Goal: Task Accomplishment & Management: Manage account settings

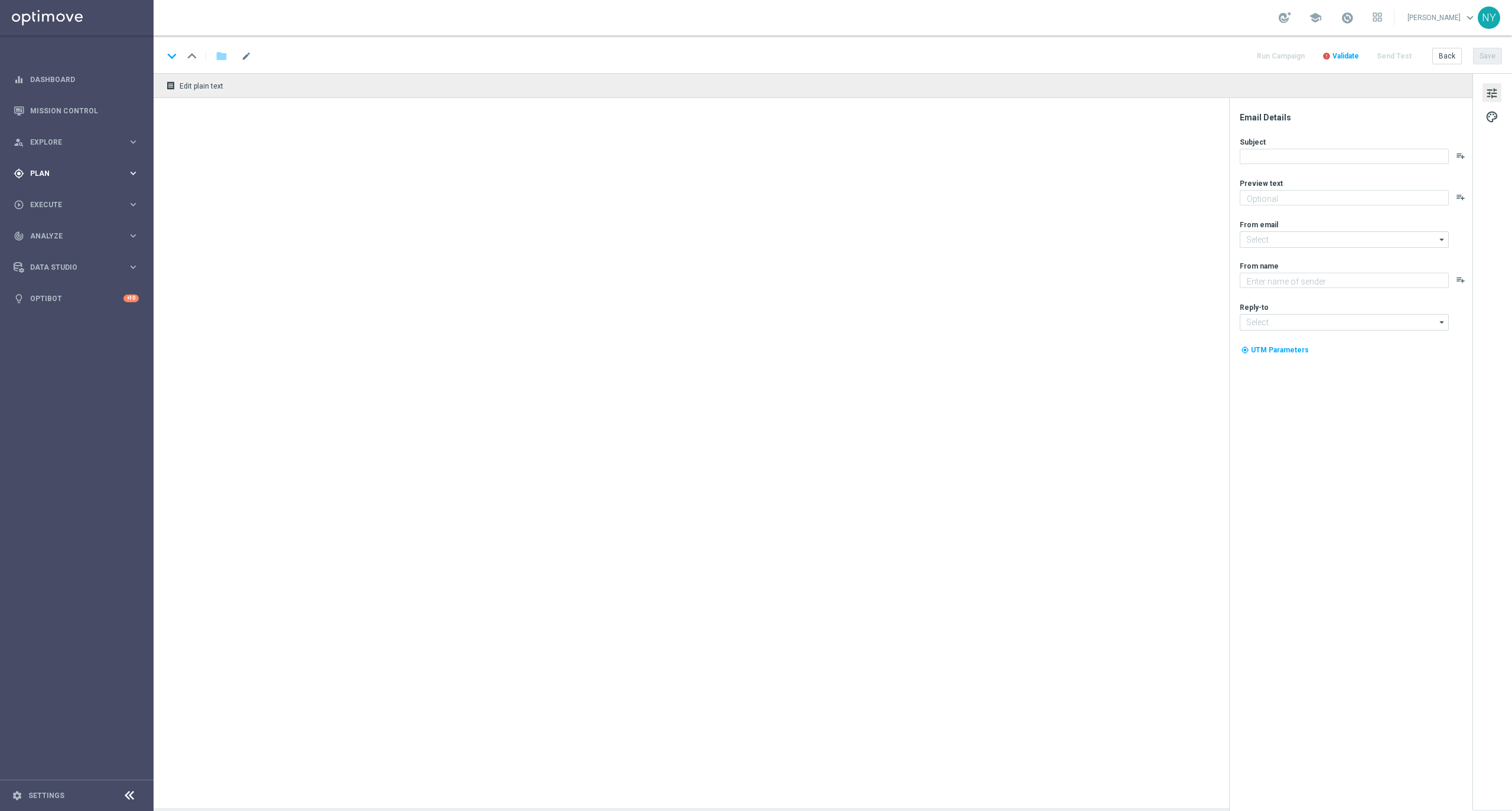
click at [30, 174] on span "Plan" at bounding box center [79, 174] width 98 height 7
click at [43, 229] on button "Templates keyboard_arrow_right" at bounding box center [84, 233] width 109 height 10
click at [32, 248] on section "Optimail OptiMobile In-App OptiMobile Push Web Push Notifications Webpage Pop-up" at bounding box center [91, 286] width 121 height 88
click at [43, 247] on link "Optimail" at bounding box center [79, 251] width 86 height 10
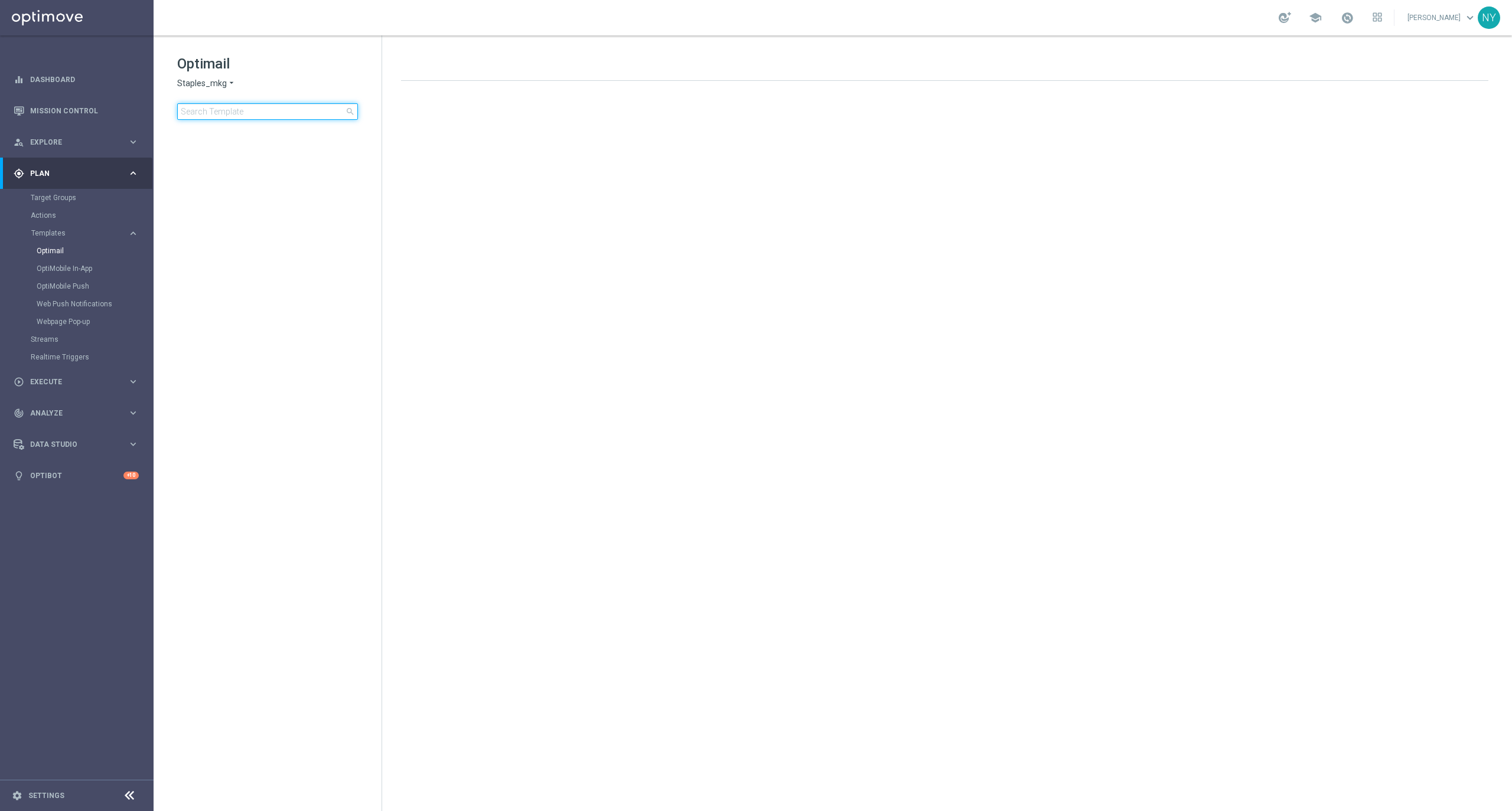
click at [240, 106] on input at bounding box center [267, 111] width 181 height 16
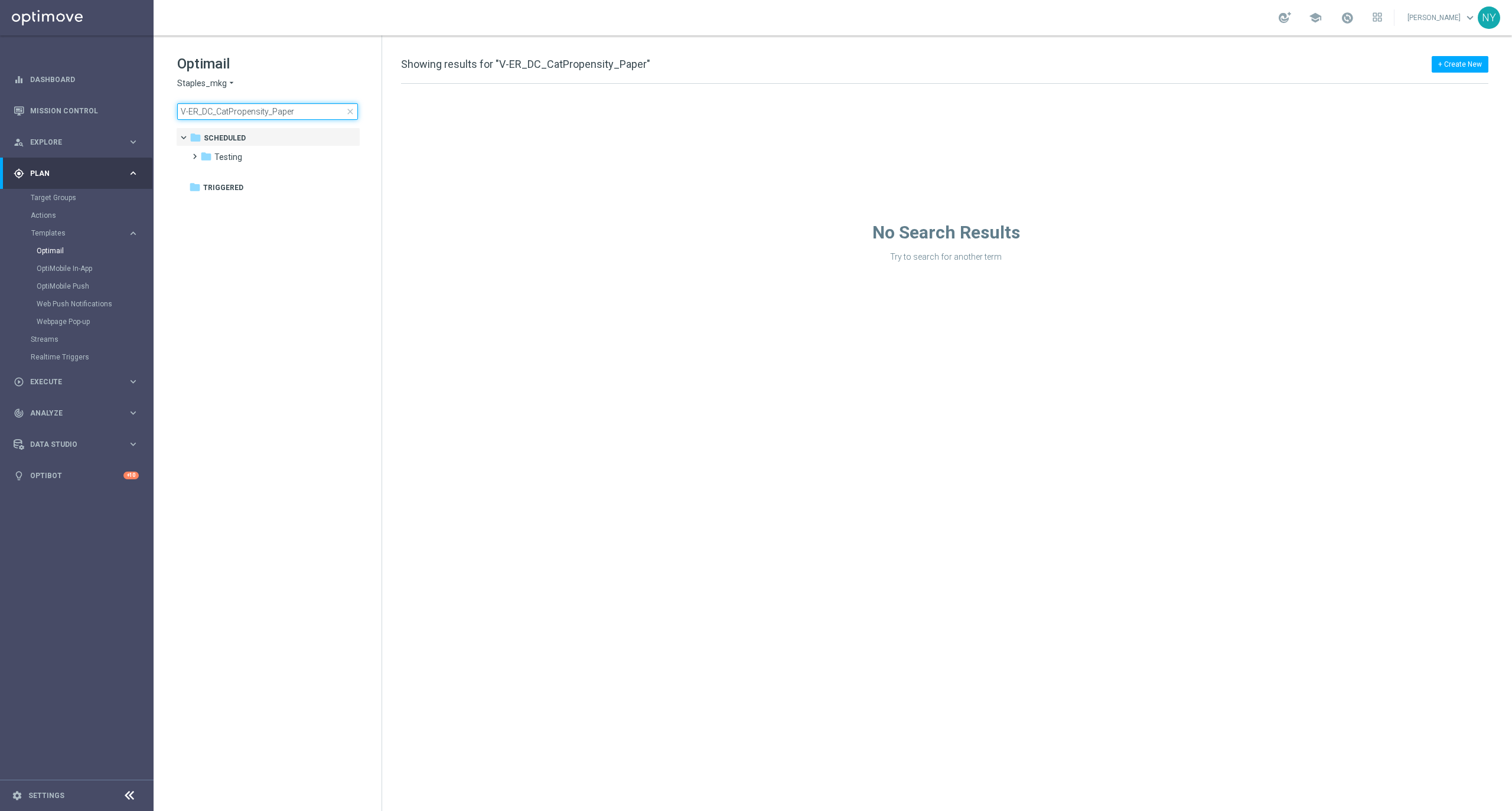
type input "V-ER_DC_CatPropensity_Pape"
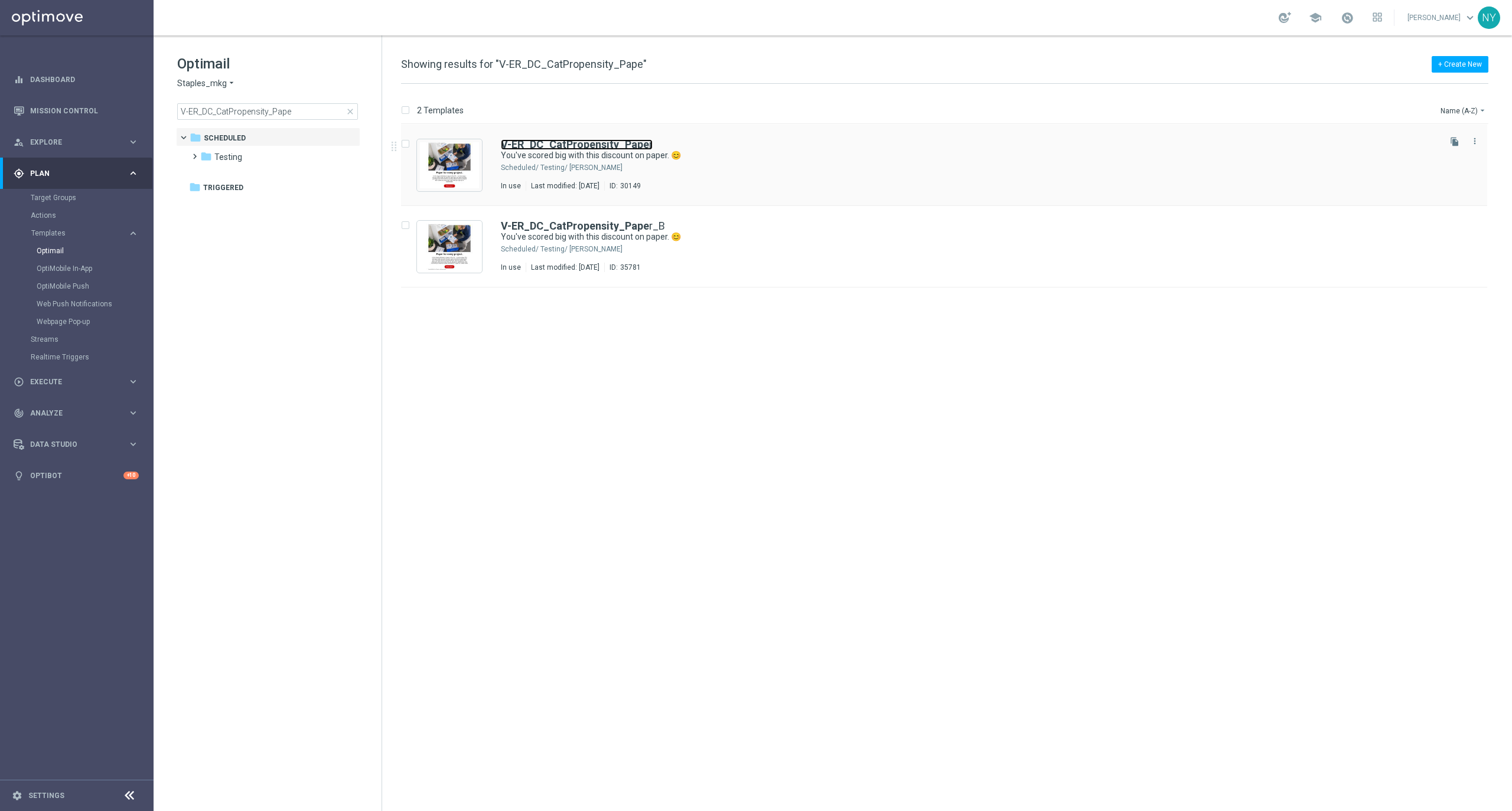
click at [607, 145] on b "V-ER_DC_CatPropensity_Pape" at bounding box center [574, 144] width 148 height 12
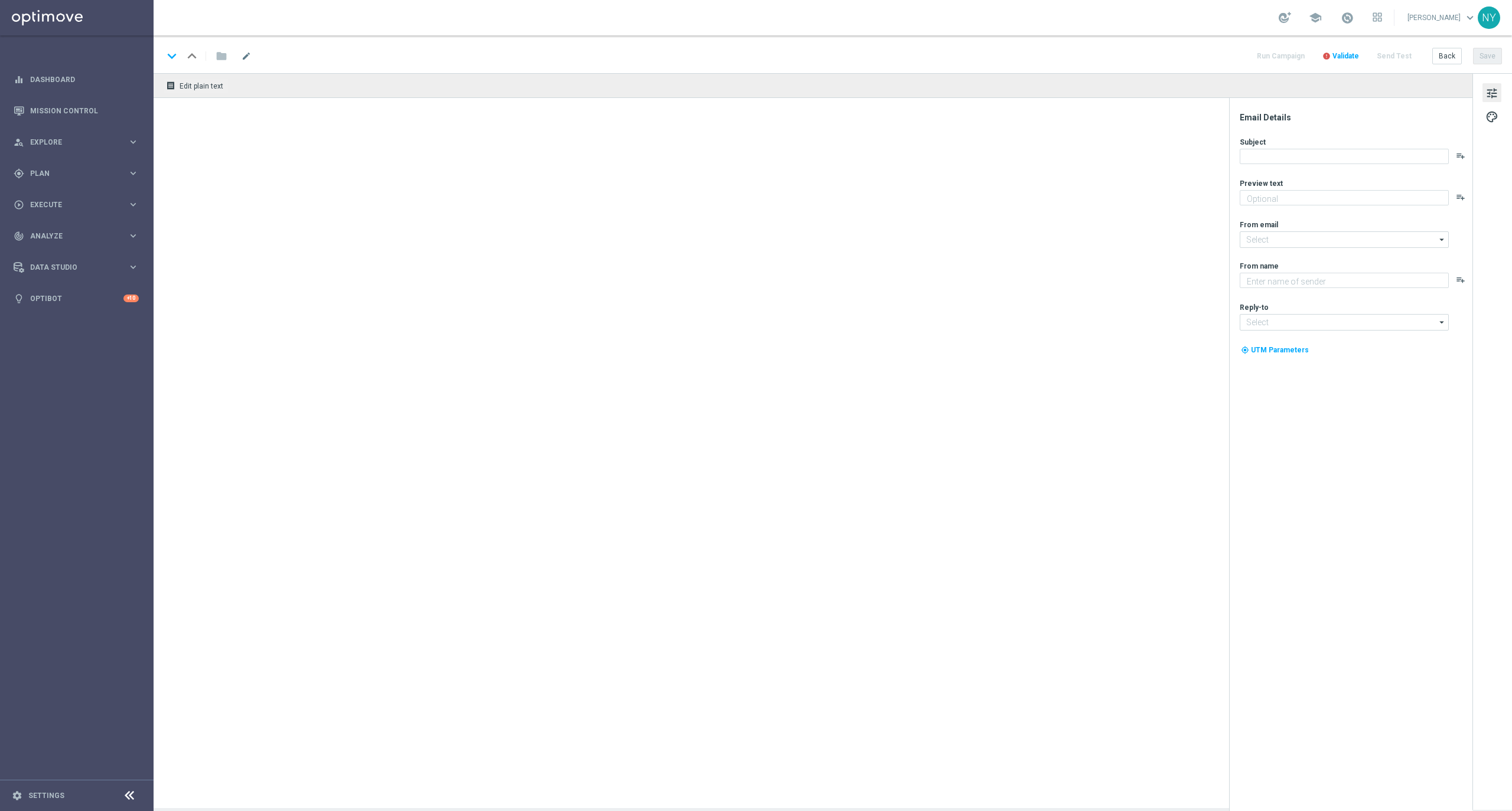
type textarea "We're offering you the essentials you need."
type input "[EMAIL_ADDRESS][DOMAIN_NAME]"
type textarea "Staples"
type input "[EMAIL_ADDRESS][DOMAIN_NAME]"
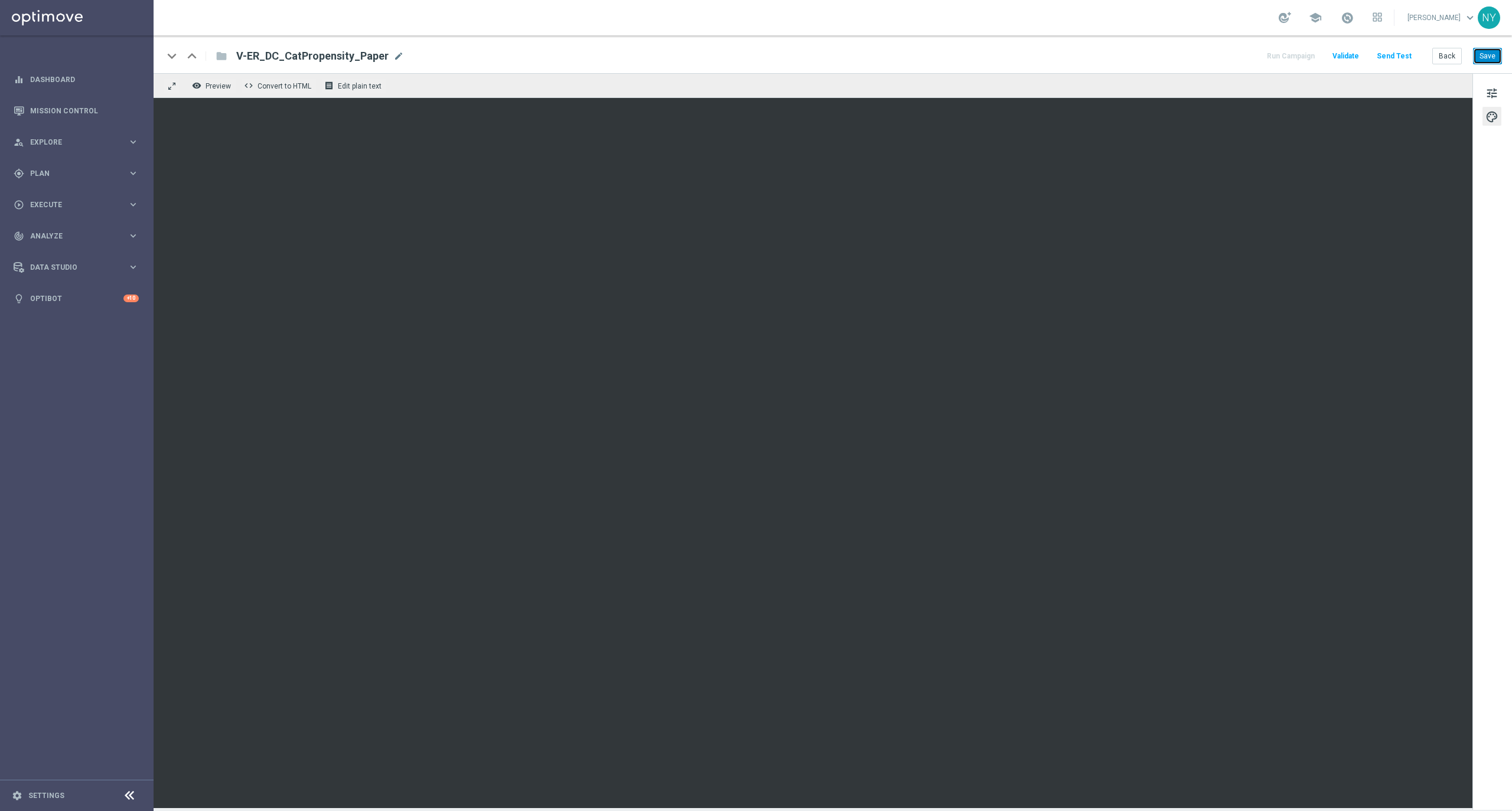
click at [1479, 60] on button "Save" at bounding box center [1487, 56] width 29 height 16
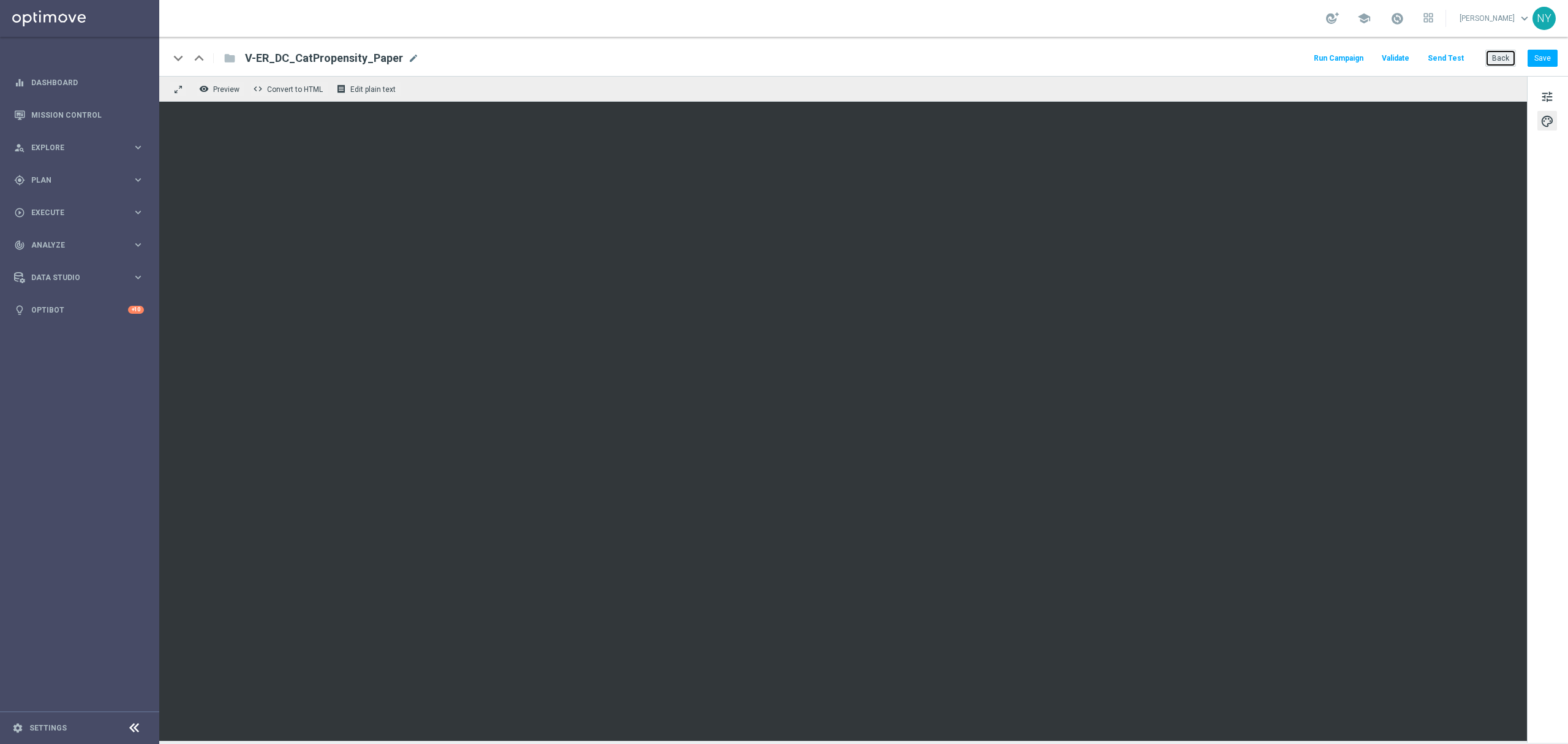
click at [1502, 57] on button "Back" at bounding box center [1501, 58] width 31 height 17
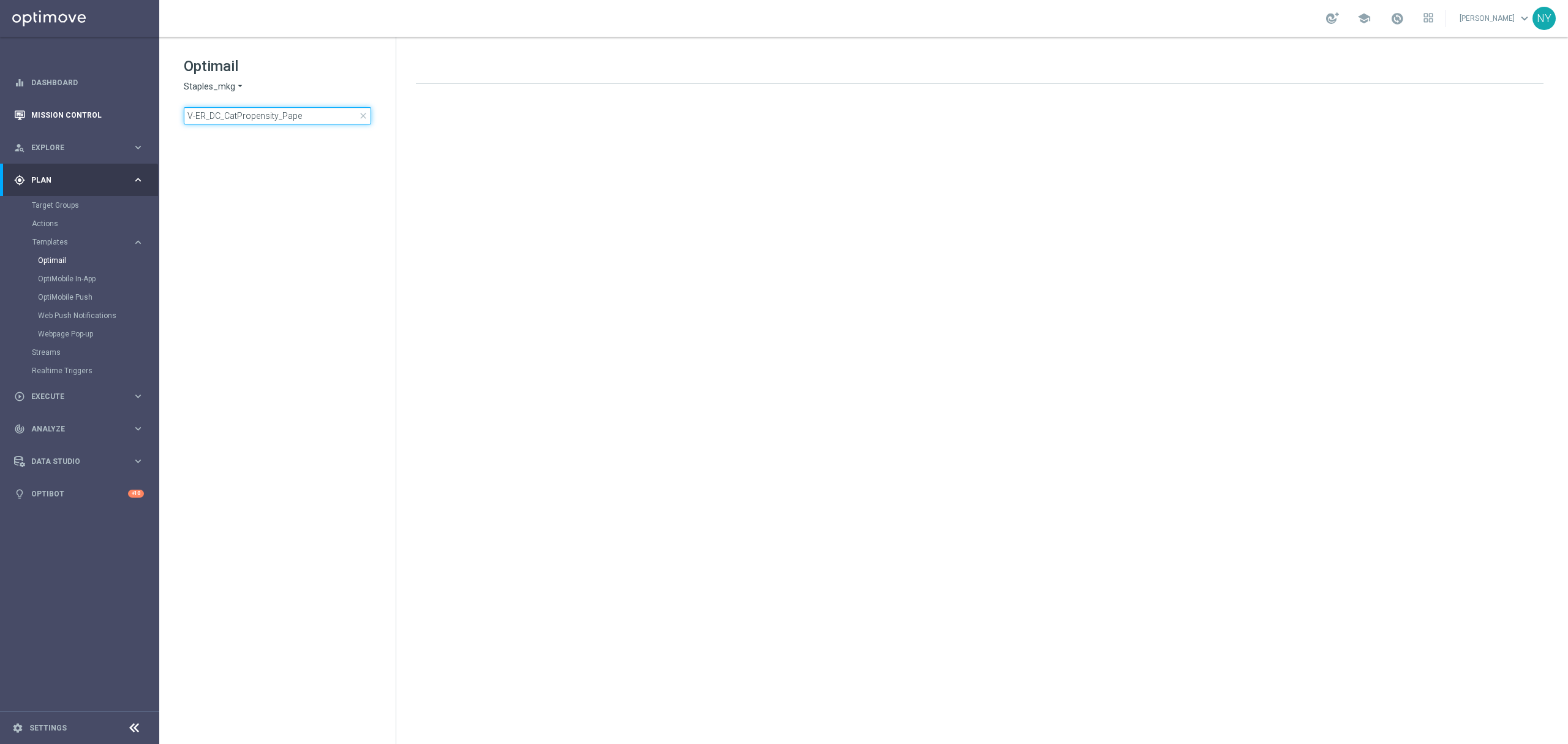
drag, startPoint x: 305, startPoint y: 117, endPoint x: 56, endPoint y: 117, distance: 249.0
click at [56, 117] on main "equalizer Dashboard Mission Control" at bounding box center [784, 372] width 1568 height 744
type input "MVC"
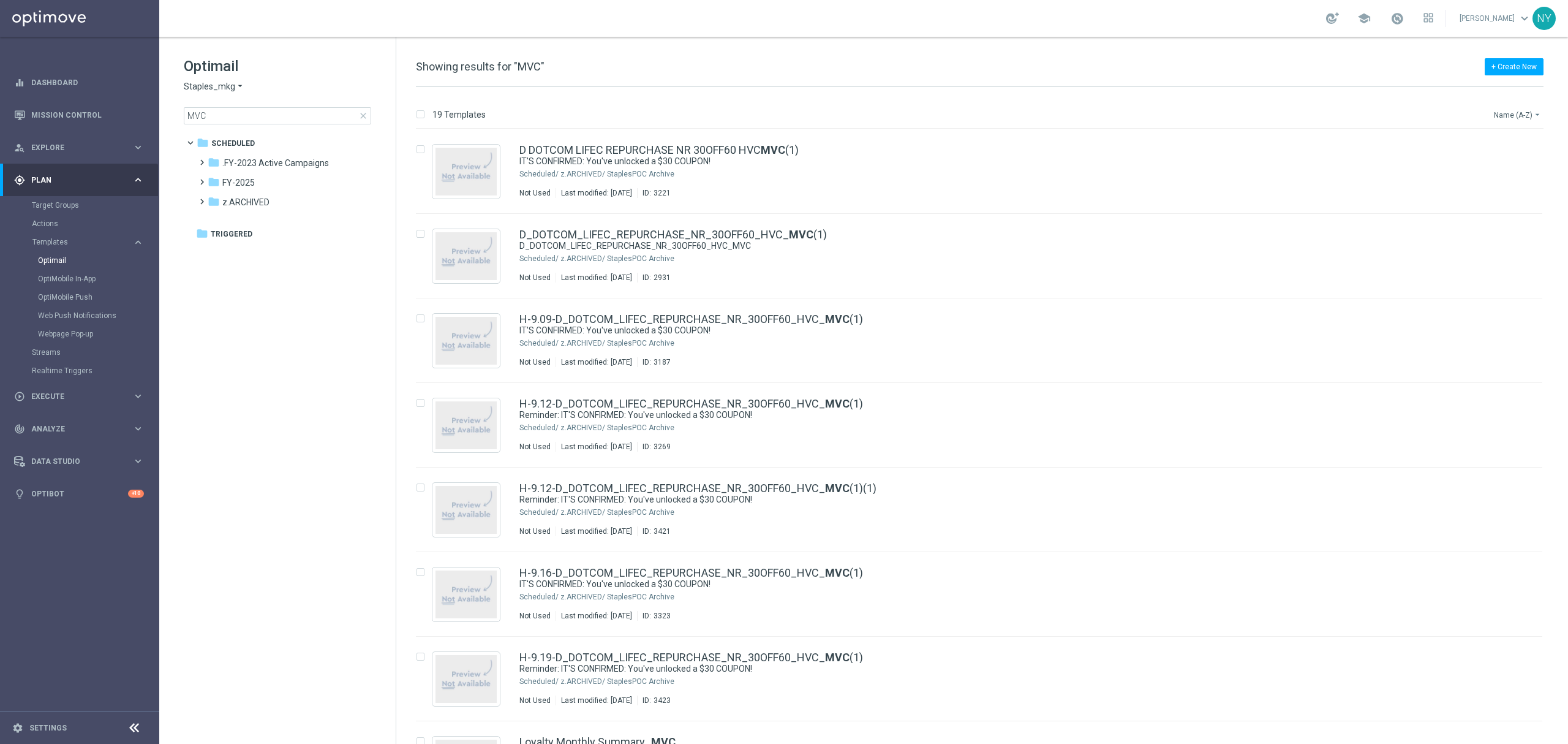
drag, startPoint x: 1508, startPoint y: 109, endPoint x: 1504, endPoint y: 117, distance: 8.9
click at [1508, 109] on button "Name (A-Z) arrow_drop_down" at bounding box center [1518, 114] width 51 height 14
click at [1483, 168] on span "Date Modified (Newest)" at bounding box center [1496, 170] width 82 height 9
click at [1483, 168] on div "D DOTCOM LIFEC REPURCHASE NR 30OFF60 HVC MVC (1) IT'S CONFIRMED: You've unlocke…" at bounding box center [1005, 171] width 971 height 54
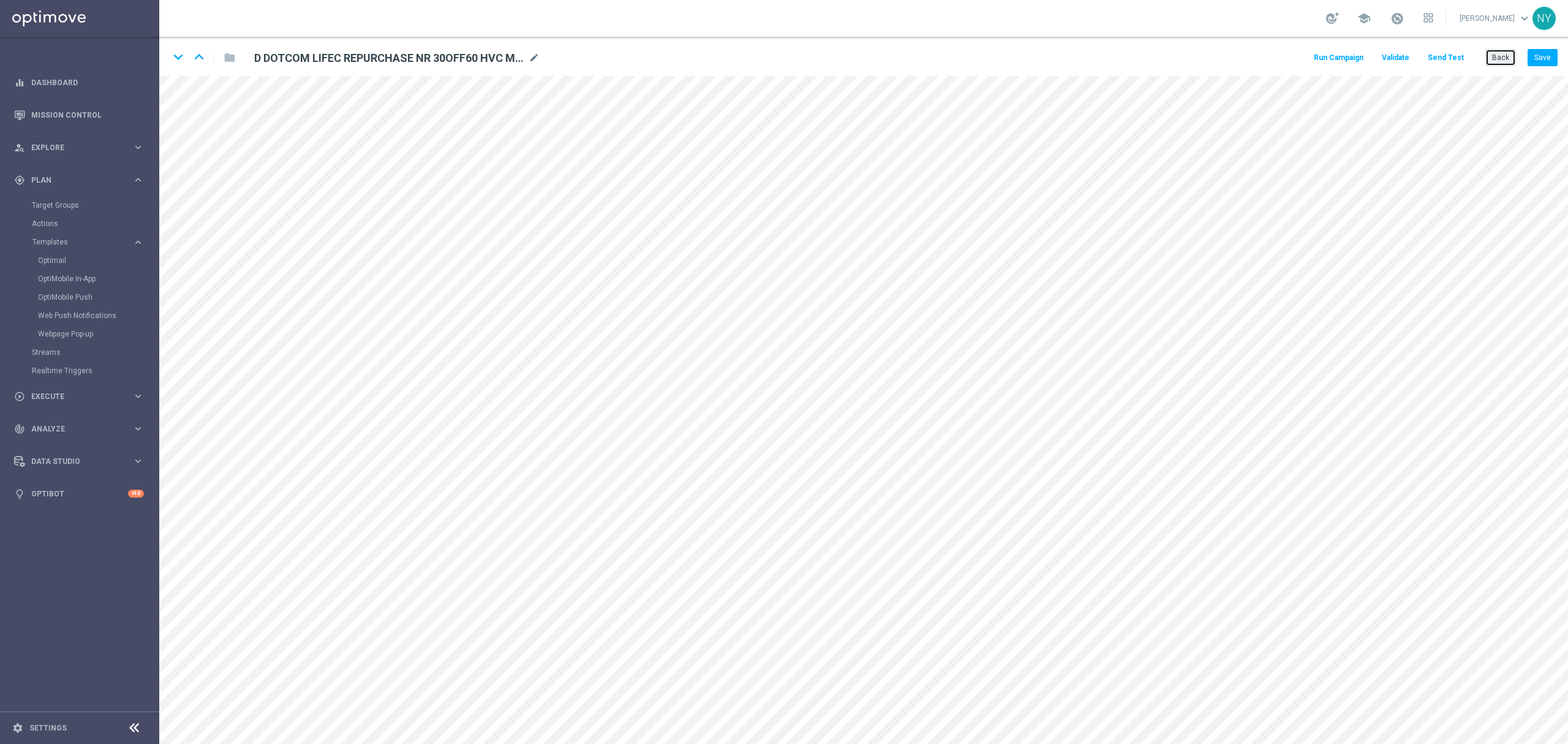
click at [1497, 52] on button "Back" at bounding box center [1501, 58] width 31 height 17
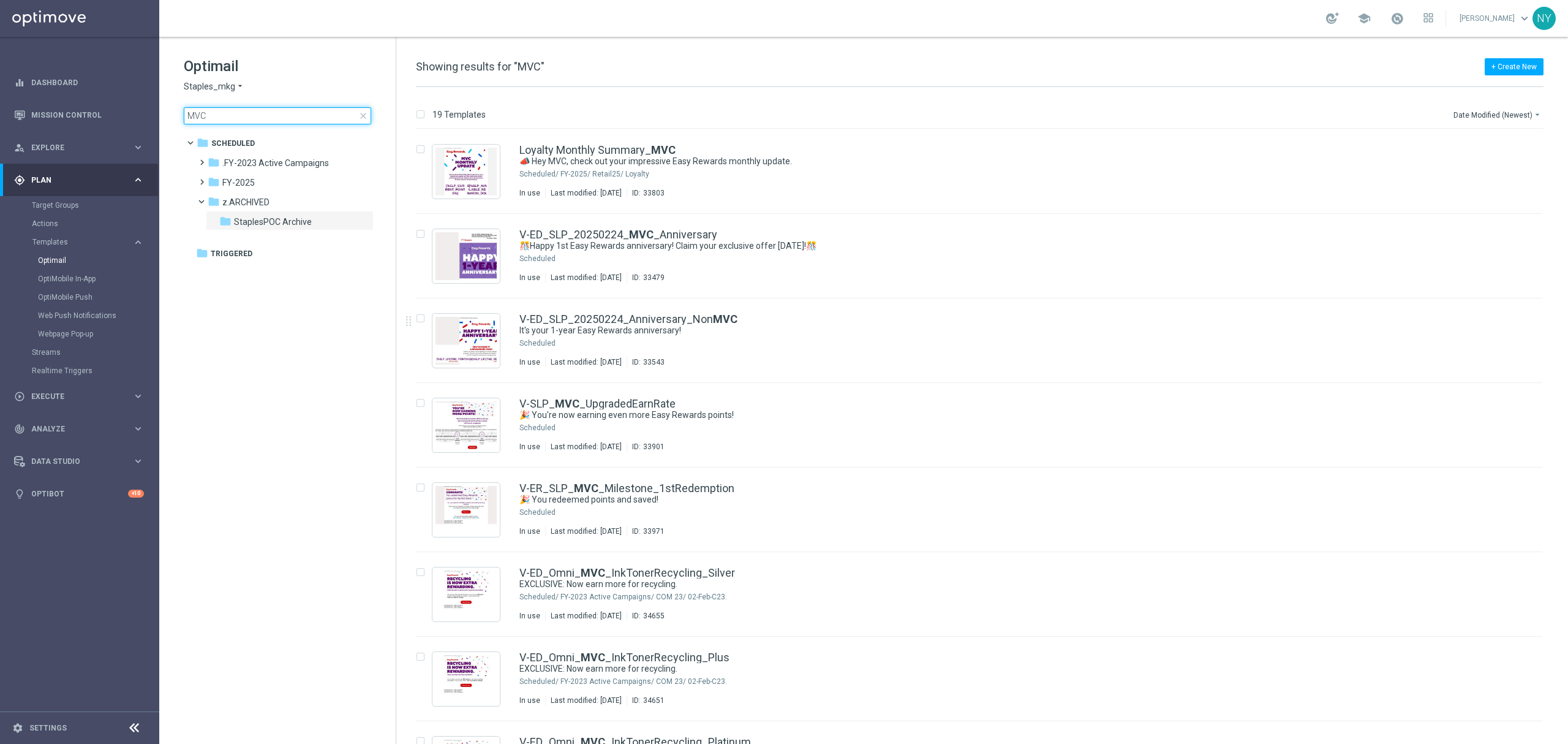
click at [229, 115] on input "MVC" at bounding box center [277, 116] width 188 height 17
click at [207, 113] on input "MVC" at bounding box center [277, 116] width 188 height 17
type input "M"
click at [217, 114] on input at bounding box center [277, 116] width 188 height 17
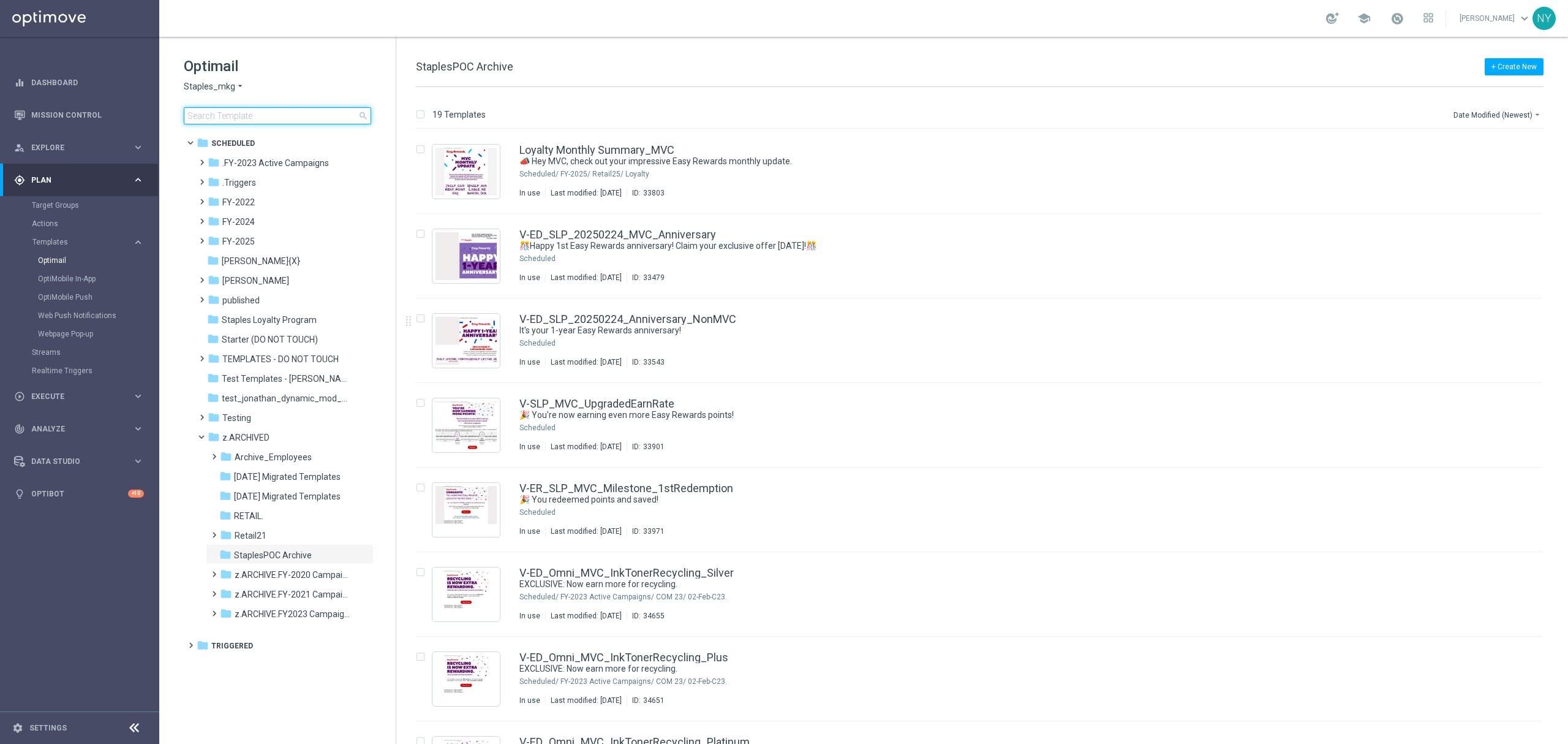
drag, startPoint x: 216, startPoint y: 114, endPoint x: 178, endPoint y: 111, distance: 38.1
click at [178, 111] on div "Optimail Staples_mkg arrow_drop_down × Staples_mkg search folder 1 Folder folde…" at bounding box center [277, 121] width 236 height 168
click at [204, 113] on input at bounding box center [277, 116] width 188 height 17
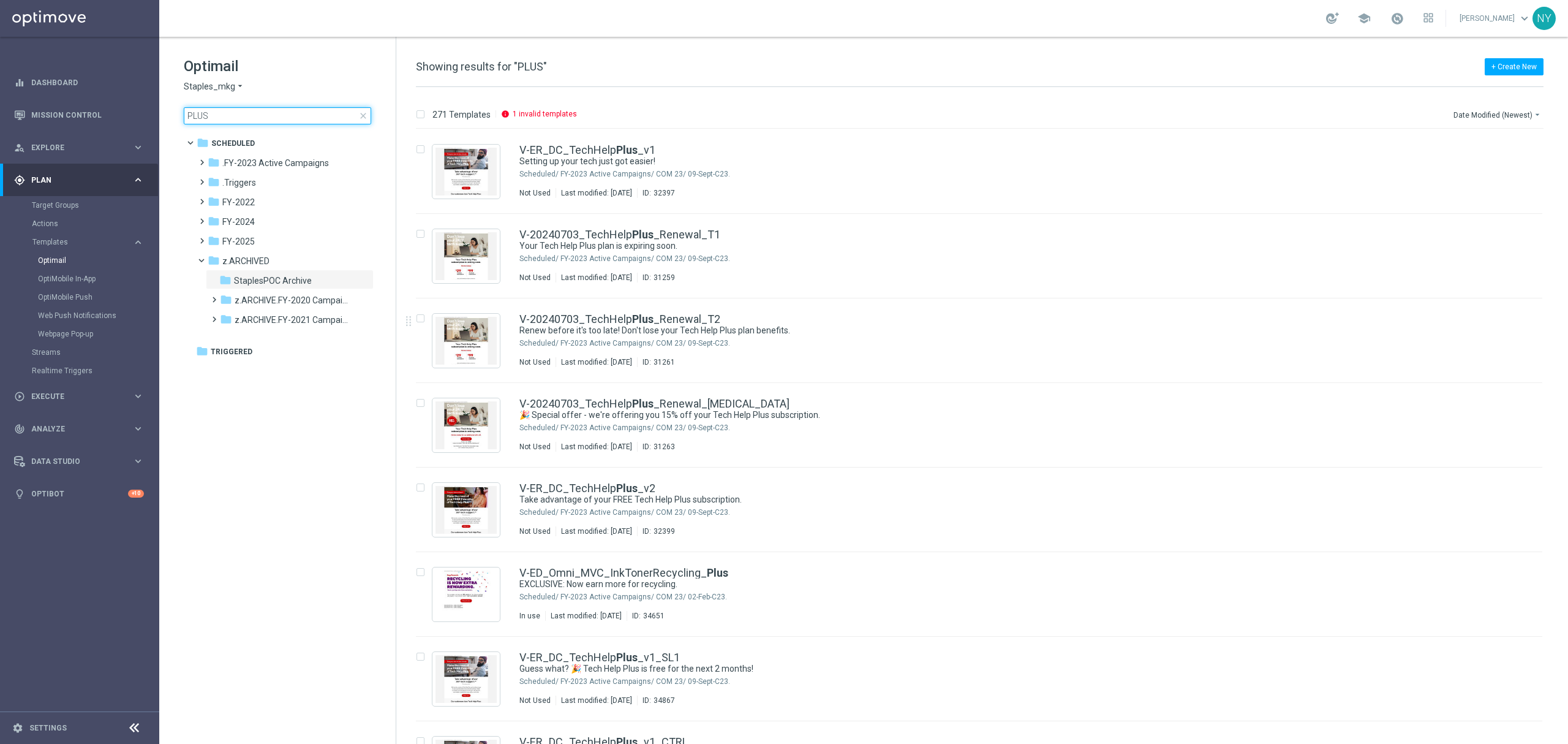
click at [207, 111] on input "PLUS" at bounding box center [277, 116] width 188 height 17
click at [213, 117] on input "PLUS" at bounding box center [277, 116] width 188 height 17
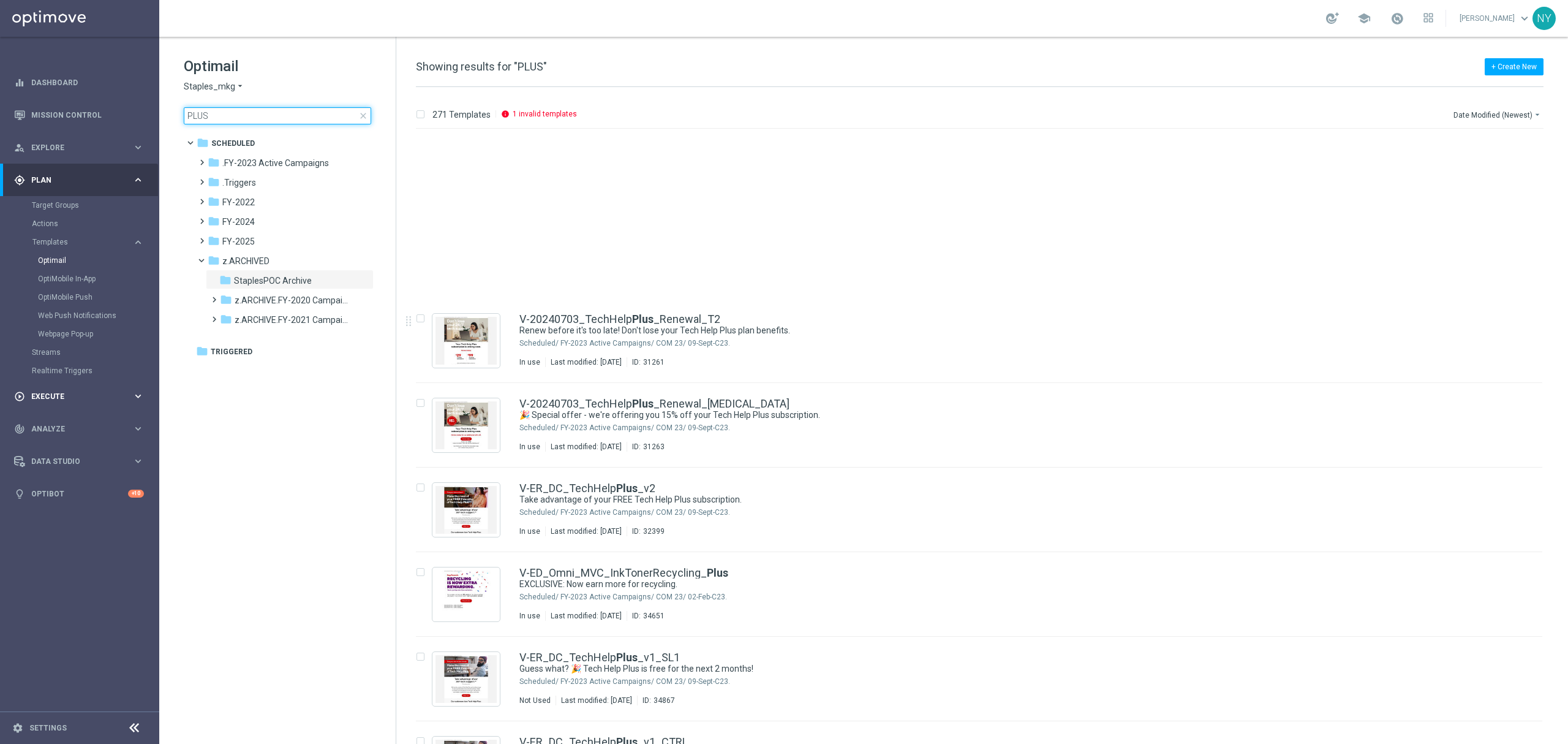
type input "PLUS"
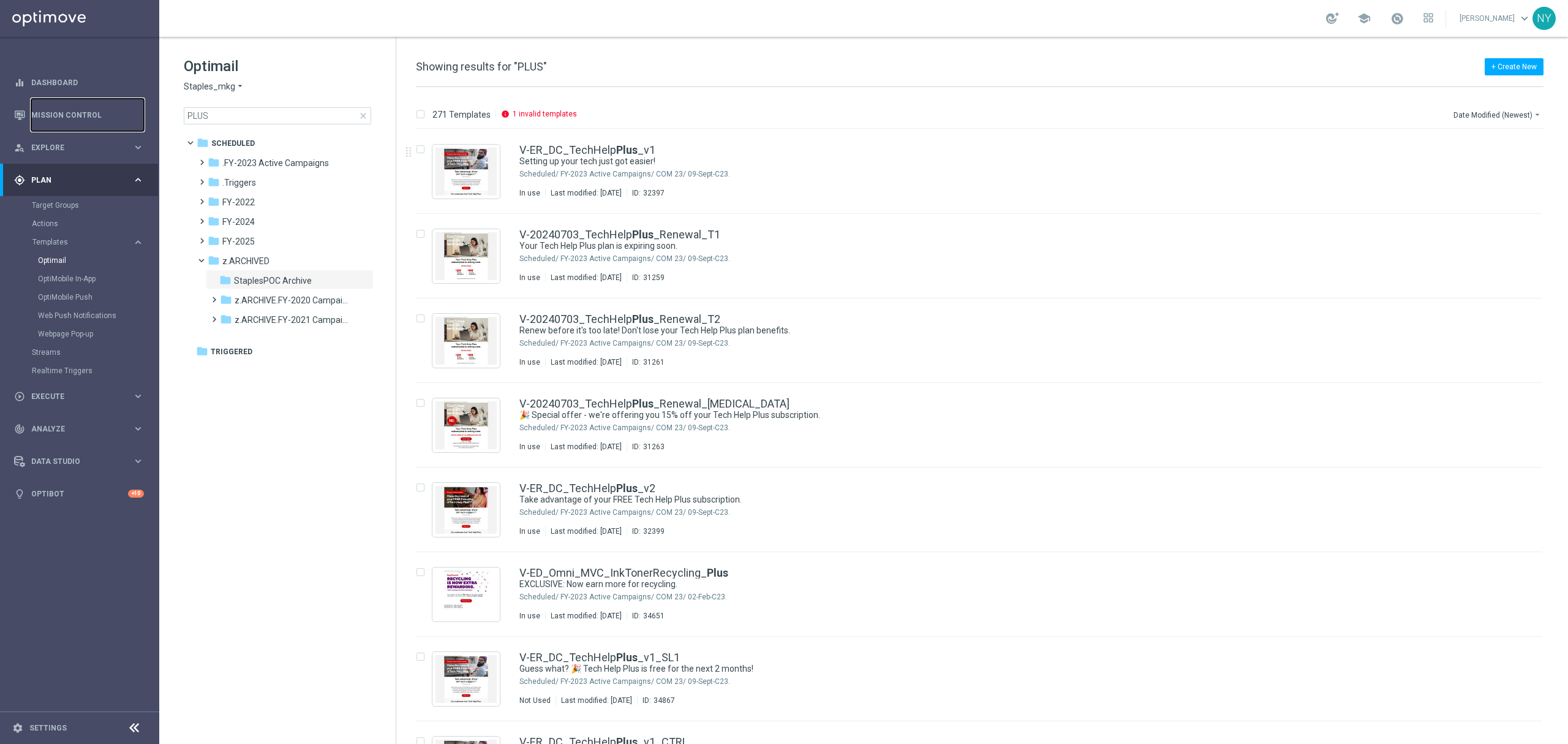
click at [62, 116] on link "Mission Control" at bounding box center [88, 115] width 113 height 32
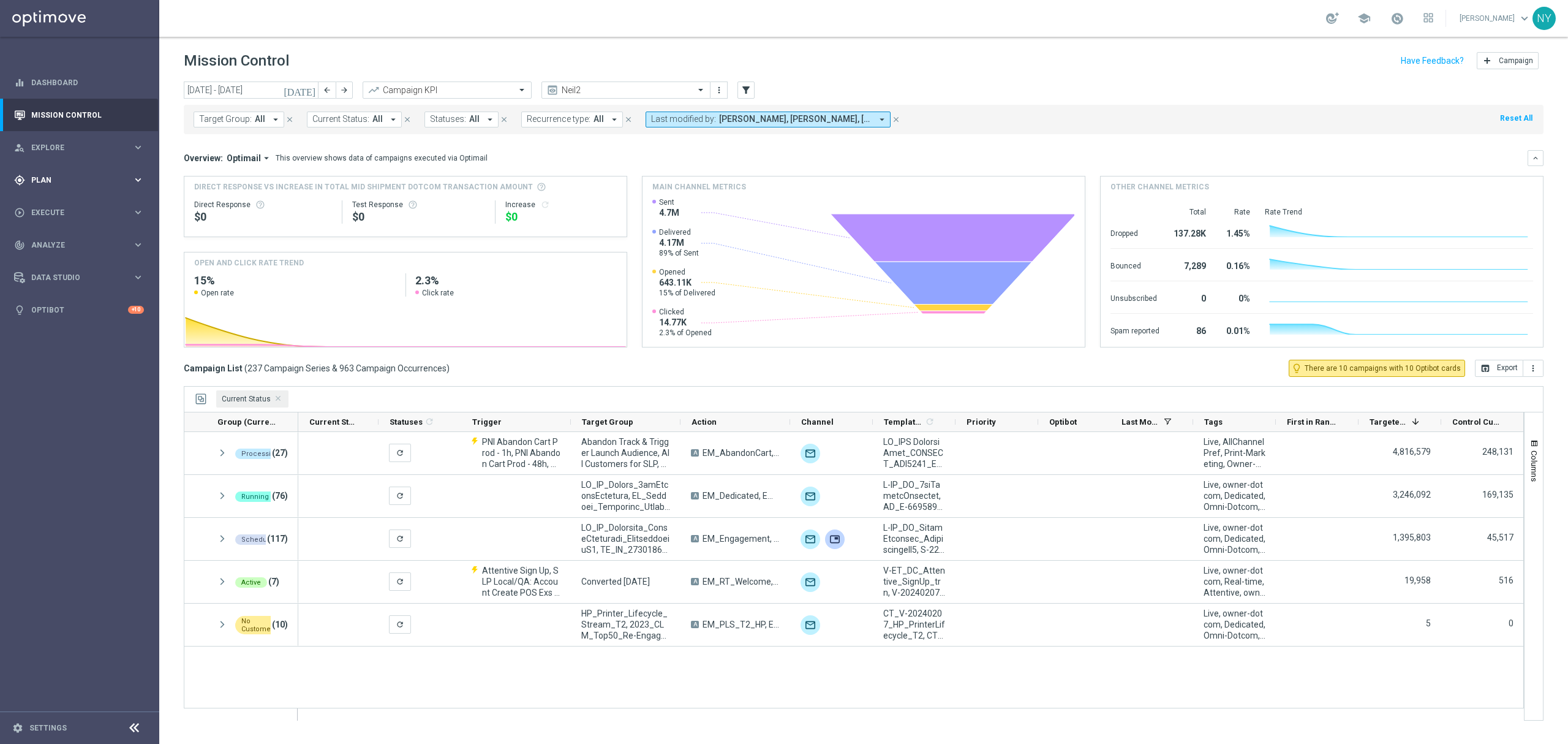
click at [36, 178] on span "Plan" at bounding box center [82, 180] width 101 height 8
click at [45, 261] on link "Optimail" at bounding box center [82, 261] width 89 height 10
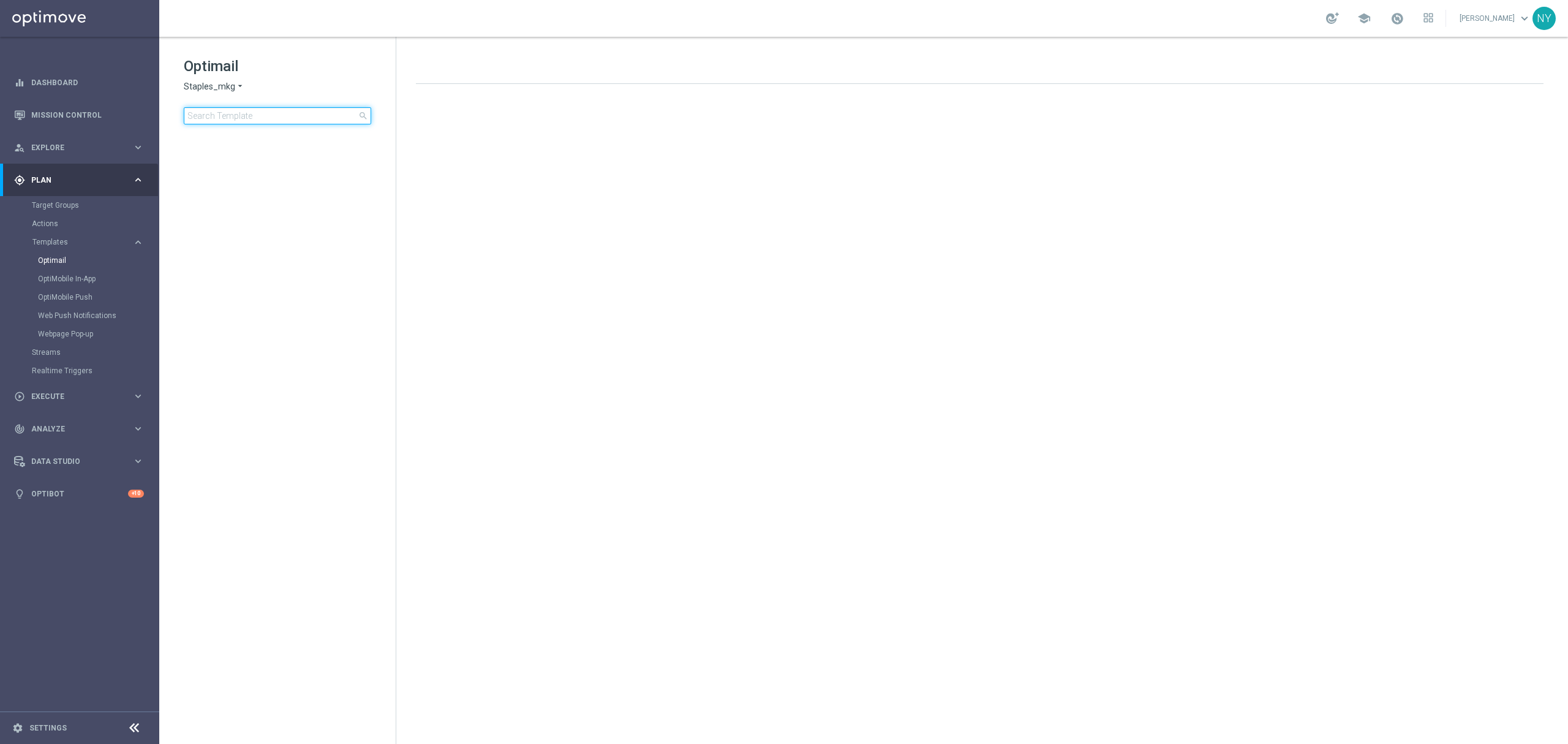
click at [241, 114] on input at bounding box center [277, 116] width 188 height 17
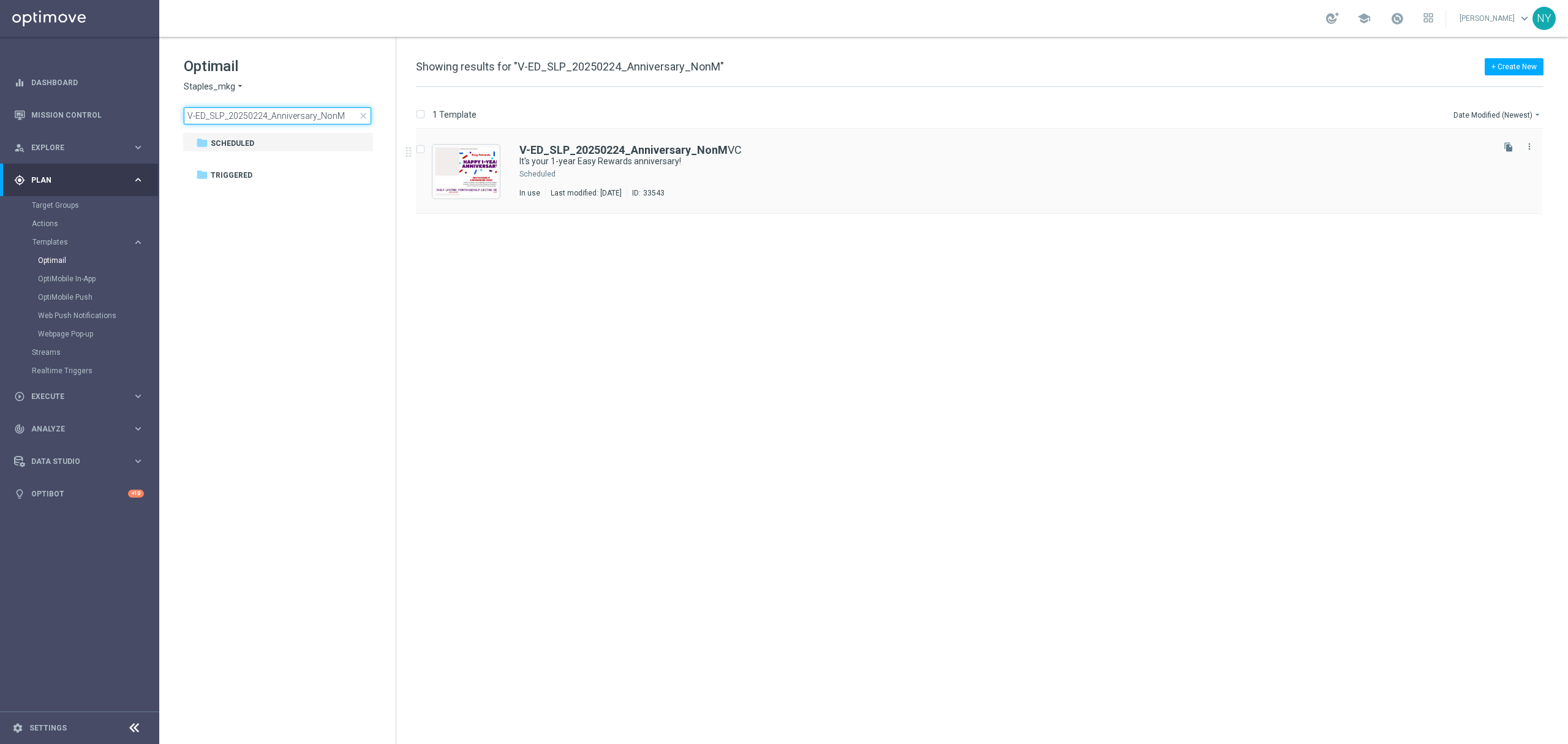
type input "V-ED_SLP_20250224_Anniversary_NonM"
click at [564, 152] on b "V-ED_SLP_20250224_Anniversary_NonM" at bounding box center [623, 150] width 208 height 13
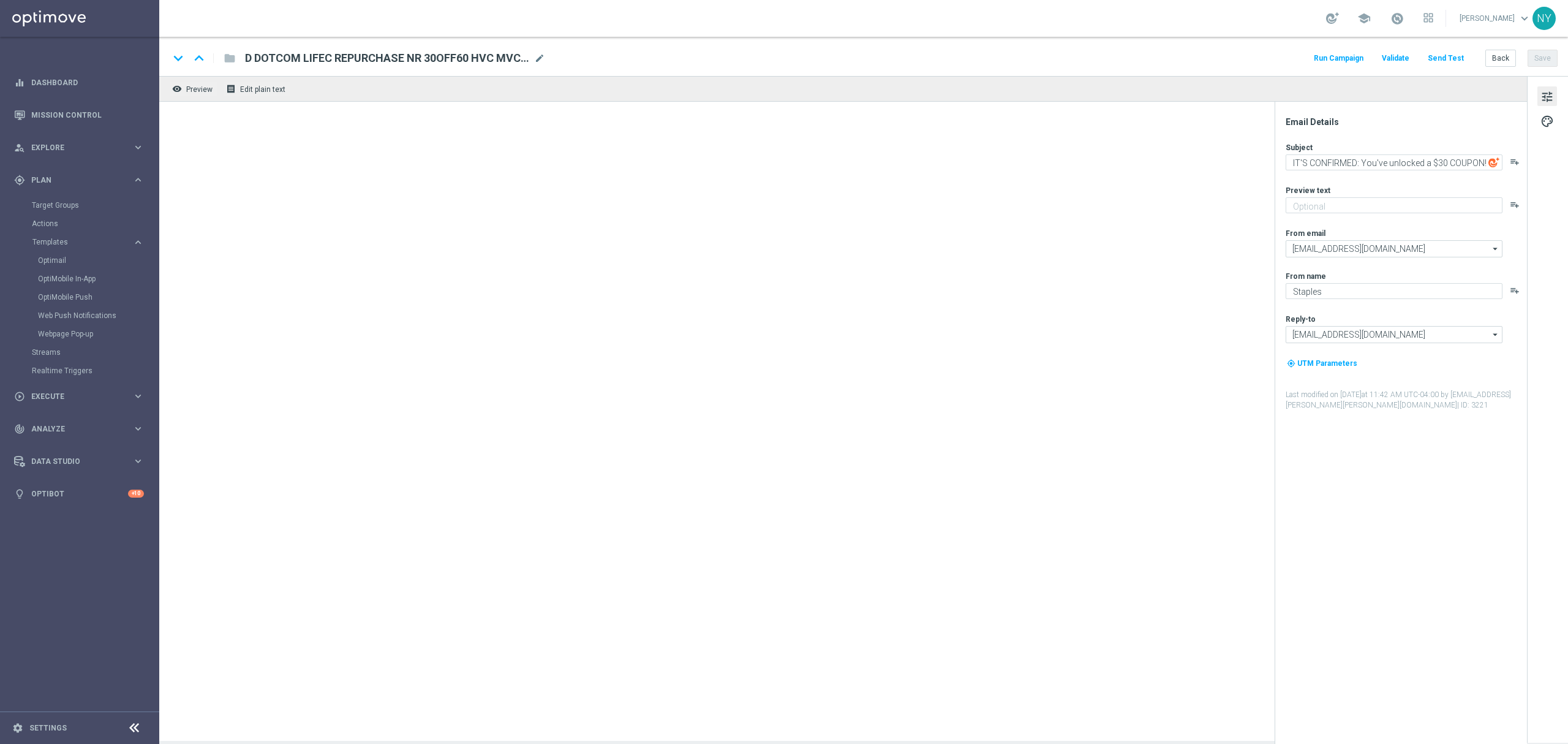
type textarea "It's your 1-year Easy Rewards anniversary!"
type textarea "Check out your points and savings totals."
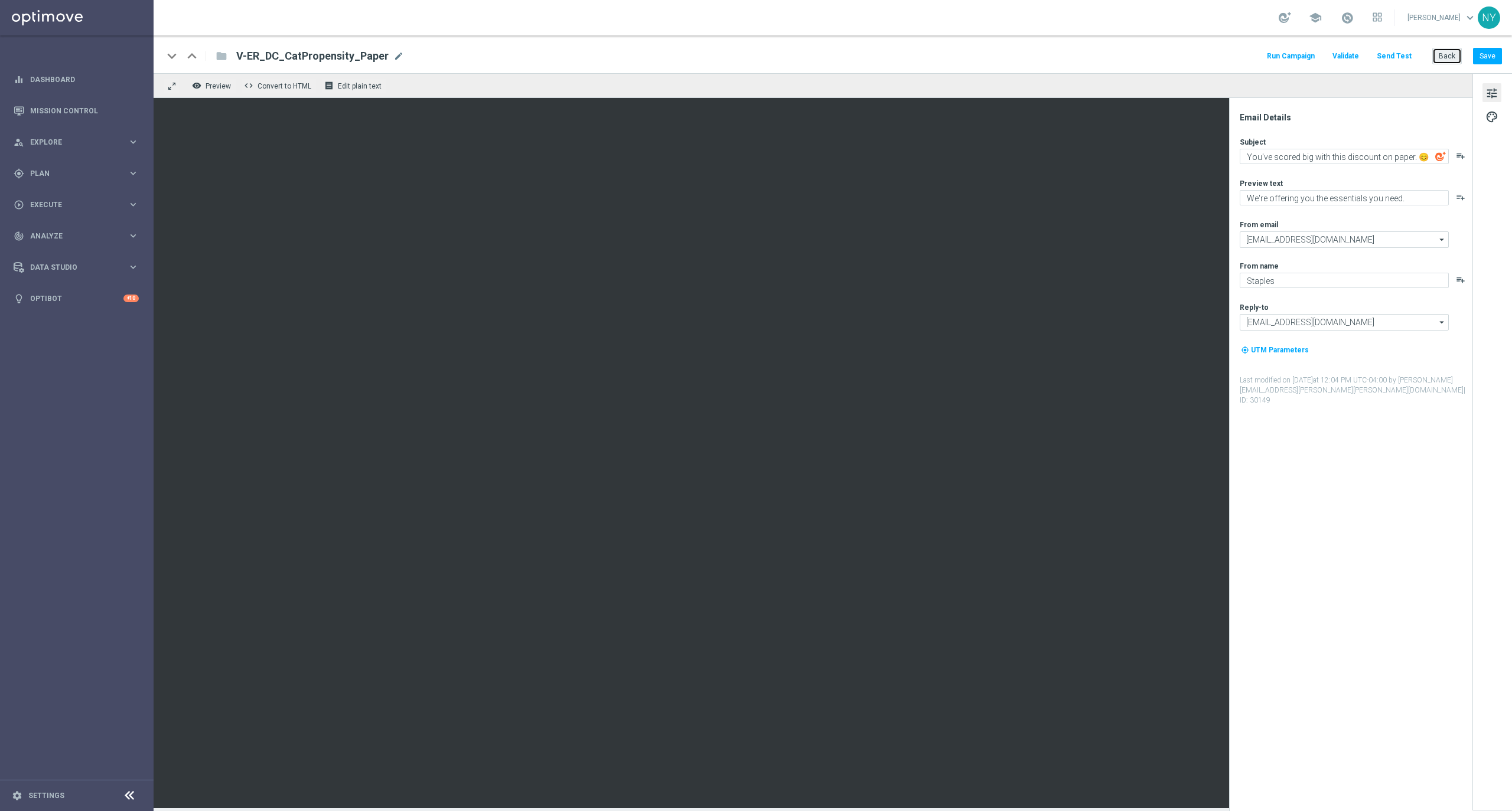
click at [1451, 51] on button "Back" at bounding box center [1447, 56] width 30 height 16
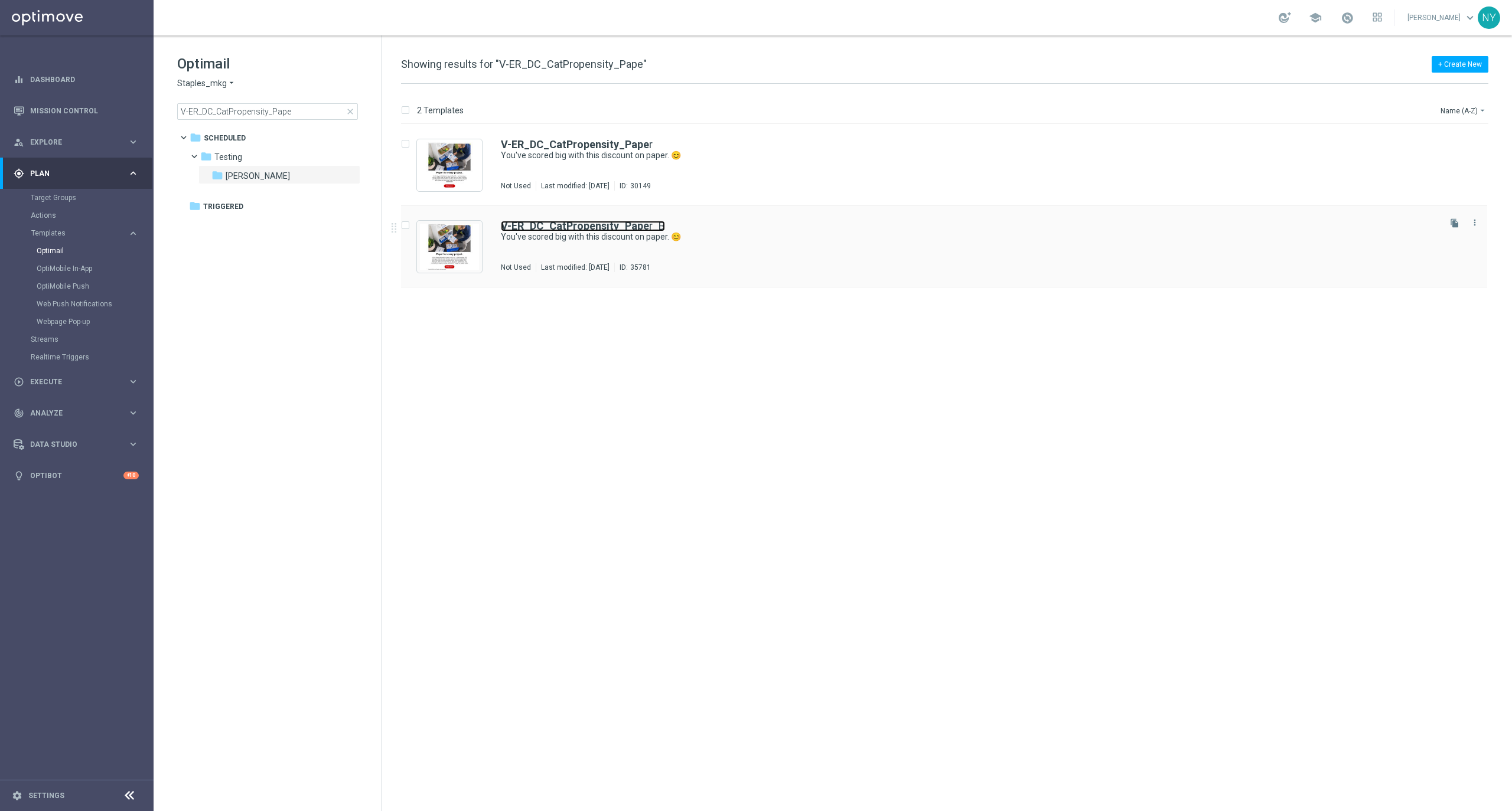
click at [600, 222] on b "V-ER_DC_CatPropensity_Pape" at bounding box center [574, 225] width 148 height 12
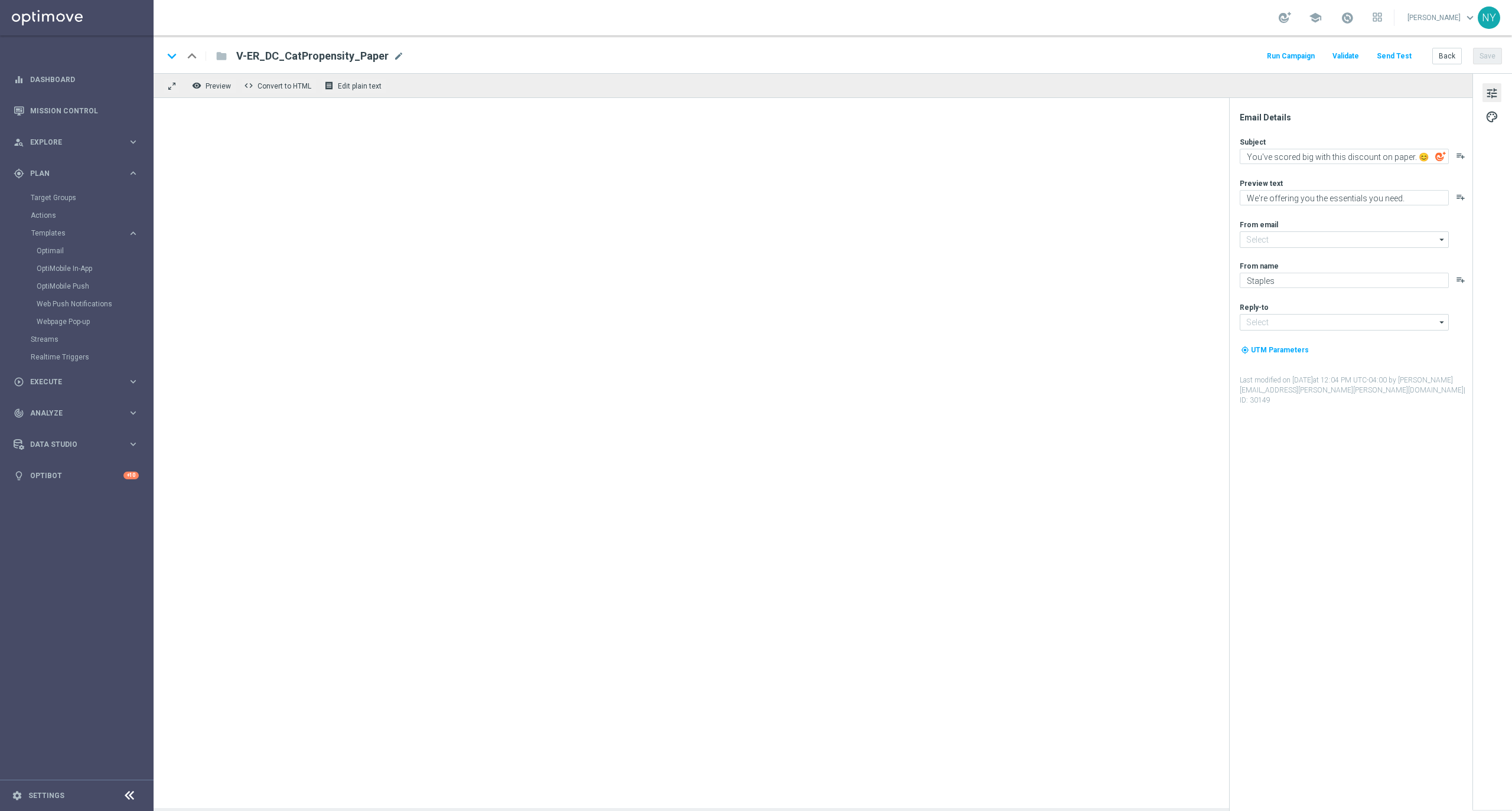
type input "staples@connected.staples.com"
type input "info@staples.com"
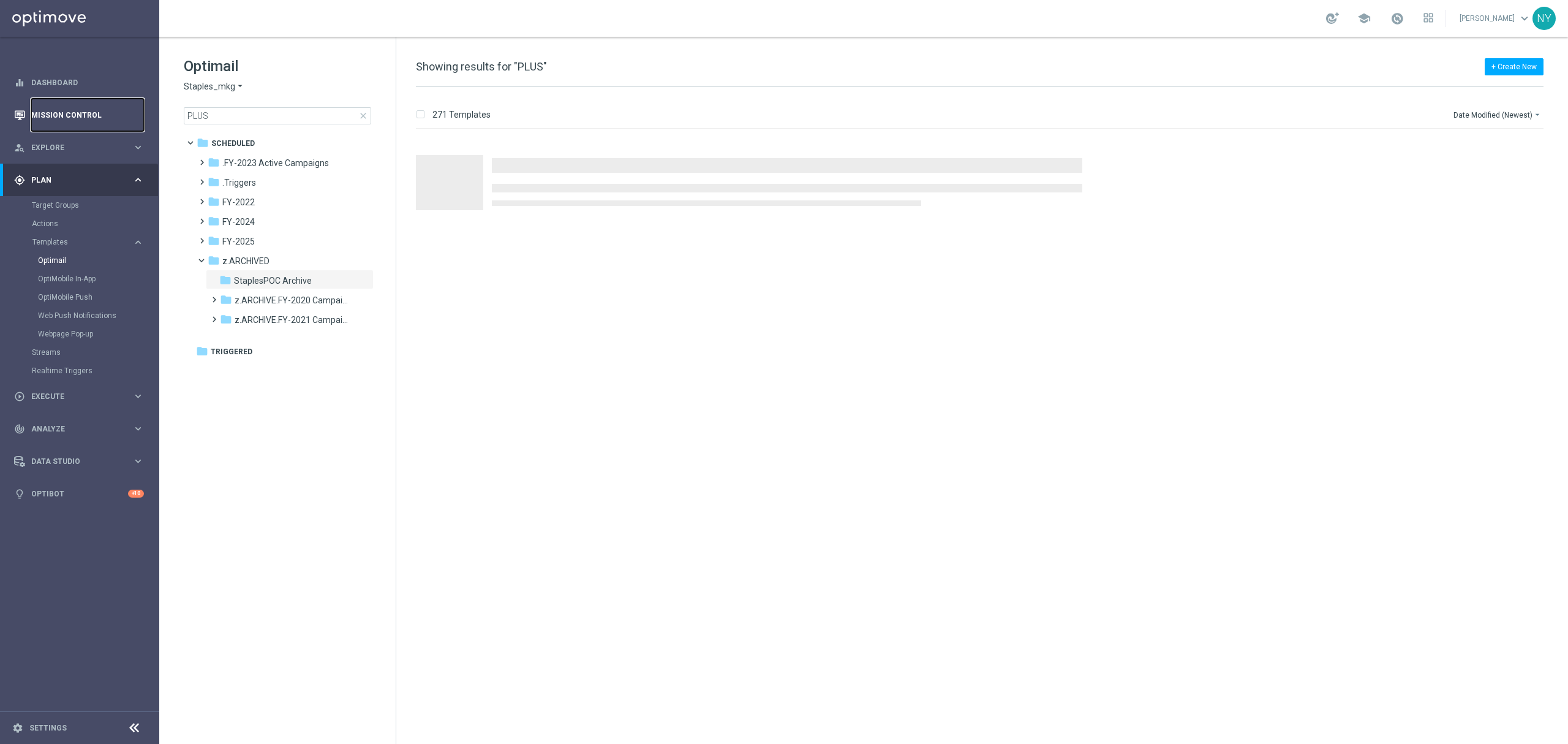
click at [48, 113] on link "Mission Control" at bounding box center [88, 115] width 113 height 32
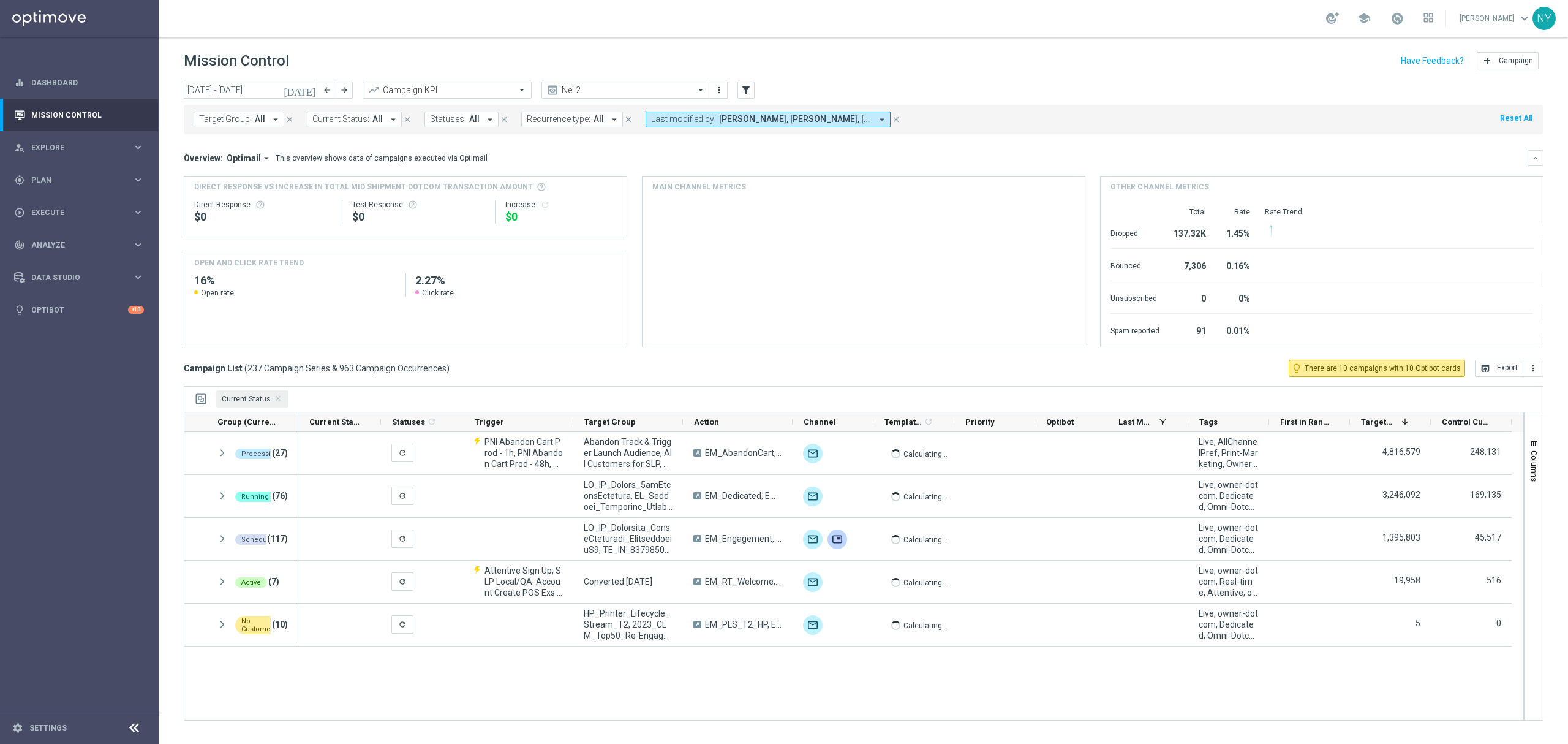
click at [892, 117] on icon "close" at bounding box center [896, 119] width 8 height 9
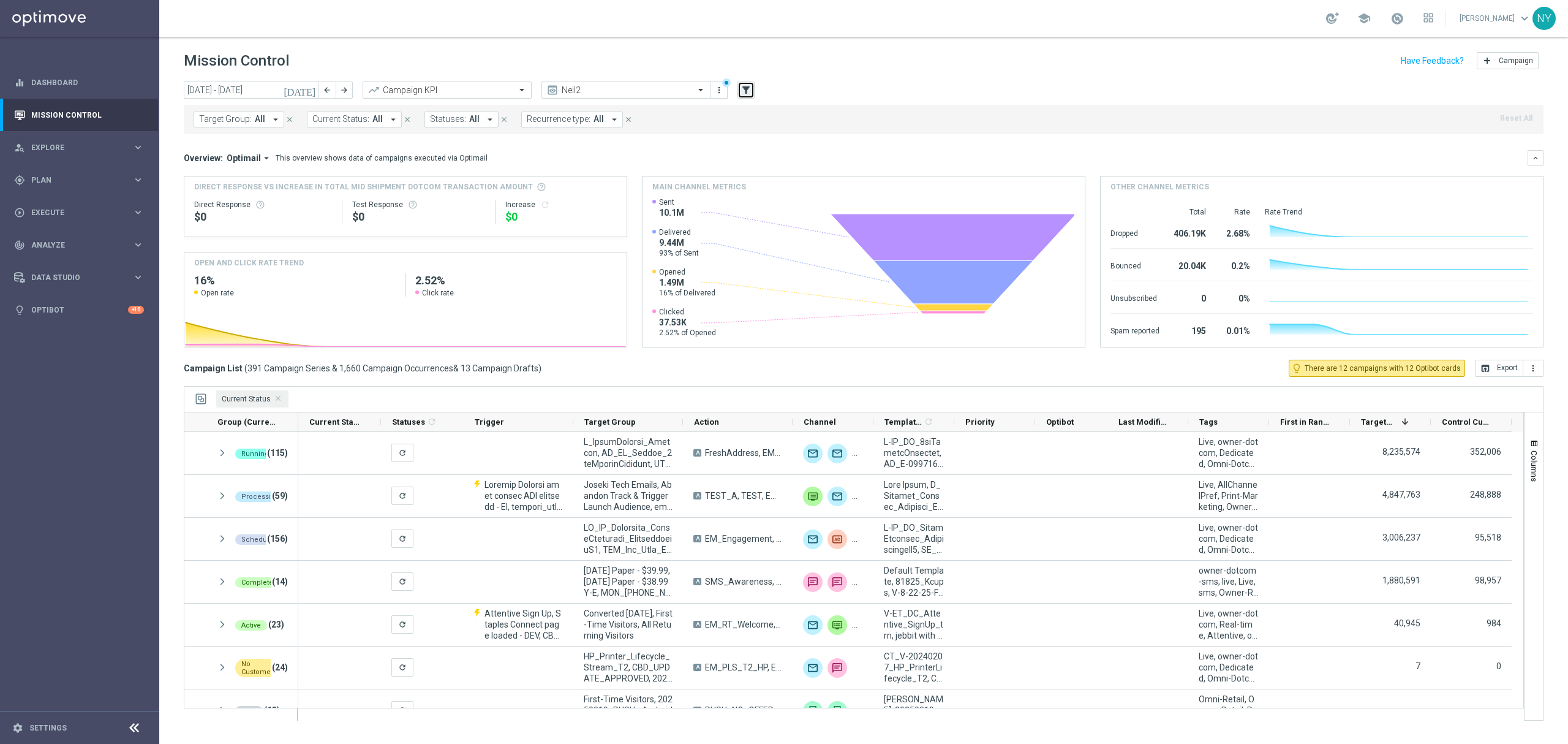
click at [740, 91] on icon "filter_alt" at bounding box center [745, 89] width 11 height 11
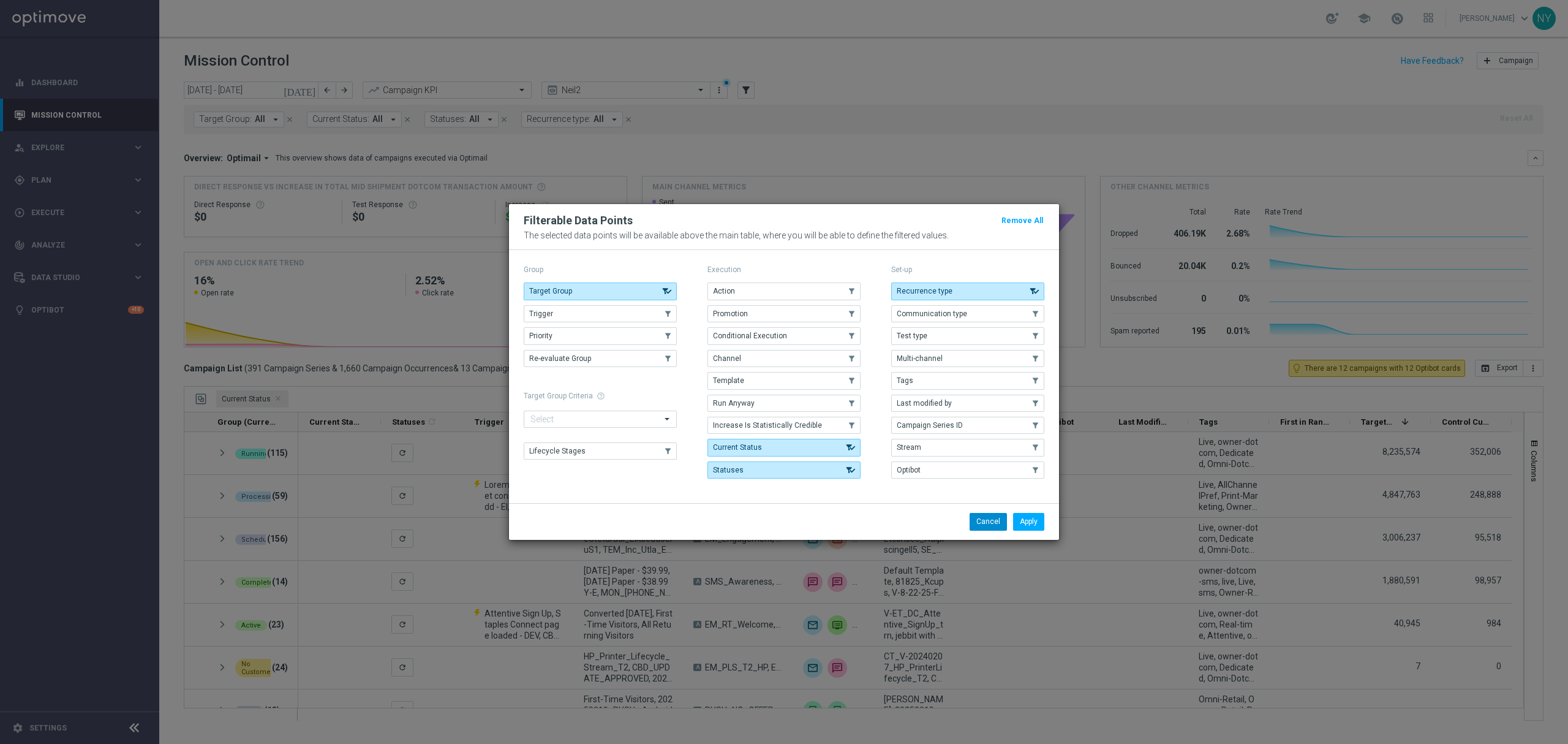
click at [990, 523] on button "Cancel" at bounding box center [988, 521] width 37 height 17
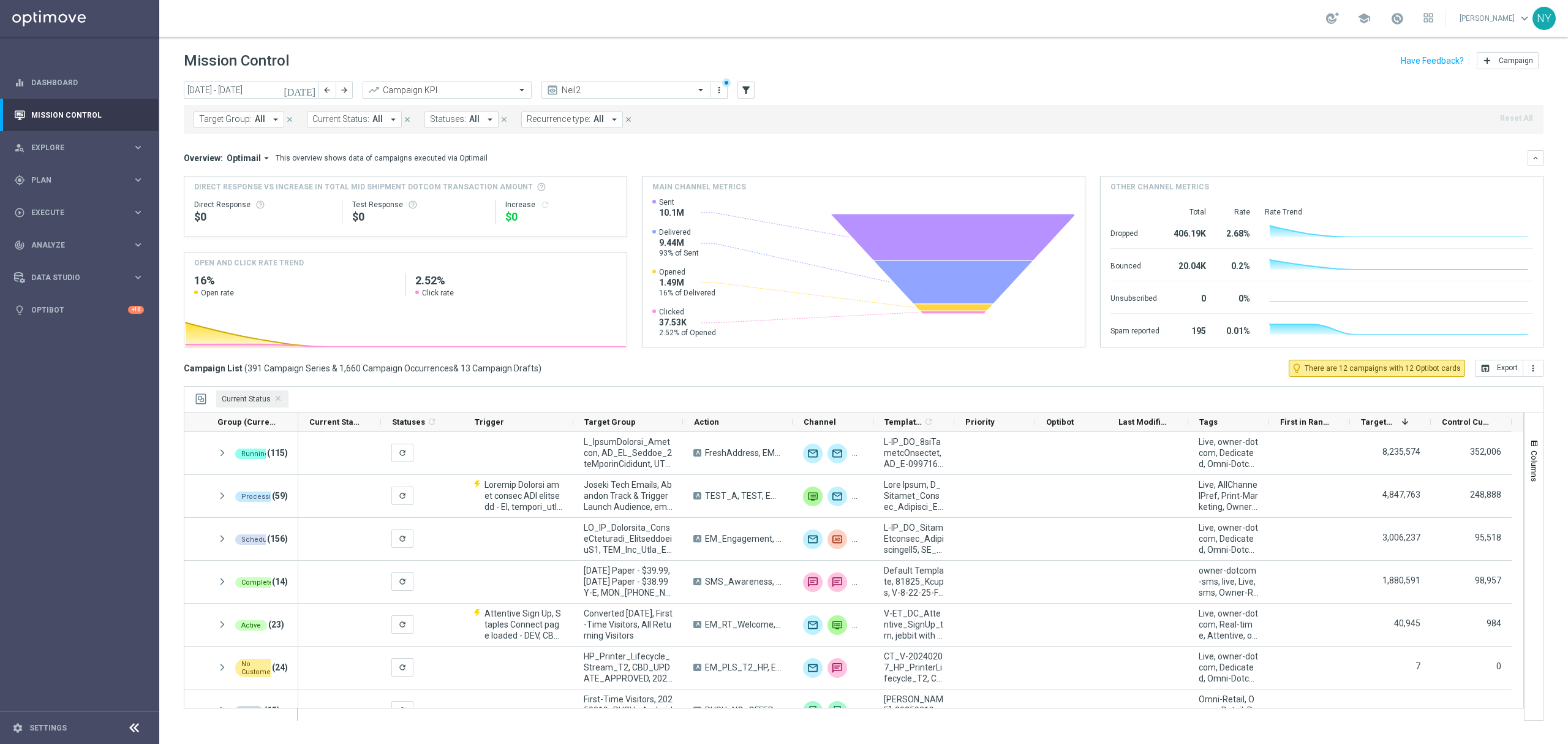
click at [241, 122] on span "Target Group:" at bounding box center [225, 119] width 53 height 10
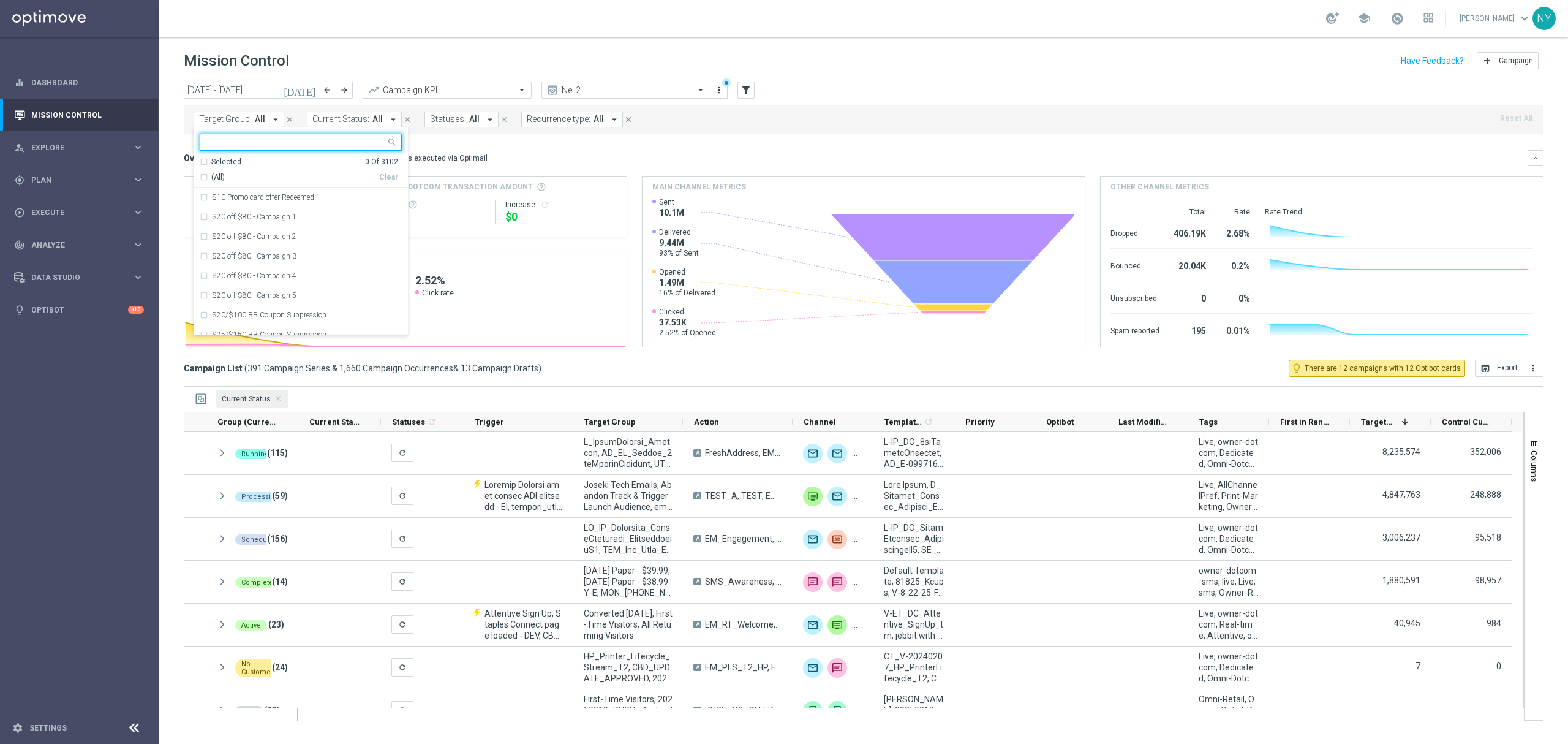
type input "Non-Plus2_MVC_Recurring_SLP_OMNI_Monthly_Summary"
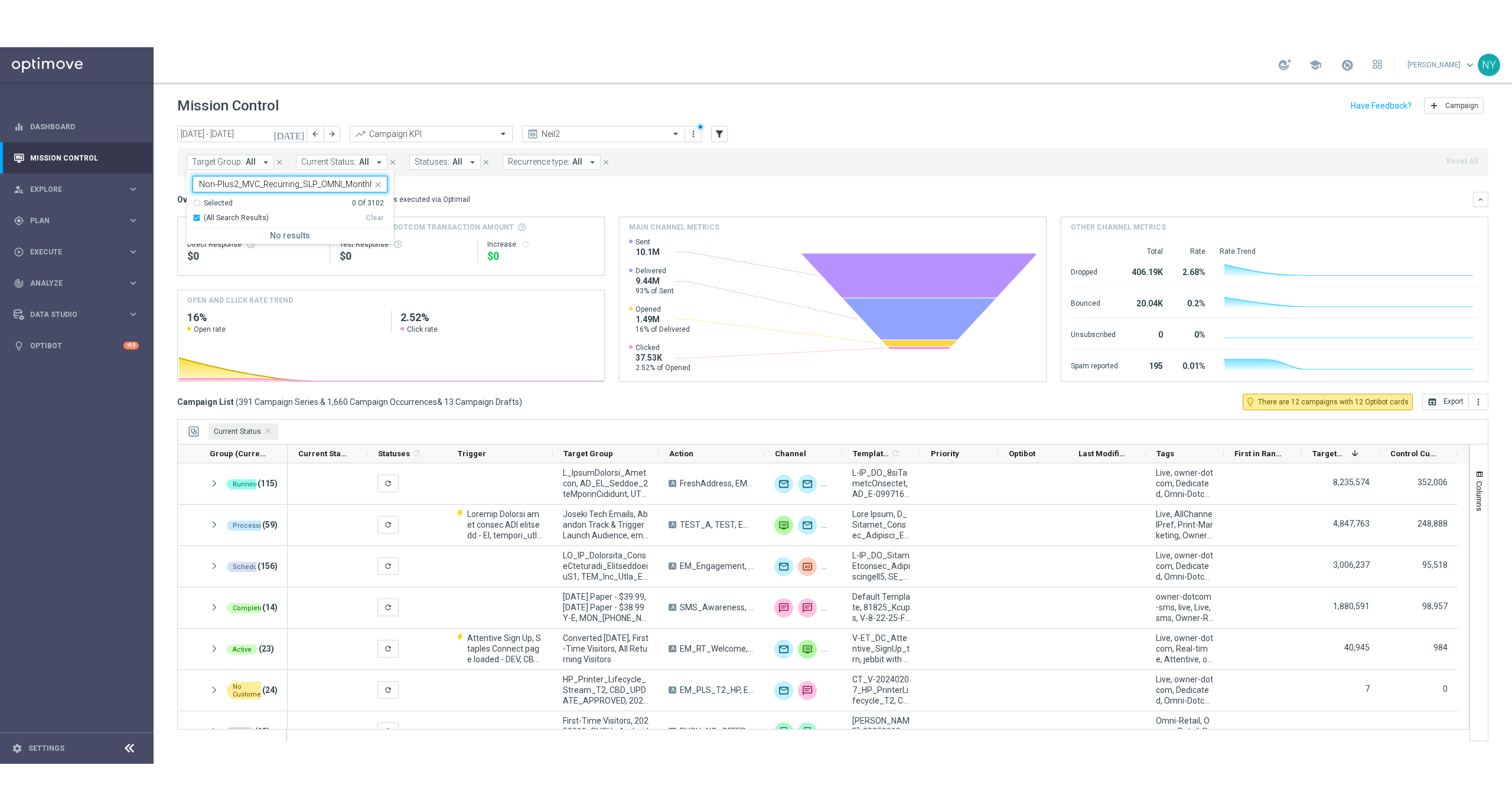
scroll to position [0, 40]
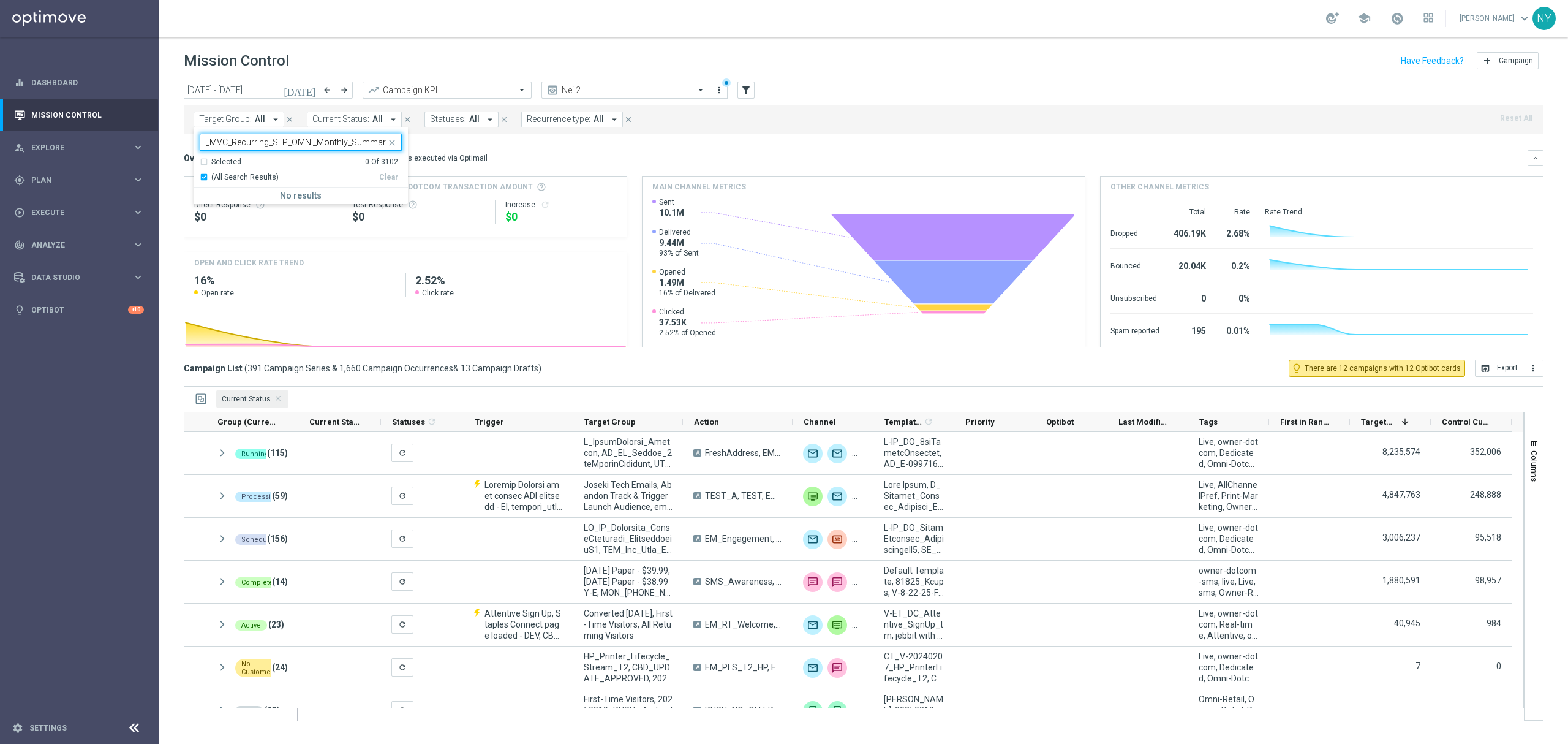
click at [212, 142] on input "Non-Plus2_MVC_Recurring_SLP_OMNI_Monthly_Summary" at bounding box center [296, 142] width 179 height 10
drag, startPoint x: 208, startPoint y: 138, endPoint x: 142, endPoint y: 128, distance: 66.8
click at [142, 128] on main "equalizer Dashboard Mission Control" at bounding box center [784, 372] width 1568 height 744
drag, startPoint x: 250, startPoint y: 118, endPoint x: 265, endPoint y: 120, distance: 15.1
click at [250, 118] on span "Target Group:" at bounding box center [225, 119] width 53 height 10
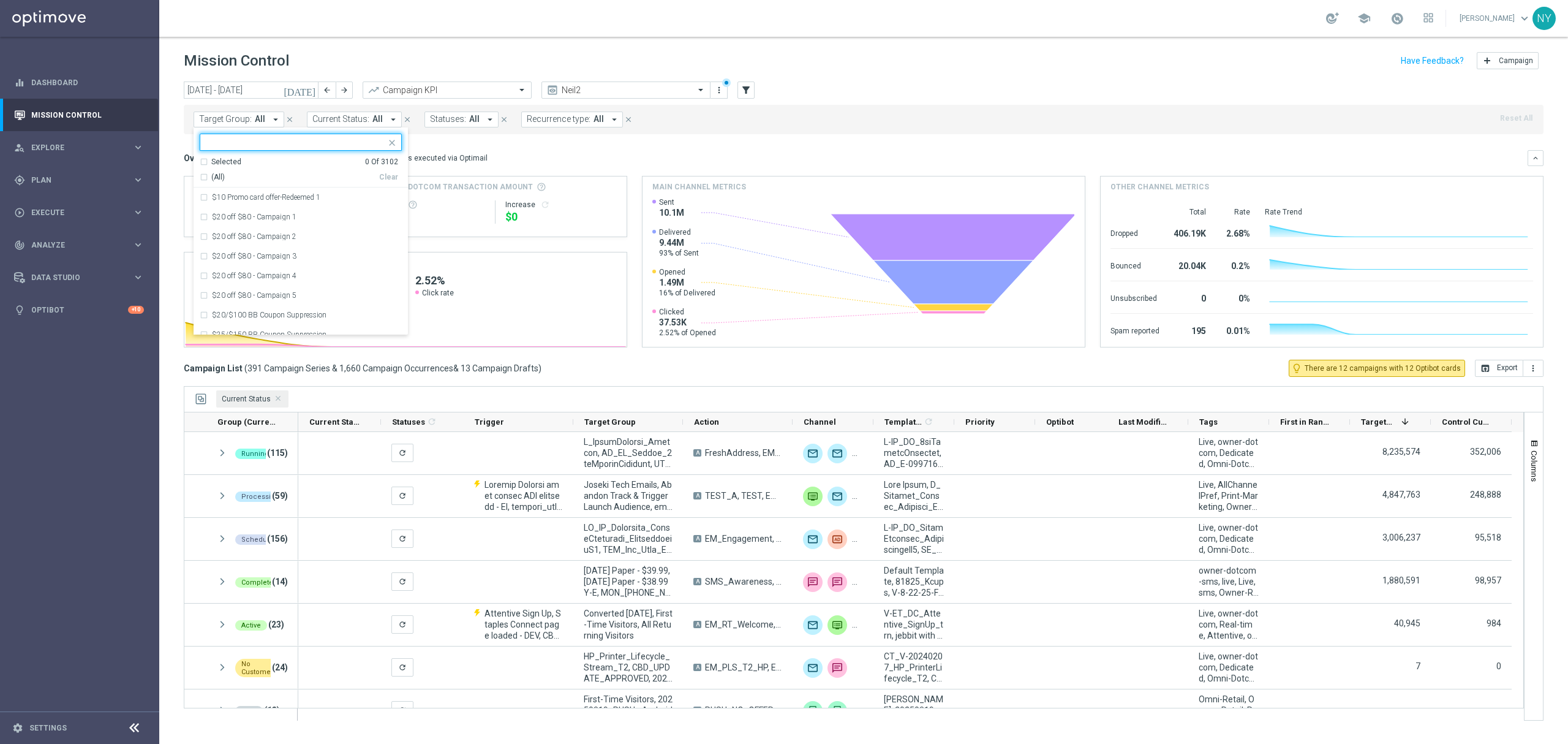
click at [263, 142] on input "text" at bounding box center [296, 142] width 179 height 10
click at [201, 196] on div "Recurring_Omni_SLP_Annv_Non_MVC_Wkly" at bounding box center [301, 197] width 202 height 20
type input "Recurring_Omni_SLP_Annv_Non_MVC_Wkl"
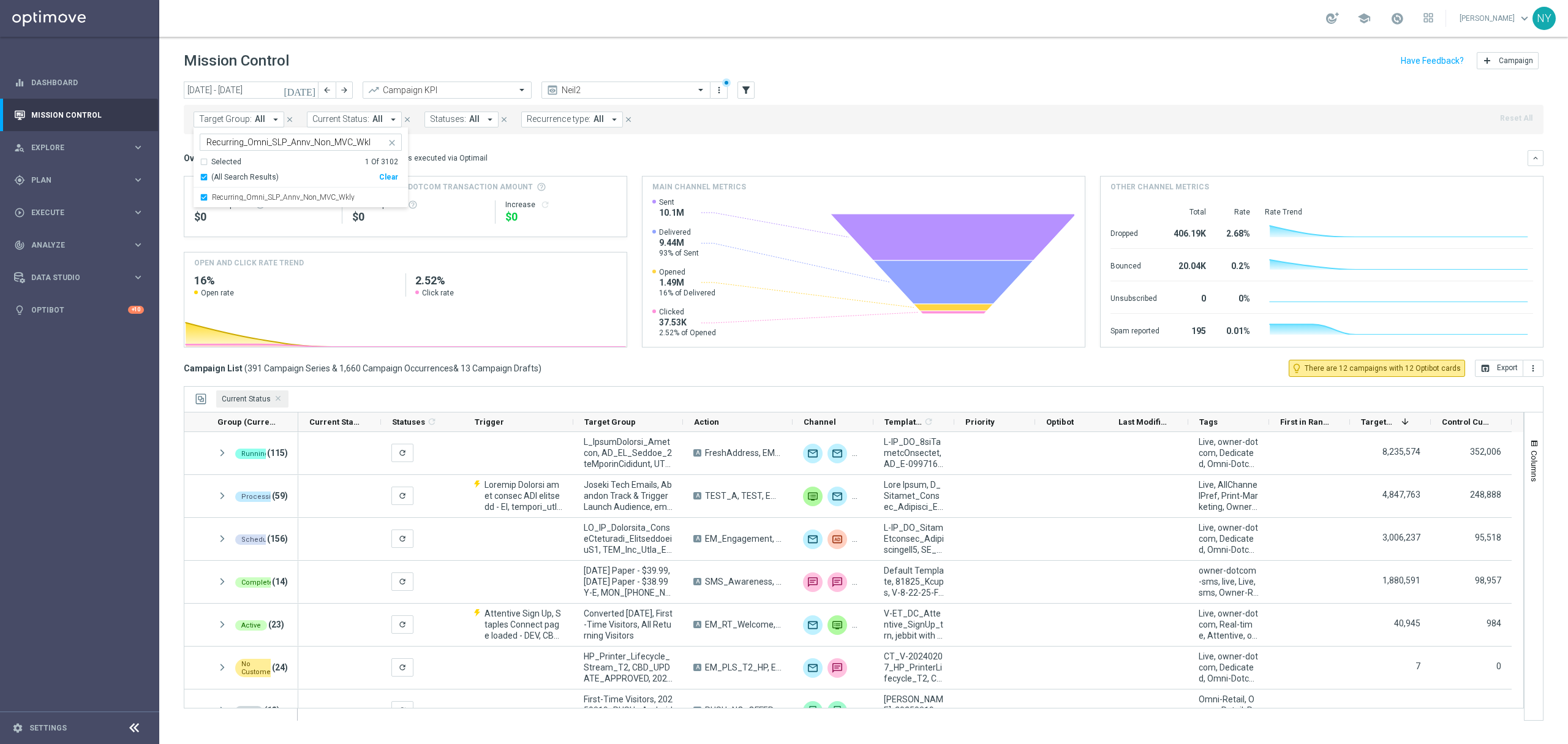
click at [495, 148] on mini-dashboard "Overview: Optimail arrow_drop_down This overview shows data of campaigns execut…" at bounding box center [863, 247] width 1360 height 225
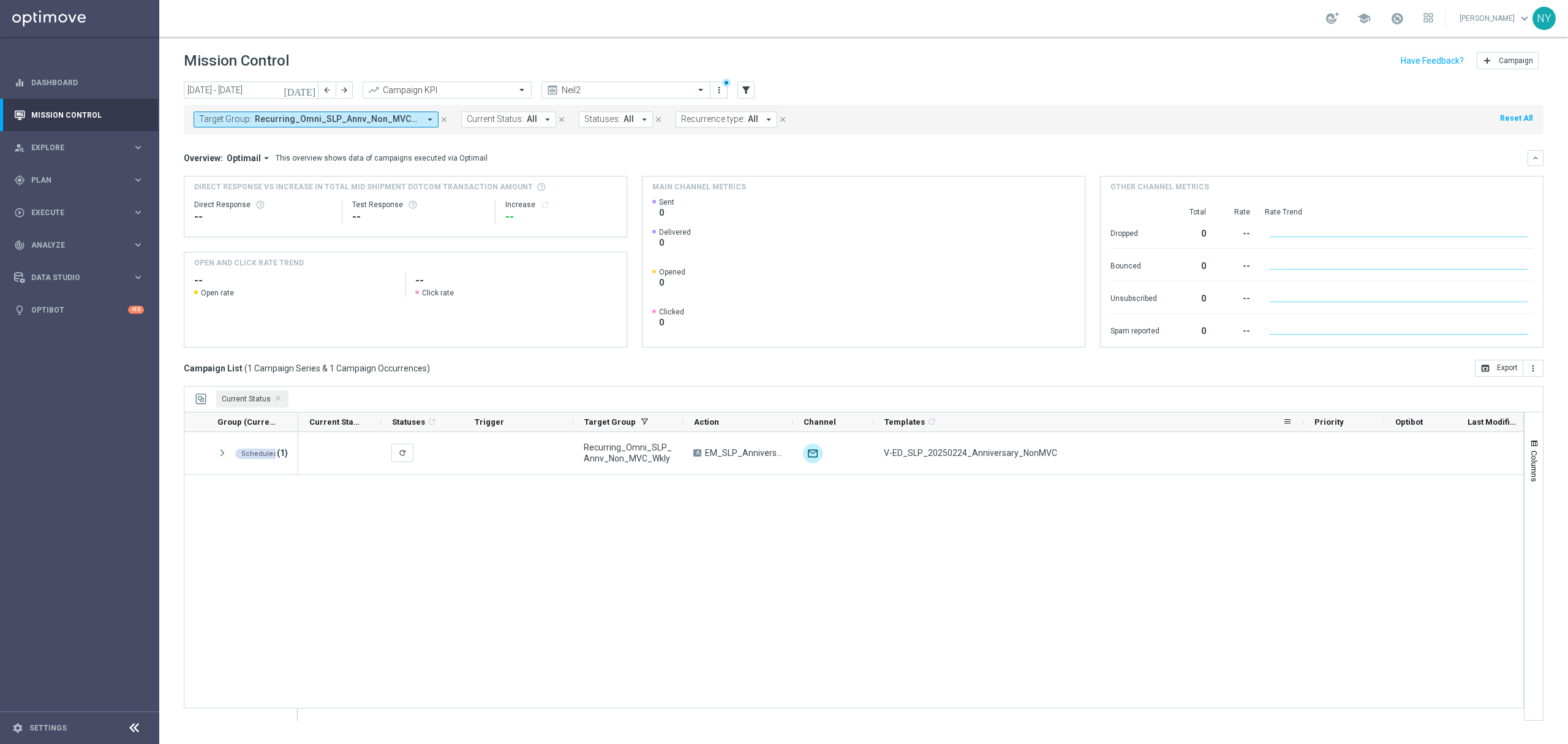
drag, startPoint x: 952, startPoint y: 427, endPoint x: 1301, endPoint y: 416, distance: 349.2
click at [1301, 416] on div at bounding box center [1304, 422] width 5 height 19
drag, startPoint x: 682, startPoint y: 420, endPoint x: 790, endPoint y: 423, distance: 108.0
click at [790, 423] on div at bounding box center [791, 422] width 5 height 19
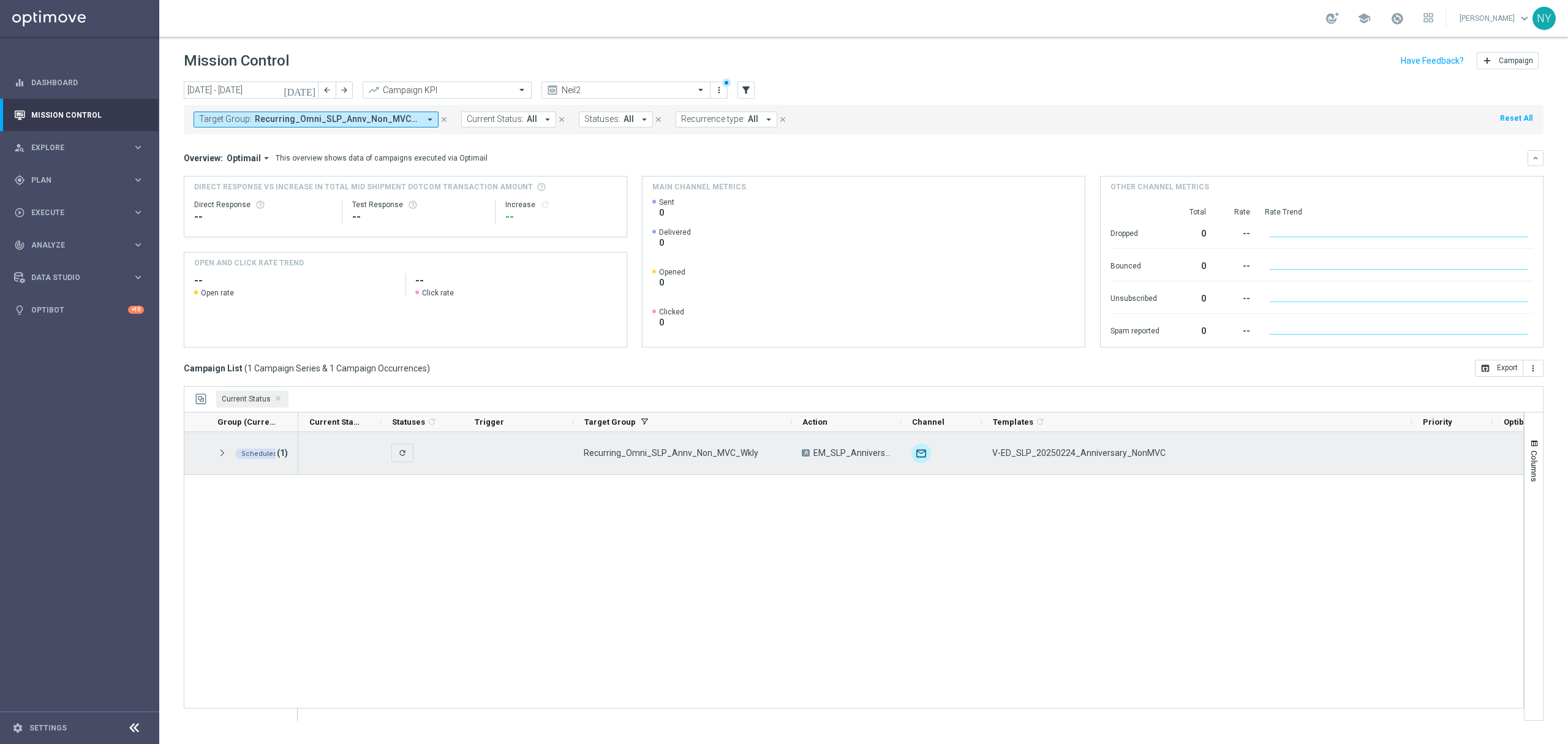
click at [1078, 455] on span "V-ED_SLP_20250224_Anniversary_NonMVC" at bounding box center [1078, 452] width 173 height 11
drag, startPoint x: 1169, startPoint y: 452, endPoint x: 992, endPoint y: 453, distance: 177.0
click at [992, 453] on div "V-ED_SLP_20250224_Anniversary_NonMVC" at bounding box center [1197, 453] width 430 height 43
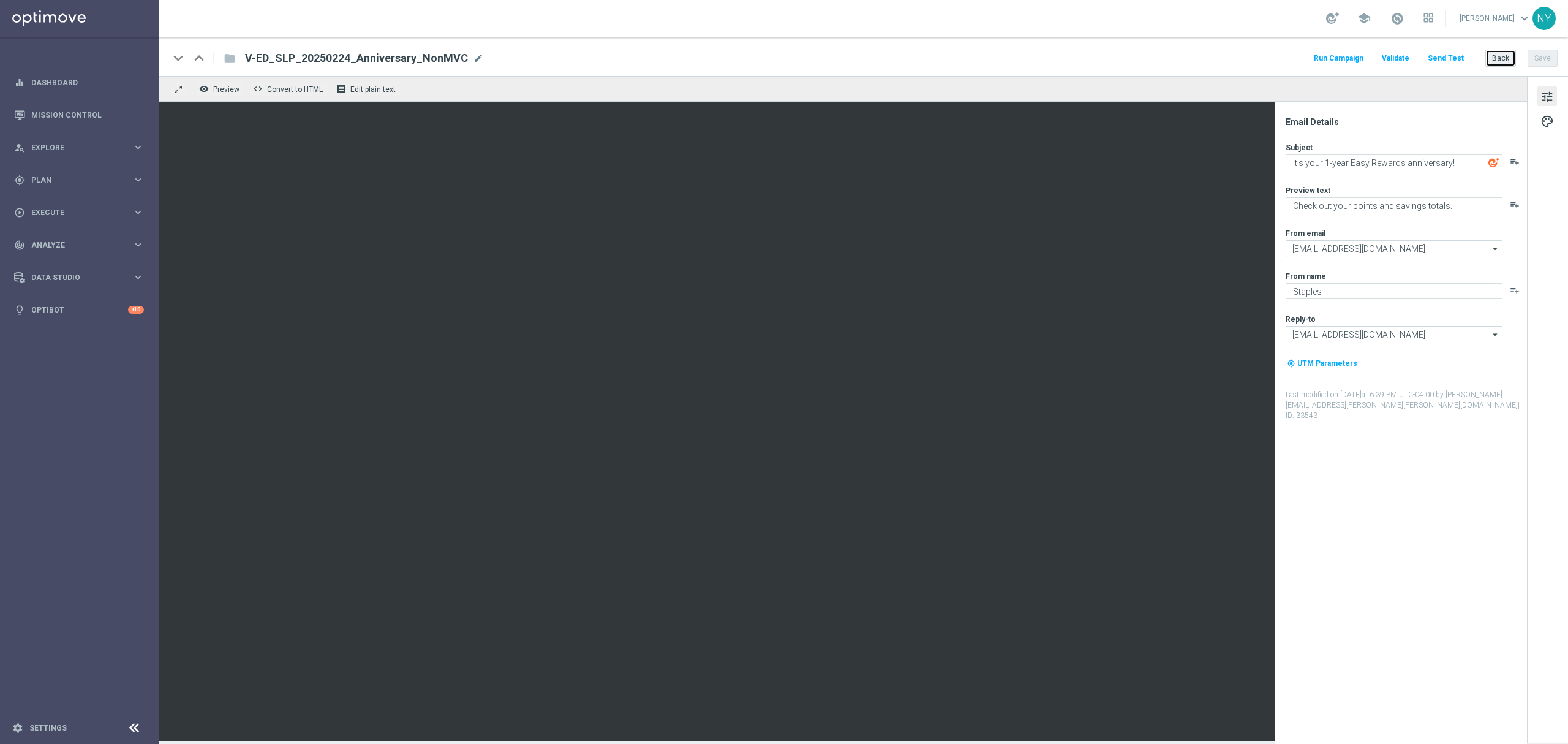
click at [1499, 59] on button "Back" at bounding box center [1501, 58] width 31 height 17
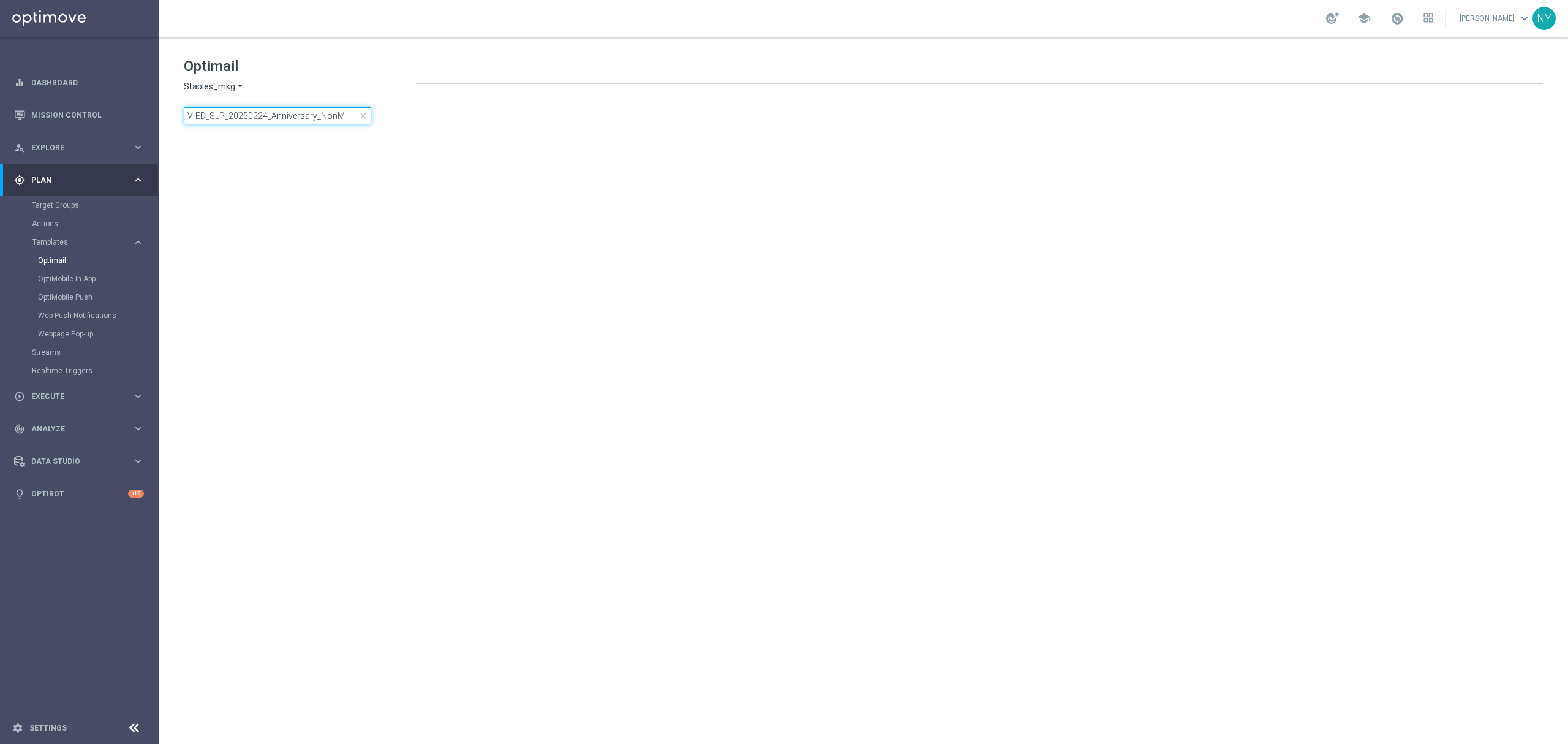
click at [331, 113] on input "V-ED_SLP_20250224_Anniversary_NonM" at bounding box center [277, 116] width 188 height 17
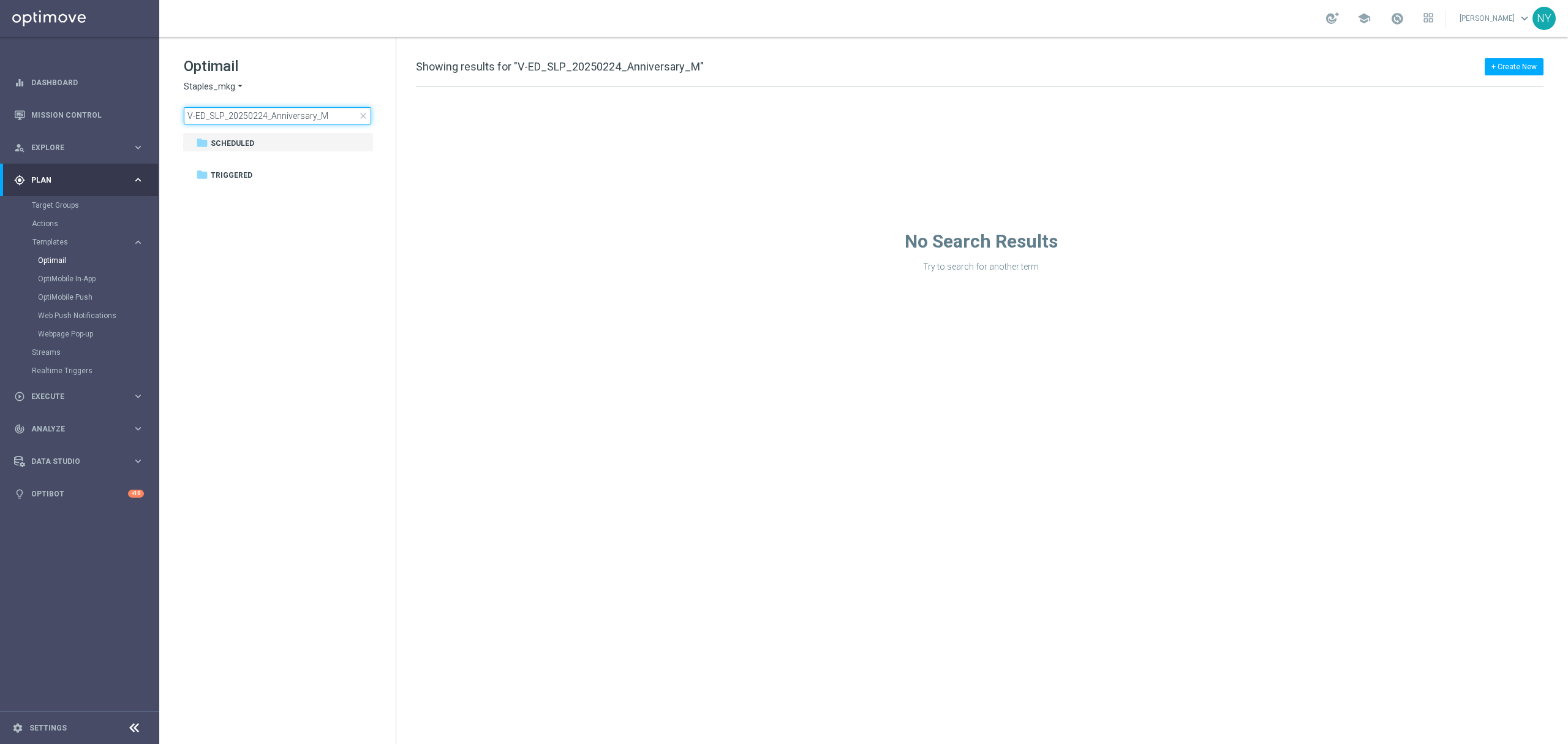
click at [326, 111] on input "V-ED_SLP_20250224_Anniversary_M" at bounding box center [277, 116] width 188 height 17
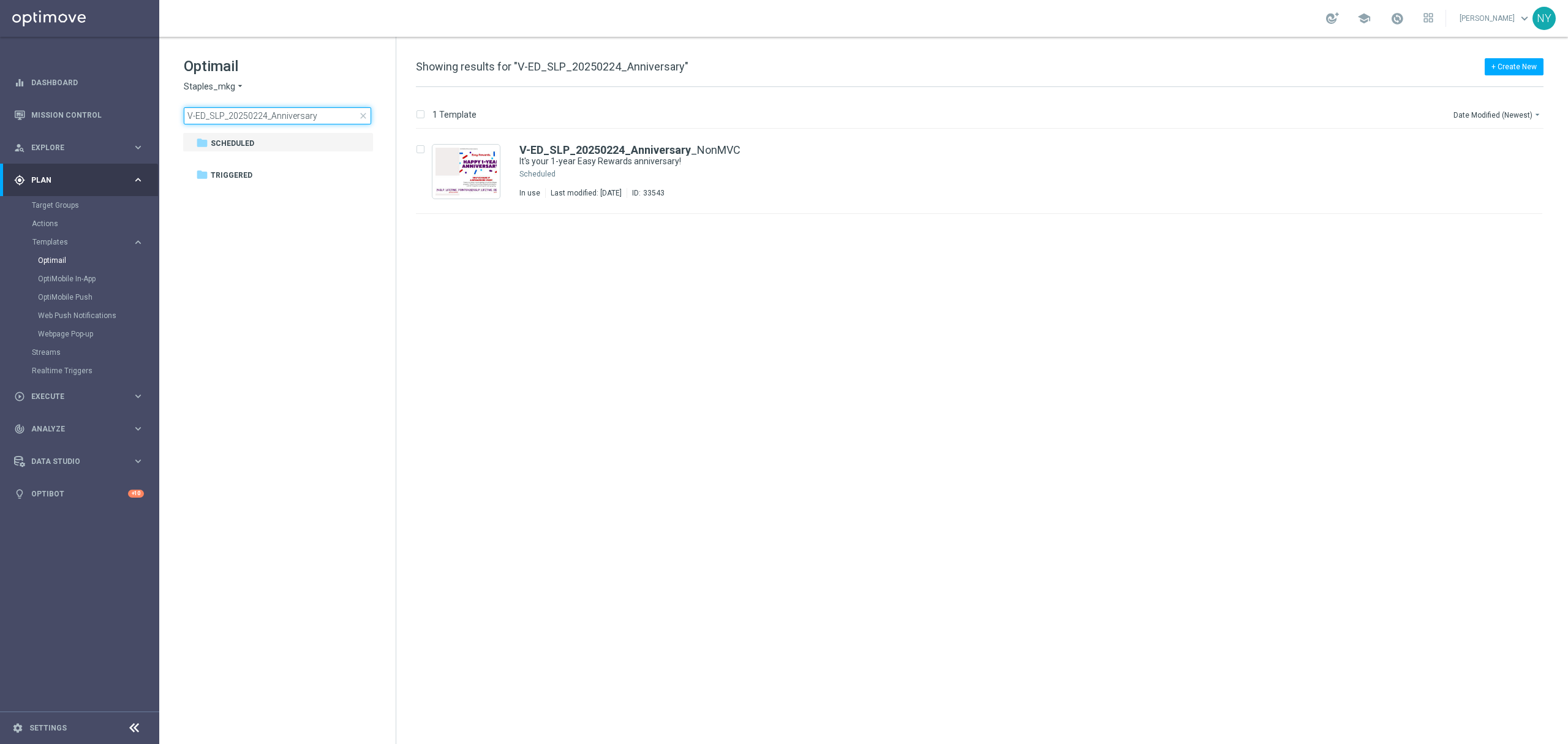
drag, startPoint x: 266, startPoint y: 116, endPoint x: 229, endPoint y: 115, distance: 37.0
click at [229, 115] on input "V-ED_SLP_20250224_Anniversary" at bounding box center [277, 116] width 188 height 17
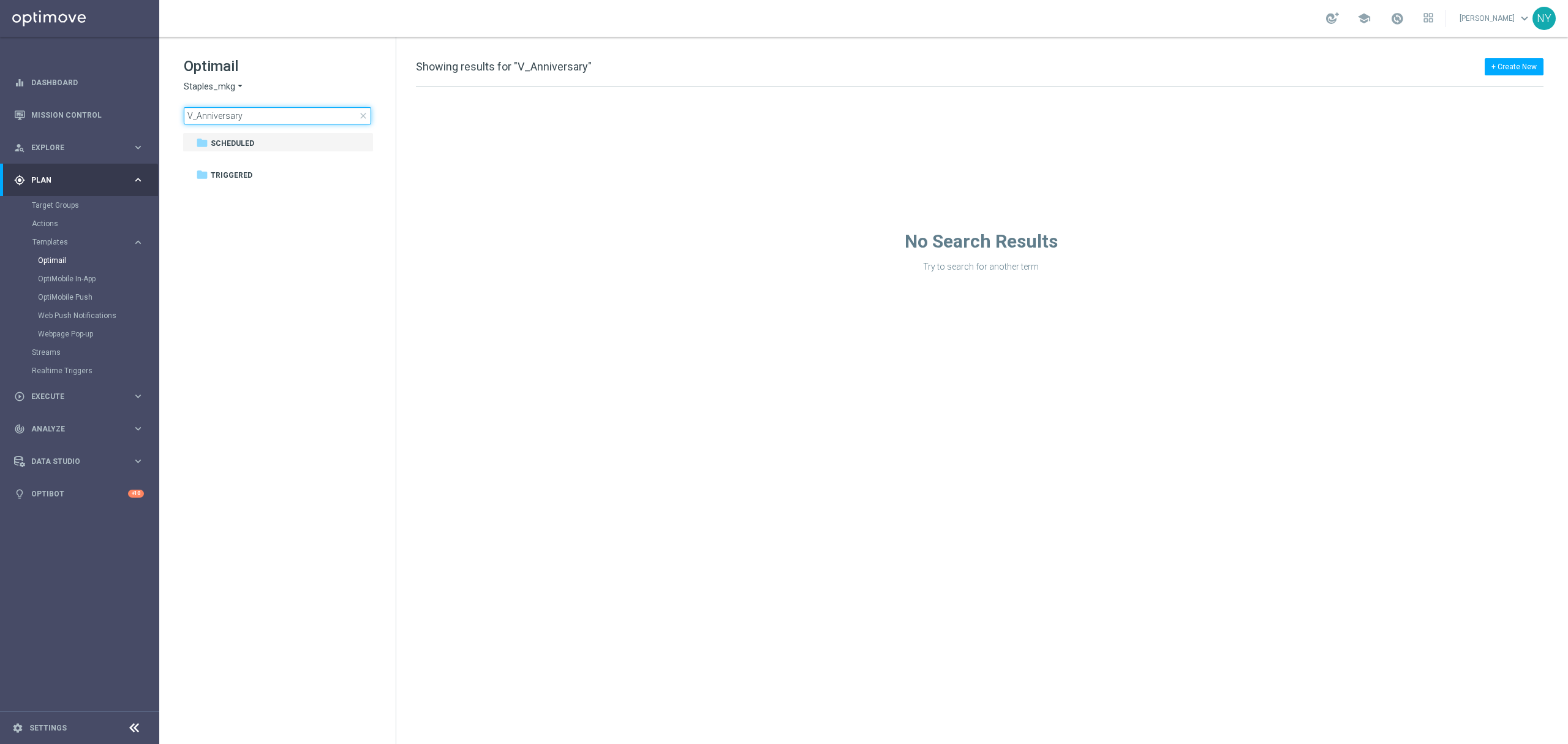
type input "_Anniversary"
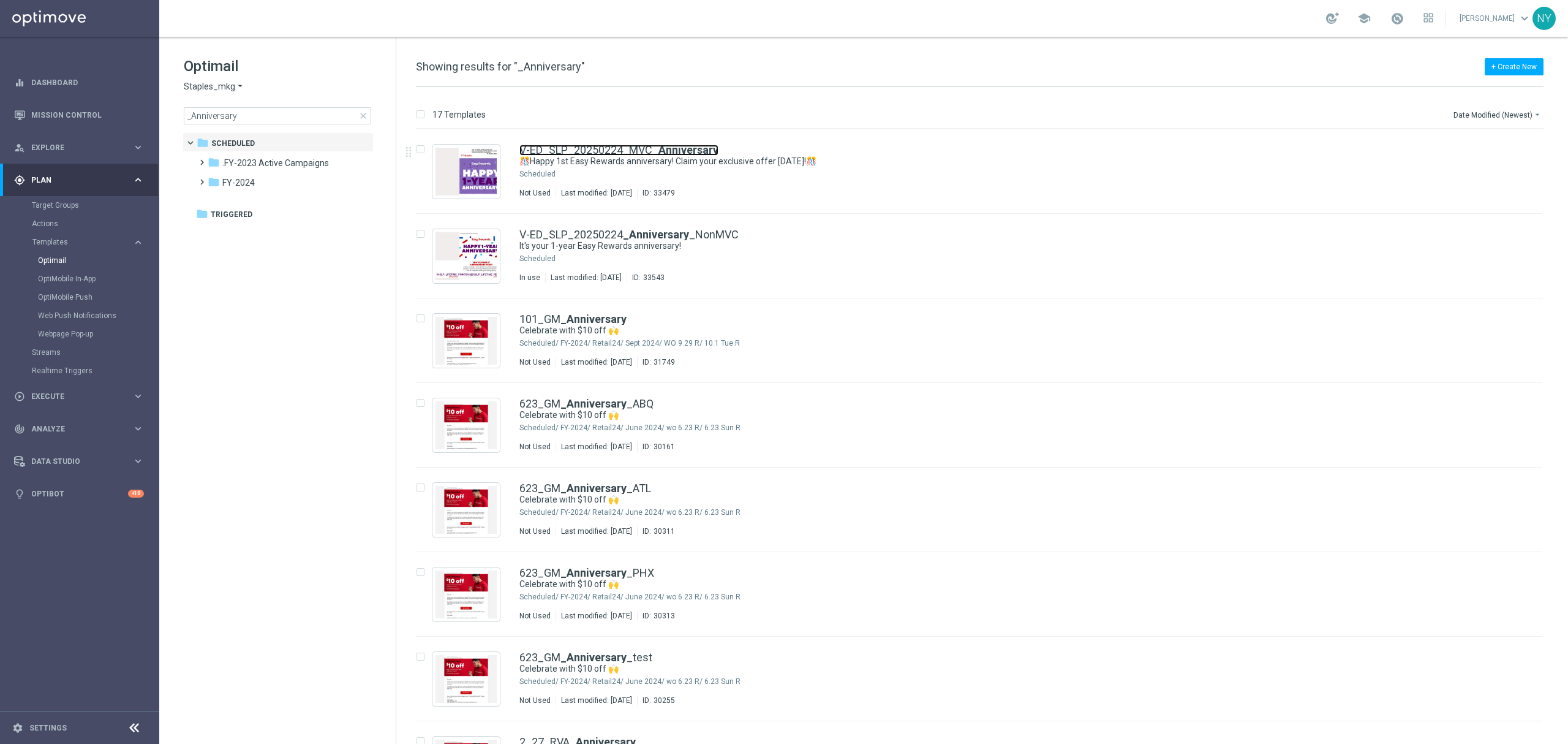
drag, startPoint x: 601, startPoint y: 148, endPoint x: 795, endPoint y: 106, distance: 198.5
click at [601, 148] on link "V-ED_SLP_20250224_MVC _Anniversary" at bounding box center [619, 150] width 199 height 11
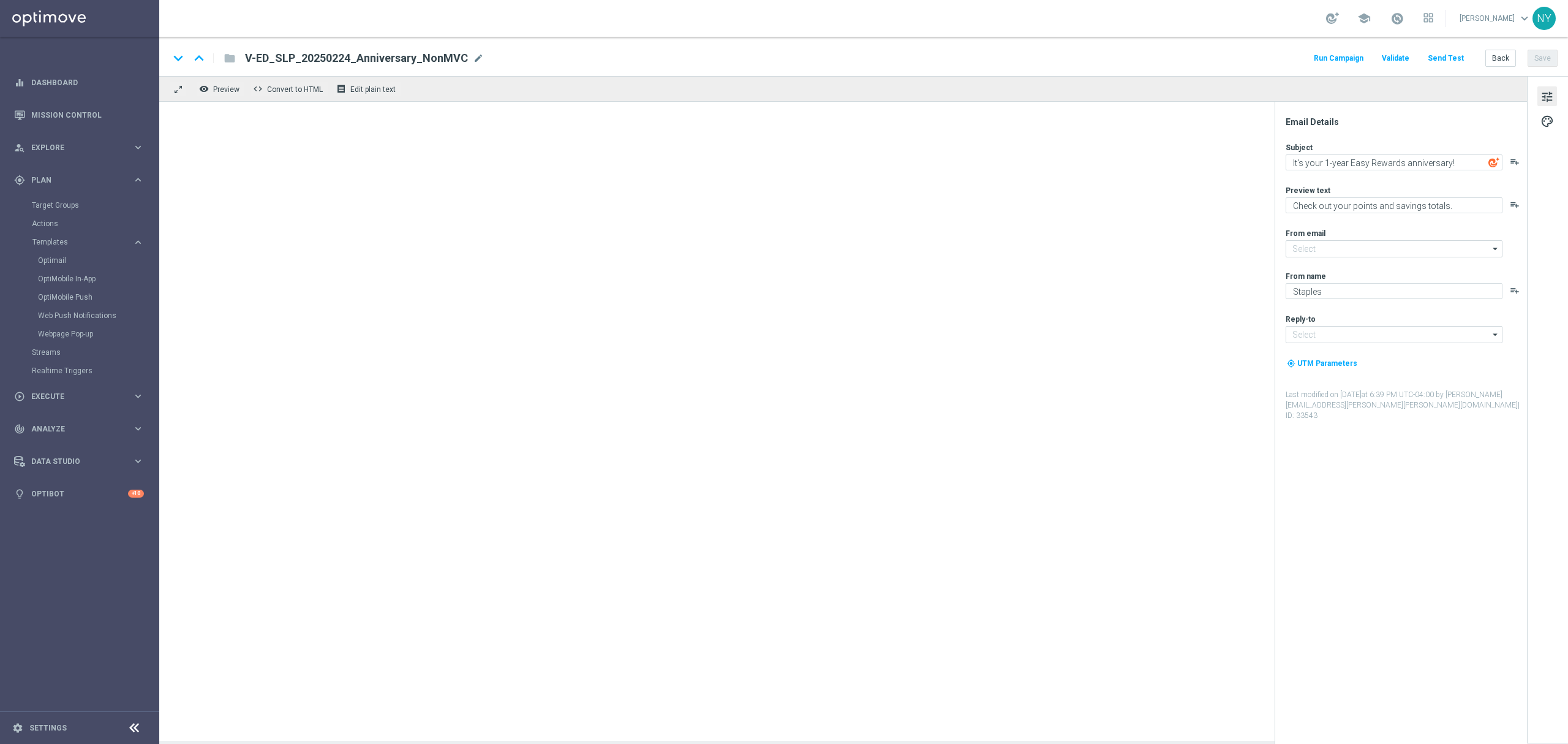
type input "staples@connected.staples.com"
type input "info@staples.com"
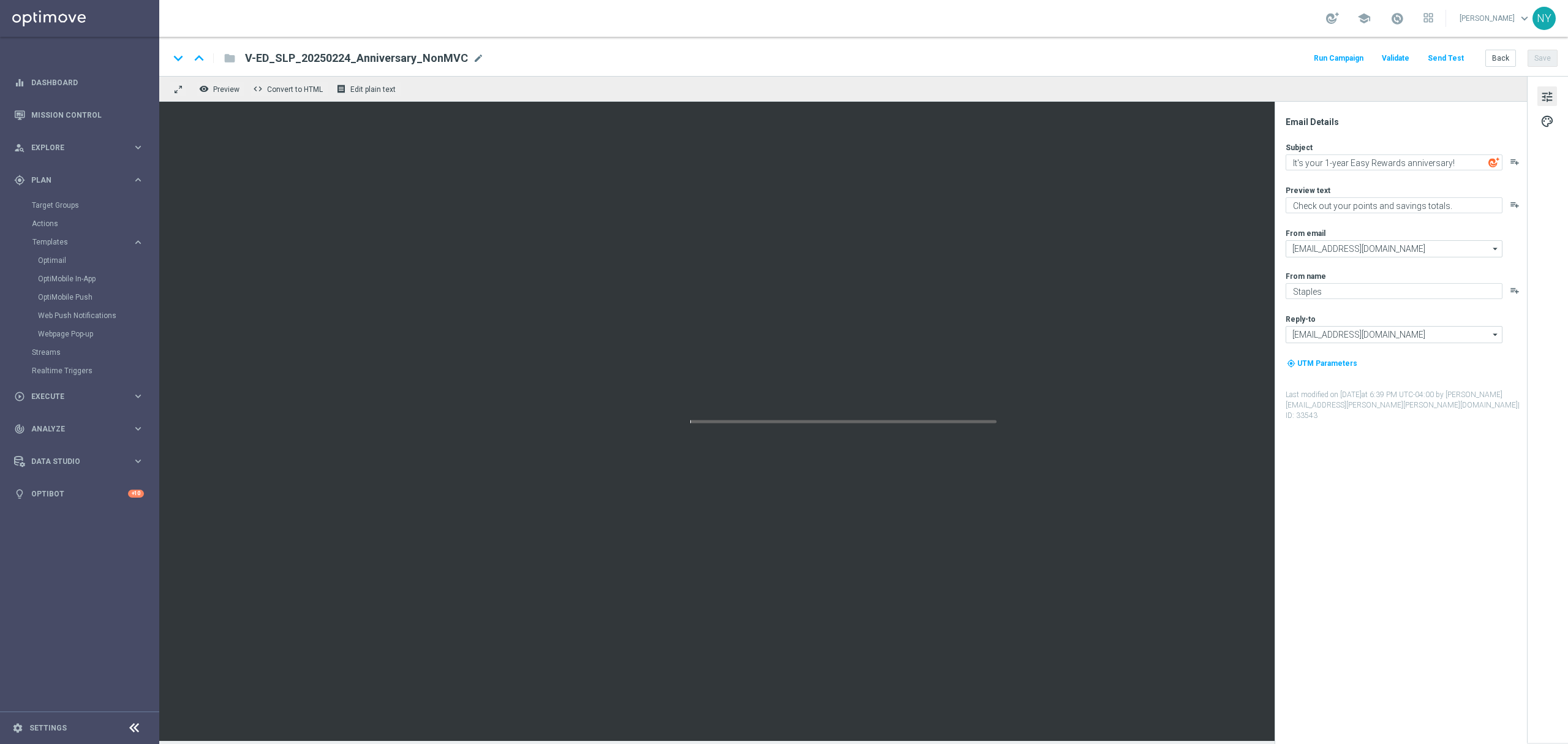
type textarea "🎊Happy 1st Easy Rewards anniversary! Claim your exclusive offer today!🎊"
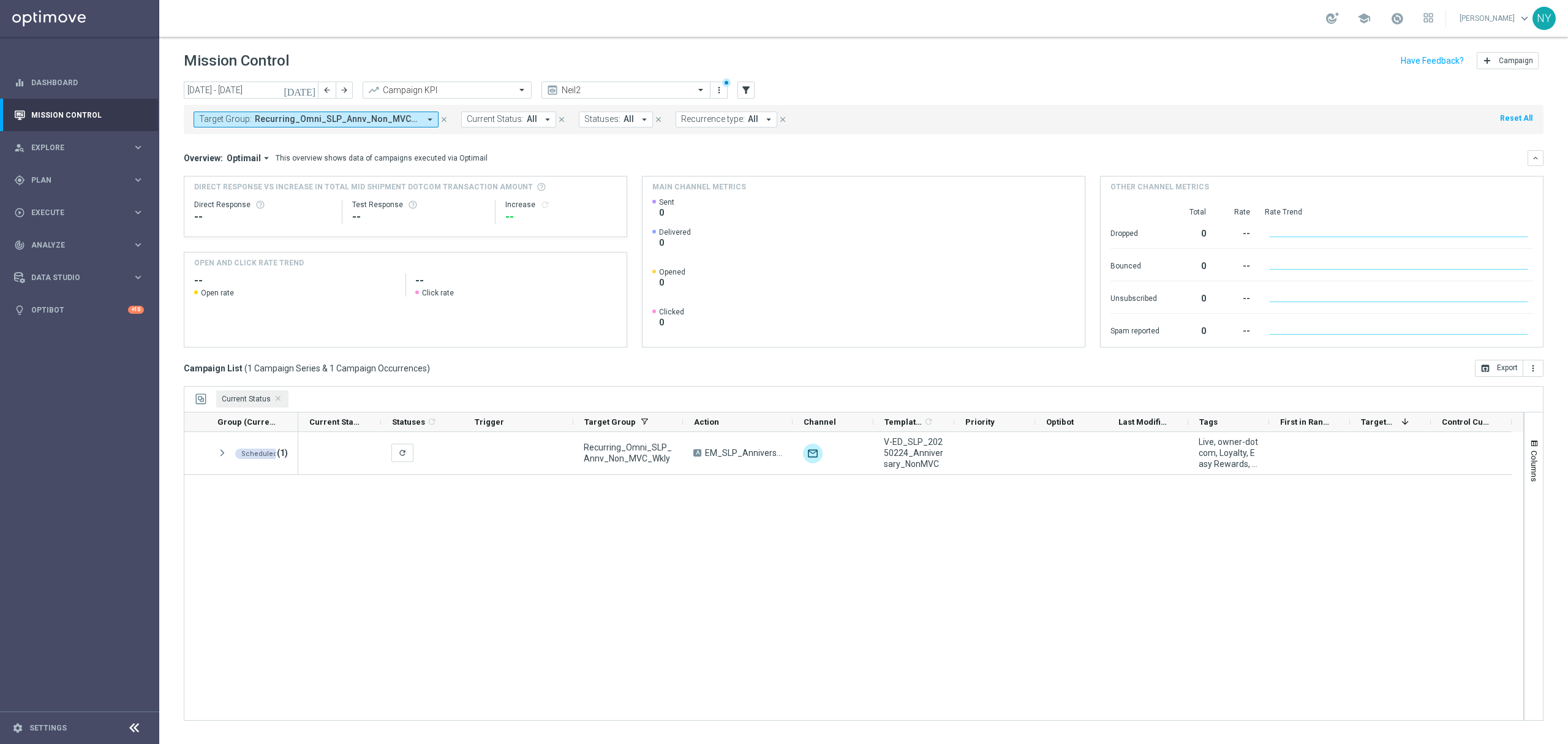
click at [444, 116] on icon "close" at bounding box center [444, 119] width 8 height 9
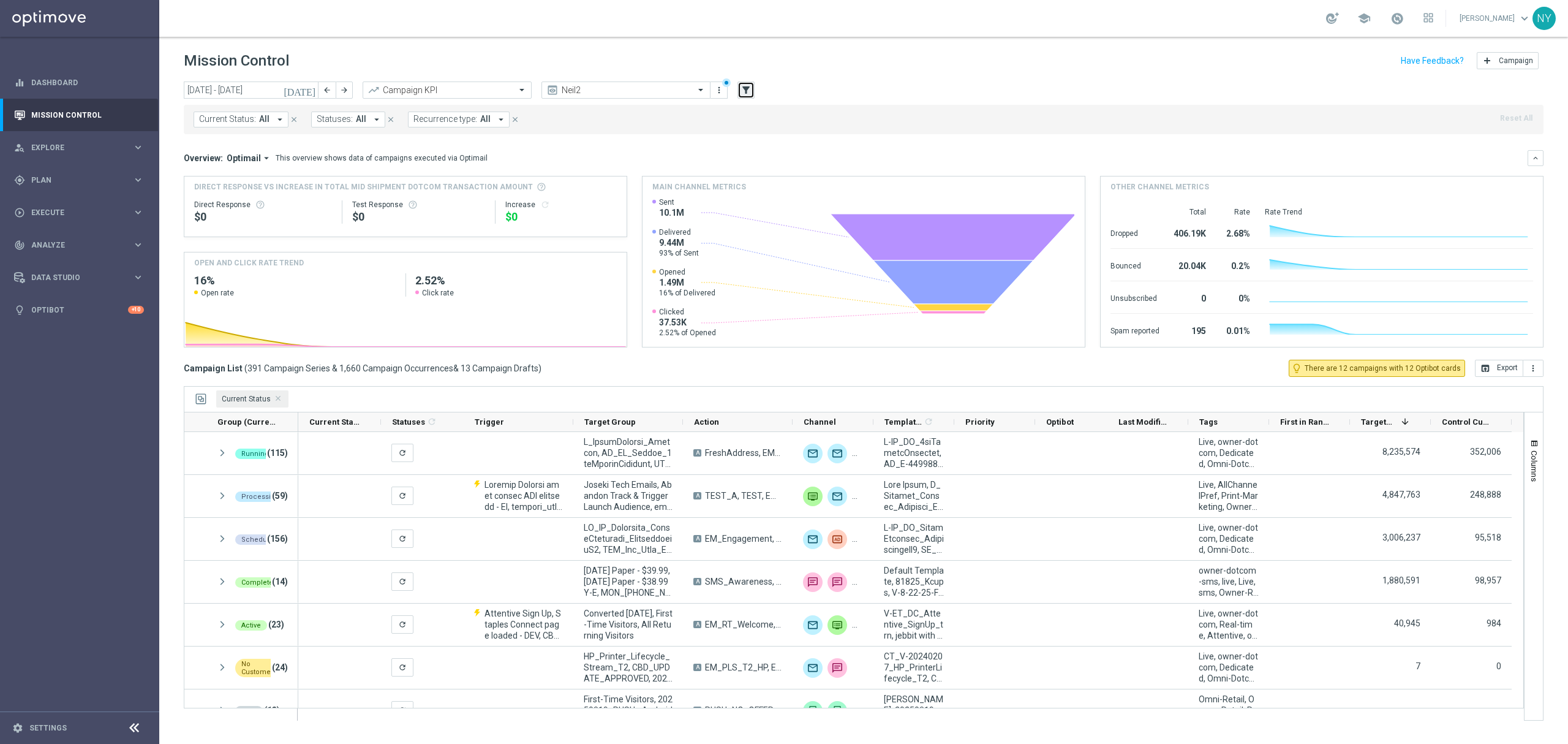
click at [747, 94] on icon "filter_alt" at bounding box center [745, 89] width 11 height 11
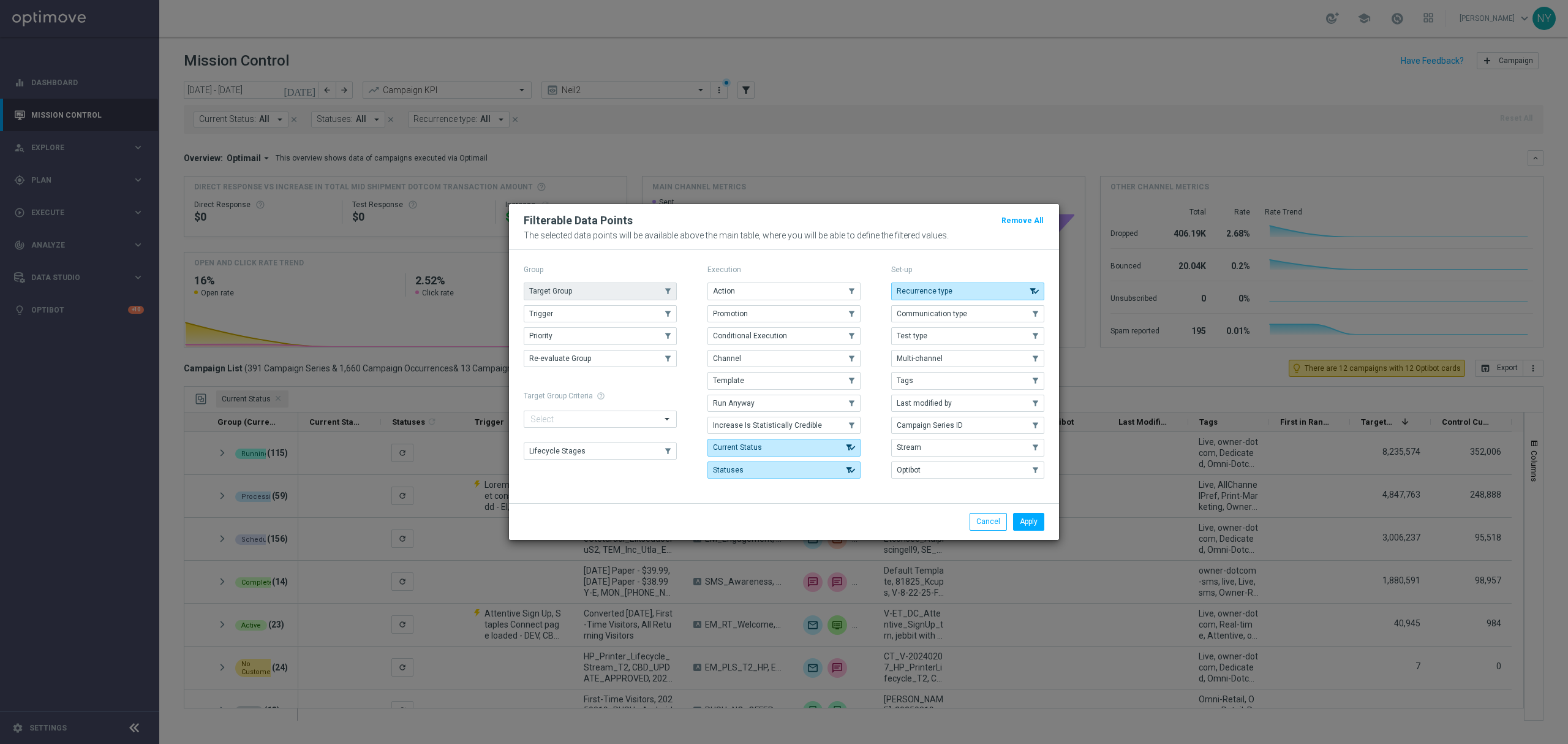
click at [628, 292] on button "Target Group" at bounding box center [600, 291] width 153 height 17
click at [1024, 530] on button "Apply" at bounding box center [1028, 521] width 31 height 17
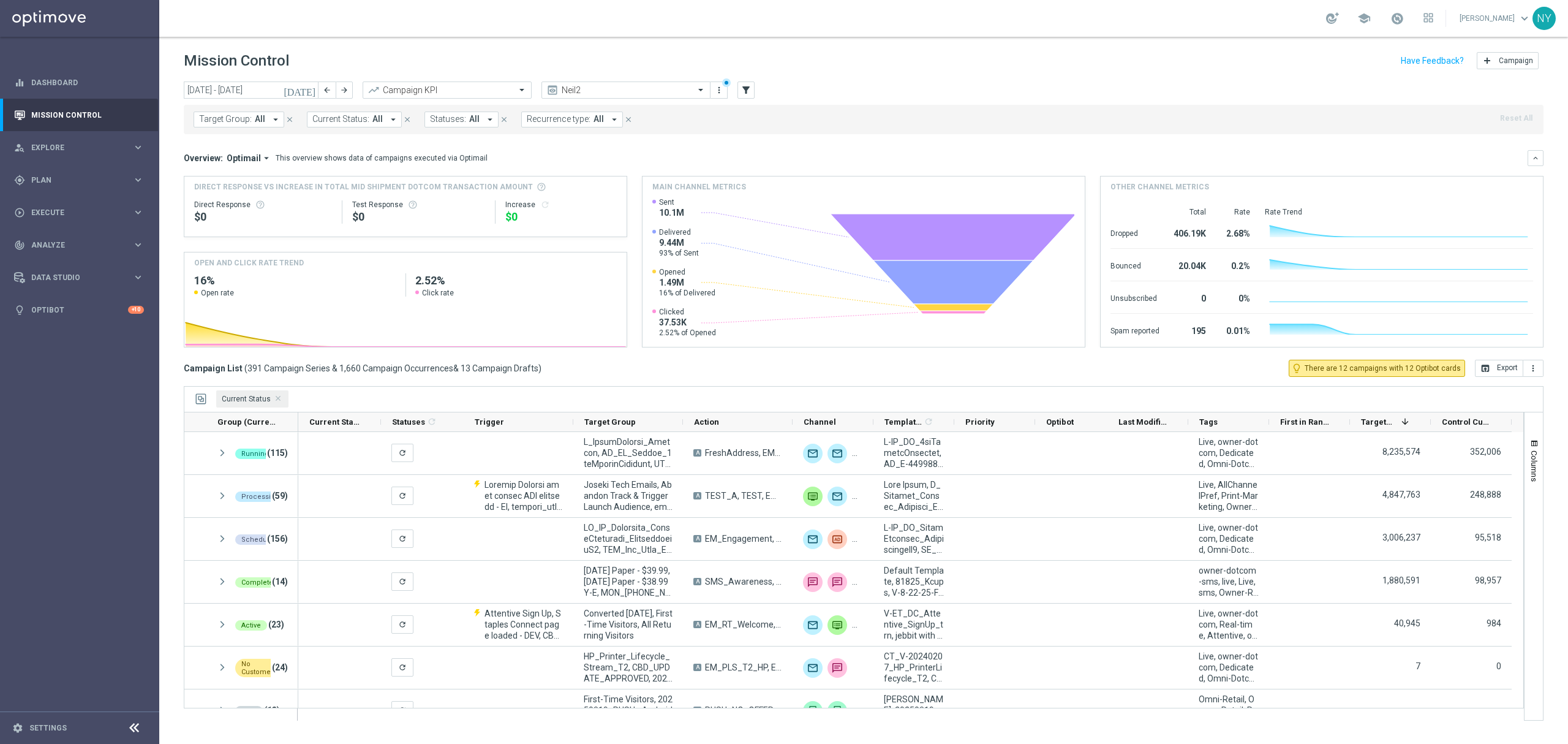
click at [222, 116] on span "Target Group:" at bounding box center [225, 119] width 53 height 10
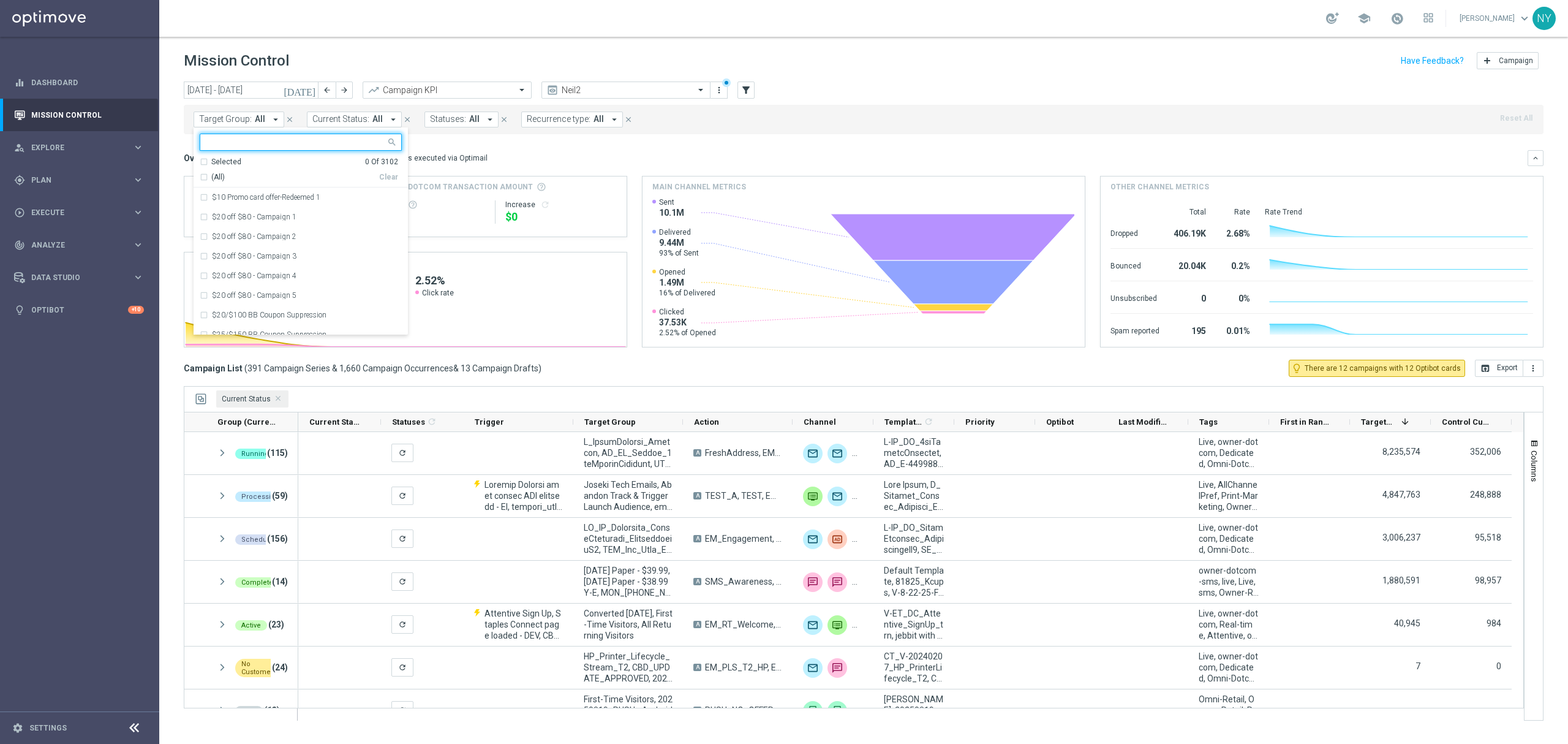
type input "Non-Plus_MVC_Recurring_SLP_OMNI_Monthly_Summary"
click at [286, 137] on input "Non-Plus_MVC_Recurring_SLP_OMNI_Monthly_Summary" at bounding box center [296, 142] width 179 height 10
drag, startPoint x: 271, startPoint y: 138, endPoint x: 99, endPoint y: 155, distance: 172.8
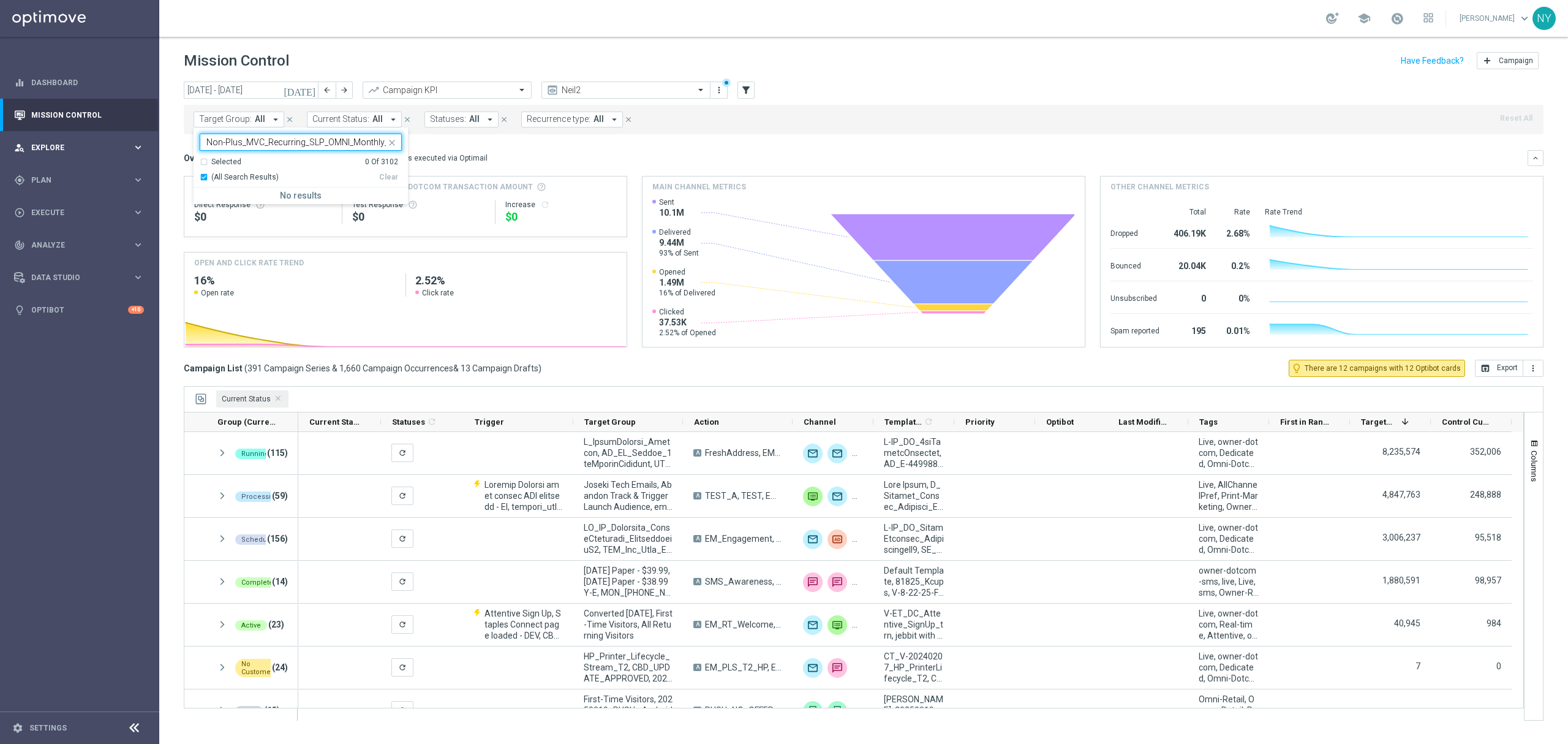
click at [99, 155] on main "equalizer Dashboard Mission Control" at bounding box center [784, 372] width 1568 height 744
click at [218, 114] on span "Target Group:" at bounding box center [225, 119] width 53 height 10
click at [221, 145] on input "text" at bounding box center [296, 142] width 179 height 10
click at [285, 140] on input "Non-Plus_MVC_Recurring_SLP_OMNI_Monthly_Summary" at bounding box center [296, 142] width 179 height 10
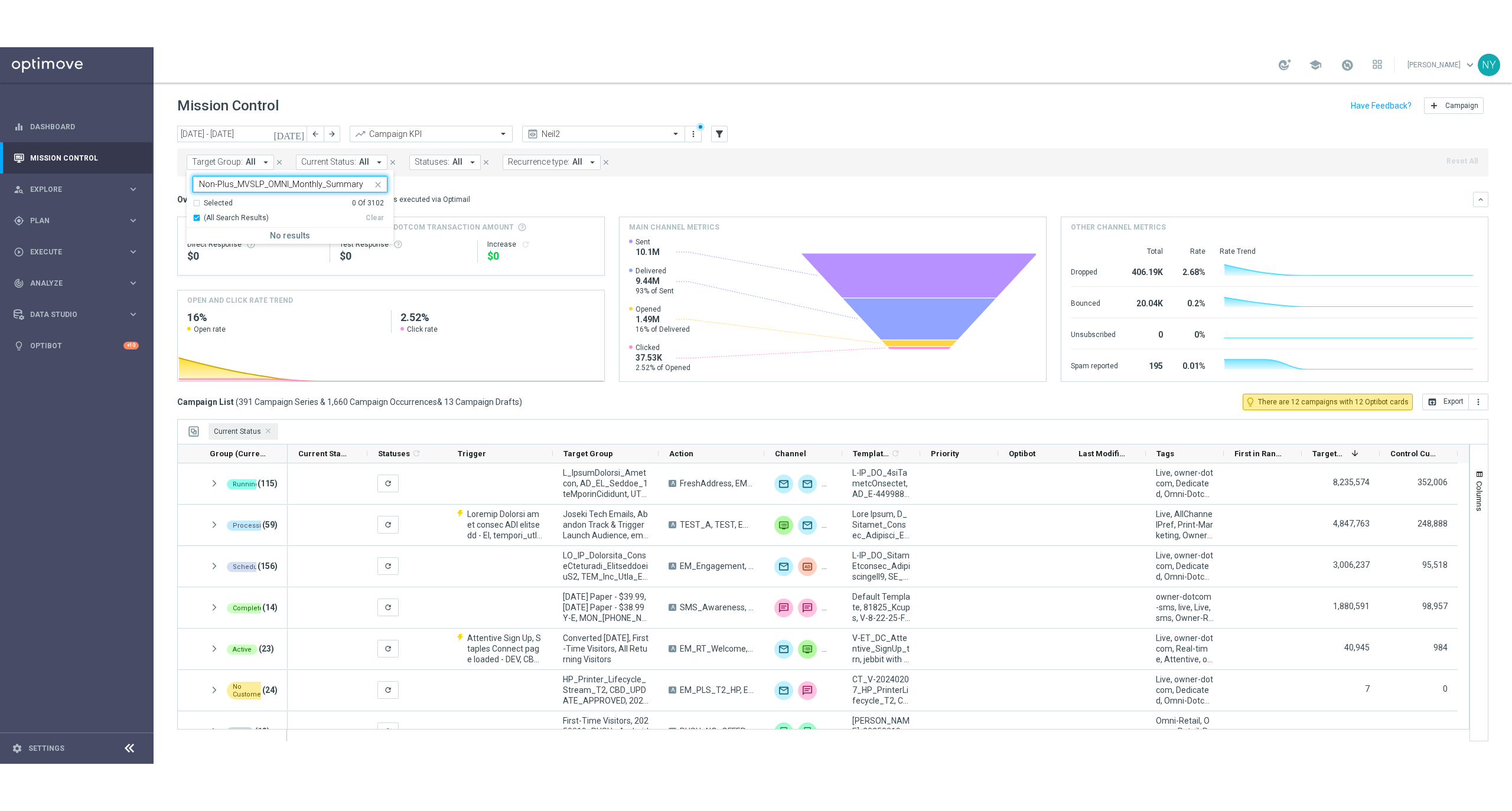
scroll to position [0, 0]
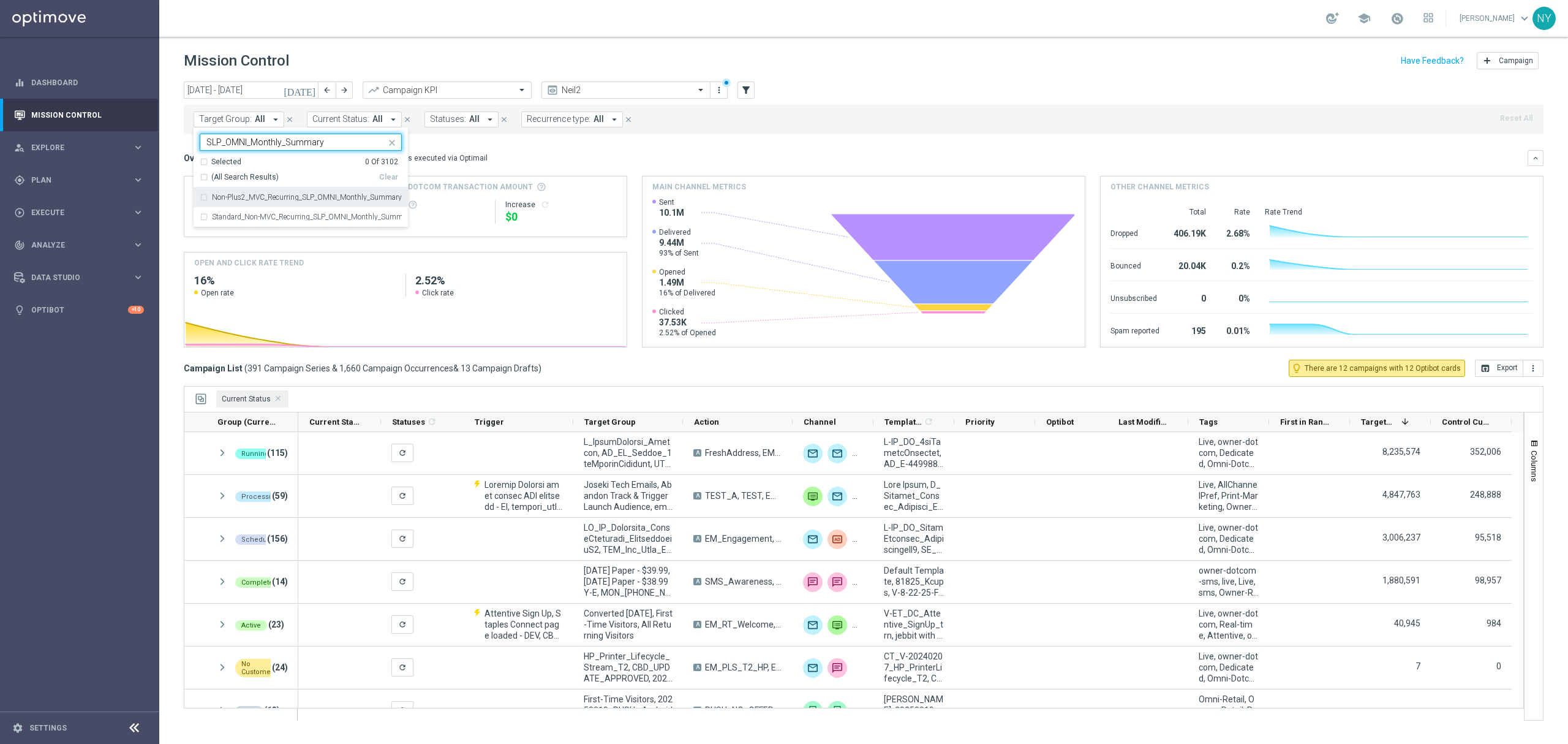
click at [206, 199] on div "Non-Plus2_MVC_Recurring_SLP_OMNI_Monthly_Summary" at bounding box center [301, 197] width 202 height 20
type input "SLP_OMNI_Monthly_Summary"
click at [202, 216] on div "Standard_Non-MVC_Recurring_SLP_OMNI_Monthly_Summary" at bounding box center [301, 217] width 202 height 20
click at [658, 146] on mini-dashboard "Overview: Optimail arrow_drop_down This overview shows data of campaigns execut…" at bounding box center [863, 247] width 1360 height 225
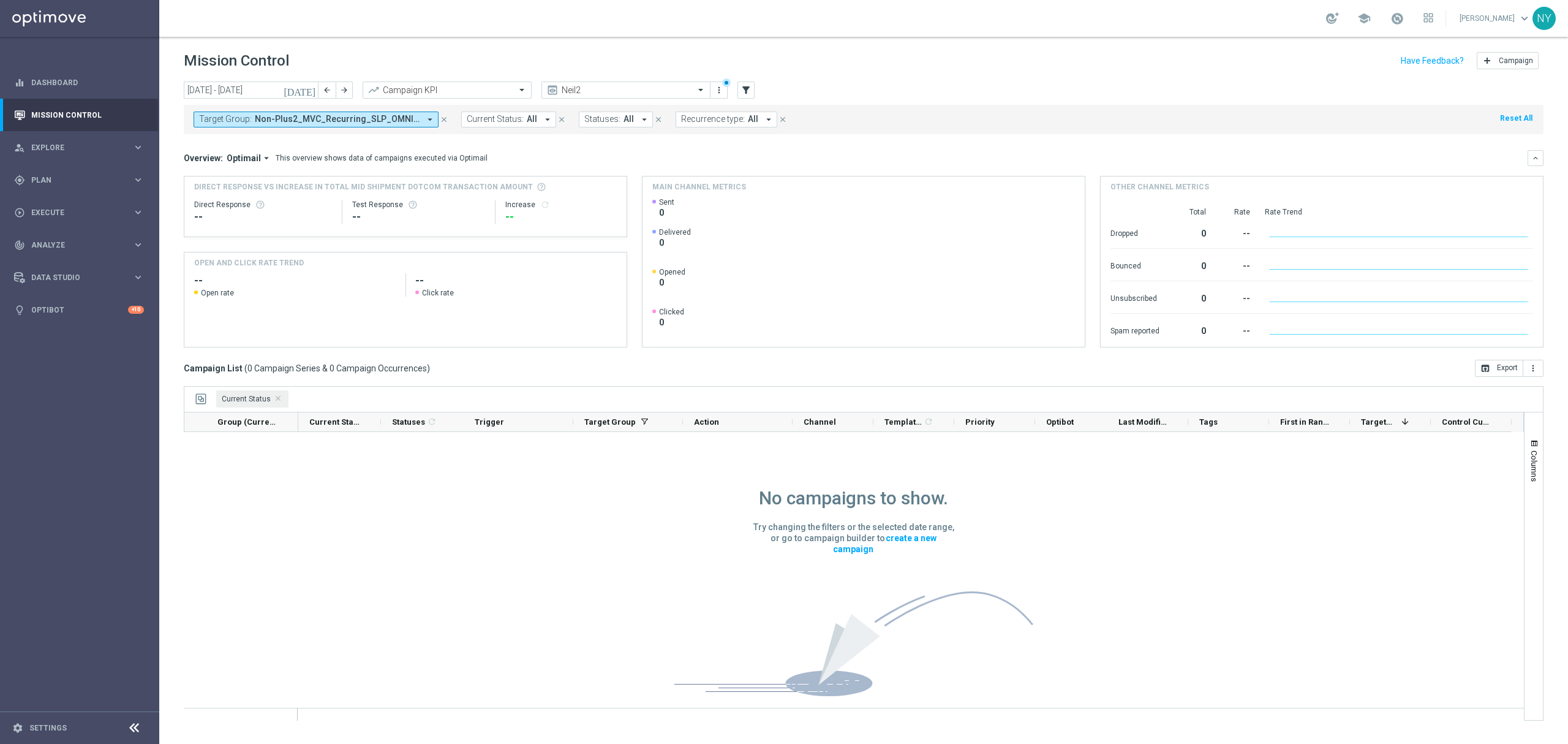
click at [306, 91] on icon "today" at bounding box center [300, 89] width 33 height 11
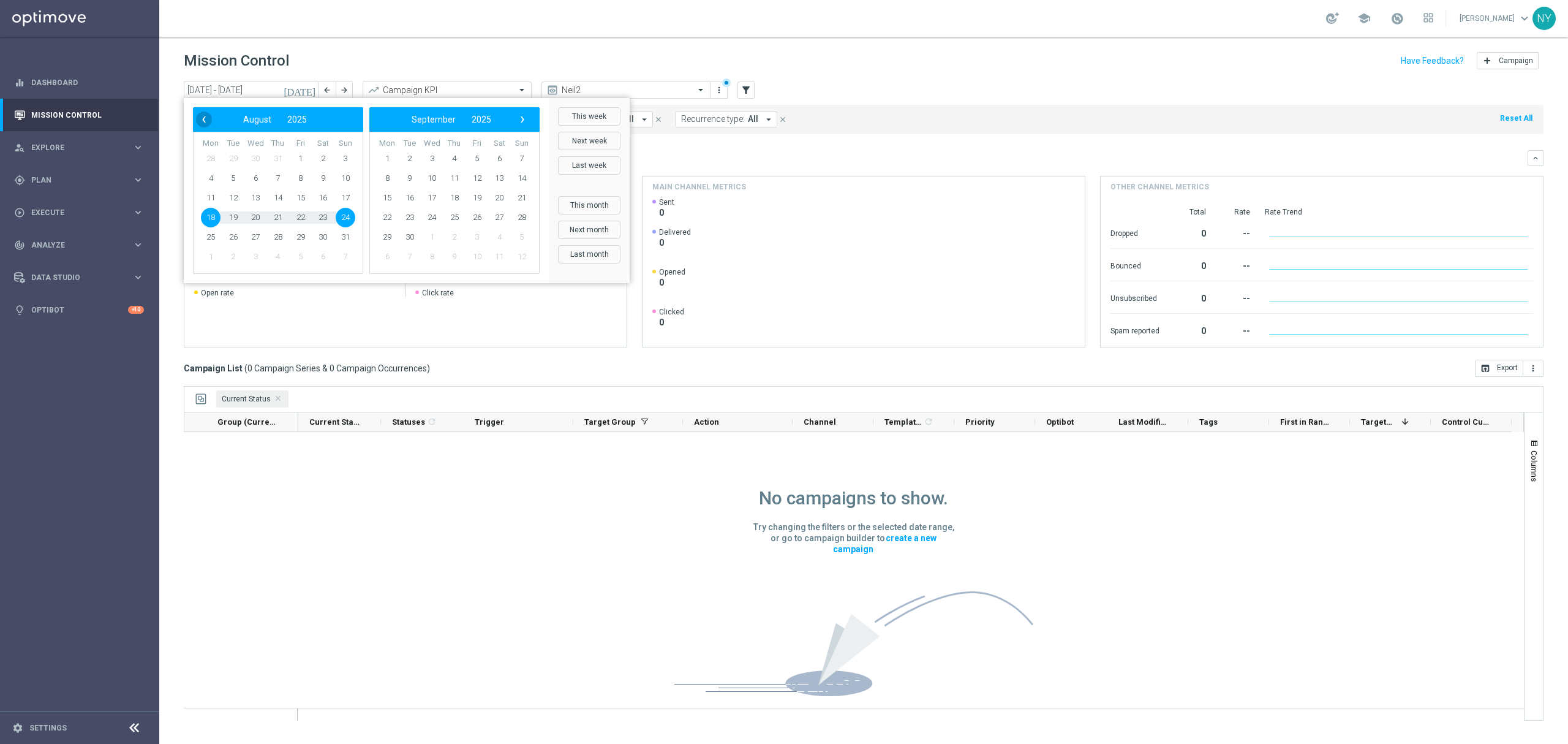
click at [205, 120] on span "‹" at bounding box center [204, 119] width 16 height 16
click at [235, 156] on span "1" at bounding box center [233, 158] width 20 height 20
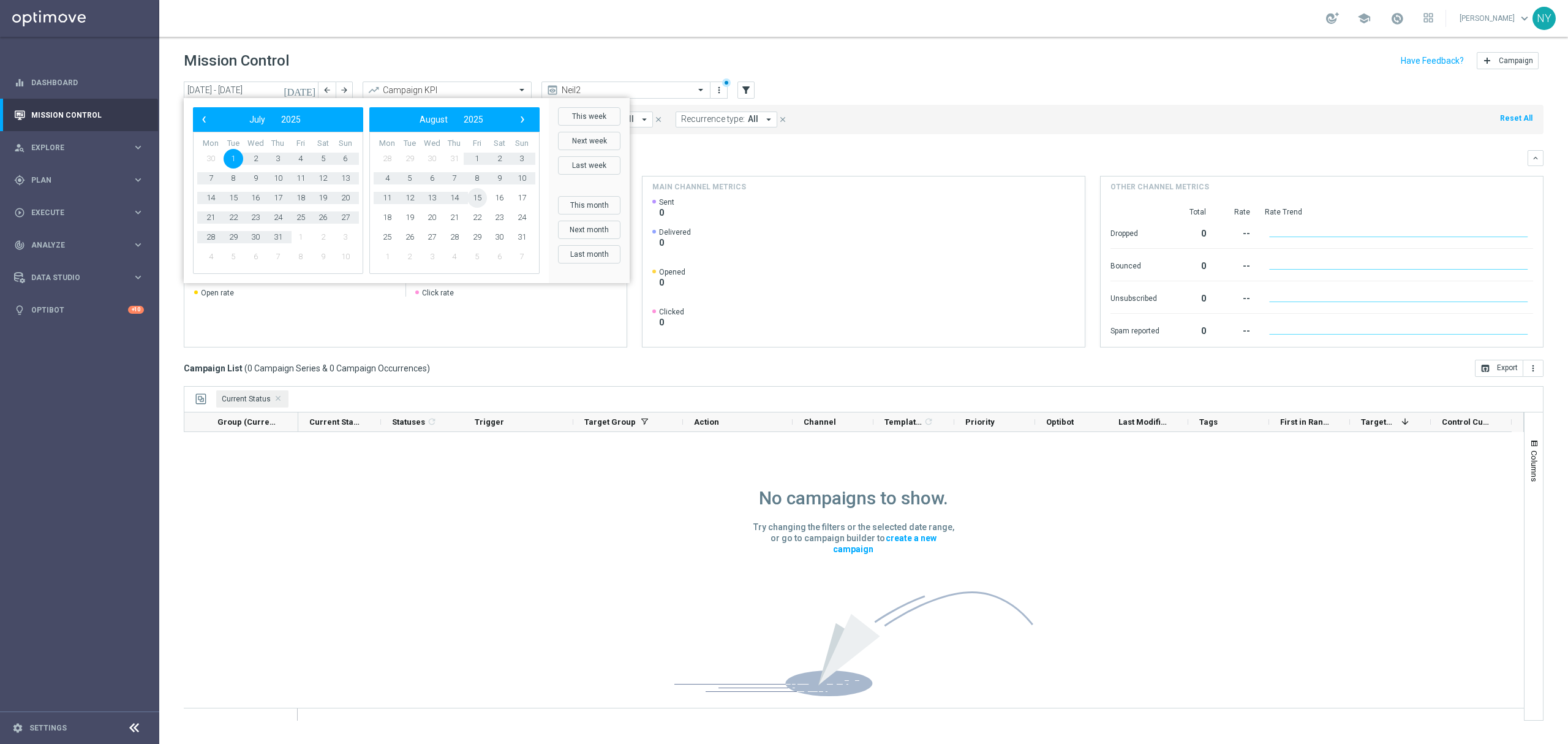
click at [475, 195] on span "15" at bounding box center [477, 197] width 20 height 20
type input "01 Jul 2025 - 15 Aug 2025"
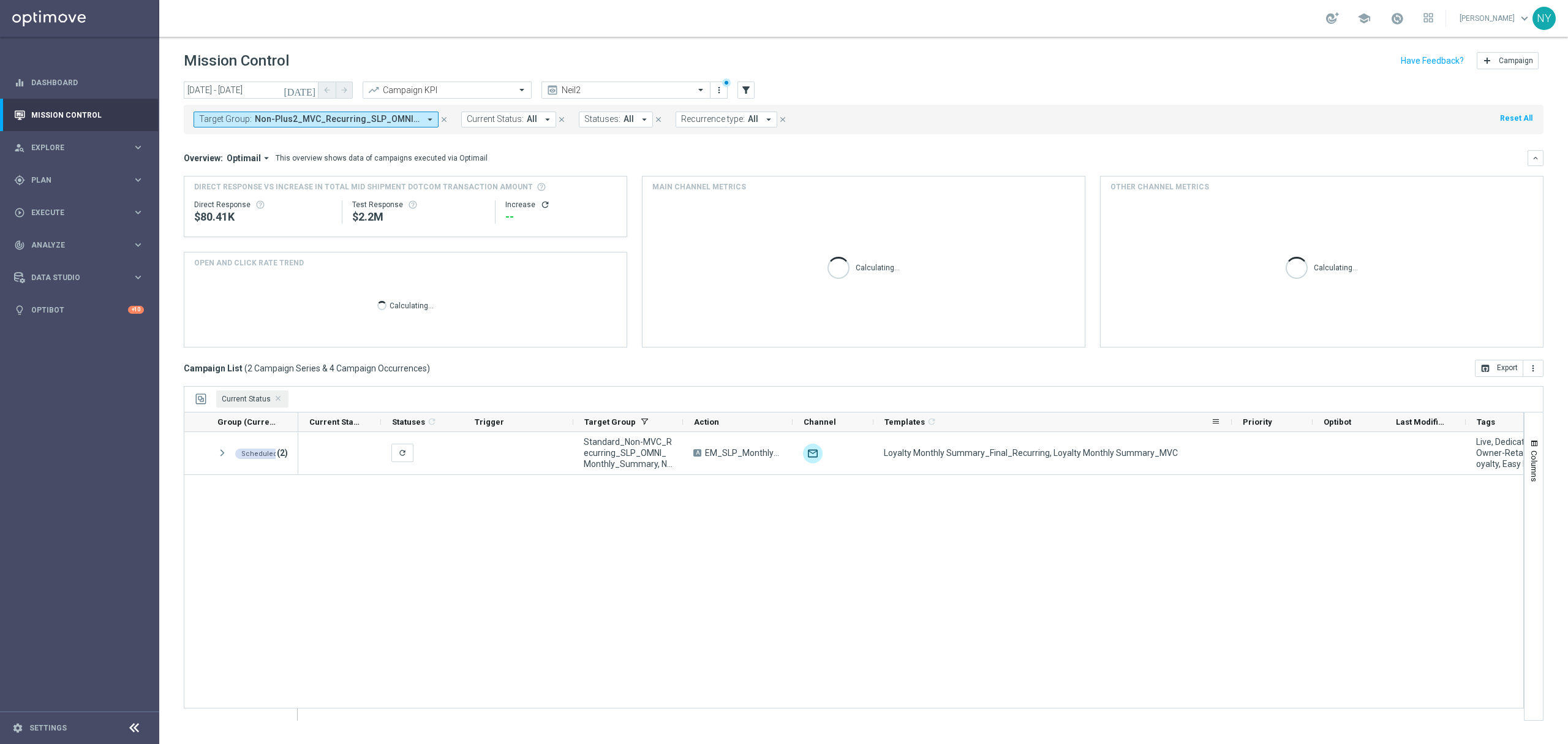
drag, startPoint x: 953, startPoint y: 419, endPoint x: 1231, endPoint y: 429, distance: 278.2
click at [1231, 429] on div at bounding box center [1231, 422] width 5 height 19
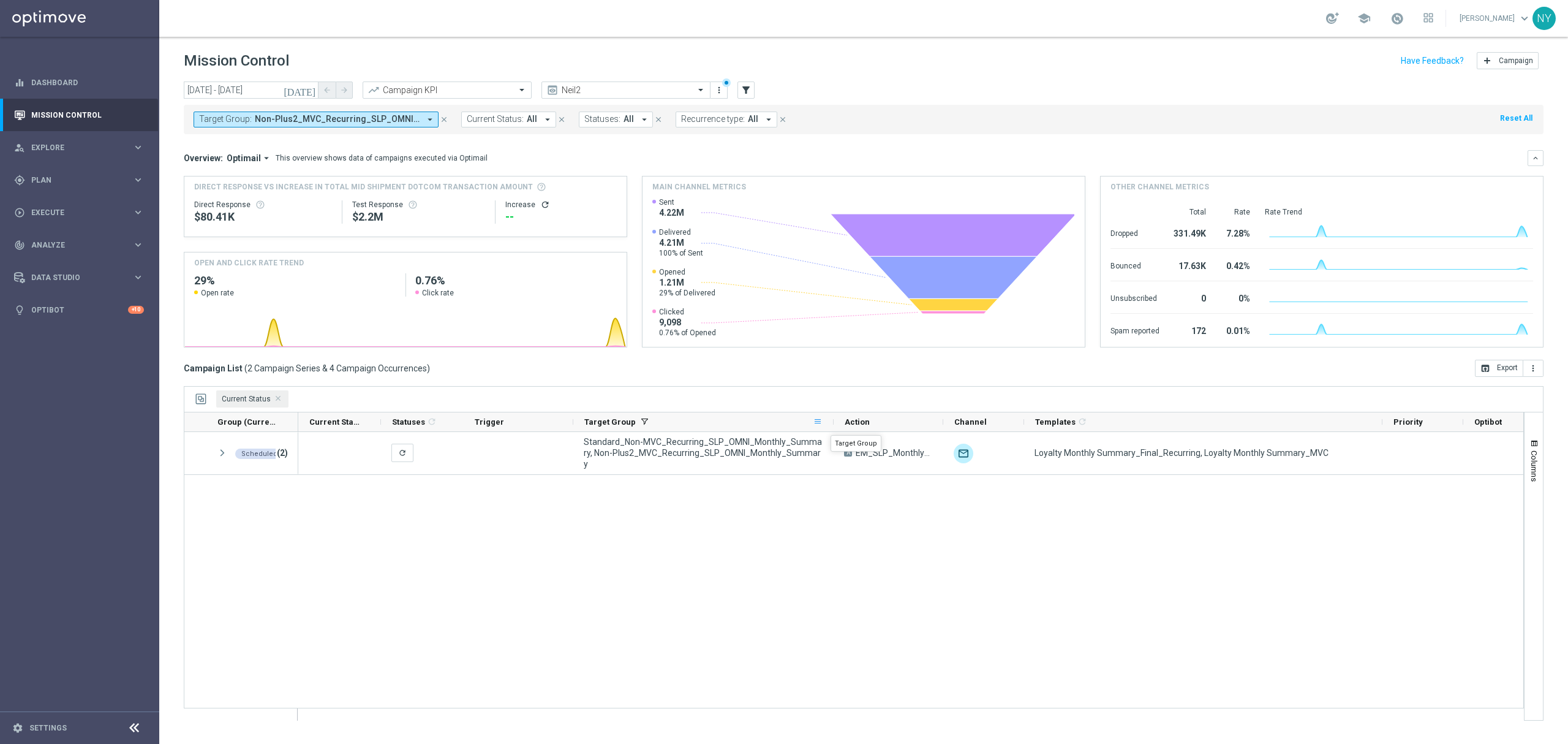
drag, startPoint x: 680, startPoint y: 417, endPoint x: 830, endPoint y: 424, distance: 150.2
click at [830, 424] on div "Target Group" at bounding box center [704, 422] width 260 height 20
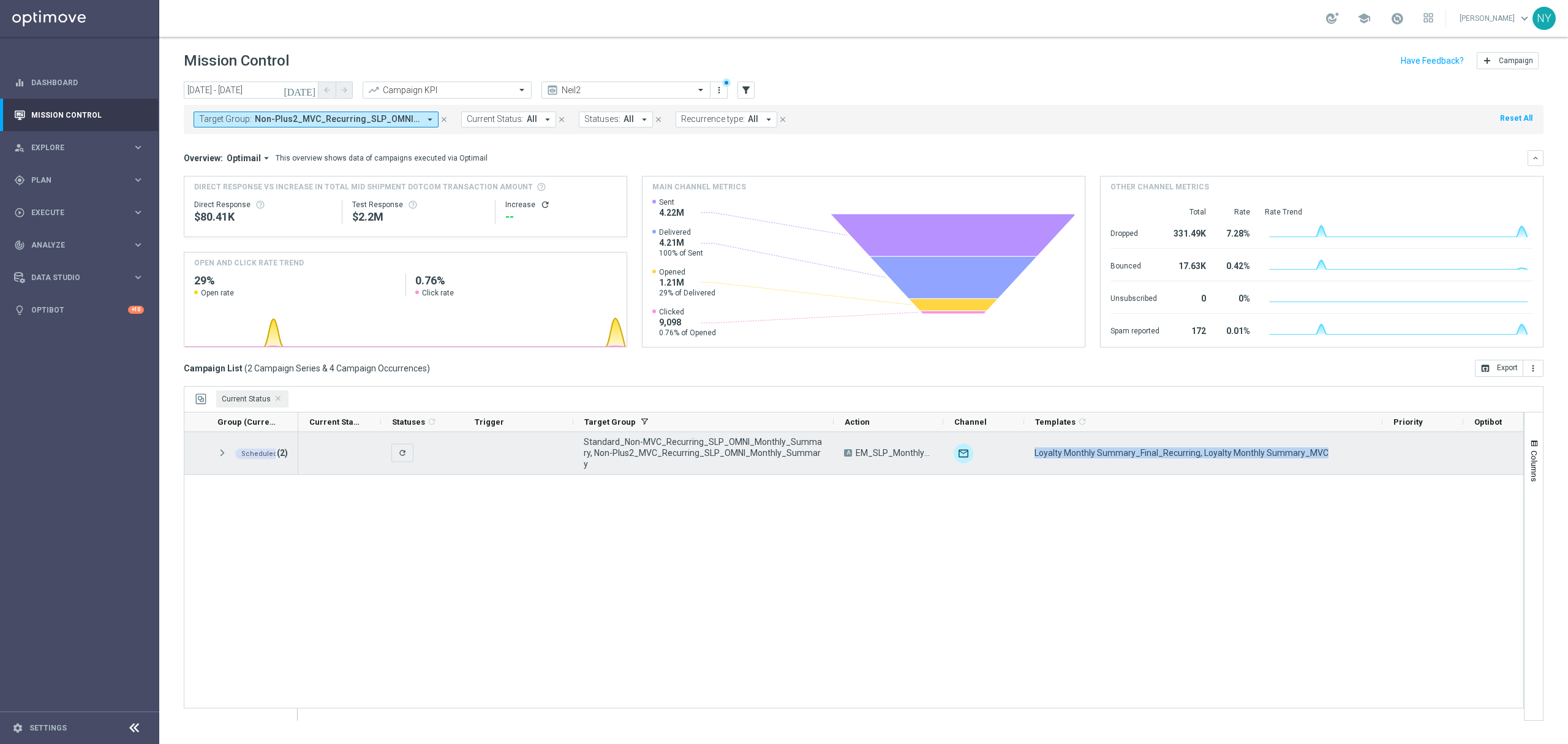
drag, startPoint x: 1322, startPoint y: 449, endPoint x: 1034, endPoint y: 452, distance: 288.0
click at [1034, 452] on div "Loyalty Monthly Summary_Final_Recurring, Loyalty Monthly Summary_MVC" at bounding box center [1203, 453] width 359 height 43
click at [1351, 458] on div "Loyalty Monthly Summary_Final_Recurring, Loyalty Monthly Summary_MVC" at bounding box center [1203, 453] width 359 height 43
click at [1243, 458] on span "Loyalty Monthly Summary_Final_Recurring, Loyalty Monthly Summary_MVC" at bounding box center [1181, 452] width 294 height 11
drag, startPoint x: 1198, startPoint y: 453, endPoint x: 1327, endPoint y: 462, distance: 129.3
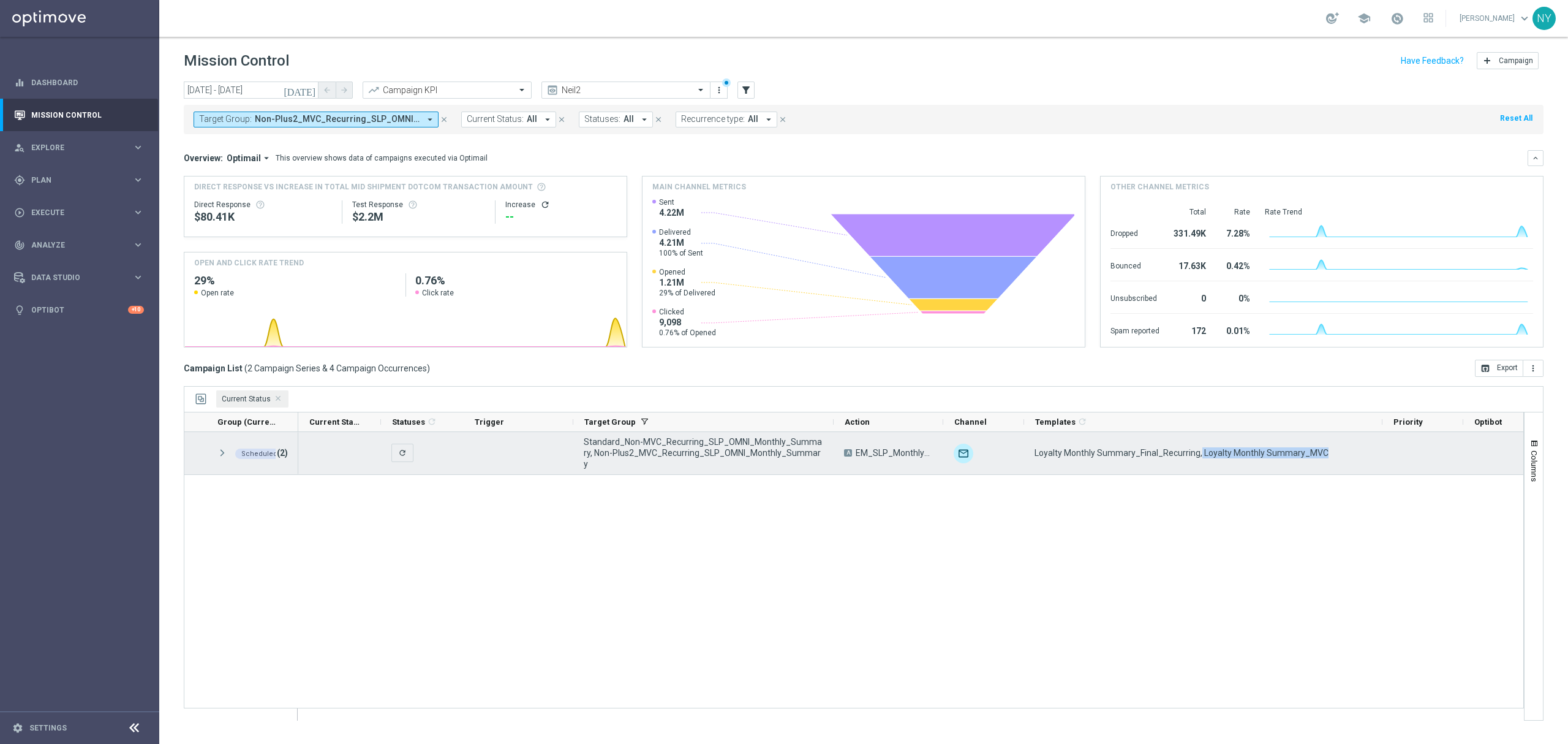
click at [1327, 462] on div "Loyalty Monthly Summary_Final_Recurring, Loyalty Monthly Summary_MVC" at bounding box center [1203, 453] width 359 height 43
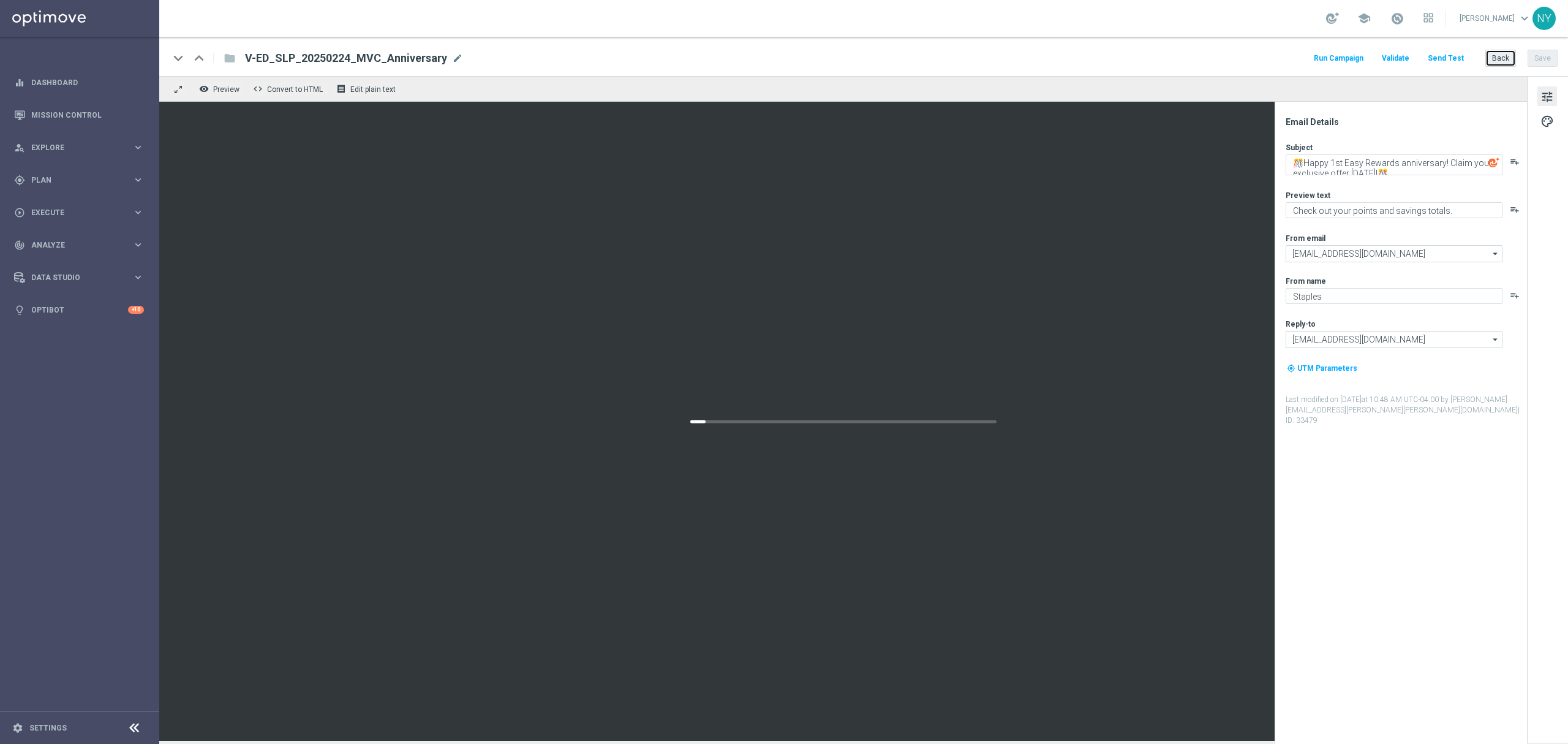
click at [1505, 59] on button "Back" at bounding box center [1501, 58] width 31 height 17
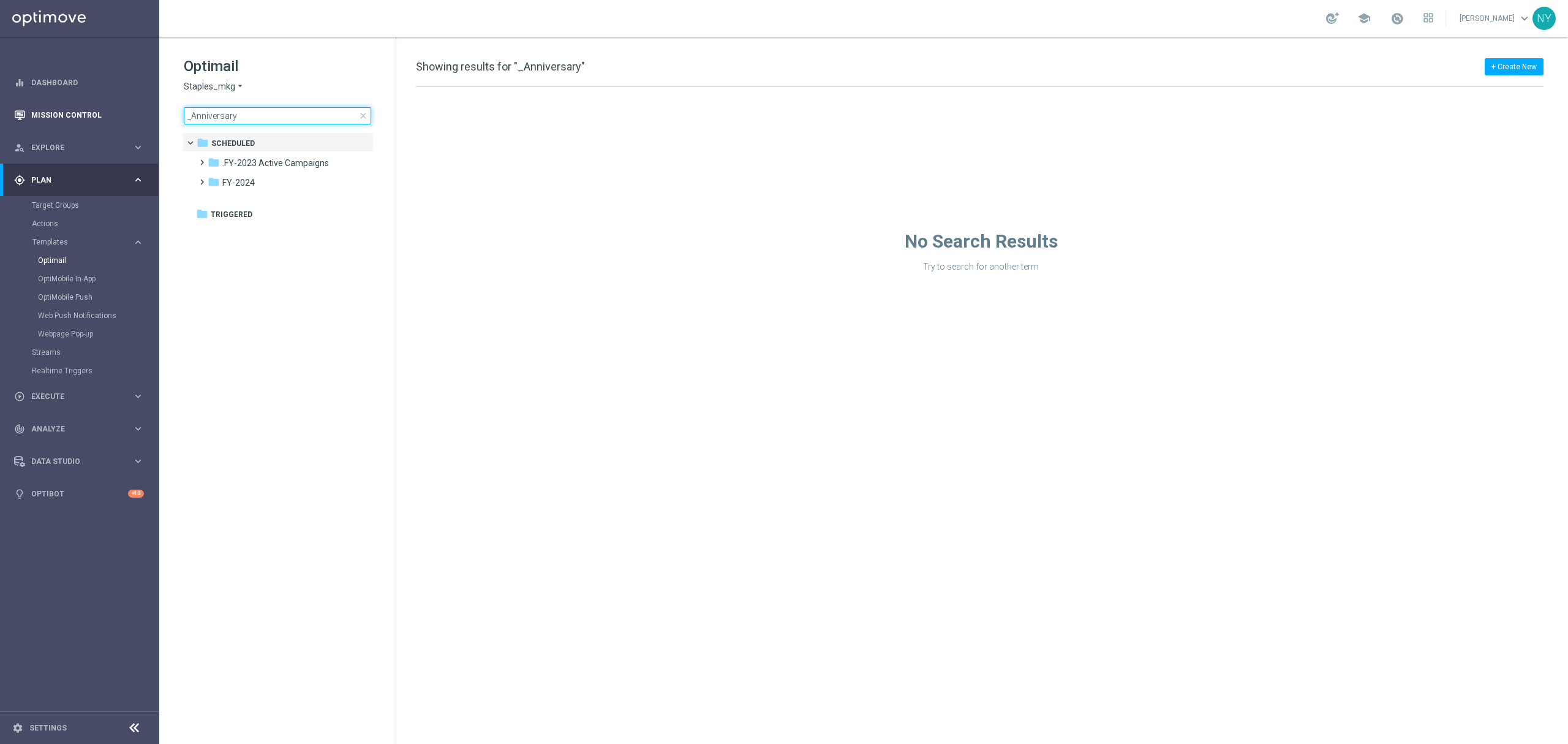
drag, startPoint x: 285, startPoint y: 111, endPoint x: 119, endPoint y: 119, distance: 166.2
click at [119, 119] on main "equalizer Dashboard Mission Control" at bounding box center [784, 372] width 1568 height 744
click at [251, 118] on input "Loyalty Monthly Summary_Final_Recurring, Loyalty Monthly Summary_MVC" at bounding box center [277, 116] width 188 height 17
drag, startPoint x: 241, startPoint y: 113, endPoint x: 635, endPoint y: 113, distance: 394.0
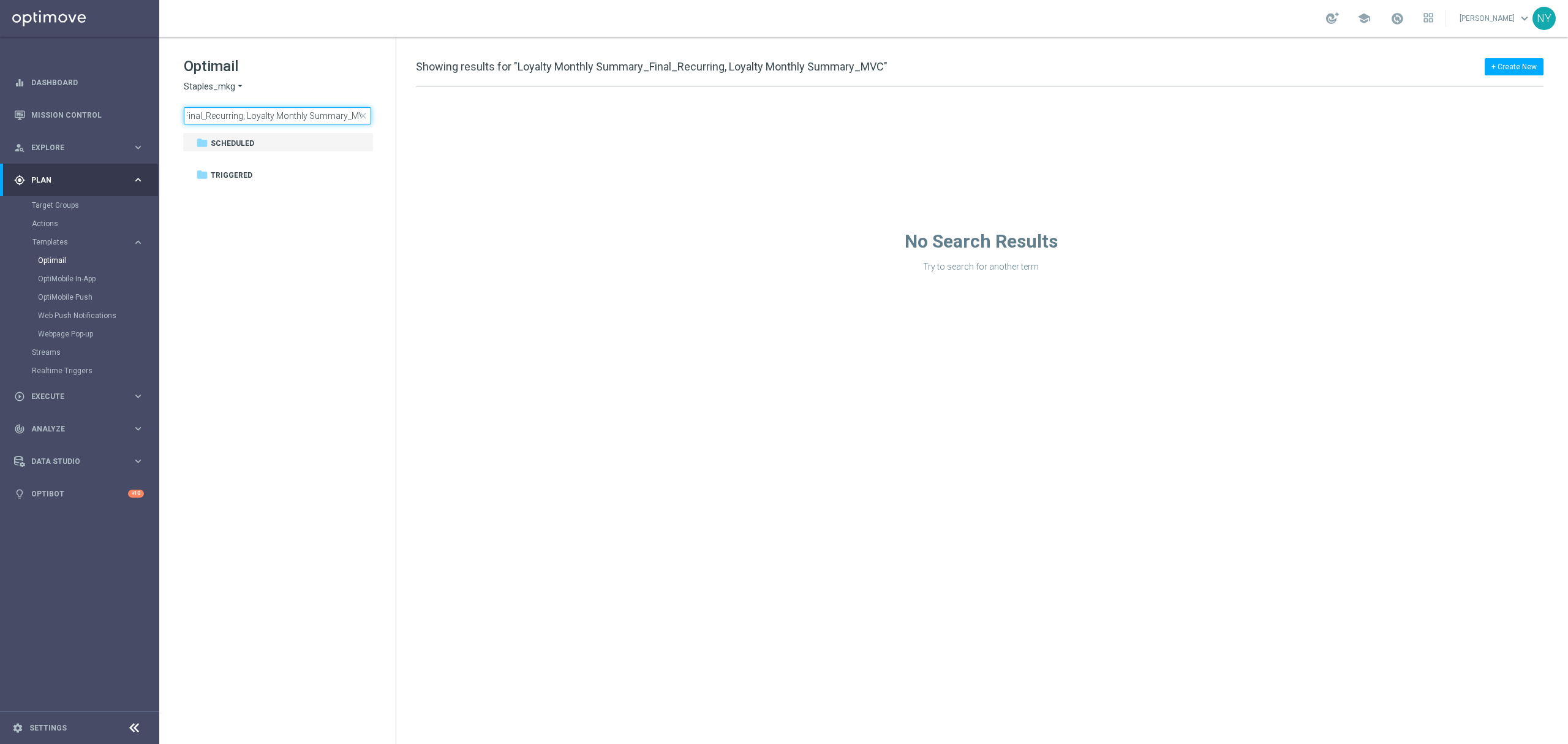
click at [635, 113] on div "Optimail Staples_mkg arrow_drop_down × Staples_mkg Loyalty Monthly Summary_Fina…" at bounding box center [863, 390] width 1409 height 707
type input "Loyalty Monthly Summary_Final_Recurrin"
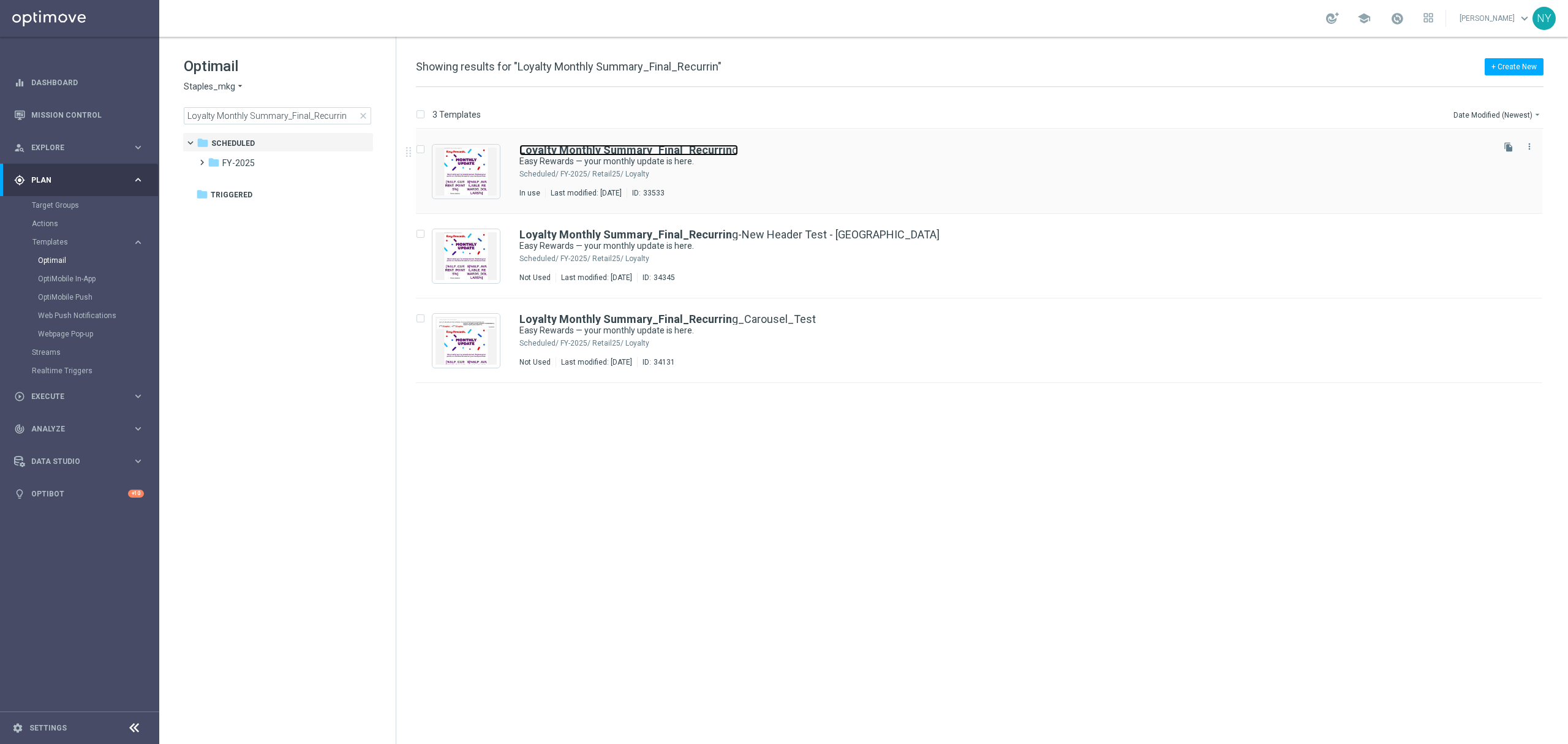
drag, startPoint x: 638, startPoint y: 148, endPoint x: 1161, endPoint y: 119, distance: 523.8
click at [638, 148] on b "Loyalty Monthly Summary_Final_Recurrin" at bounding box center [626, 150] width 212 height 13
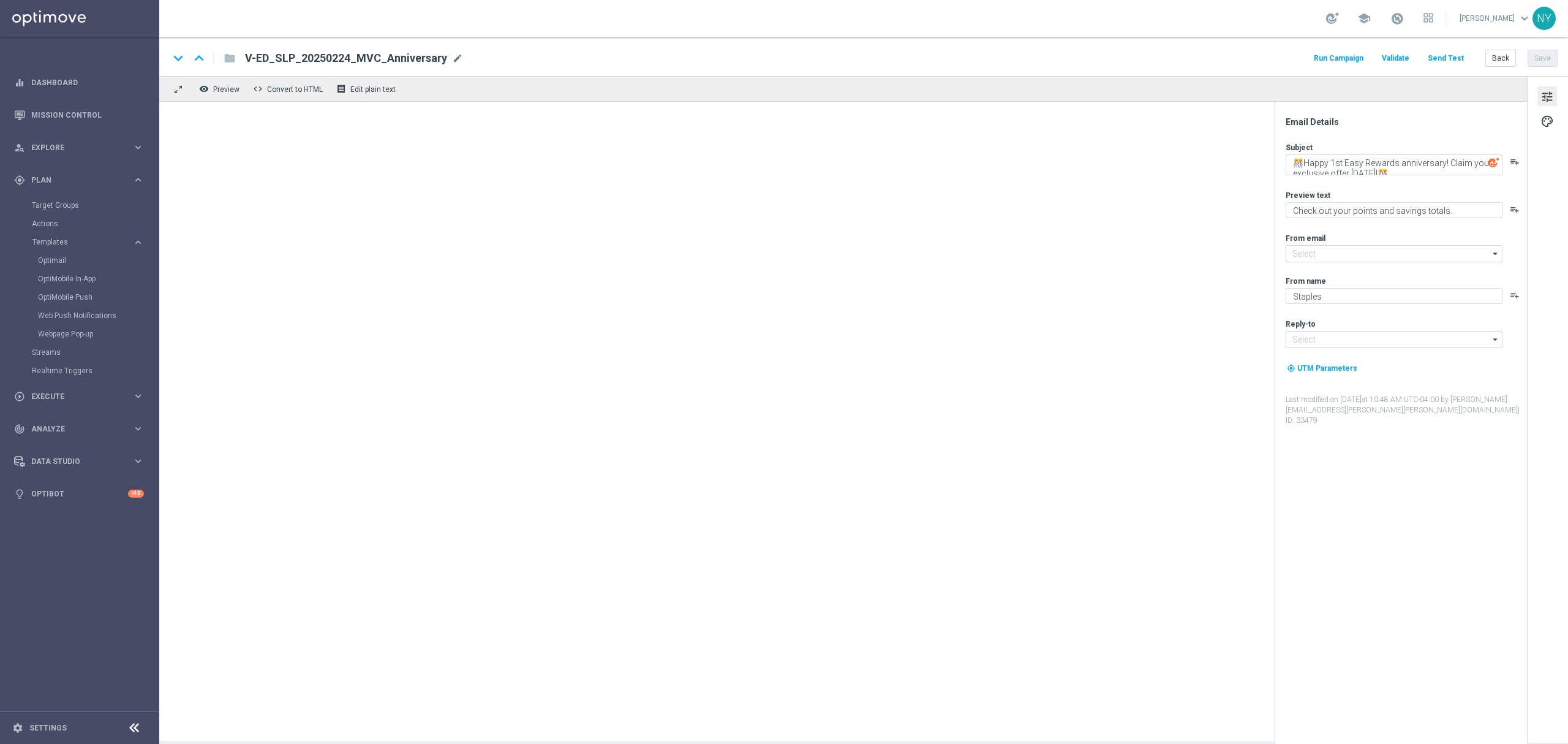
type input "[EMAIL_ADDRESS][DOMAIN_NAME]"
type textarea "Easy Rewards — your monthly update is here."
type textarea "Redeem your points to save on your next purchase!"
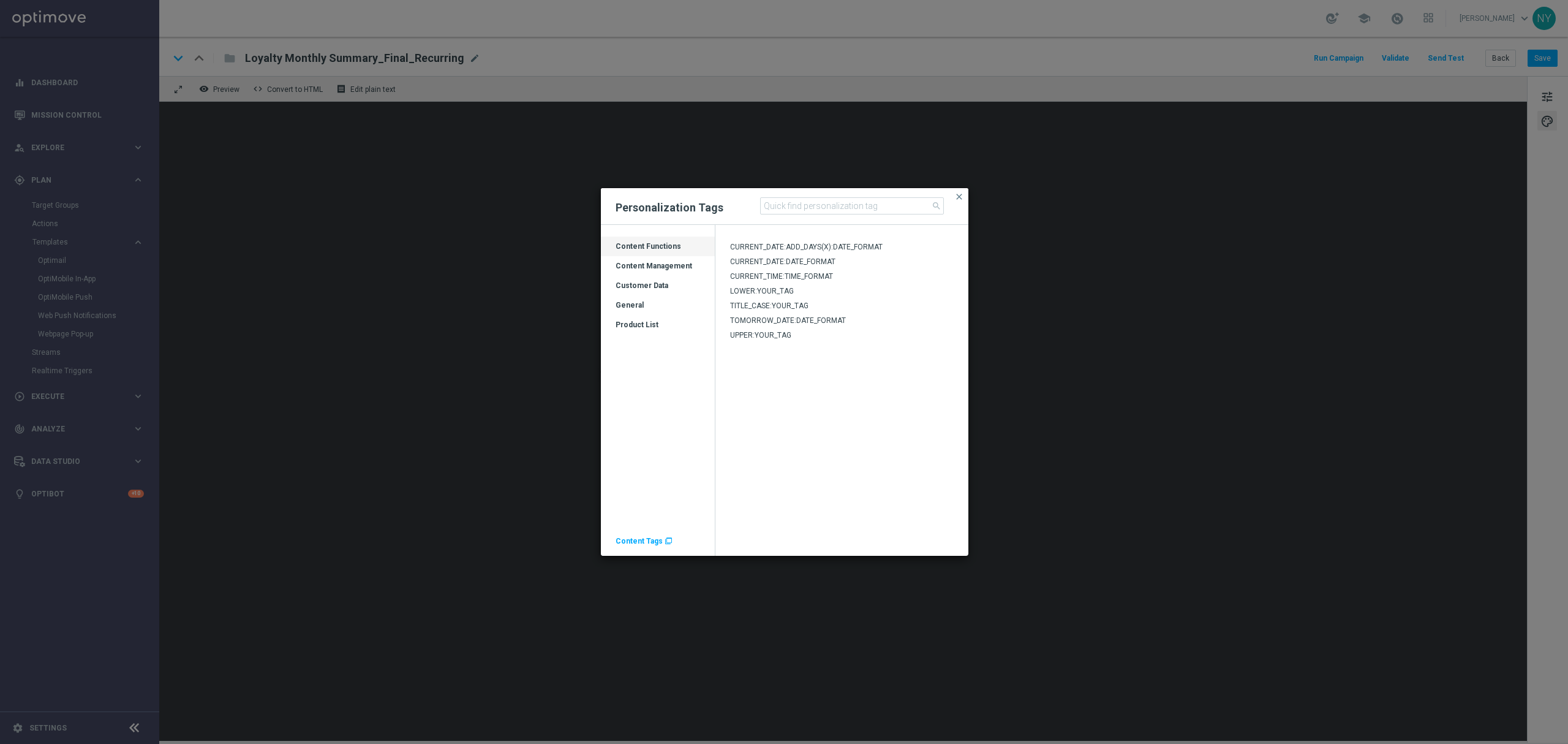
click at [646, 542] on span "Content Tags" at bounding box center [638, 541] width 47 height 9
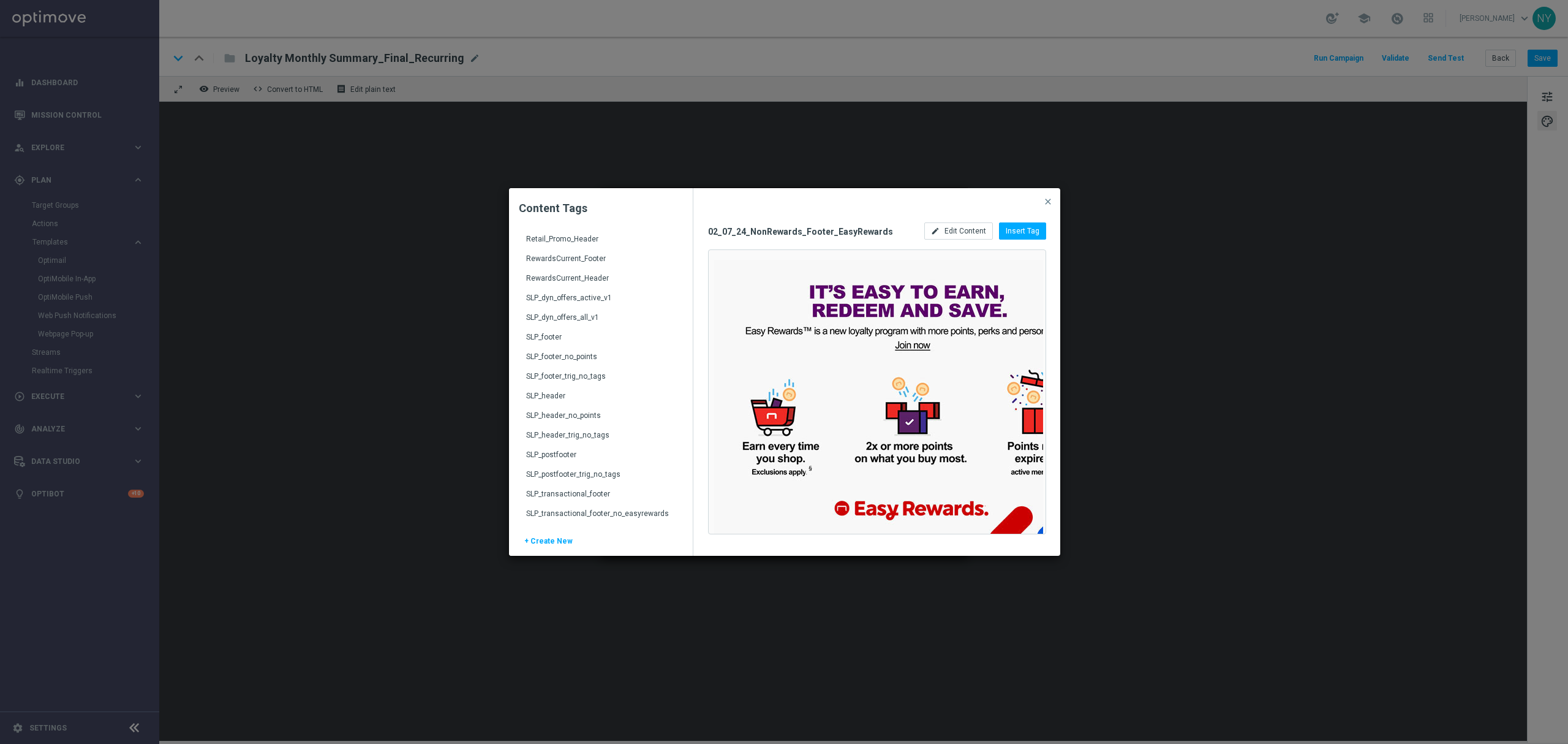
scroll to position [2243, 0]
click at [542, 369] on div "SLP_header" at bounding box center [602, 372] width 152 height 20
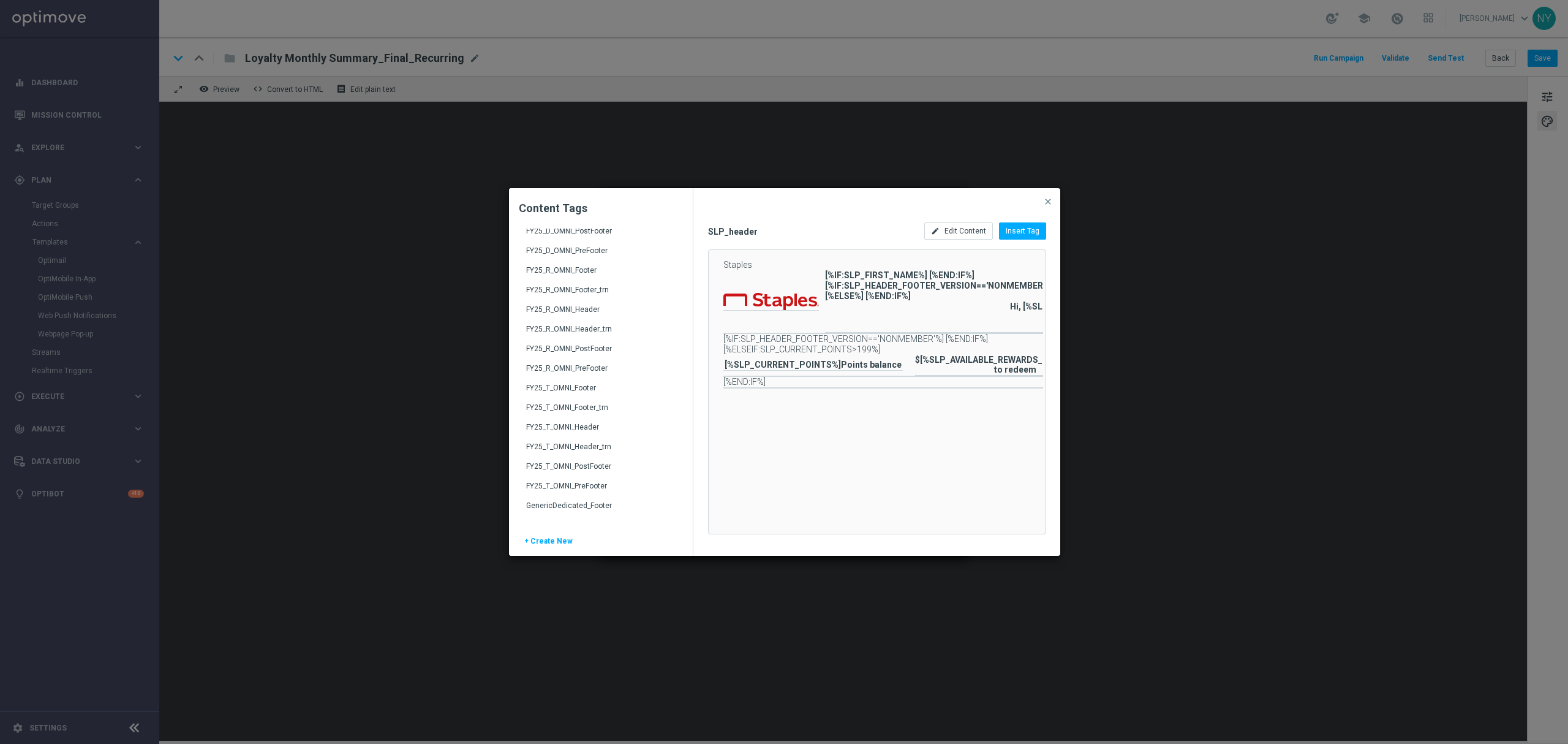
scroll to position [1672, 0]
click at [571, 349] on div "FY25_R_OMNI_Header_trn" at bounding box center [602, 356] width 152 height 20
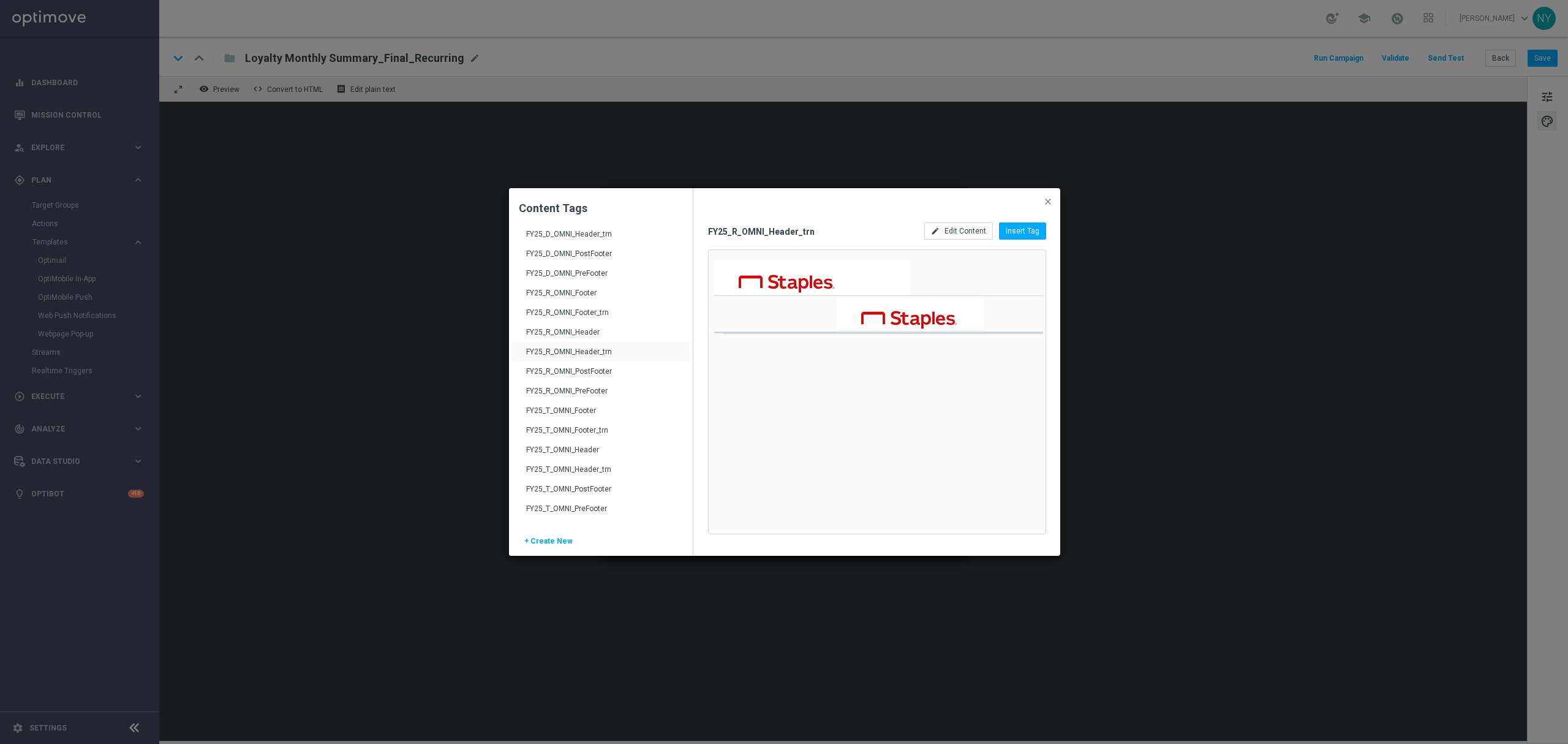
click at [574, 331] on div "FY25_R_OMNI_Header" at bounding box center [602, 337] width 152 height 20
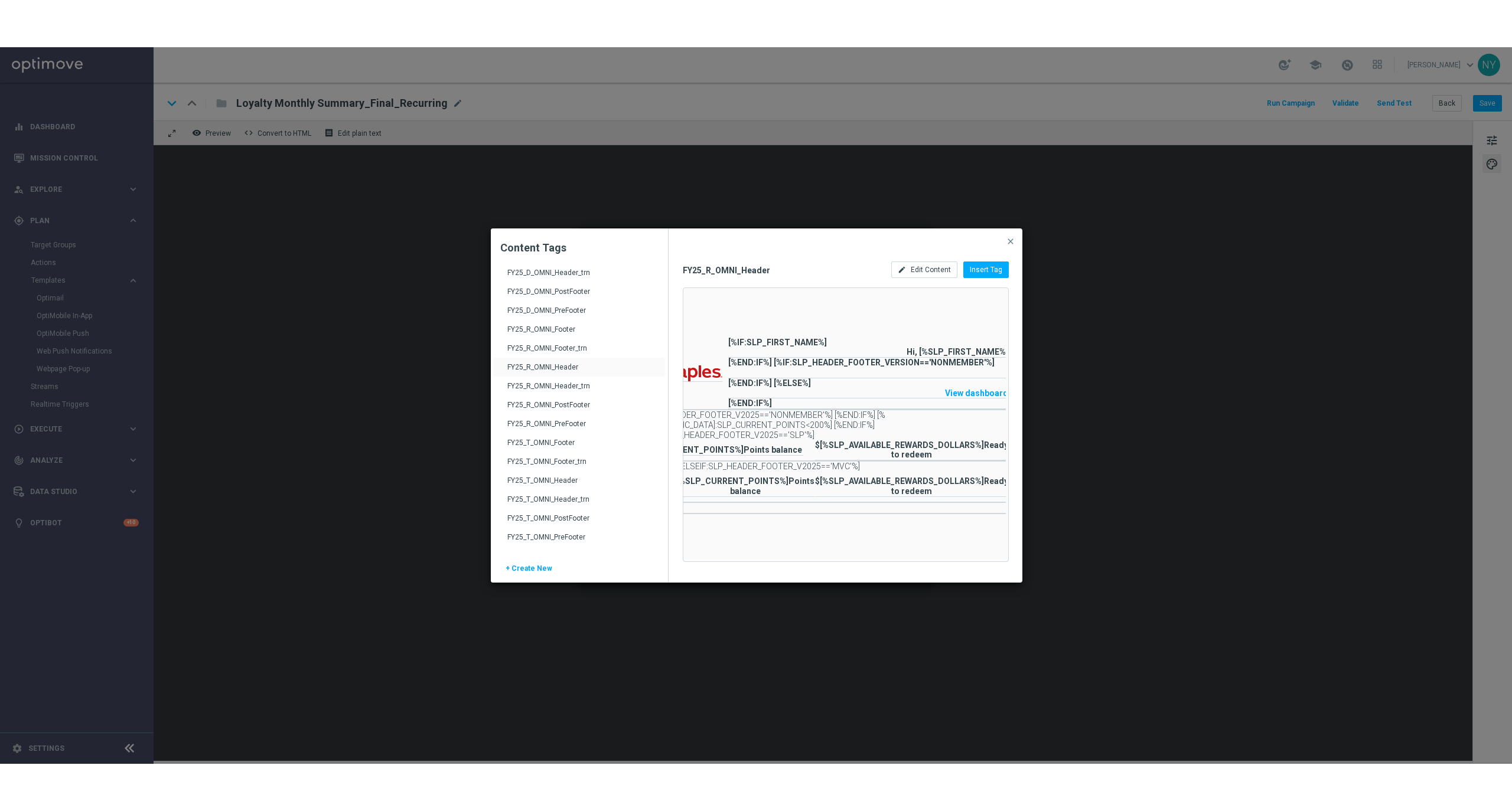
scroll to position [0, 70]
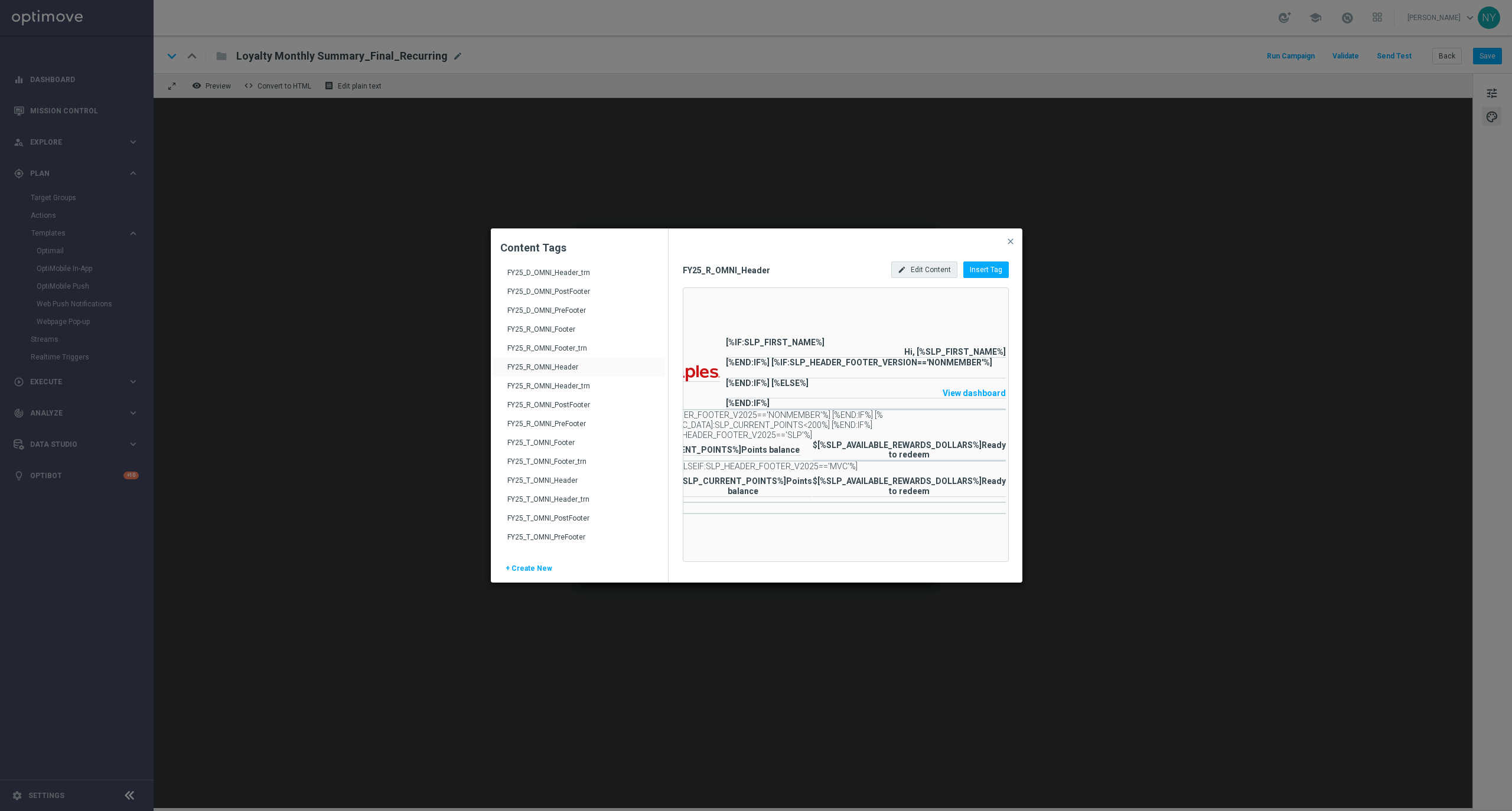
click at [946, 265] on span "Edit Content" at bounding box center [930, 270] width 40 height 8
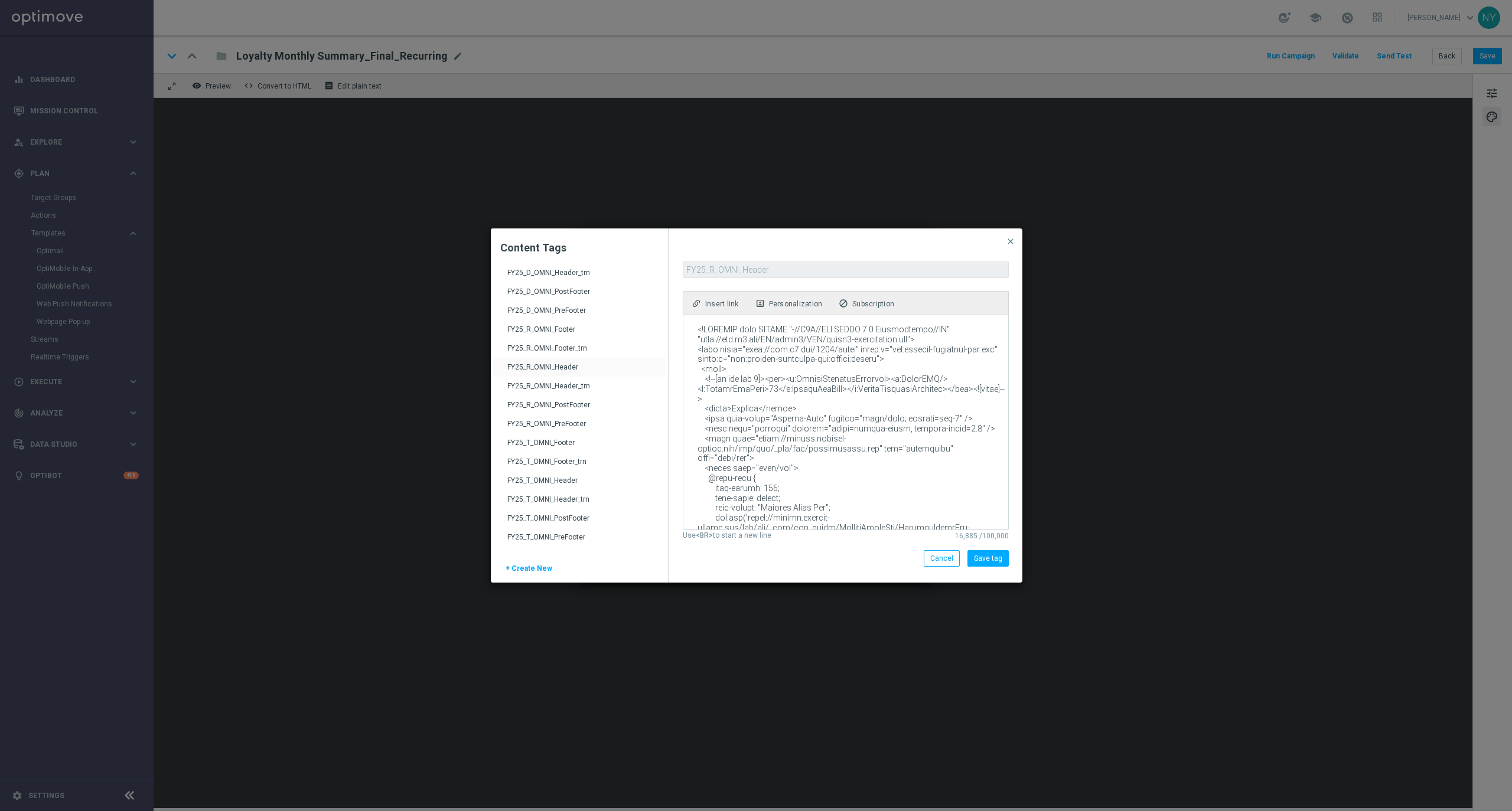
click at [801, 470] on textarea at bounding box center [845, 423] width 323 height 215
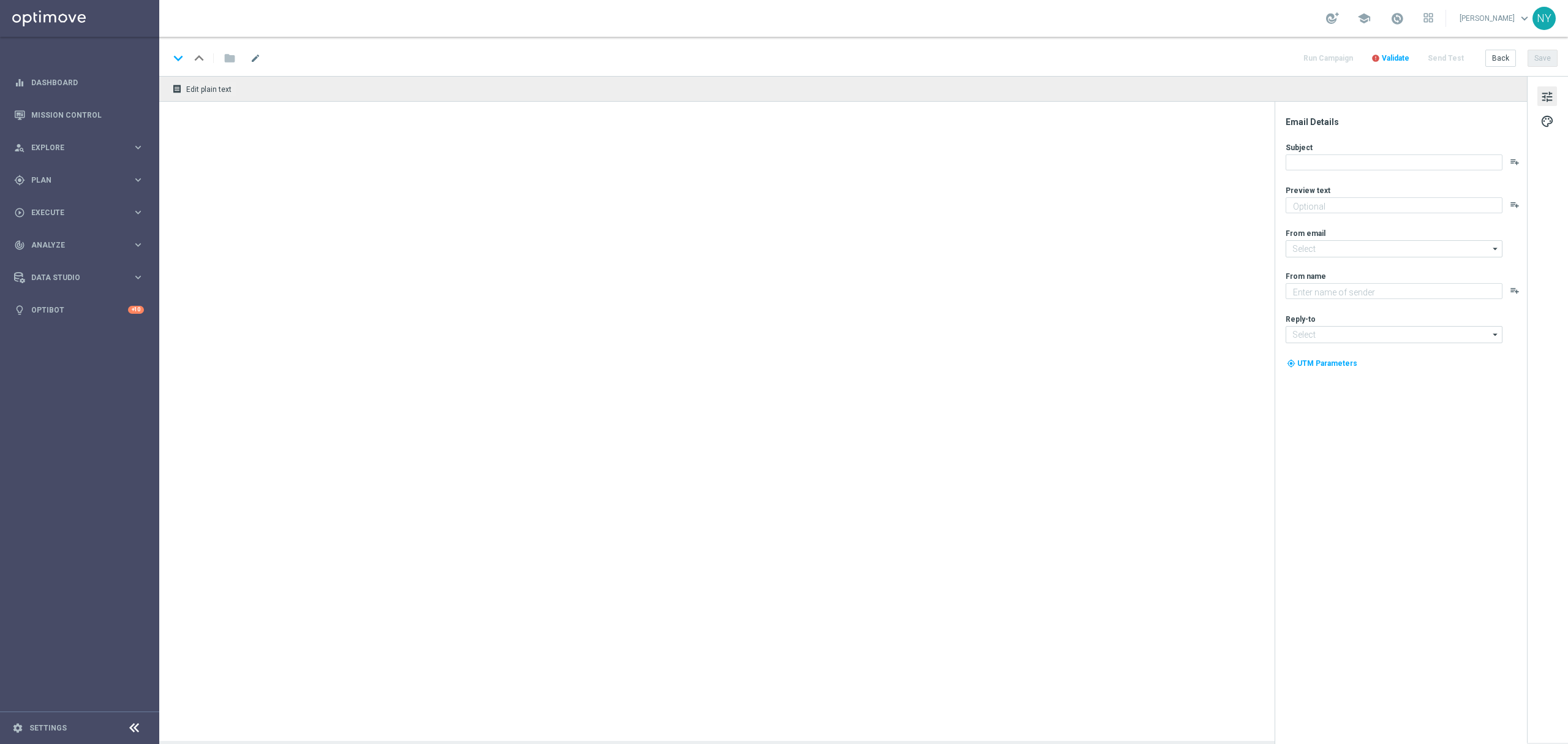
type textarea "Redeem your points to save on your next purchase!"
type input "[EMAIL_ADDRESS][DOMAIN_NAME]"
type textarea "Staples"
type input "[EMAIL_ADDRESS][DOMAIN_NAME]"
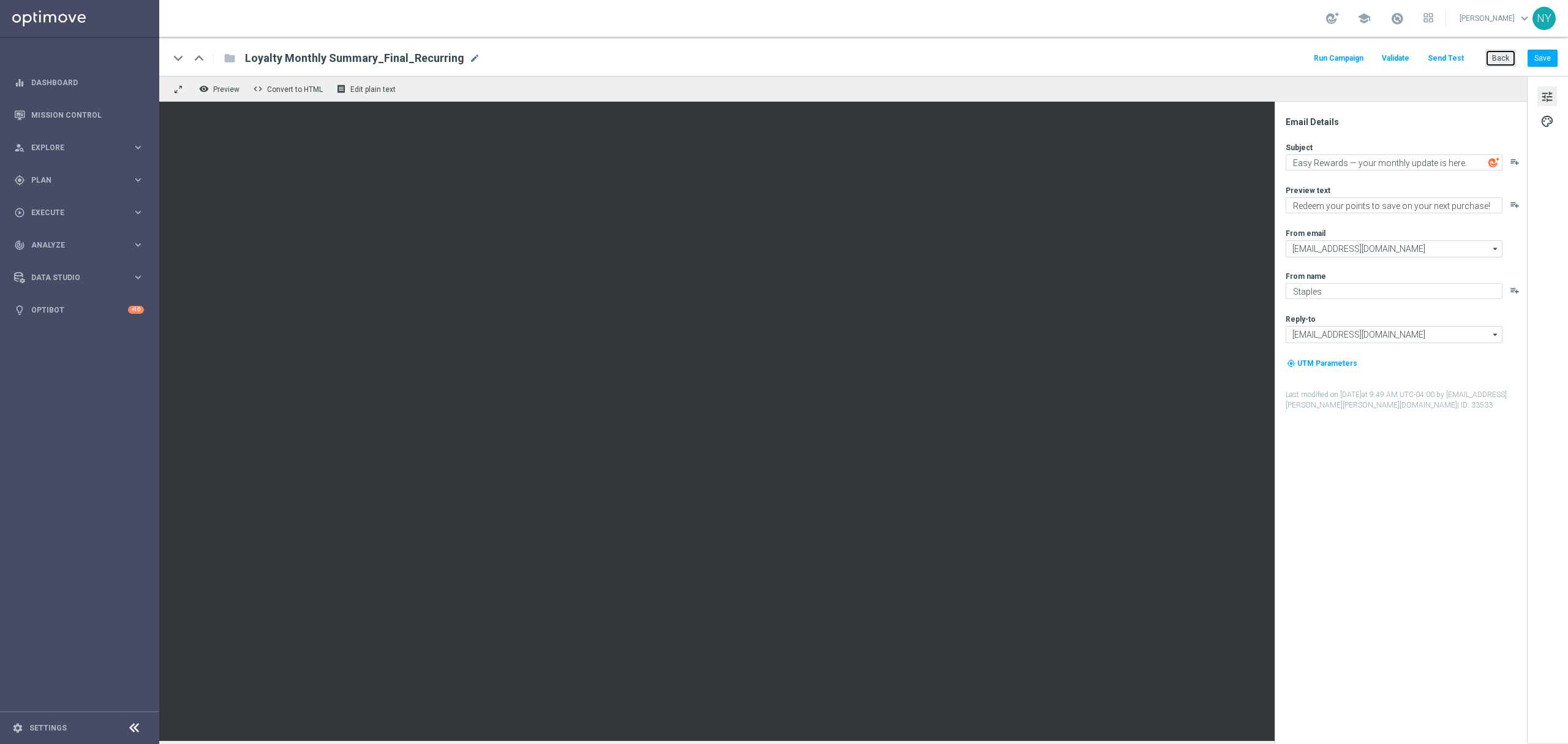
click at [1495, 61] on button "Back" at bounding box center [1501, 58] width 31 height 17
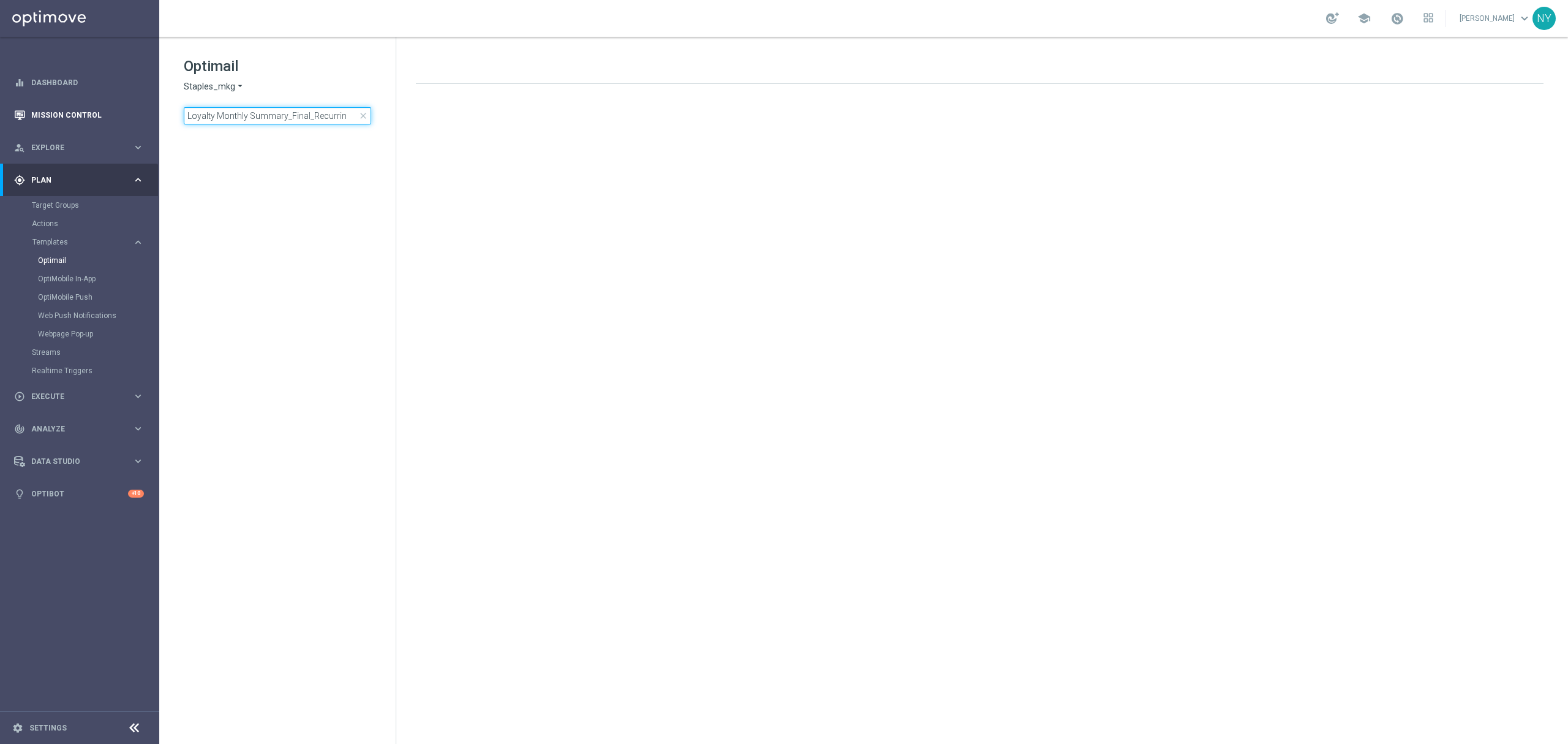
drag, startPoint x: 344, startPoint y: 116, endPoint x: 96, endPoint y: 122, distance: 248.1
click at [96, 122] on main "equalizer Dashboard Mission Control" at bounding box center [784, 372] width 1568 height 744
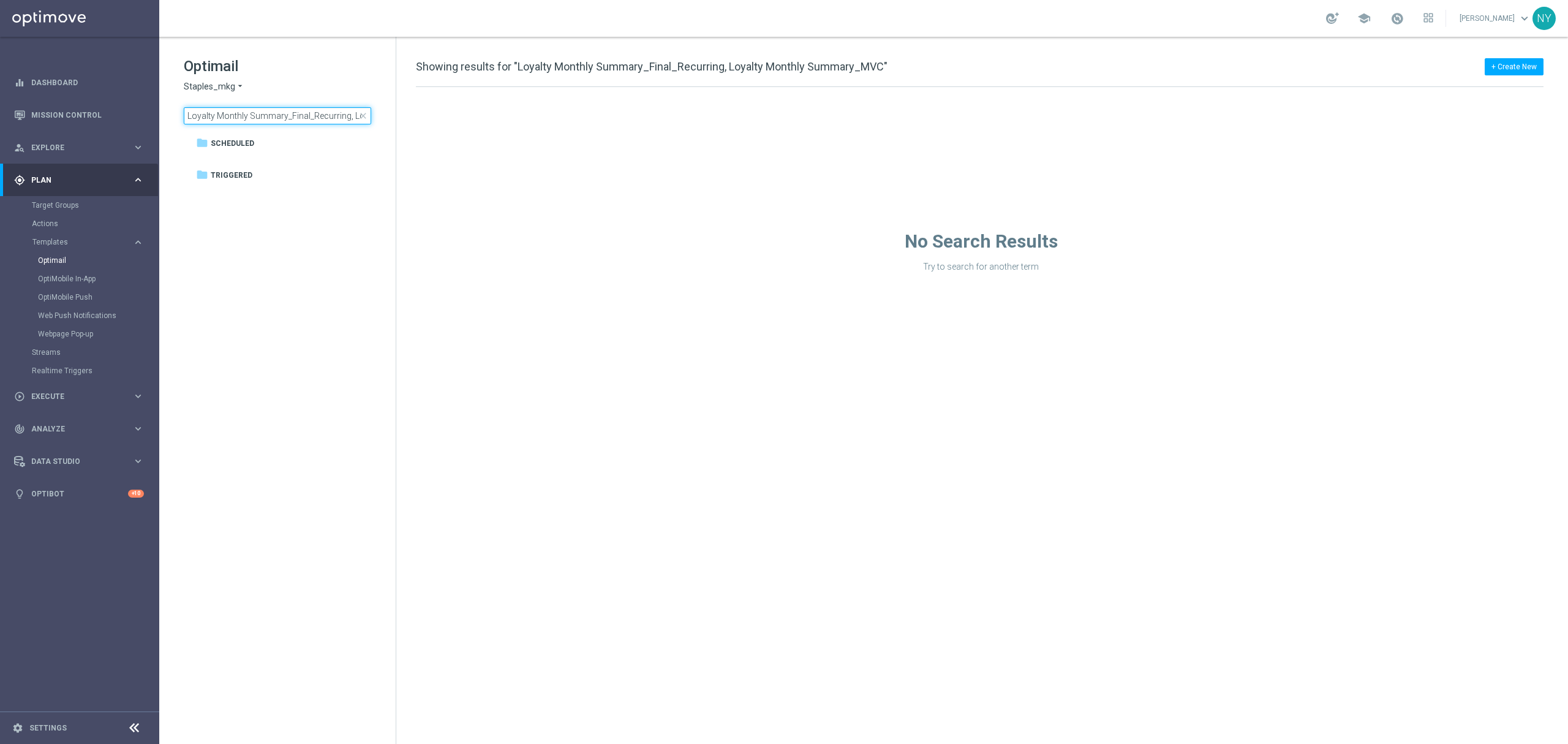
click at [331, 113] on input "Loyalty Monthly Summary_Final_Recurring, Loyalty Monthly Summary_MVC" at bounding box center [277, 116] width 188 height 17
drag, startPoint x: 287, startPoint y: 113, endPoint x: 598, endPoint y: 122, distance: 311.1
click at [597, 122] on div "Optimail Staples_mkg arrow_drop_down × Staples_mkg Loyalty Monthly Summary_Fina…" at bounding box center [863, 390] width 1409 height 707
click at [320, 116] on input "Loyalty Monthly Summary_Final_Recurring, Loyalty Monthly Summary_MVC" at bounding box center [277, 116] width 188 height 17
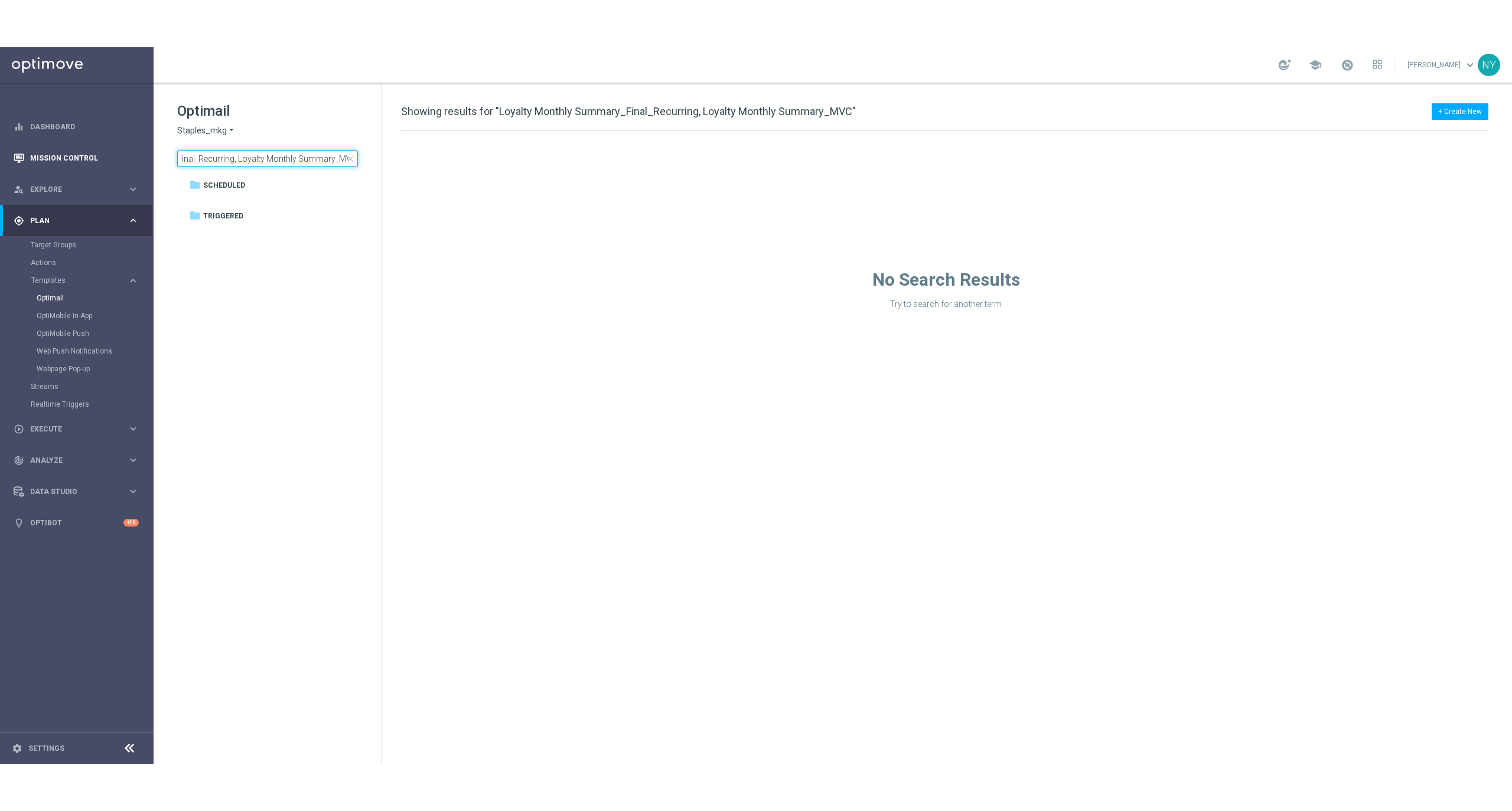
scroll to position [0, 0]
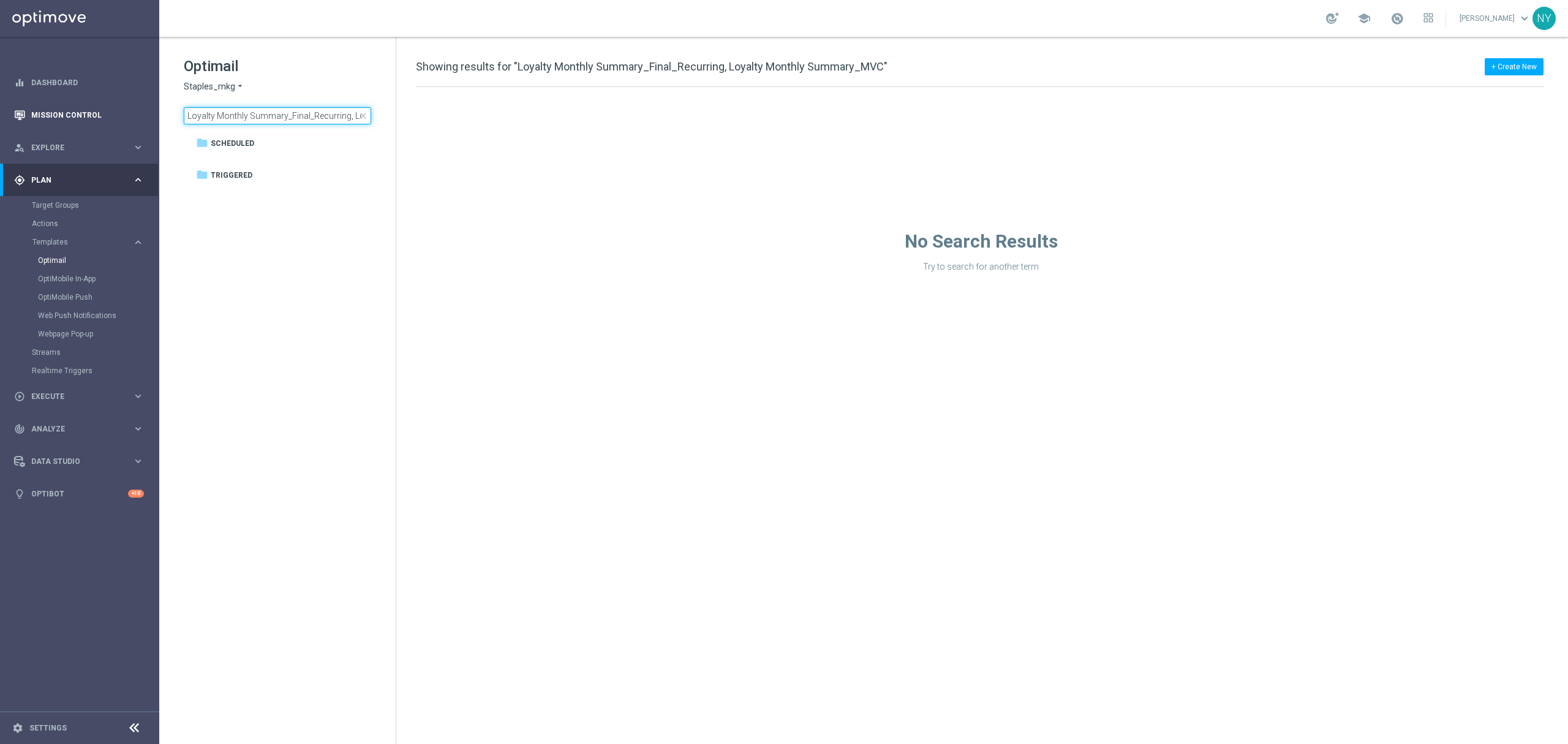
drag, startPoint x: 241, startPoint y: 114, endPoint x: 69, endPoint y: 120, distance: 172.1
click at [69, 120] on main "equalizer Dashboard Mission Control" at bounding box center [784, 372] width 1568 height 744
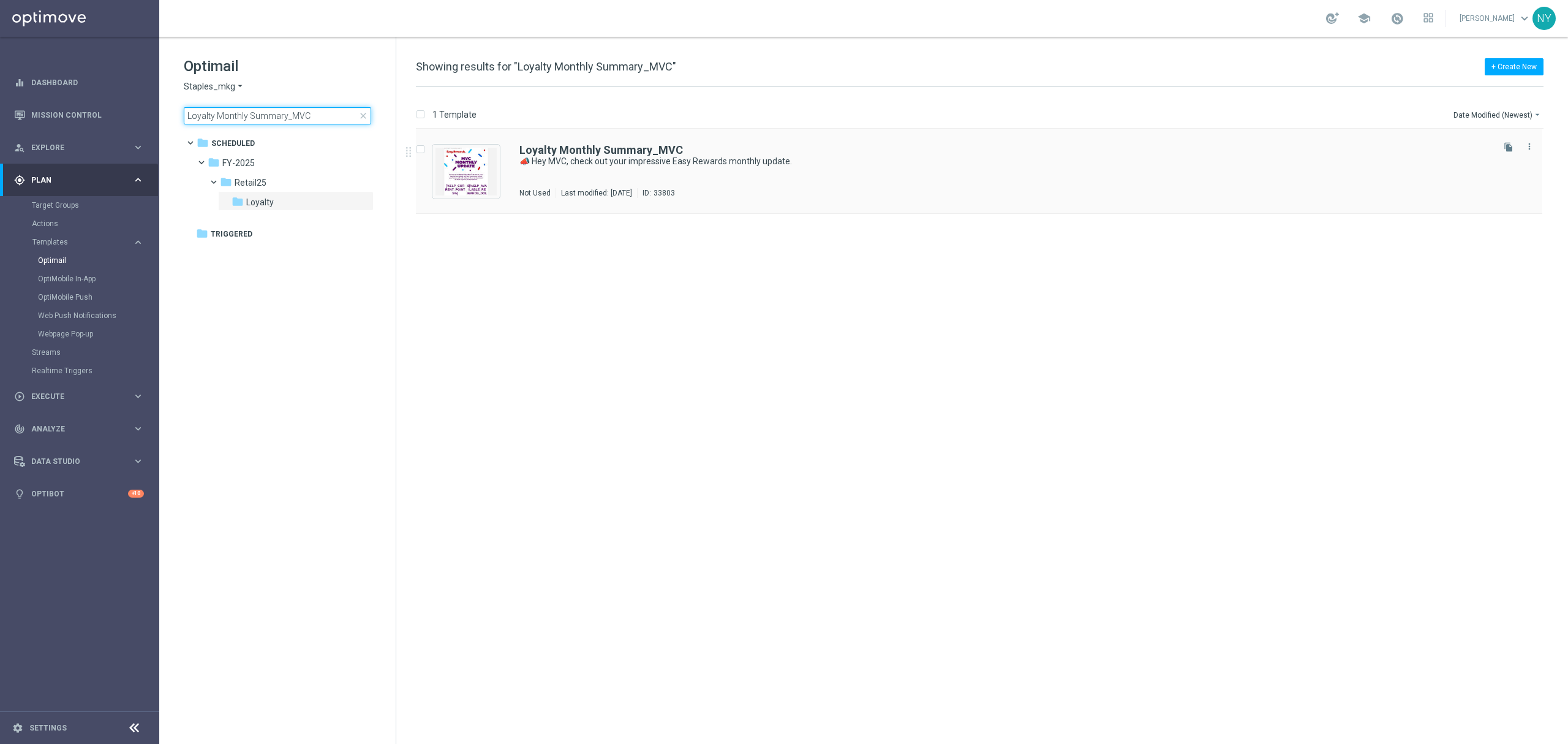
type input "Loyalty Monthly Summary_MVC"
drag, startPoint x: 632, startPoint y: 146, endPoint x: 1152, endPoint y: 27, distance: 533.4
click at [632, 146] on b "Loyalty Monthly Summary_MVC" at bounding box center [601, 150] width 163 height 13
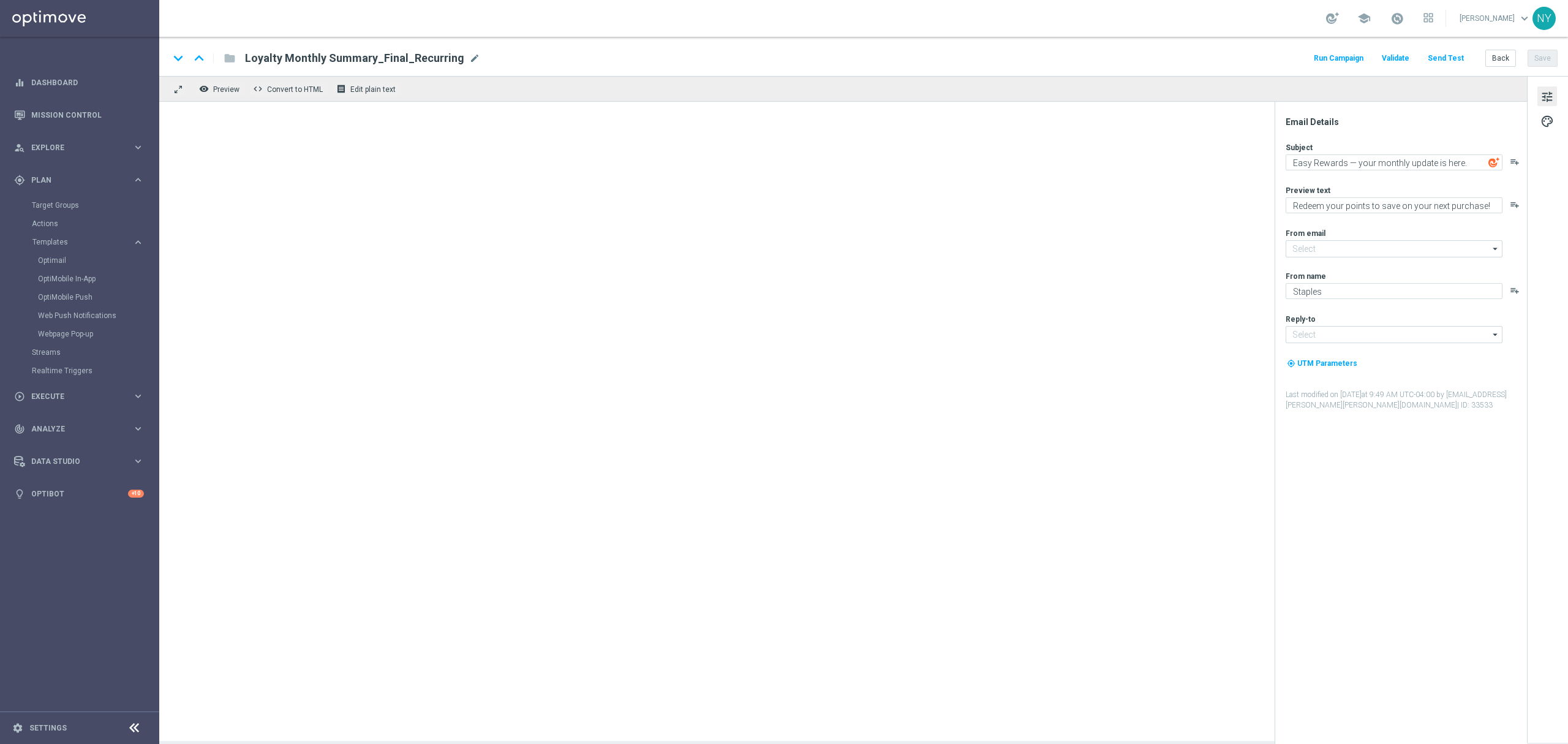
type input "staples@connected.staples.com"
type input "info@staples.com"
type textarea "📣 Hey MVC, check out your impressive Easy Rewards monthly update."
type textarea "See what you’ve earned and get ready to redeem your points."
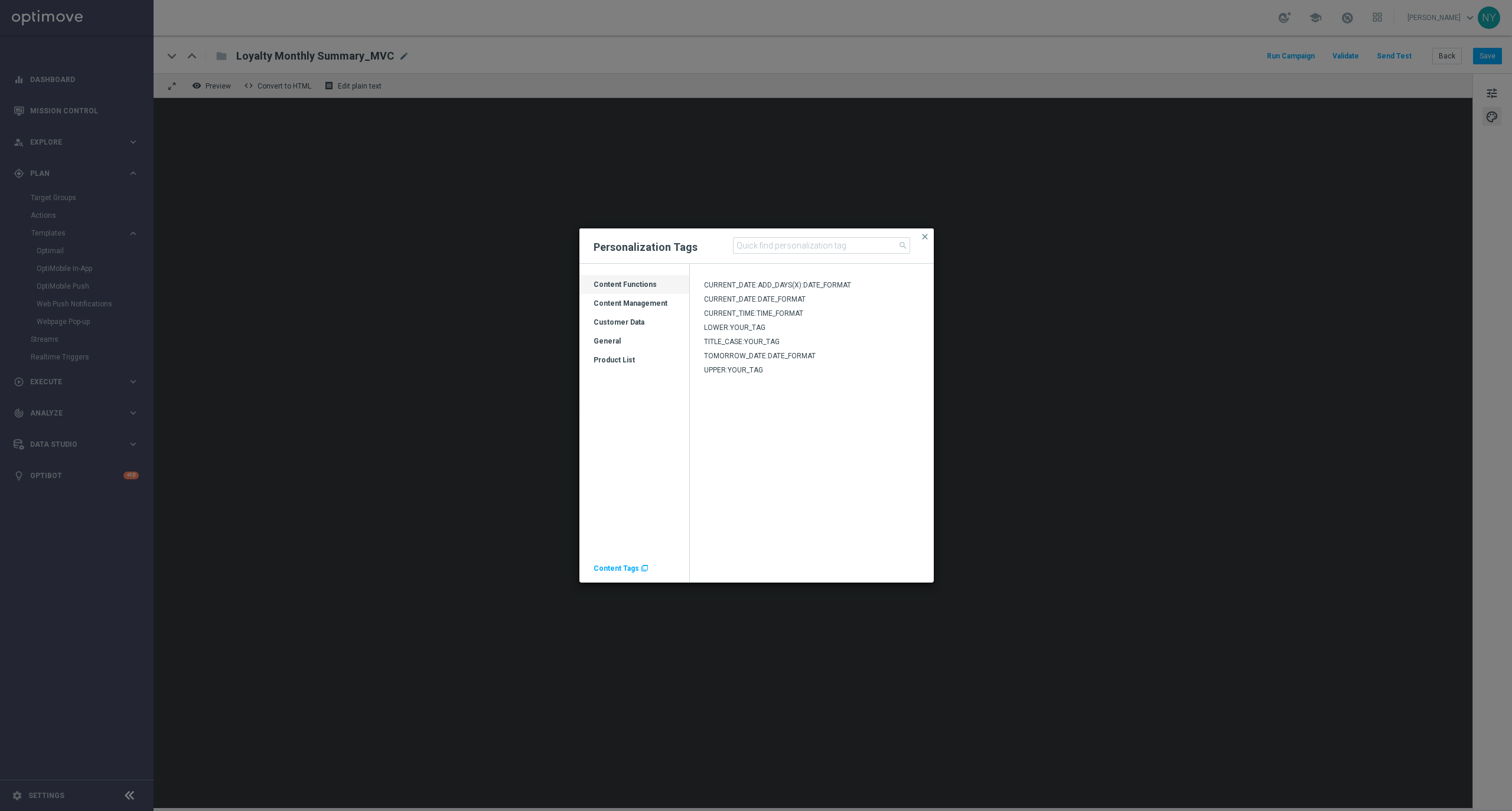
click at [639, 303] on div "Content Management" at bounding box center [634, 308] width 110 height 19
click at [771, 238] on input at bounding box center [821, 246] width 177 height 16
click at [770, 246] on input at bounding box center [821, 246] width 177 height 16
paste input "SLP_HEADER_FOOTER_V2025"
type input "SLP_HEADER_FOOTER_V2025"
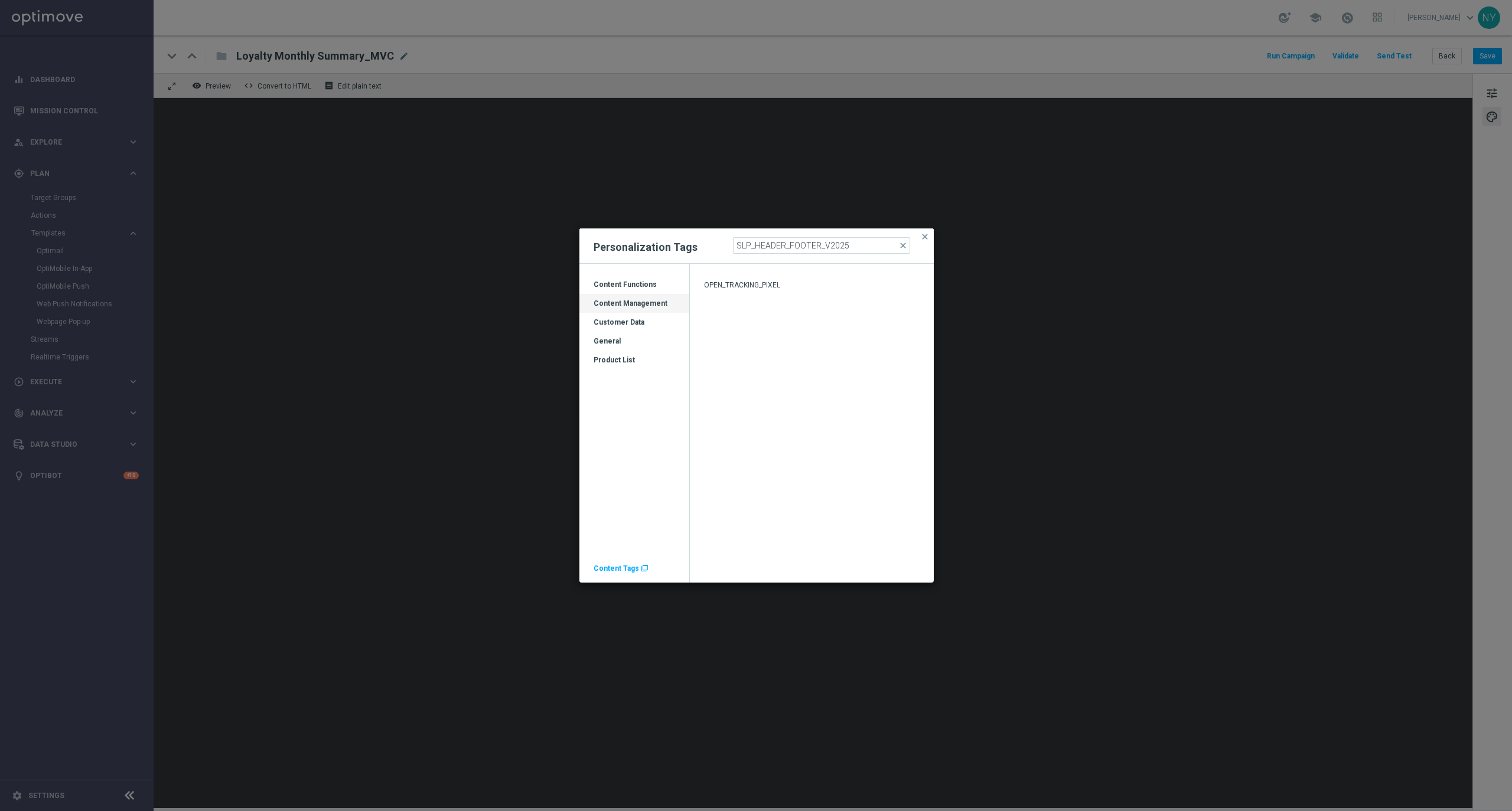
click at [624, 319] on div "Customer Data" at bounding box center [634, 327] width 110 height 19
click at [785, 282] on span "SLP_HEADER_FOOTER_V2025" at bounding box center [751, 285] width 96 height 8
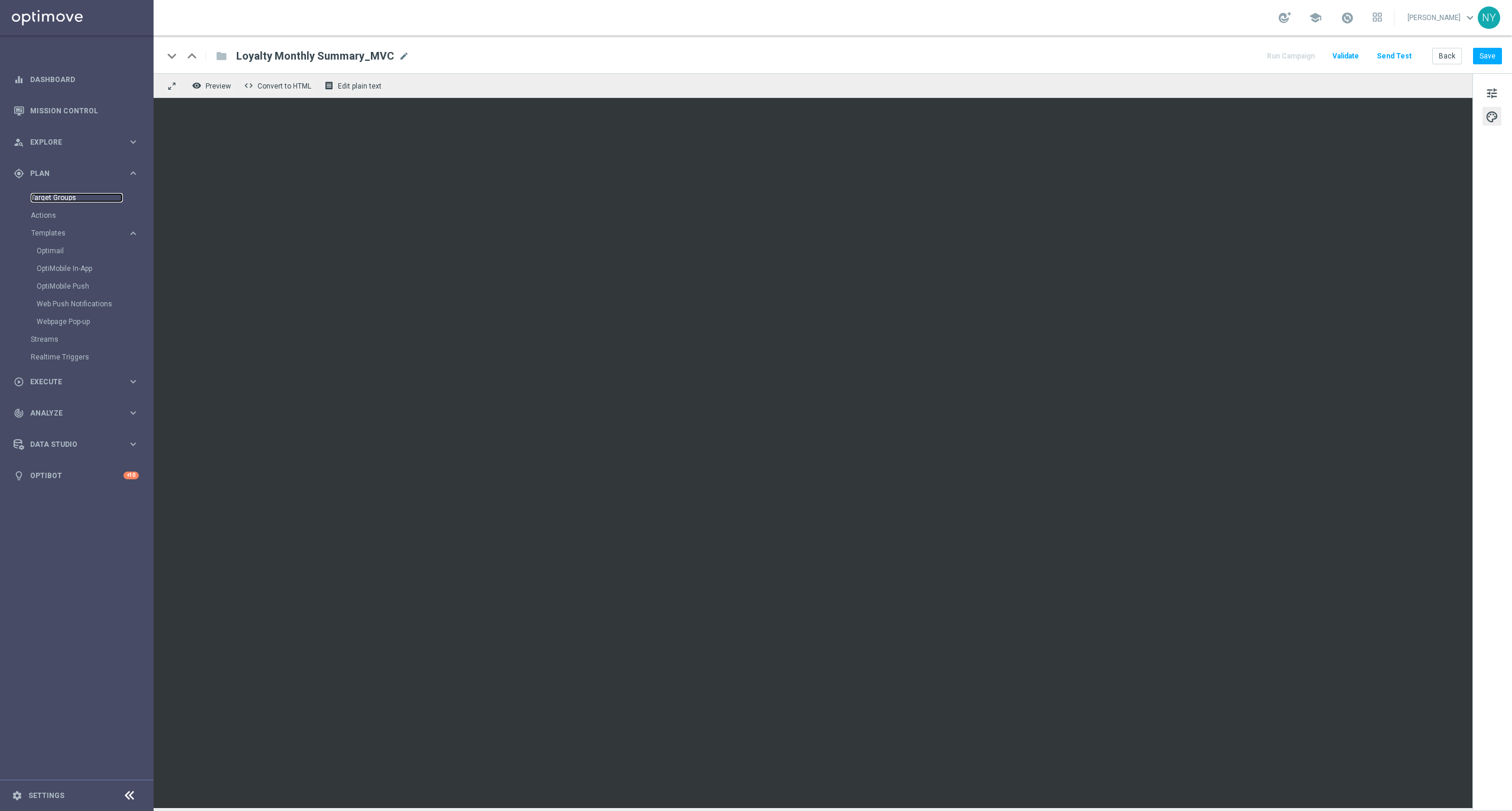
click at [48, 197] on link "Target Groups" at bounding box center [76, 198] width 92 height 10
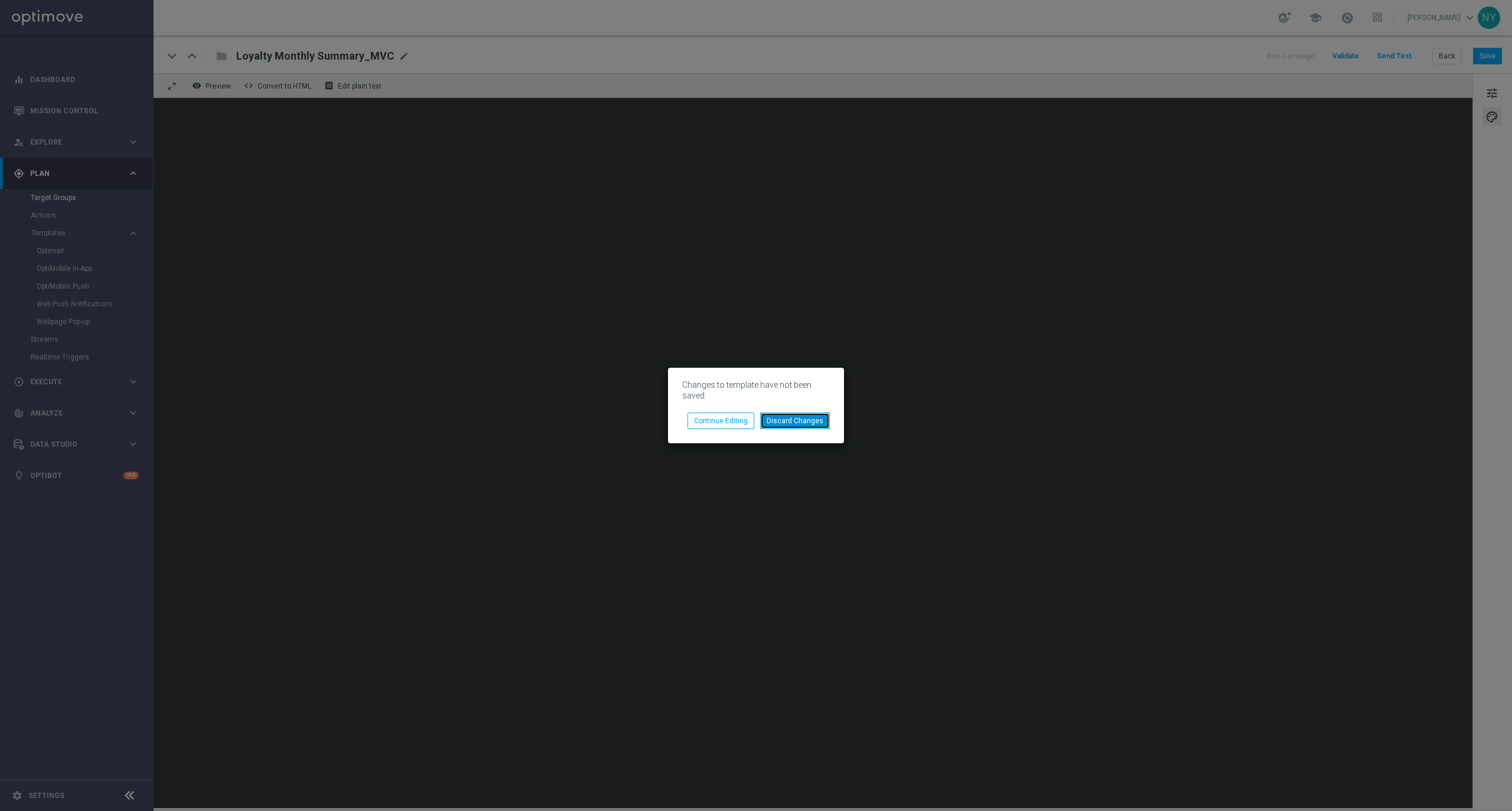
click at [797, 418] on button "Discard Changes" at bounding box center [794, 421] width 70 height 16
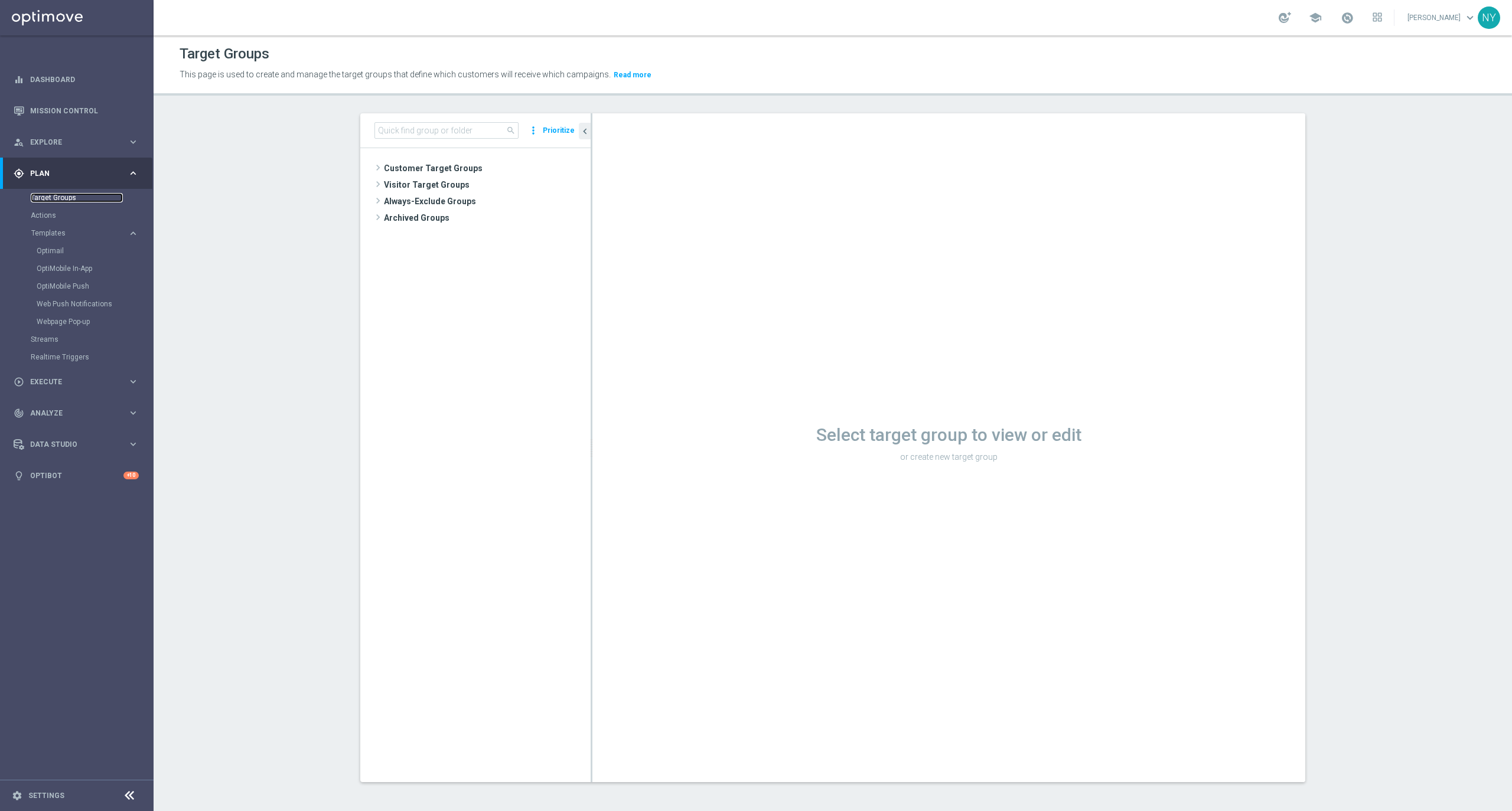
click at [61, 201] on link "Target Groups" at bounding box center [76, 198] width 92 height 10
click at [415, 128] on input at bounding box center [447, 130] width 144 height 16
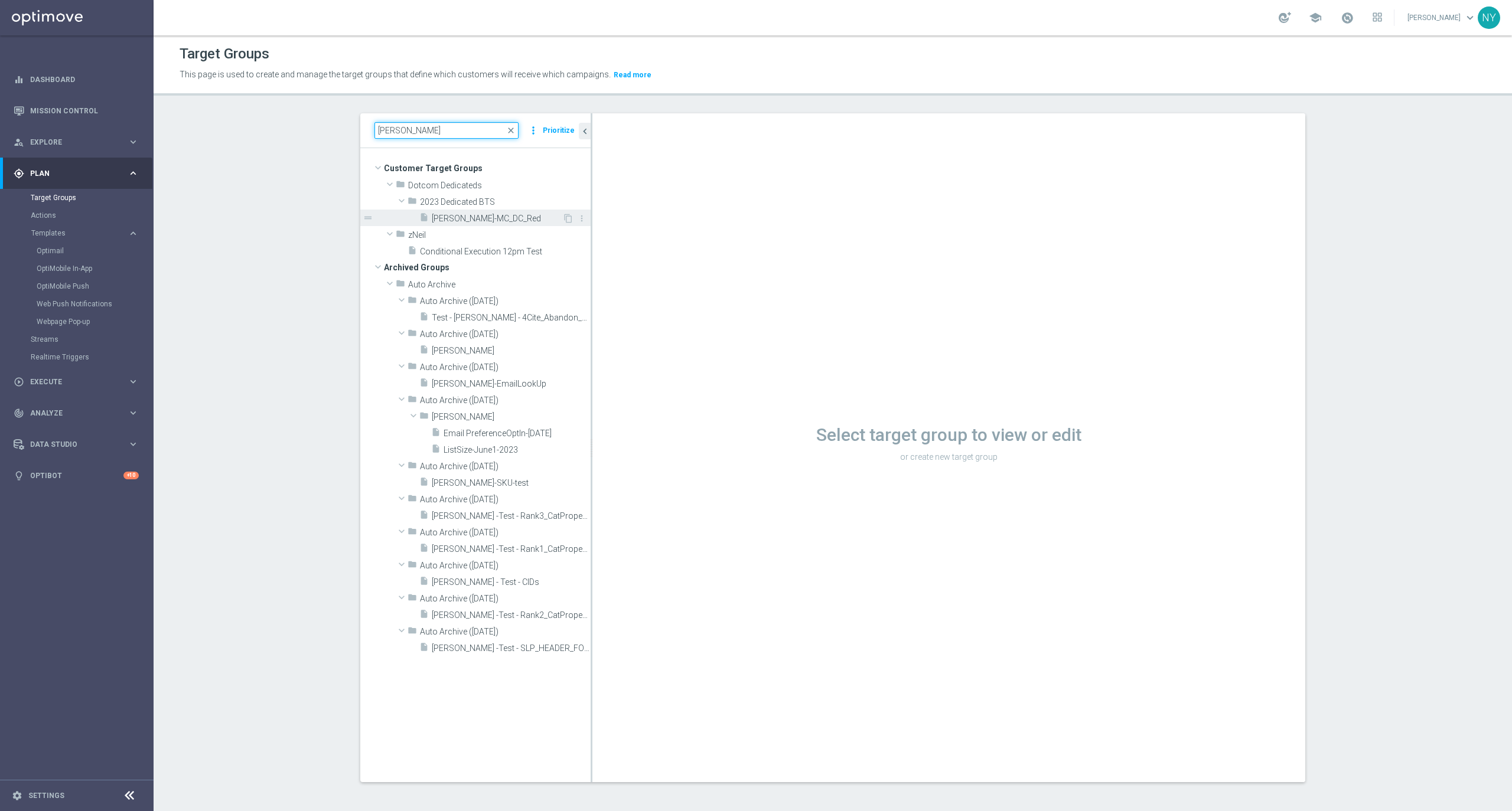
type input "Neil"
click at [457, 220] on span "Neil-MC_DC_Red" at bounding box center [497, 219] width 130 height 10
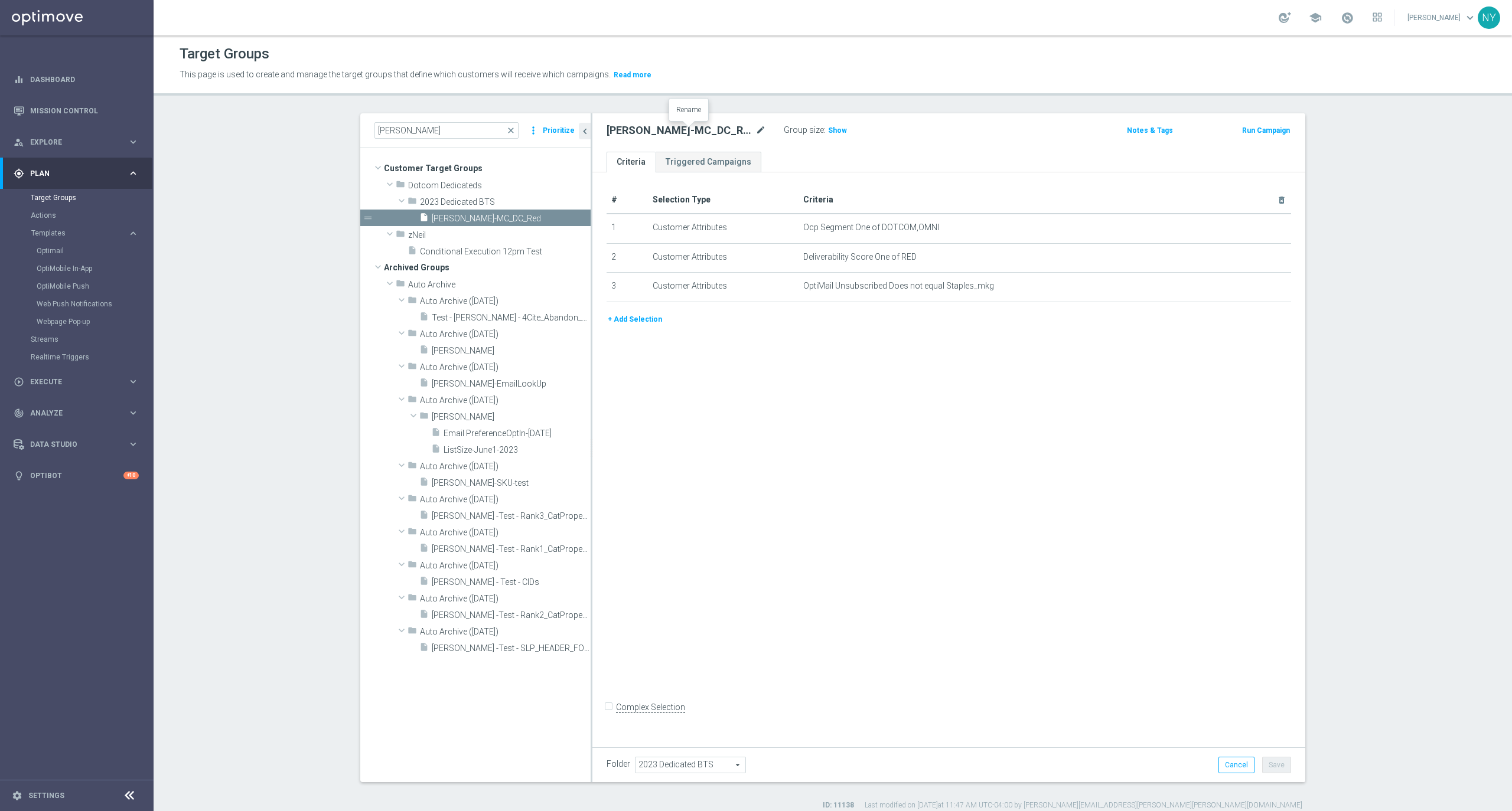
click at [756, 135] on icon "mode_edit" at bounding box center [761, 130] width 11 height 14
click at [677, 135] on input "[PERSON_NAME]-MC_DC_Red" at bounding box center [686, 132] width 160 height 16
drag, startPoint x: 676, startPoint y: 131, endPoint x: 620, endPoint y: 130, distance: 56.0
click at [620, 130] on input "[PERSON_NAME]-MC_DC_Red" at bounding box center [686, 132] width 160 height 16
type input "Neil-SLP_HEADER_FOOTER_V2025"
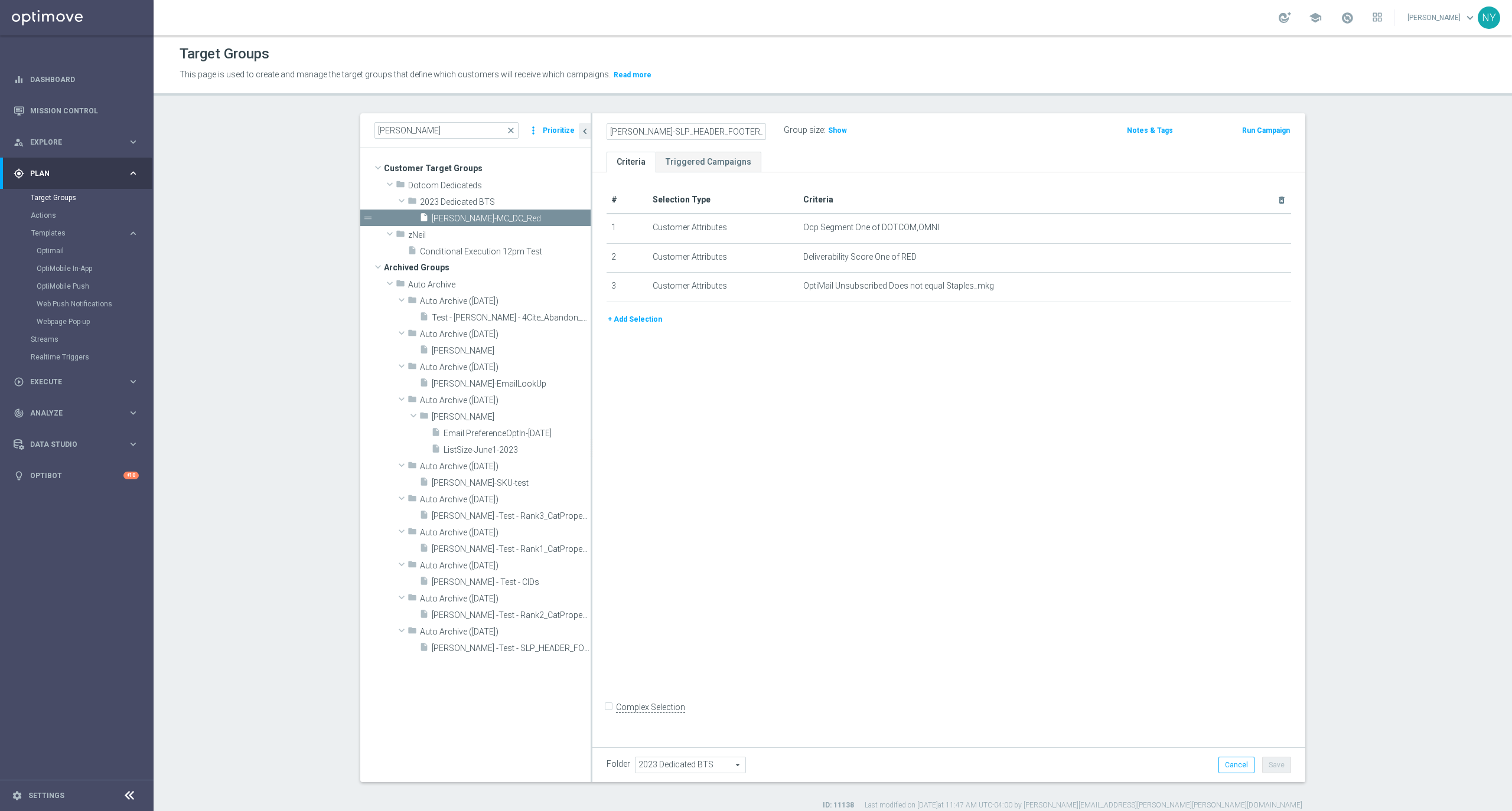
click at [825, 331] on div "+ Add Selection" at bounding box center [948, 324] width 702 height 22
click at [1262, 261] on icon "delete_forever" at bounding box center [1267, 257] width 10 height 10
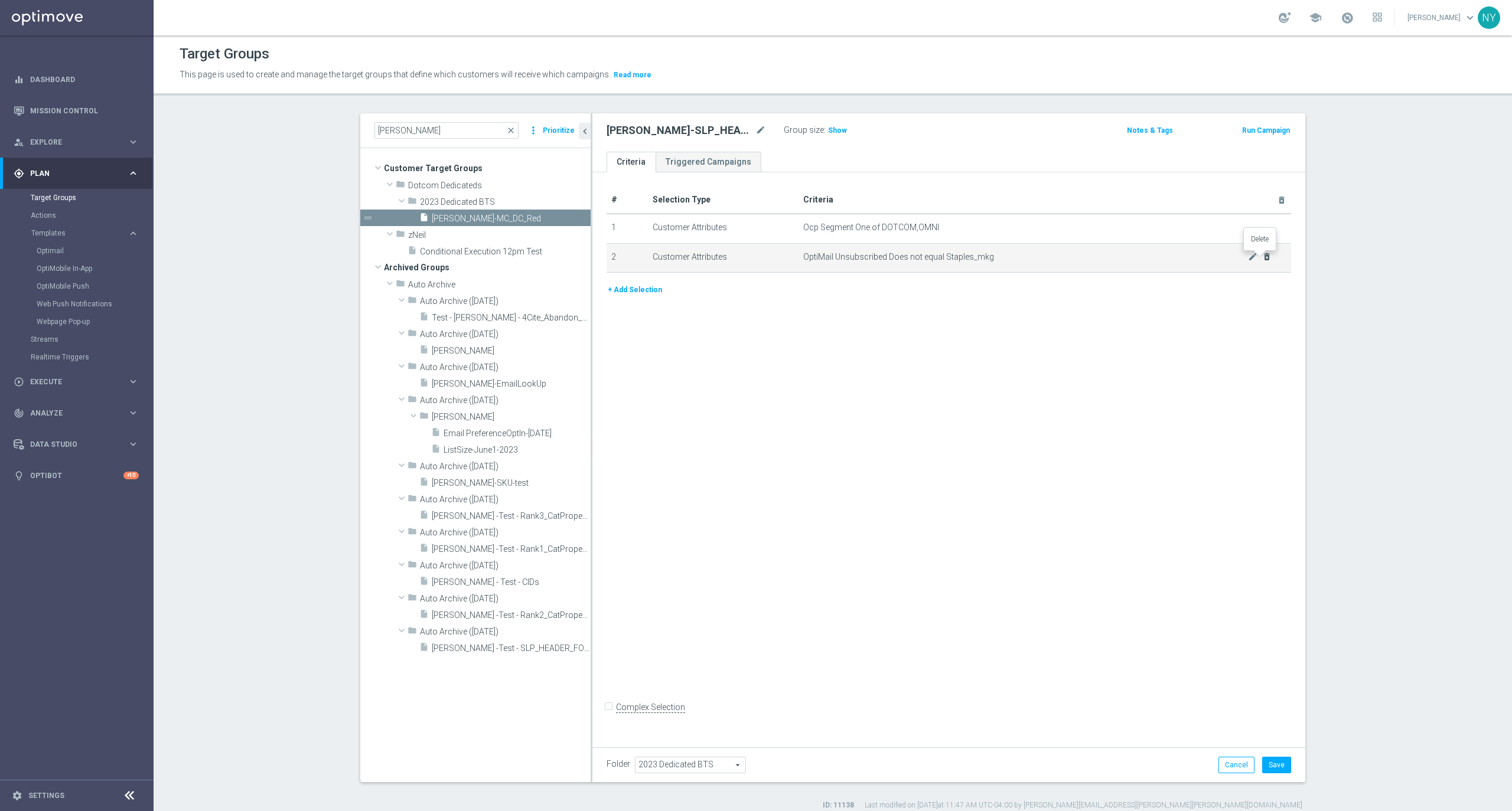
click at [1262, 256] on icon "delete_forever" at bounding box center [1267, 257] width 10 height 10
click at [643, 255] on button "+ Add Selection" at bounding box center [634, 261] width 57 height 13
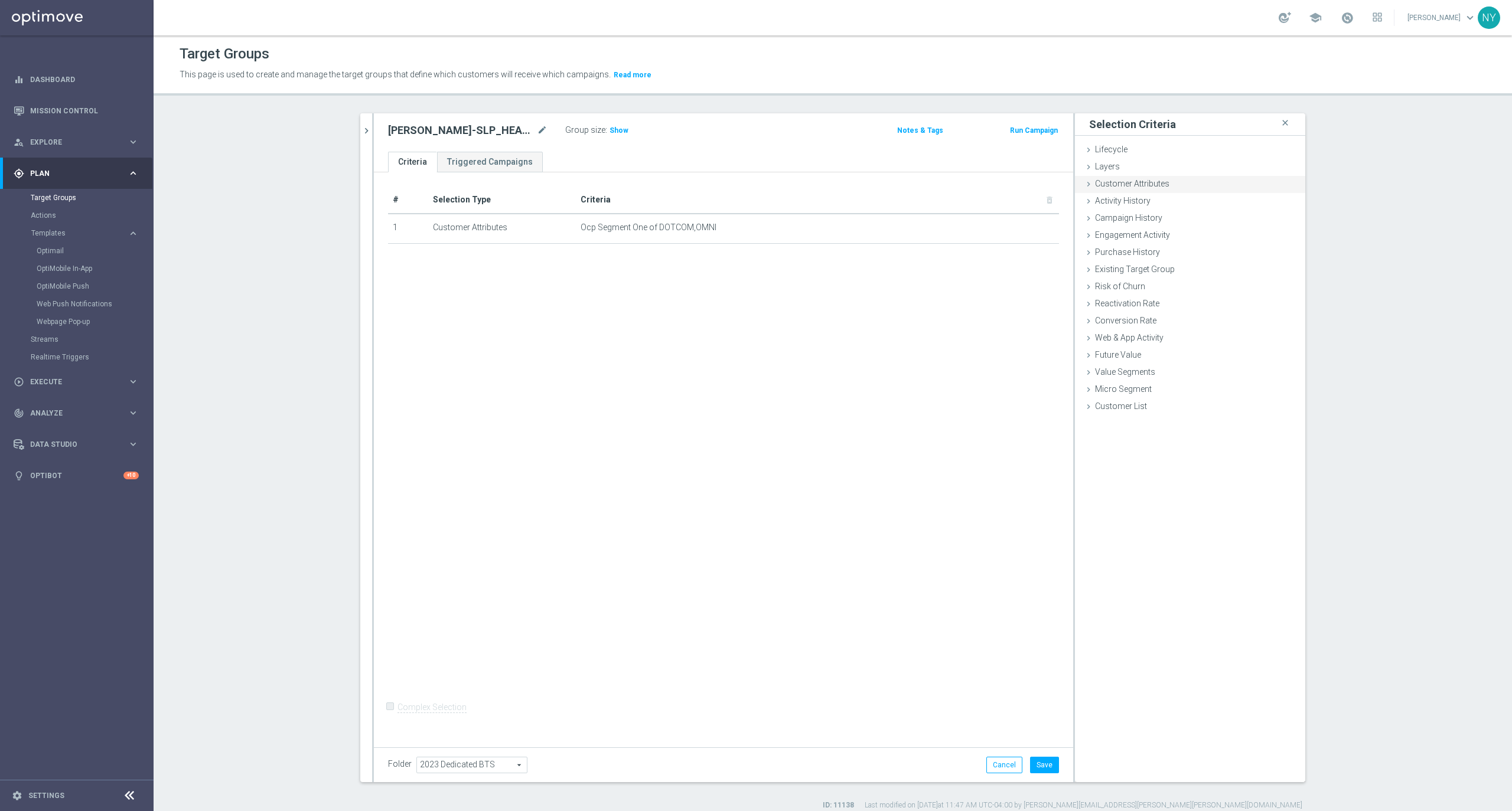
click at [1114, 188] on span "Customer Attributes" at bounding box center [1132, 183] width 75 height 10
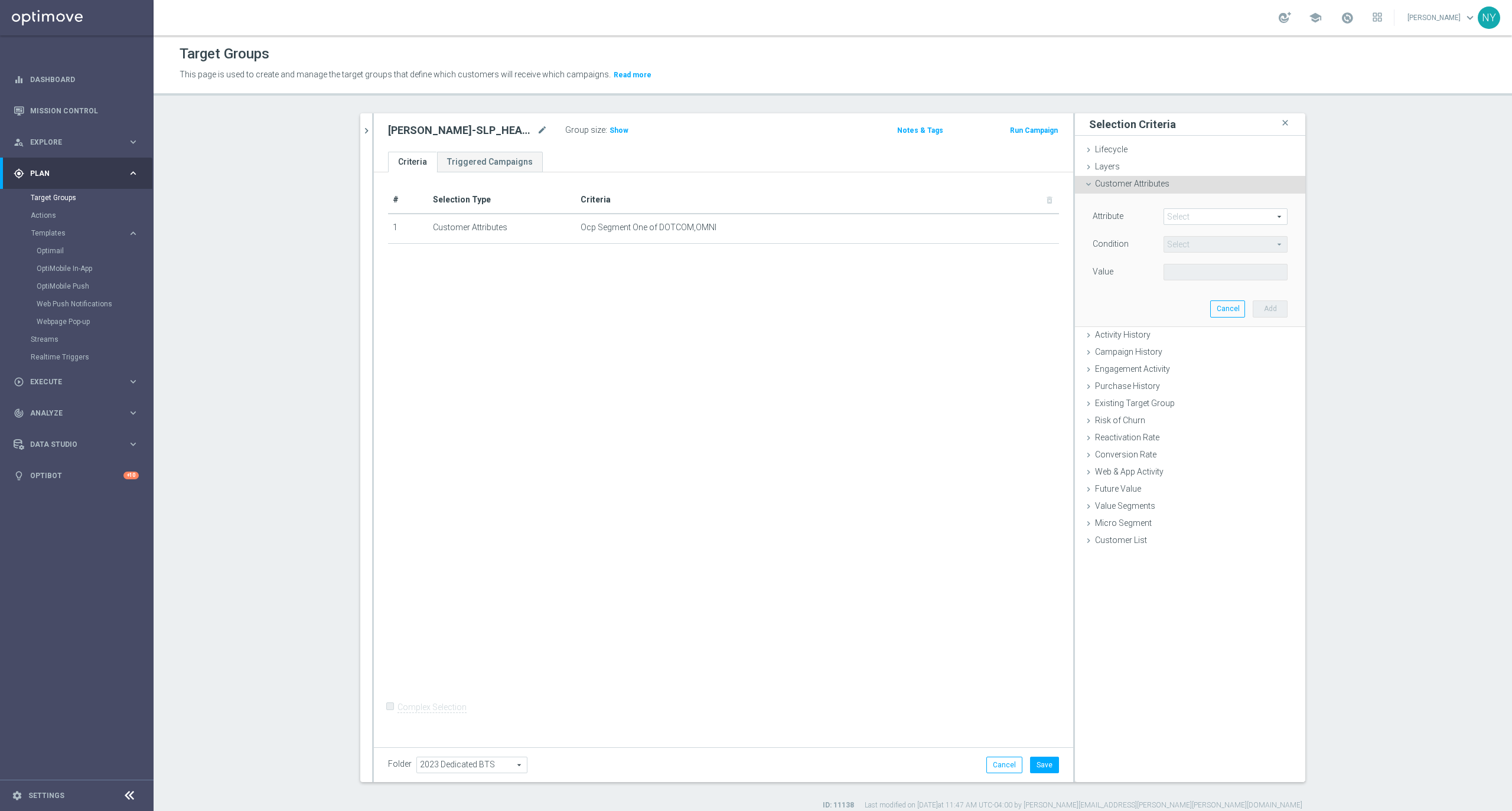
click at [1203, 220] on span at bounding box center [1225, 216] width 123 height 16
click at [1202, 218] on input "search" at bounding box center [1225, 216] width 124 height 16
type input "slp"
click at [1213, 319] on span "SLP Header Footer V2025" at bounding box center [1225, 320] width 112 height 10
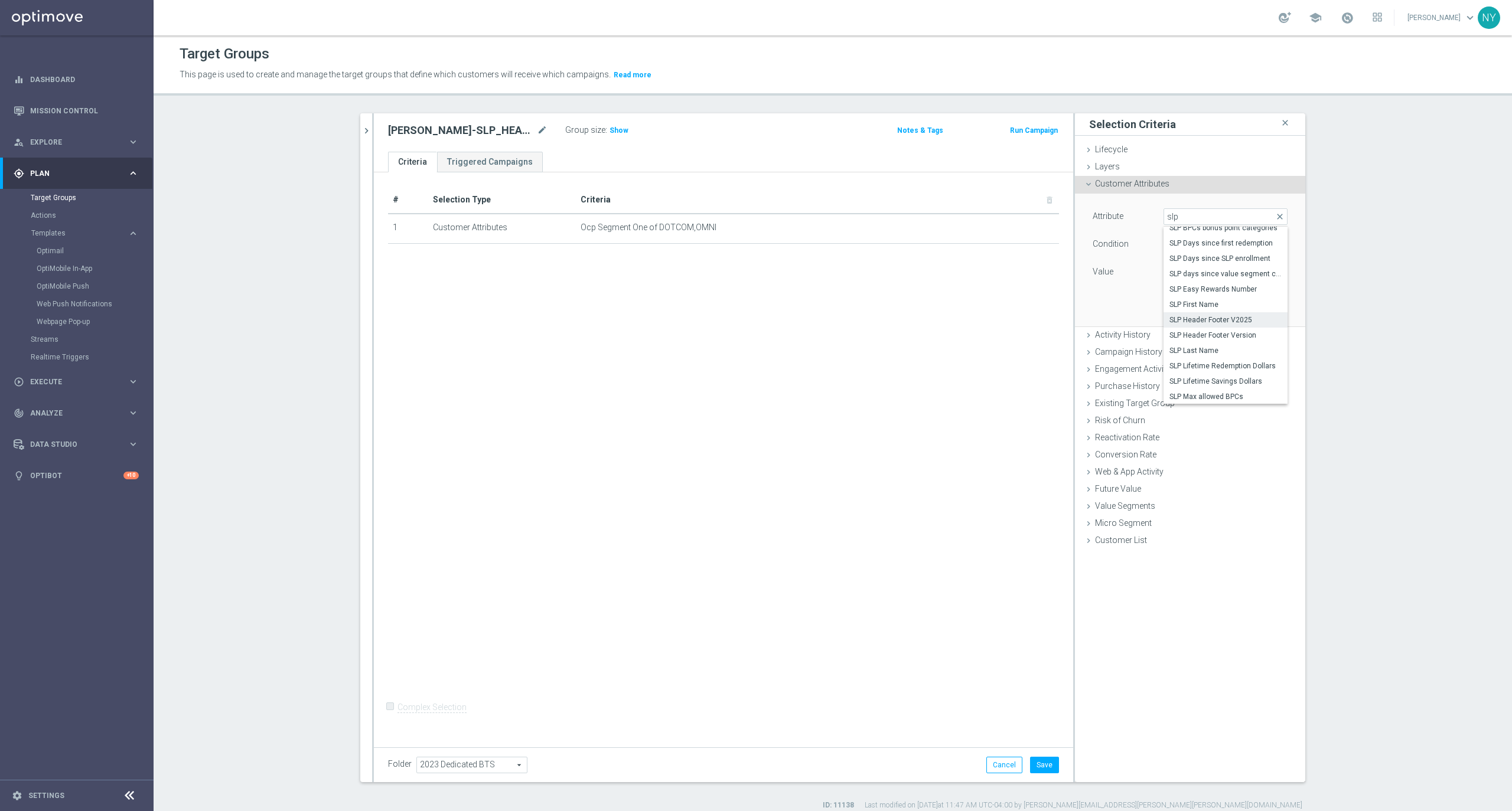
type input "SLP Header Footer V2025"
click at [1222, 242] on span "Equals" at bounding box center [1225, 244] width 123 height 16
click at [1178, 341] on span "Equals" at bounding box center [1225, 339] width 112 height 10
click at [1243, 272] on span at bounding box center [1225, 272] width 123 height 16
click at [1255, 242] on span "Equals" at bounding box center [1225, 244] width 123 height 16
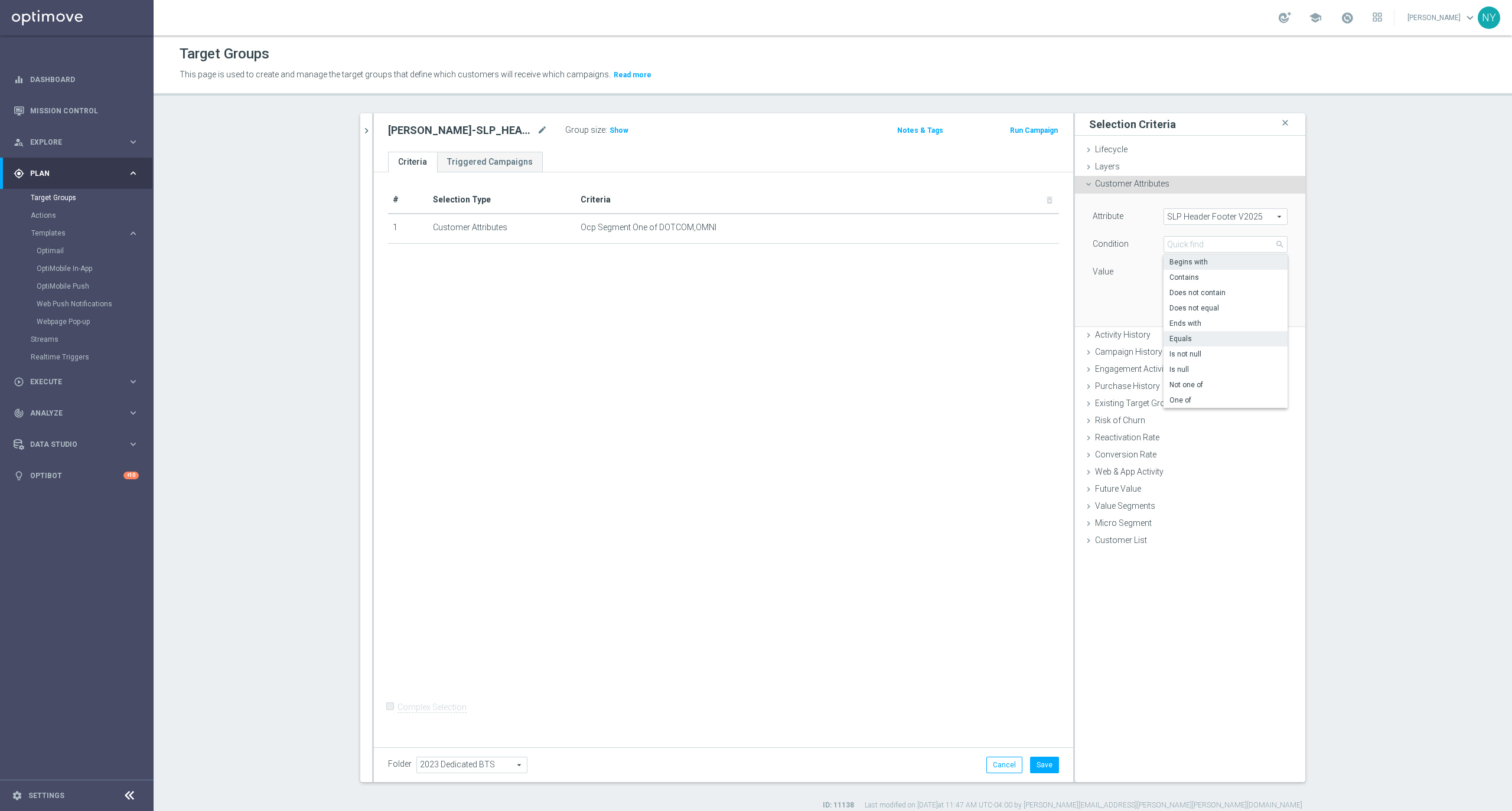
click at [1189, 267] on span "Begins with" at bounding box center [1225, 262] width 112 height 10
click at [1219, 277] on input "text" at bounding box center [1225, 272] width 124 height 16
click at [1278, 242] on span "Begins with" at bounding box center [1225, 244] width 123 height 16
click at [1186, 277] on span "Contains" at bounding box center [1225, 278] width 112 height 10
click at [1279, 243] on span "Contains" at bounding box center [1225, 244] width 123 height 16
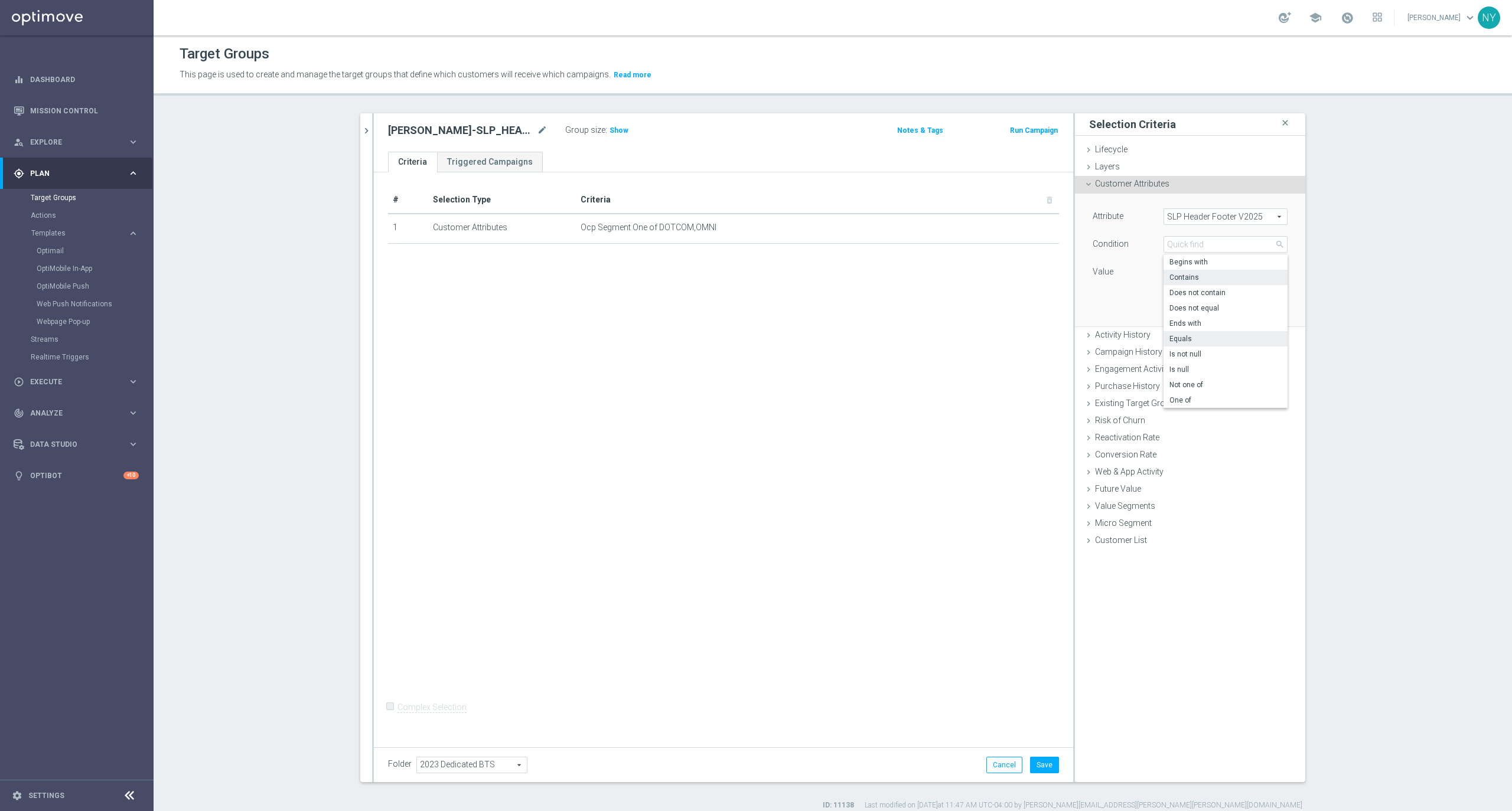
click at [1175, 341] on span "Equals" at bounding box center [1225, 339] width 112 height 10
click at [1276, 270] on span at bounding box center [1225, 272] width 123 height 16
click at [1113, 300] on div "Attribute SLP Header Footer V2025 SLP Header Footer V2025 arrow_drop_down searc…" at bounding box center [1189, 259] width 212 height 132
click at [1217, 240] on span "Equals" at bounding box center [1225, 244] width 123 height 16
click at [1177, 400] on span "One of" at bounding box center [1225, 401] width 112 height 10
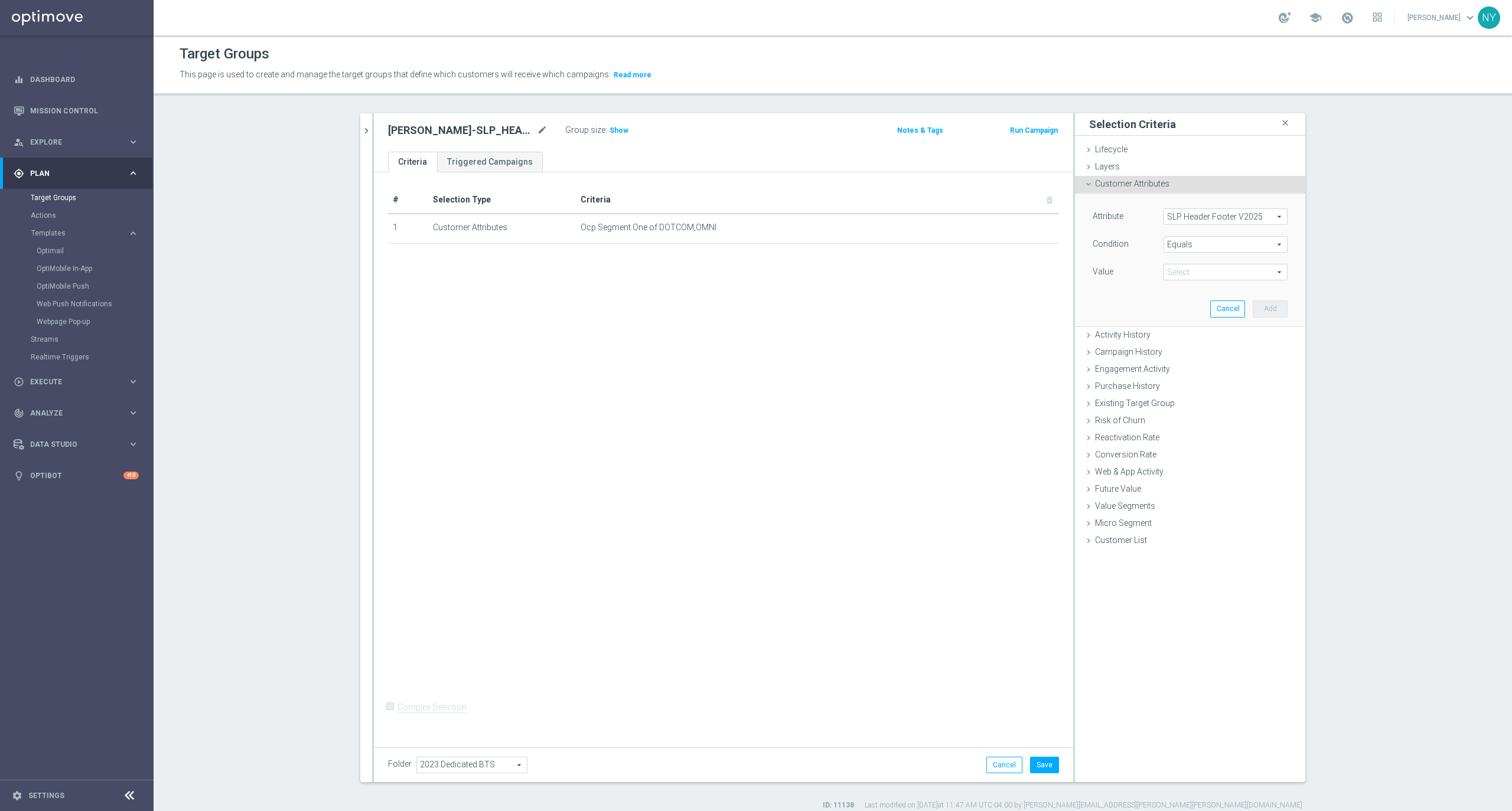
type input "One of"
click at [1210, 268] on span at bounding box center [1225, 272] width 123 height 16
click at [1111, 284] on div "Attribute SLP Header Footer V2025 SLP Header Footer V2025 arrow_drop_down searc…" at bounding box center [1189, 259] width 212 height 132
click at [1095, 338] on span "Activity History" at bounding box center [1123, 335] width 56 height 10
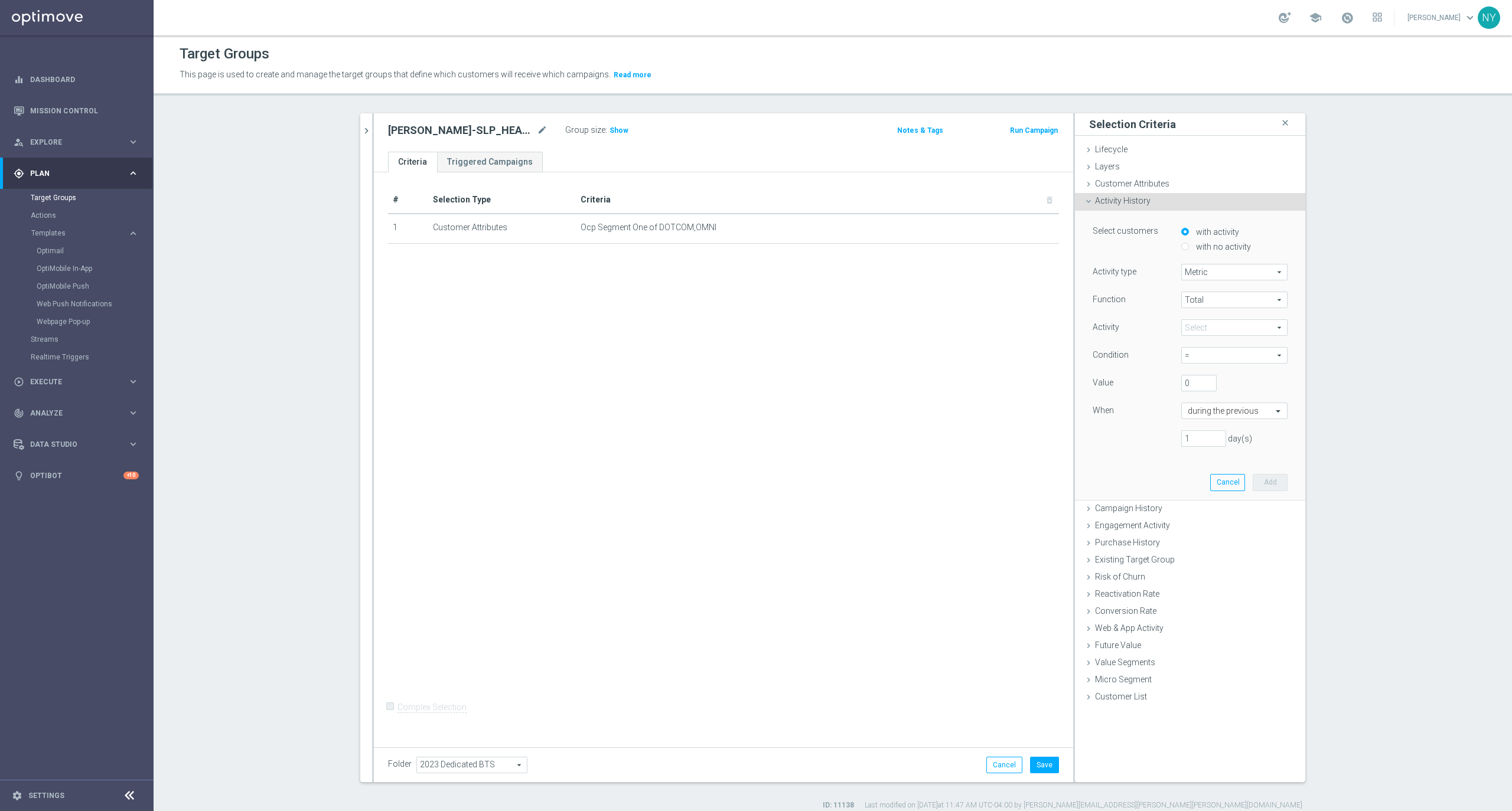
click at [1083, 199] on icon at bounding box center [1088, 202] width 10 height 10
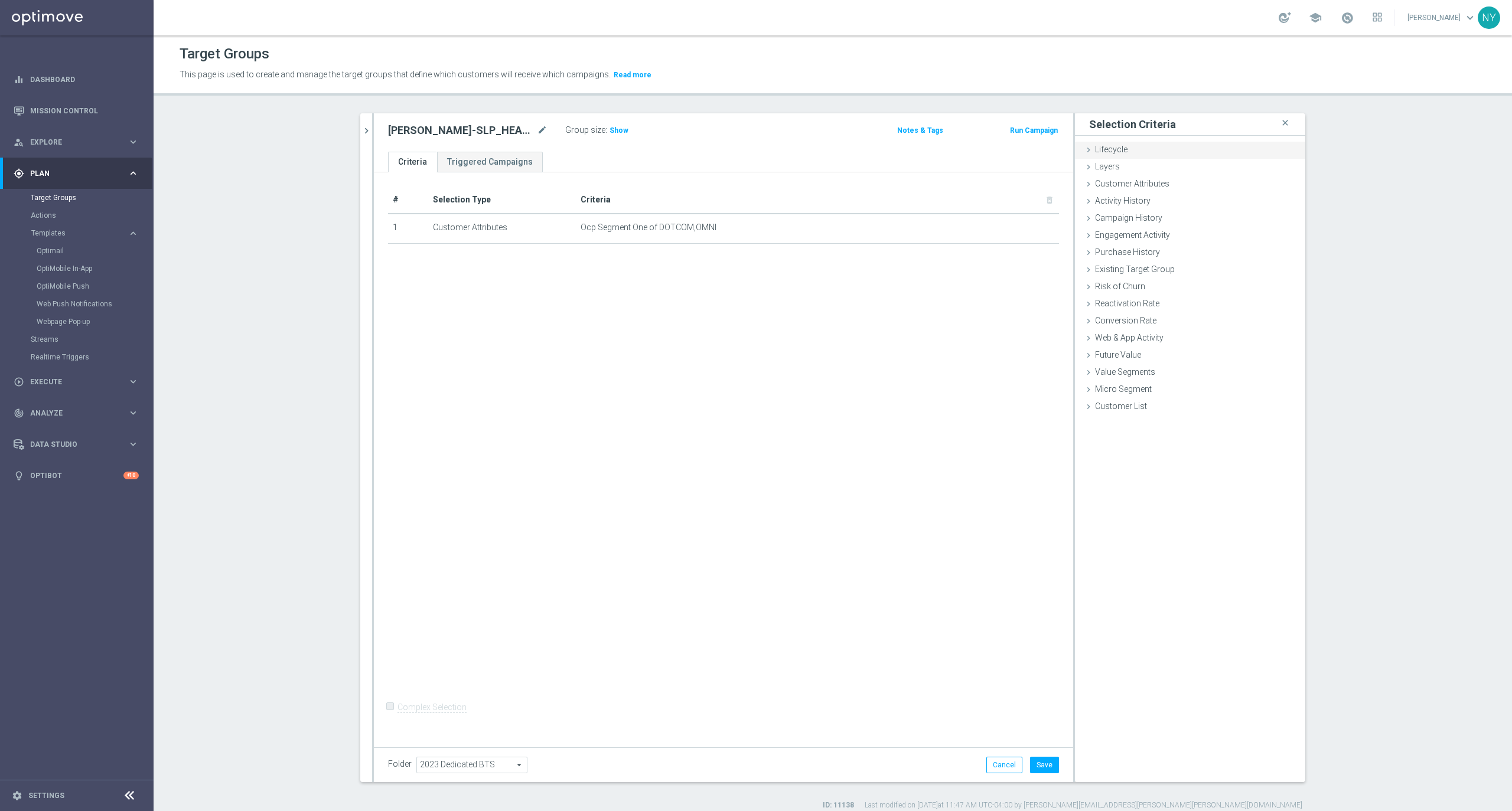
click at [1083, 147] on icon at bounding box center [1088, 150] width 10 height 10
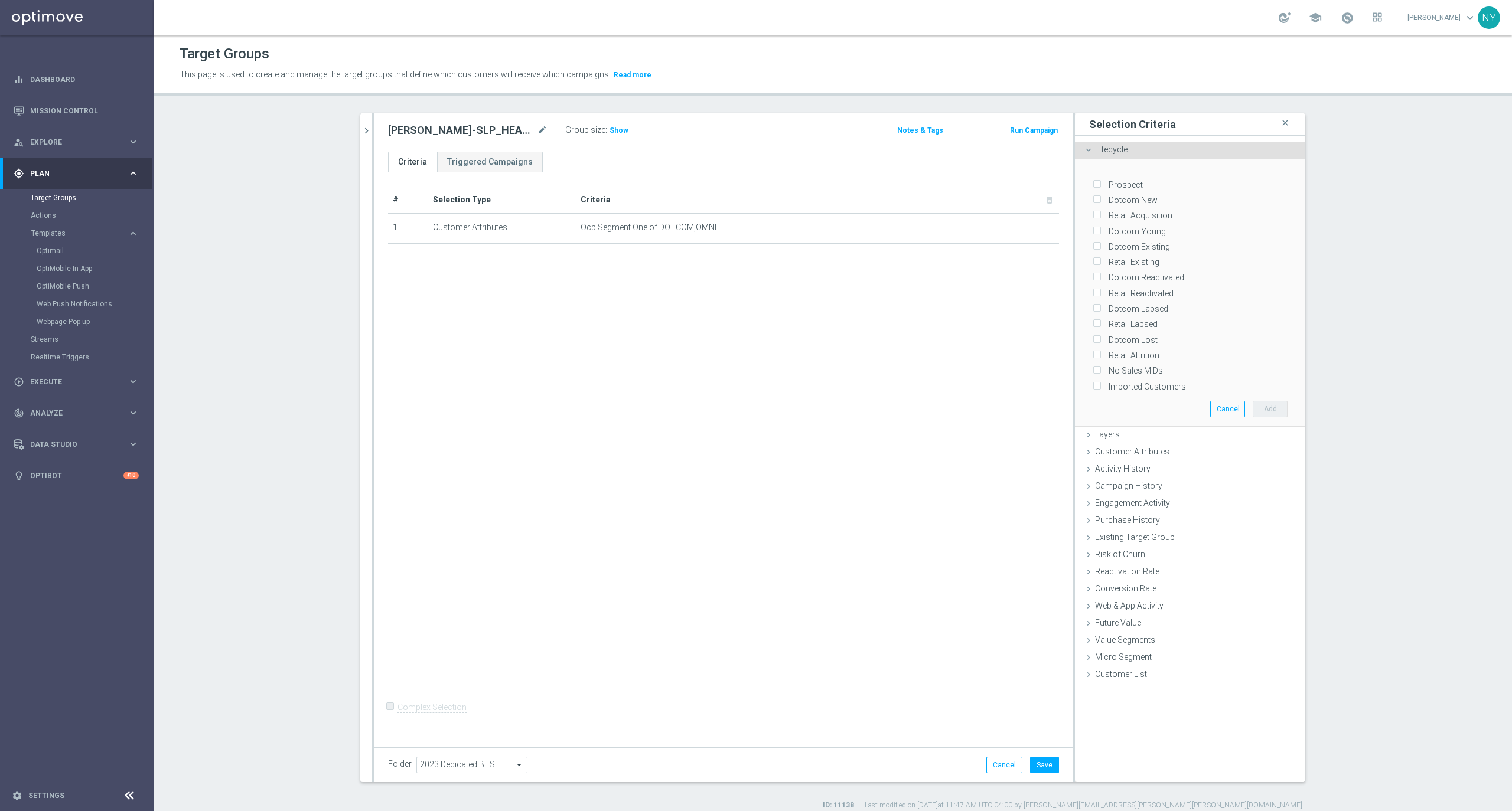
click at [1083, 147] on icon at bounding box center [1088, 150] width 10 height 10
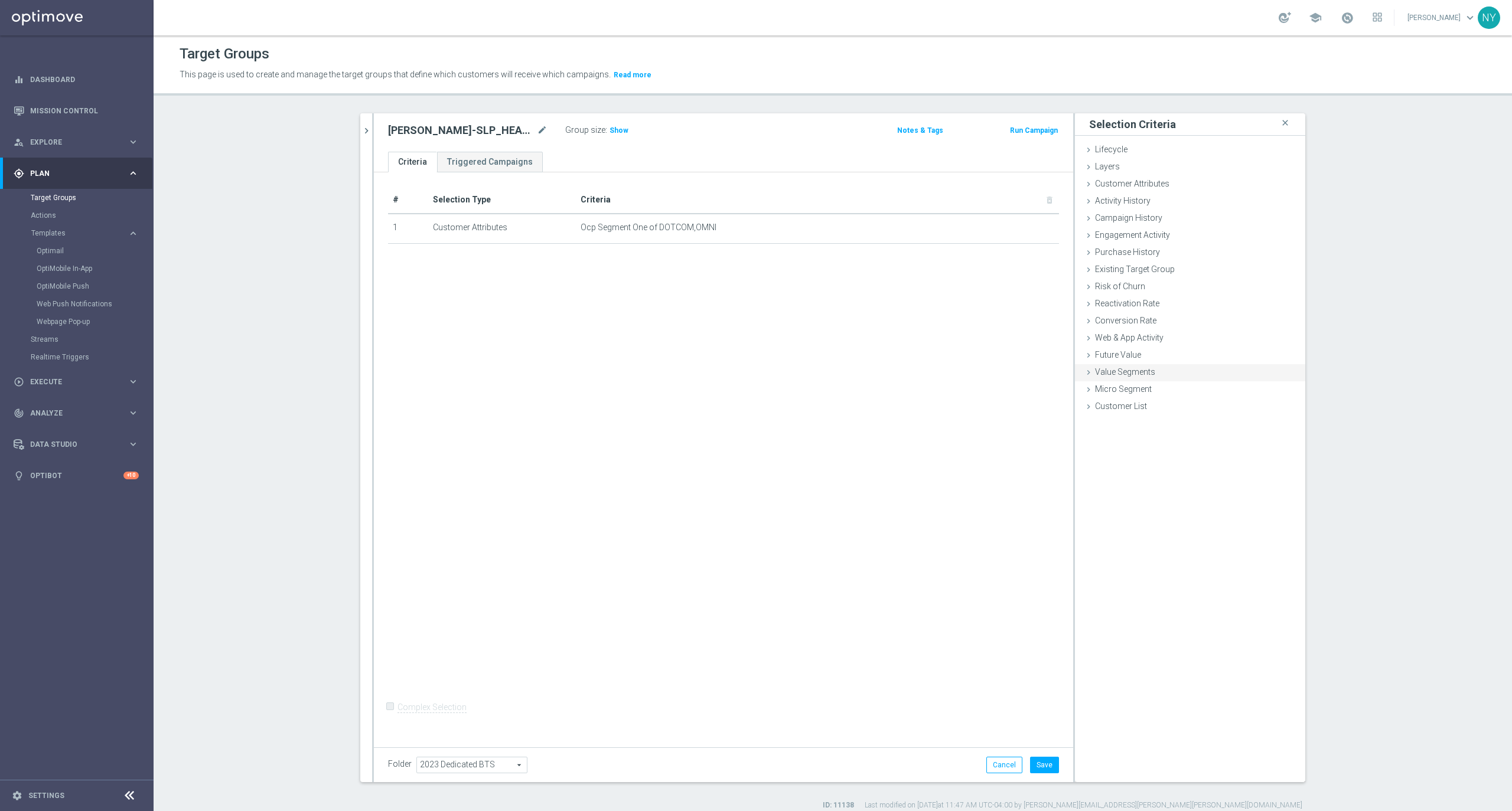
click at [1083, 372] on icon at bounding box center [1088, 373] width 10 height 10
click at [1083, 352] on icon at bounding box center [1088, 356] width 10 height 10
click at [1083, 353] on icon at bounding box center [1088, 356] width 10 height 10
click at [1085, 406] on icon at bounding box center [1088, 407] width 10 height 10
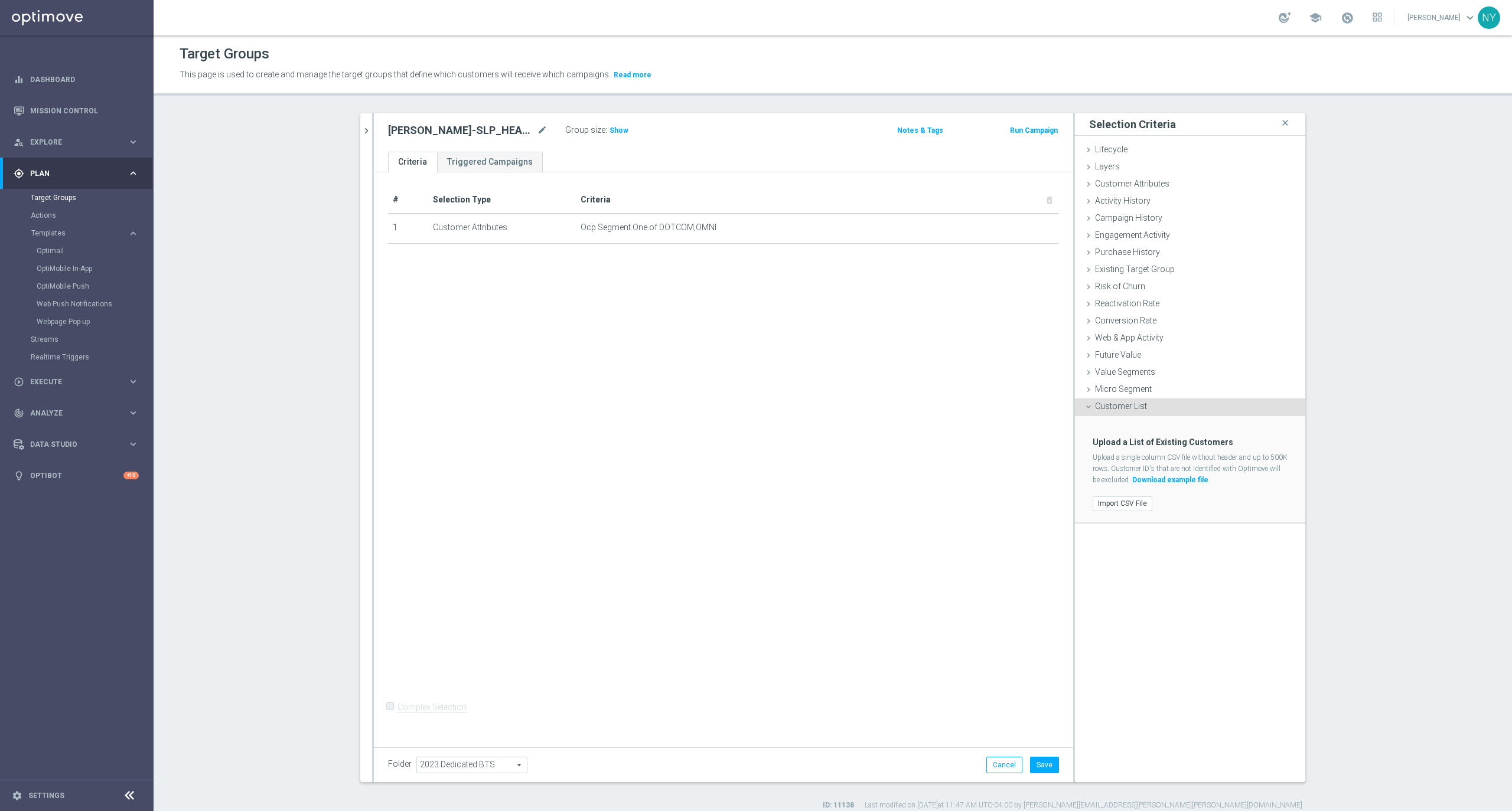
click at [1085, 406] on icon at bounding box center [1088, 407] width 10 height 10
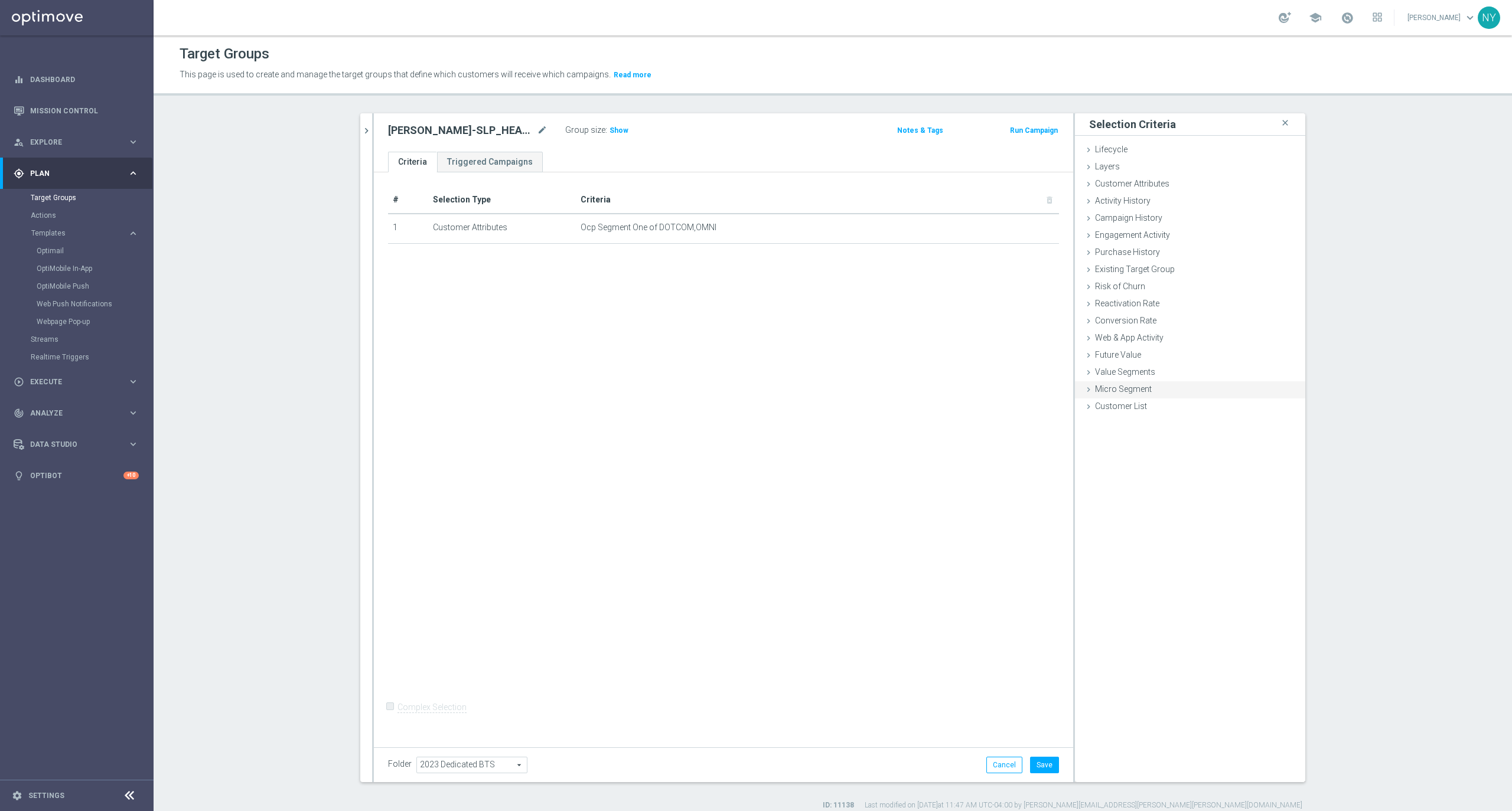
click at [1083, 390] on icon at bounding box center [1088, 390] width 10 height 10
click at [1207, 424] on span at bounding box center [1225, 422] width 123 height 16
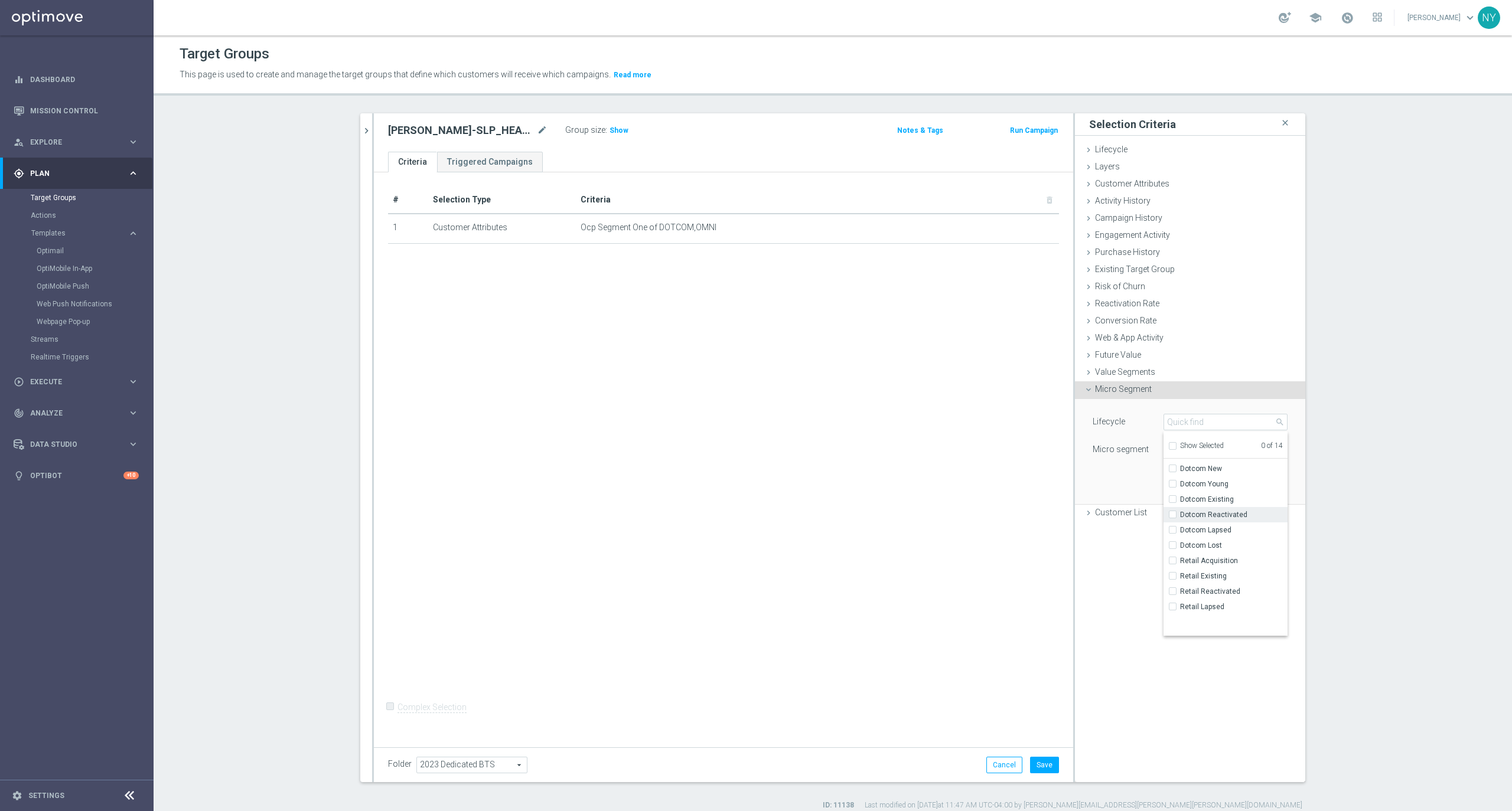
scroll to position [53, 0]
click at [1380, 416] on section "Neil close more_vert Prioritize Customer Target Groups library_add create_new_f…" at bounding box center [833, 461] width 1359 height 697
click at [1083, 390] on icon at bounding box center [1088, 390] width 10 height 10
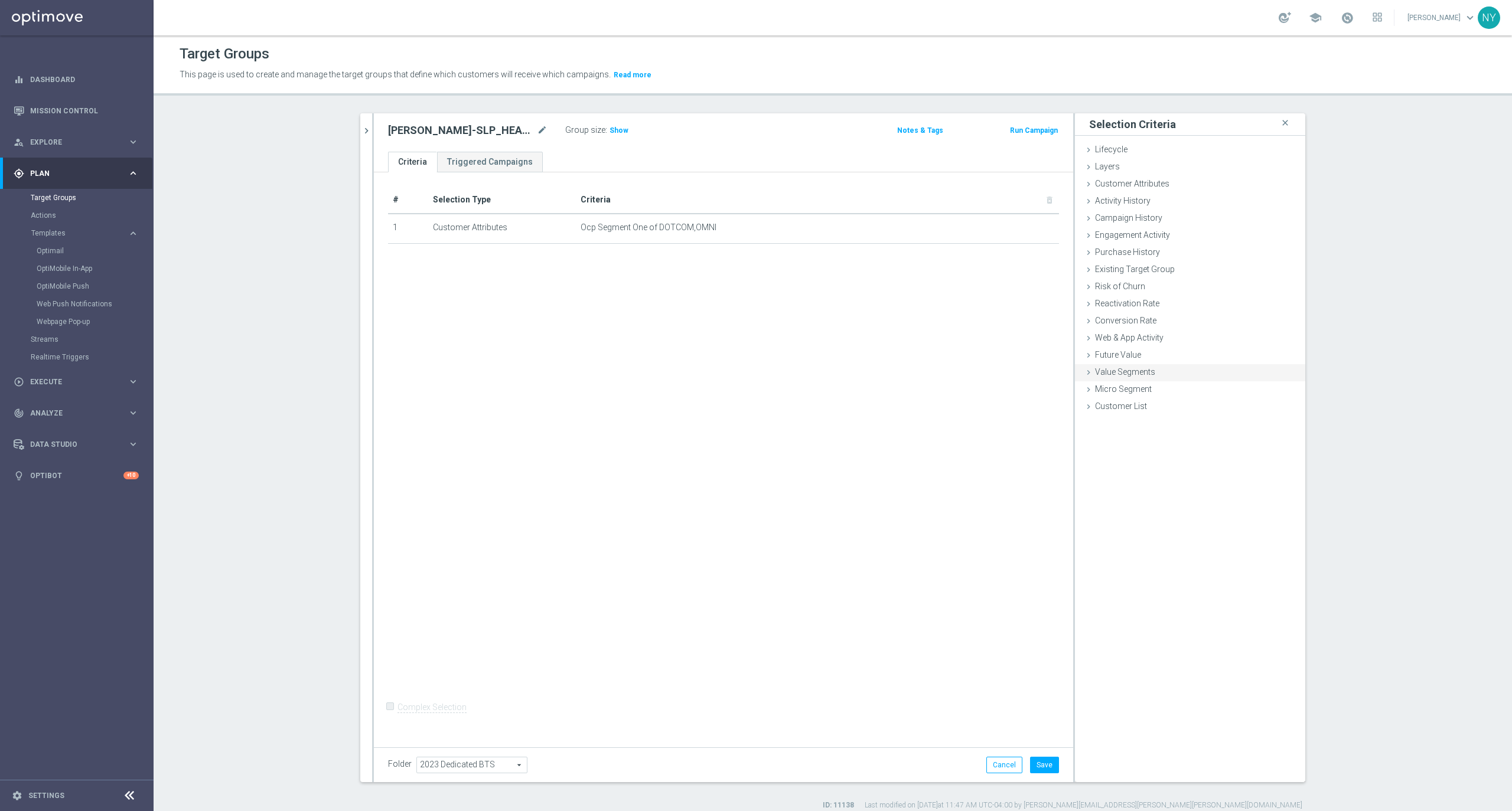
click at [1083, 373] on icon at bounding box center [1088, 373] width 10 height 10
click at [1083, 301] on icon at bounding box center [1088, 304] width 10 height 10
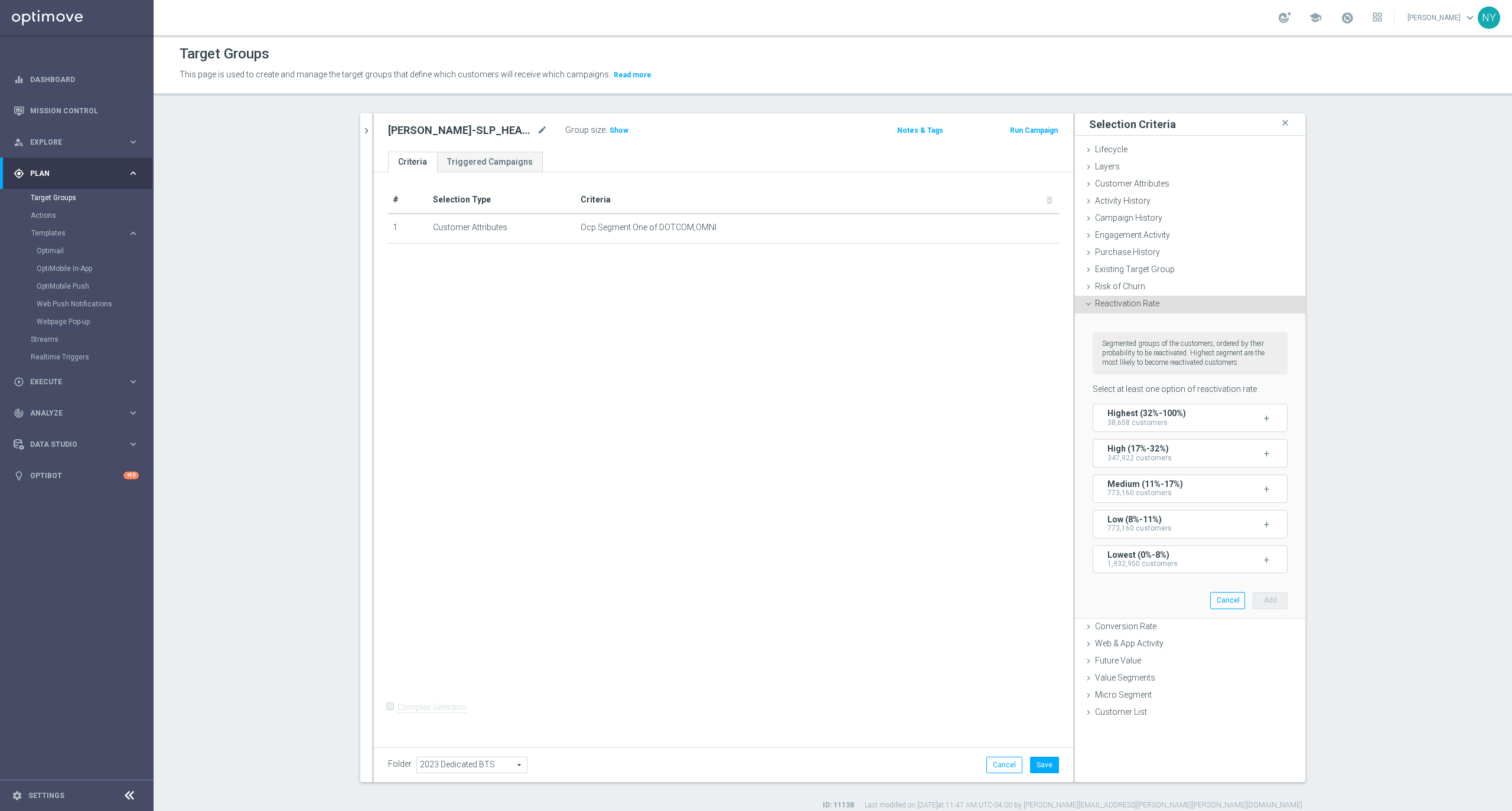
click at [1083, 301] on icon at bounding box center [1088, 304] width 10 height 10
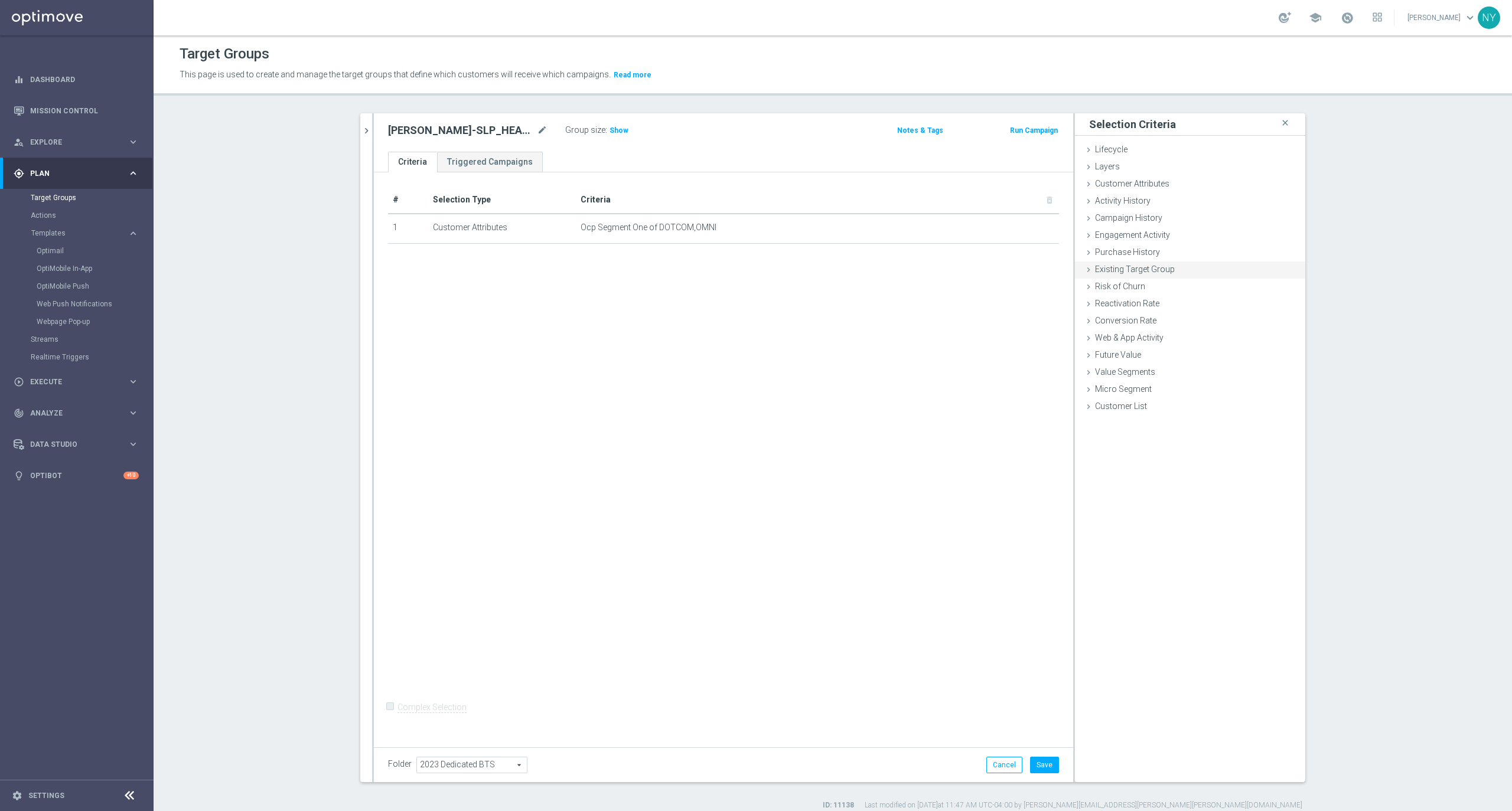
click at [1083, 274] on icon at bounding box center [1088, 270] width 10 height 10
click at [1223, 345] on span at bounding box center [1225, 345] width 123 height 16
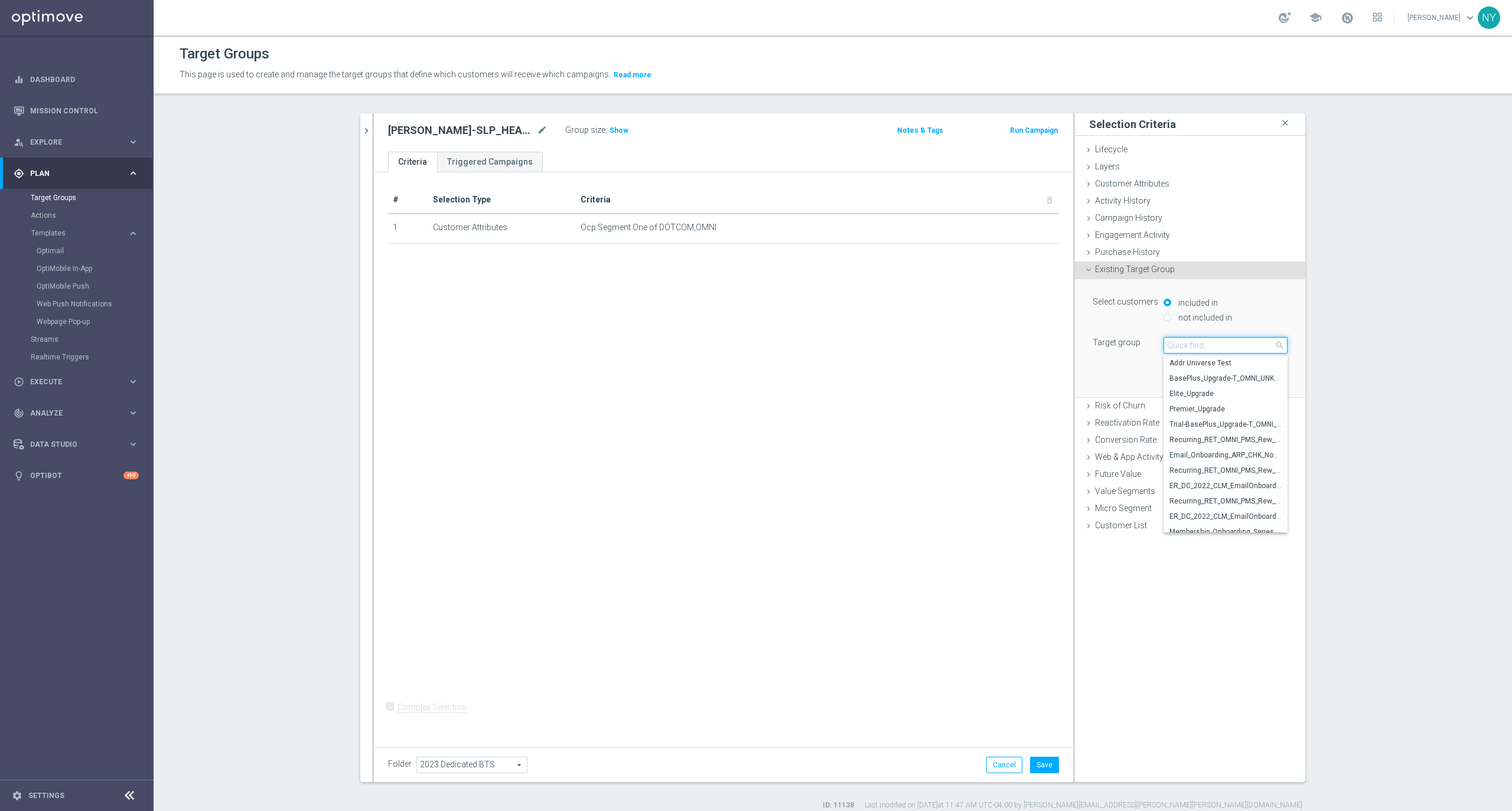
click at [1193, 340] on input "search" at bounding box center [1225, 346] width 124 height 16
type input "plus1"
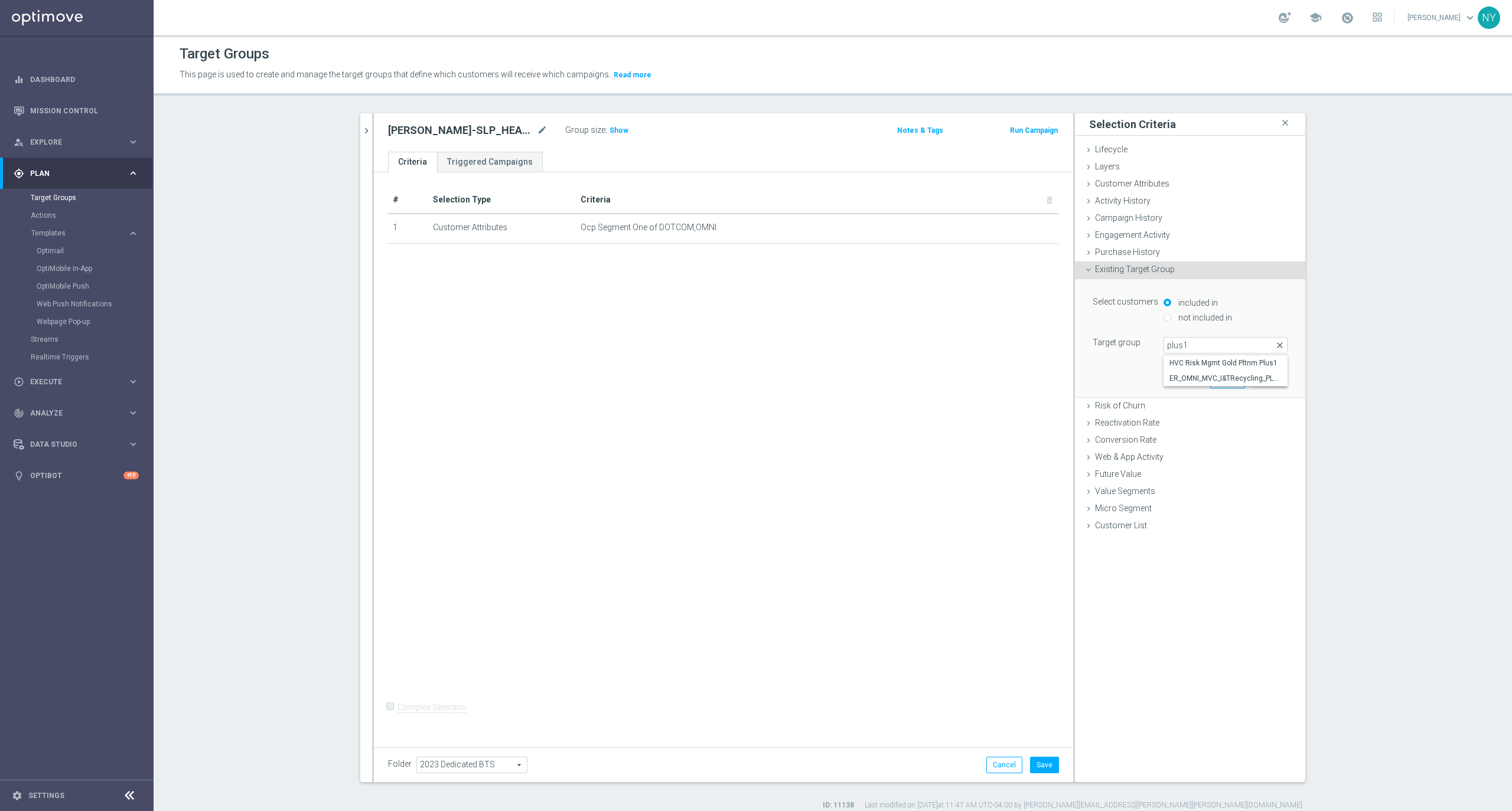
click at [1275, 343] on span "close" at bounding box center [1280, 346] width 10 height 10
click at [1083, 273] on icon at bounding box center [1088, 270] width 10 height 10
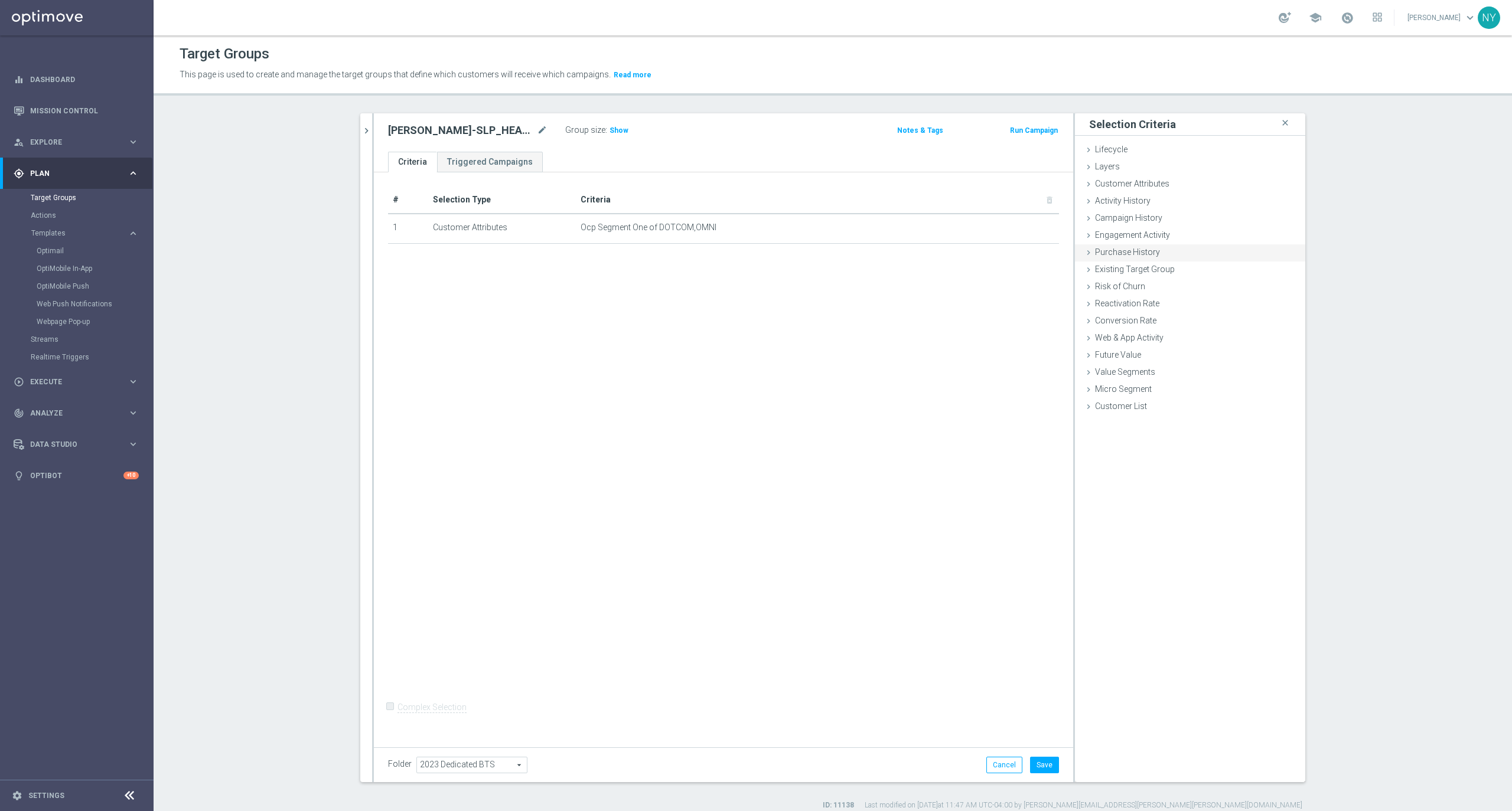
click at [1083, 252] on icon at bounding box center [1088, 253] width 10 height 10
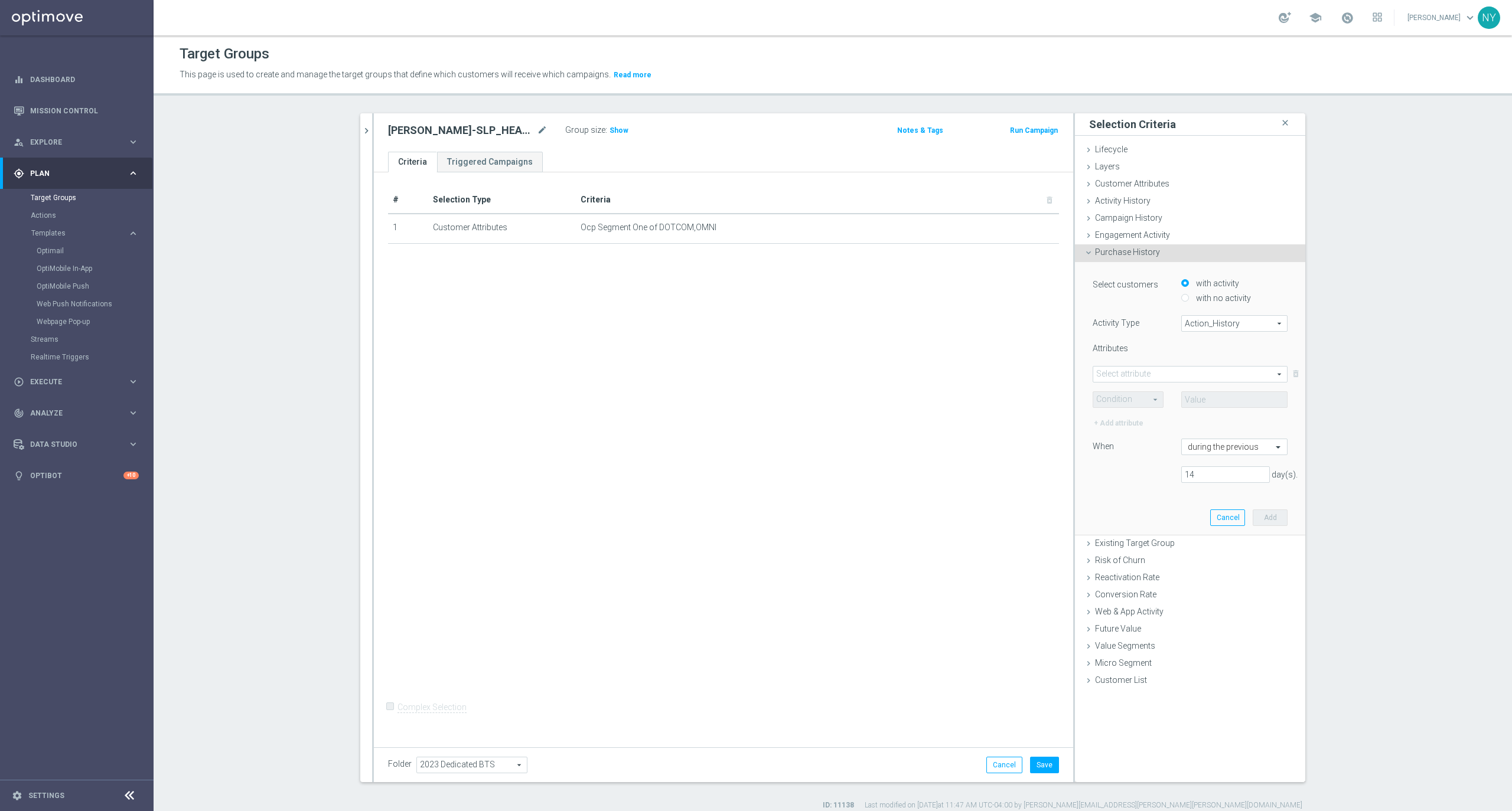
click at [1083, 252] on icon at bounding box center [1088, 253] width 10 height 10
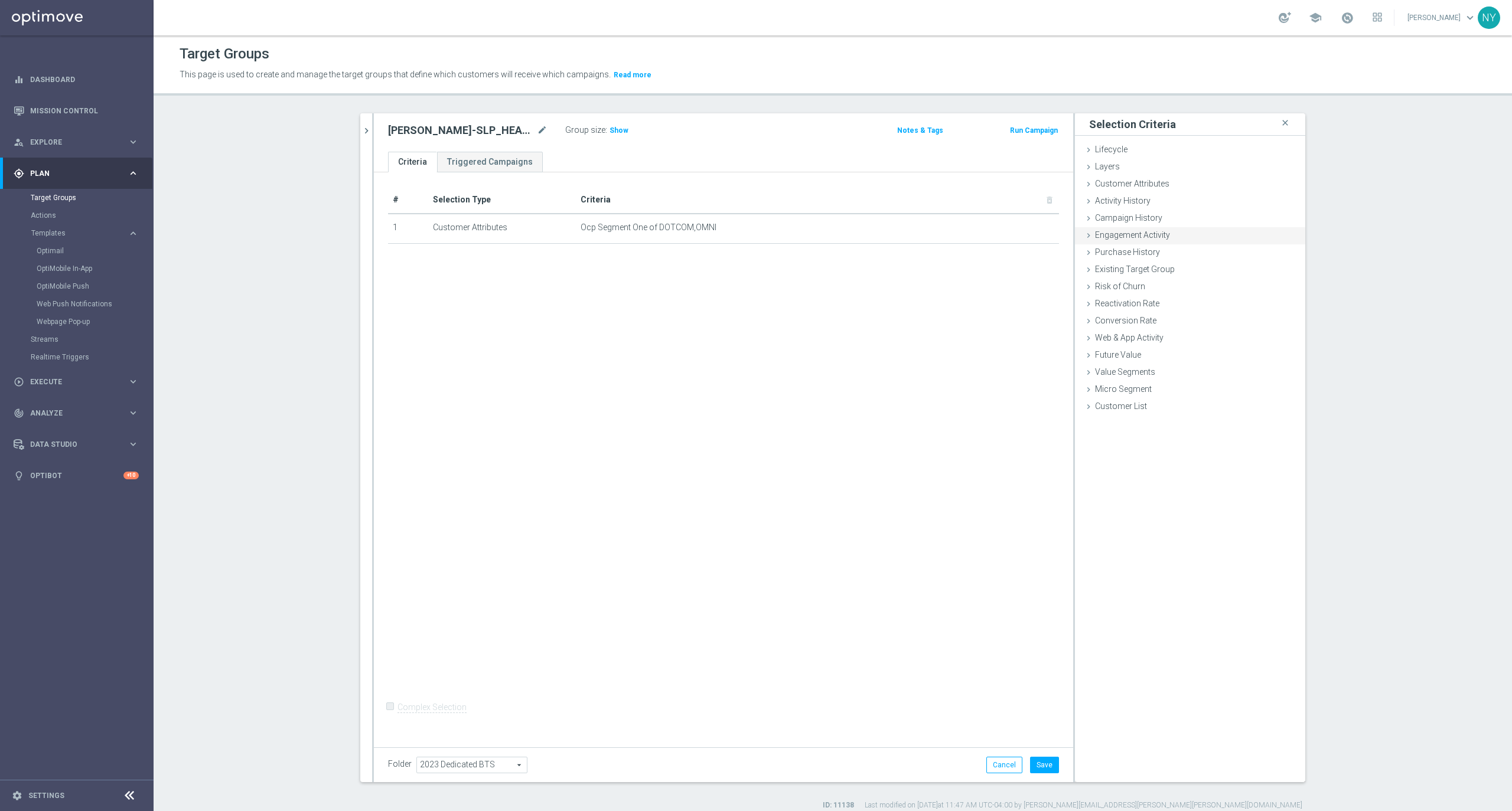
click at [1084, 236] on icon at bounding box center [1088, 236] width 10 height 10
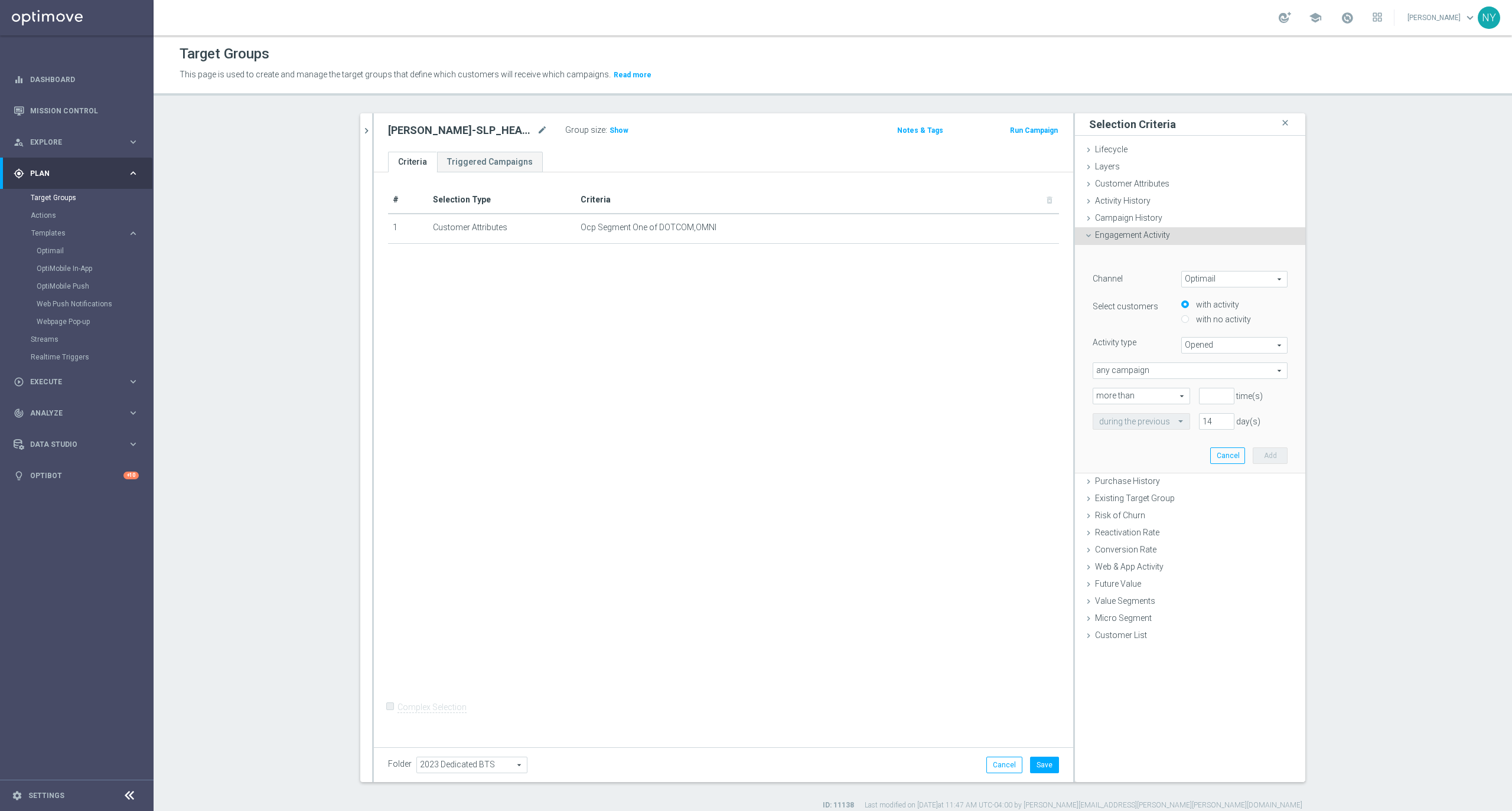
click at [1271, 341] on span "Opened" at bounding box center [1234, 345] width 105 height 16
click at [1305, 331] on div "Neil close more_vert Prioritize Customer Target Groups library_add create_new_f…" at bounding box center [833, 461] width 992 height 697
click at [1265, 277] on span "Optimail" at bounding box center [1234, 279] width 105 height 16
click at [1304, 291] on div "Neil close more_vert Prioritize Customer Target Groups library_add create_new_f…" at bounding box center [833, 461] width 992 height 697
click at [1085, 236] on icon at bounding box center [1088, 236] width 10 height 10
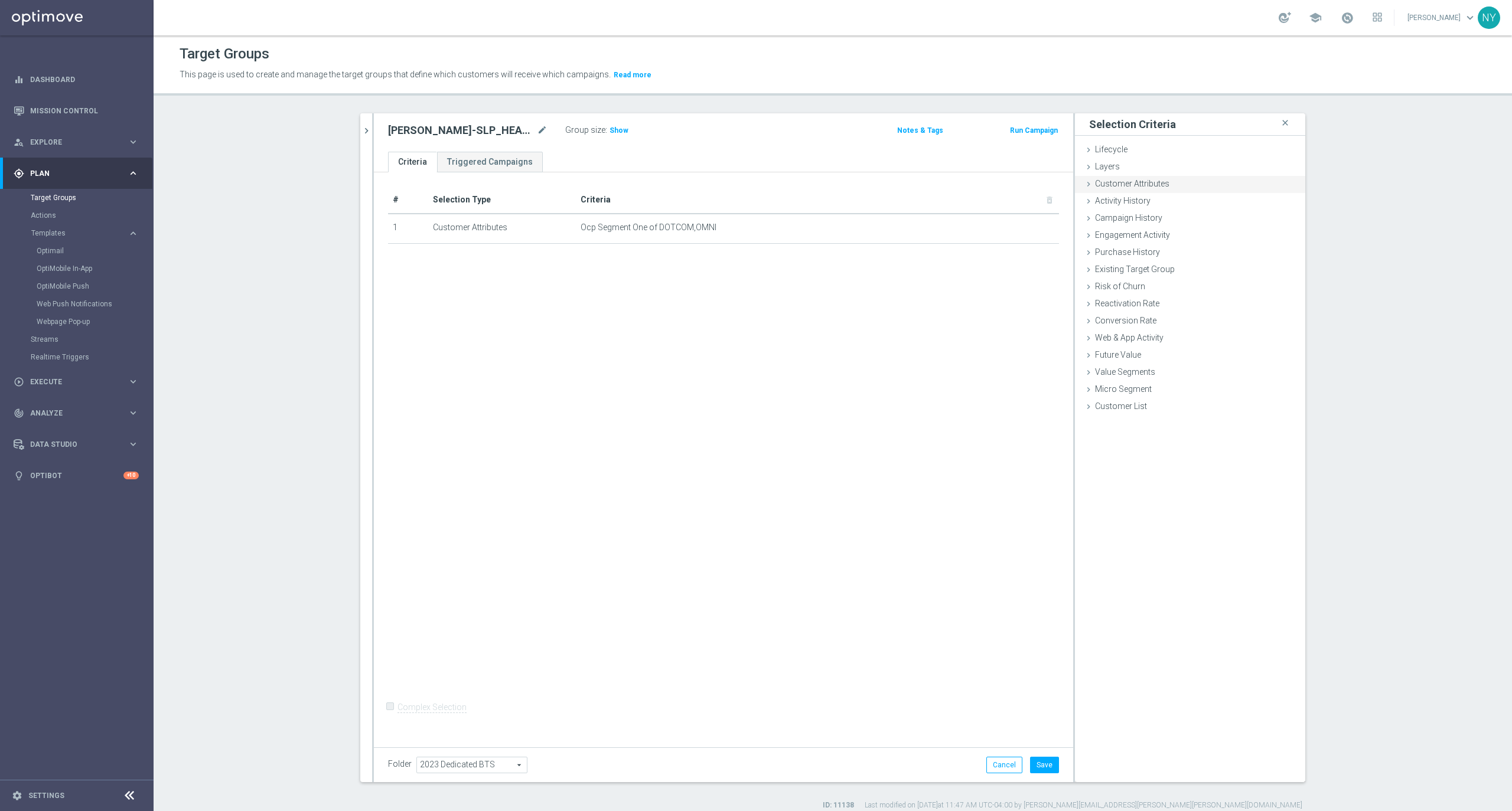
click at [1083, 180] on icon at bounding box center [1088, 184] width 10 height 10
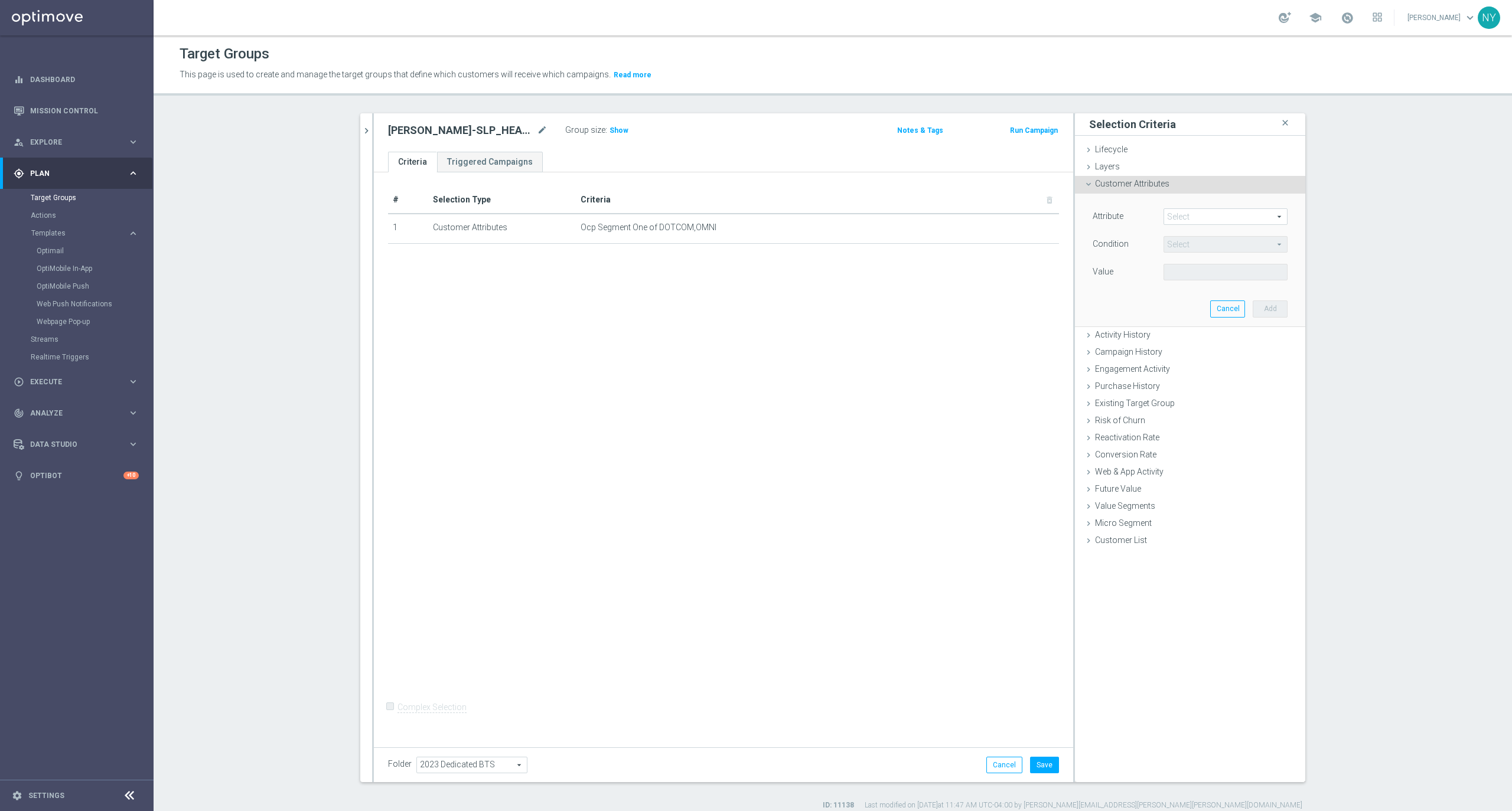
click at [1184, 218] on span at bounding box center [1225, 216] width 123 height 16
click at [1181, 218] on input "search" at bounding box center [1225, 216] width 124 height 16
type input "p"
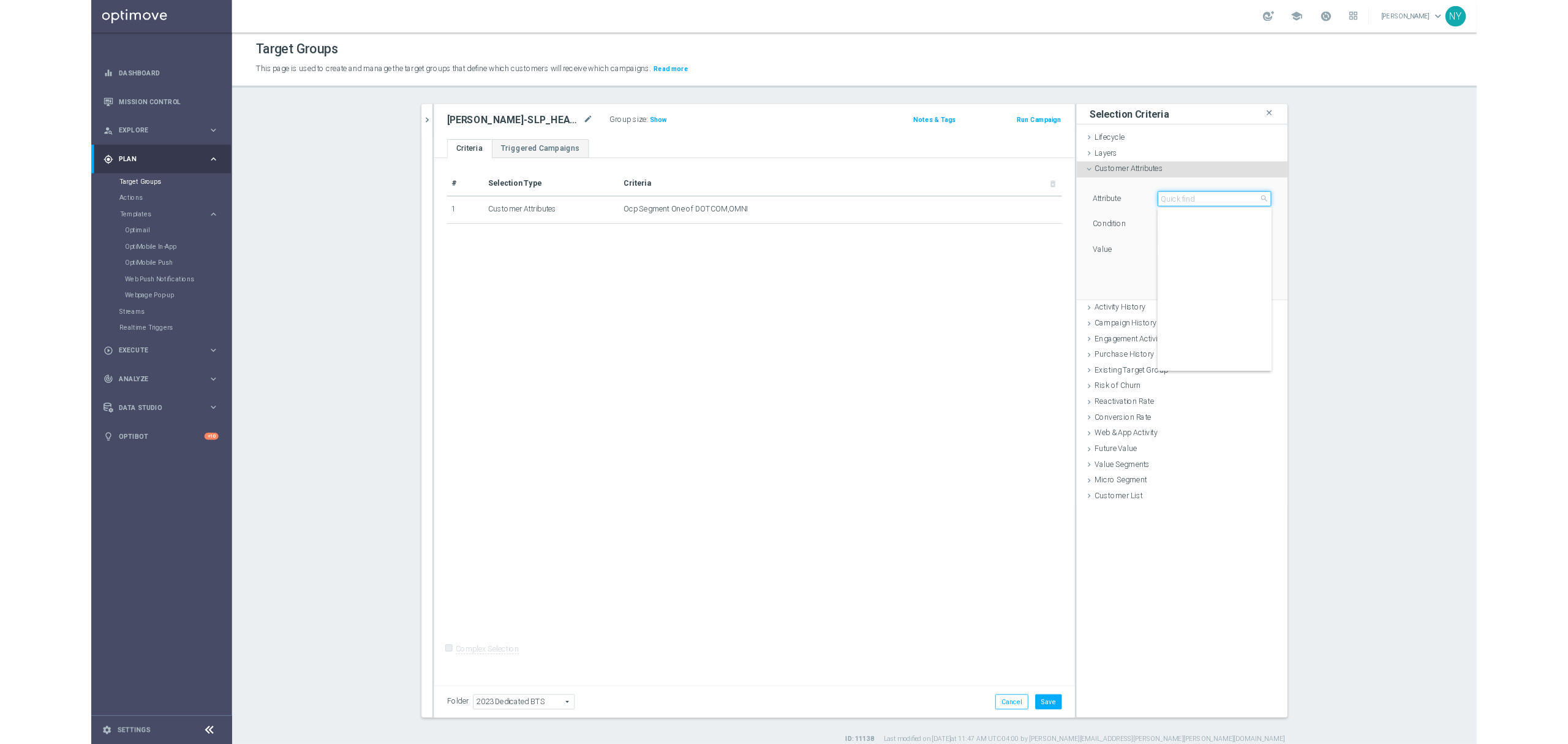
scroll to position [0, 0]
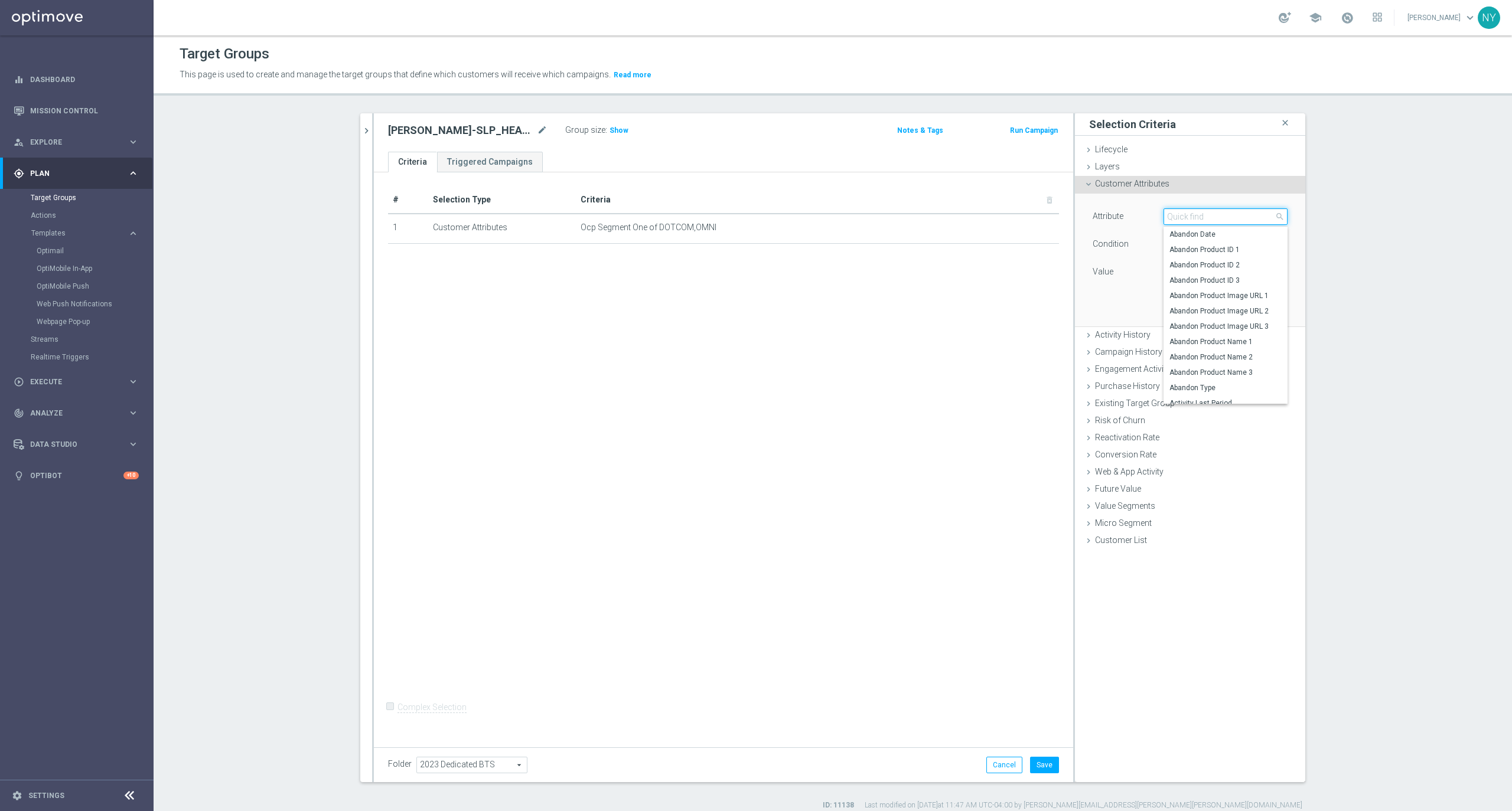
click at [1196, 219] on input "search" at bounding box center [1225, 216] width 124 height 16
type input "slp head"
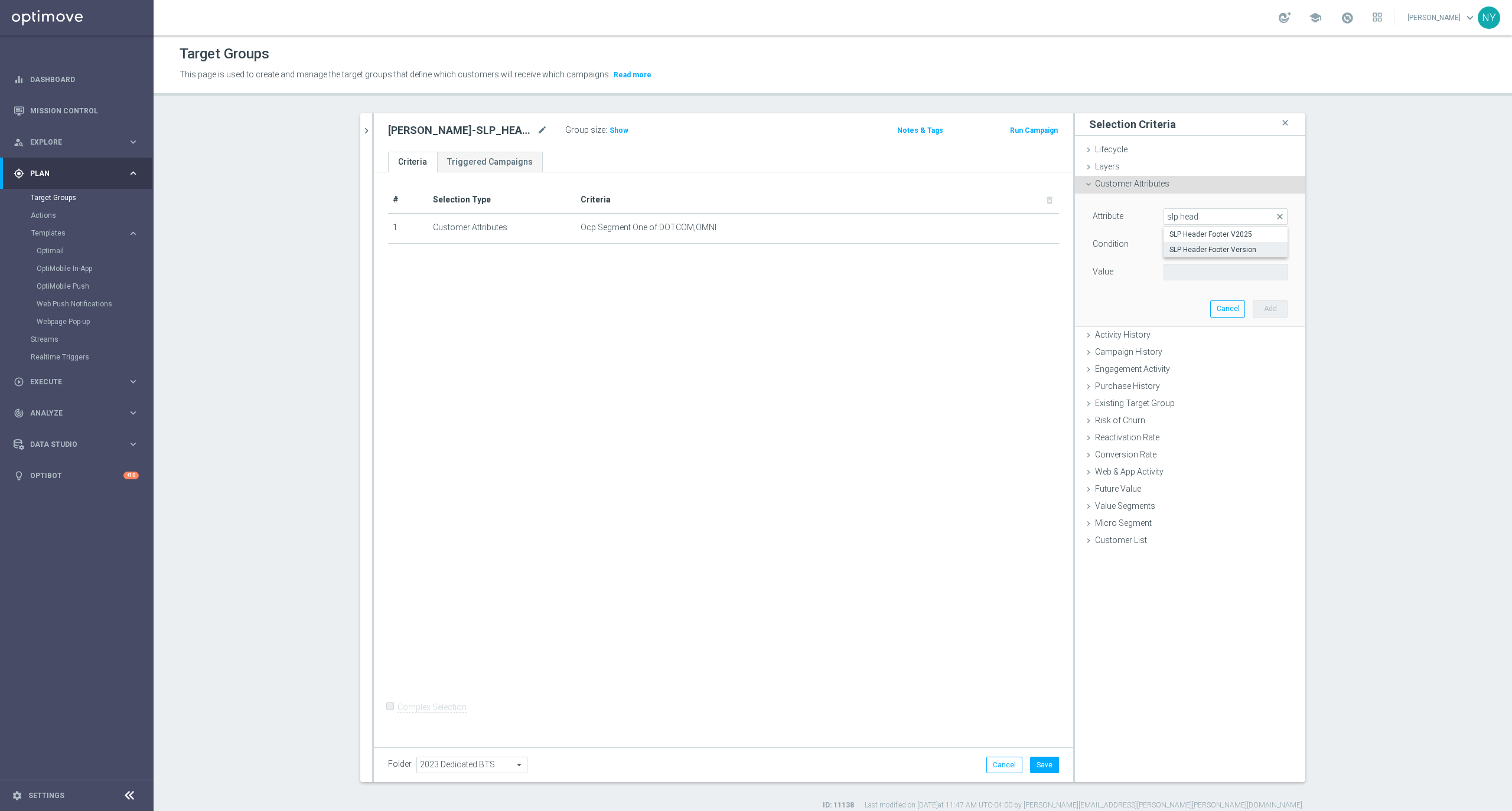
click at [1191, 251] on span "SLP Header Footer Version" at bounding box center [1225, 250] width 112 height 10
type input "SLP Header Footer Version"
type input "Equals"
click at [1274, 272] on span at bounding box center [1225, 272] width 123 height 16
click at [1333, 255] on section "Neil close more_vert Prioritize Customer Target Groups library_add create_new_f…" at bounding box center [833, 461] width 1359 height 697
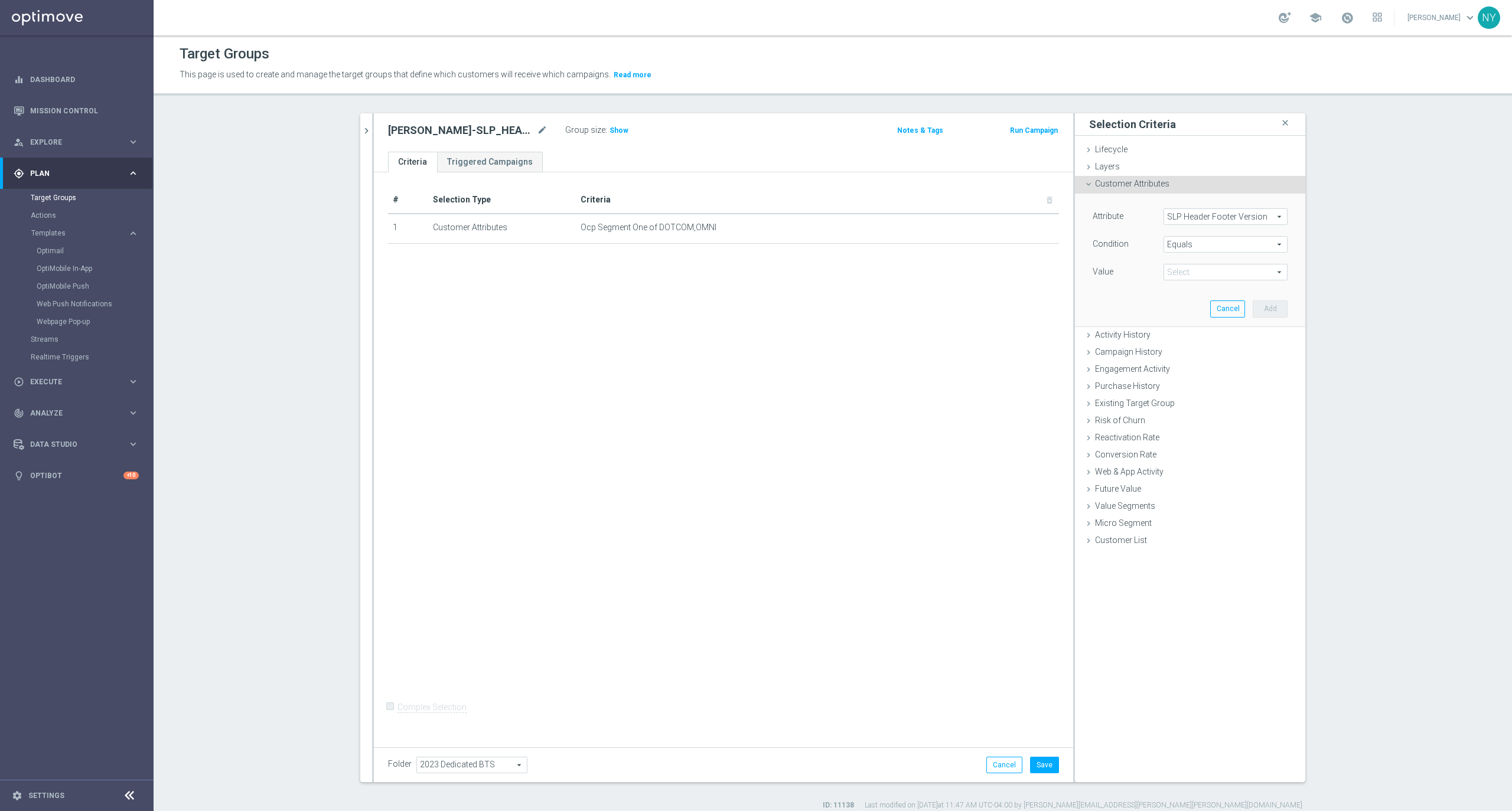
click at [1269, 282] on div "Value Select arrow_drop_down search" at bounding box center [1189, 273] width 212 height 19
click at [1272, 273] on span at bounding box center [1225, 272] width 123 height 16
click at [1180, 308] on span "PLUS" at bounding box center [1225, 306] width 112 height 10
type input "PLUS"
click at [1265, 310] on button "Add" at bounding box center [1270, 309] width 35 height 16
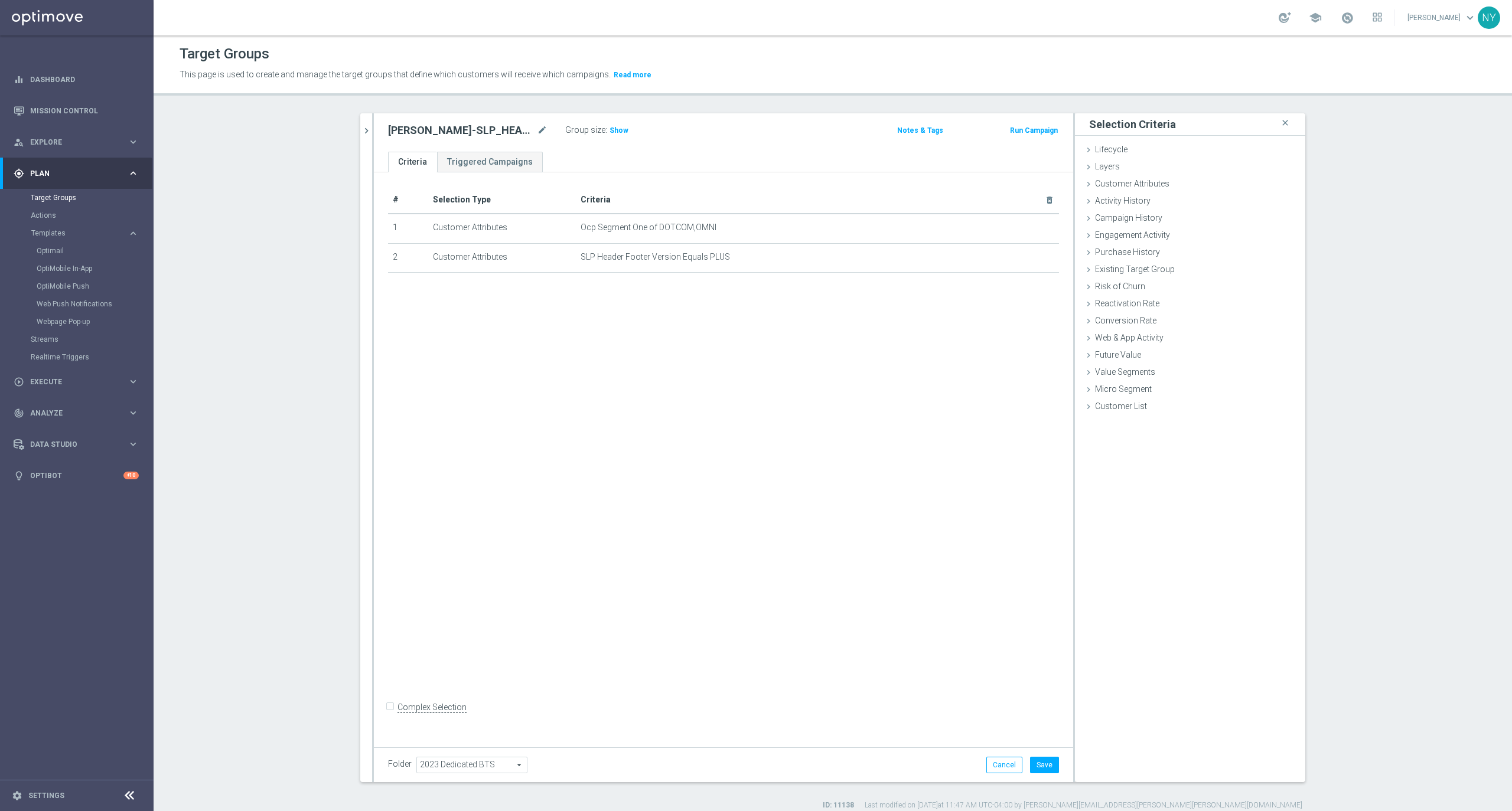
click at [1038, 716] on div "Folder 2023 Dedicated BTS 2023 Dedicated BTS arrow_drop_down search Cancel Save…" at bounding box center [723, 764] width 699 height 35
click at [610, 129] on span "Show" at bounding box center [619, 130] width 19 height 8
click at [1083, 184] on icon at bounding box center [1088, 184] width 10 height 10
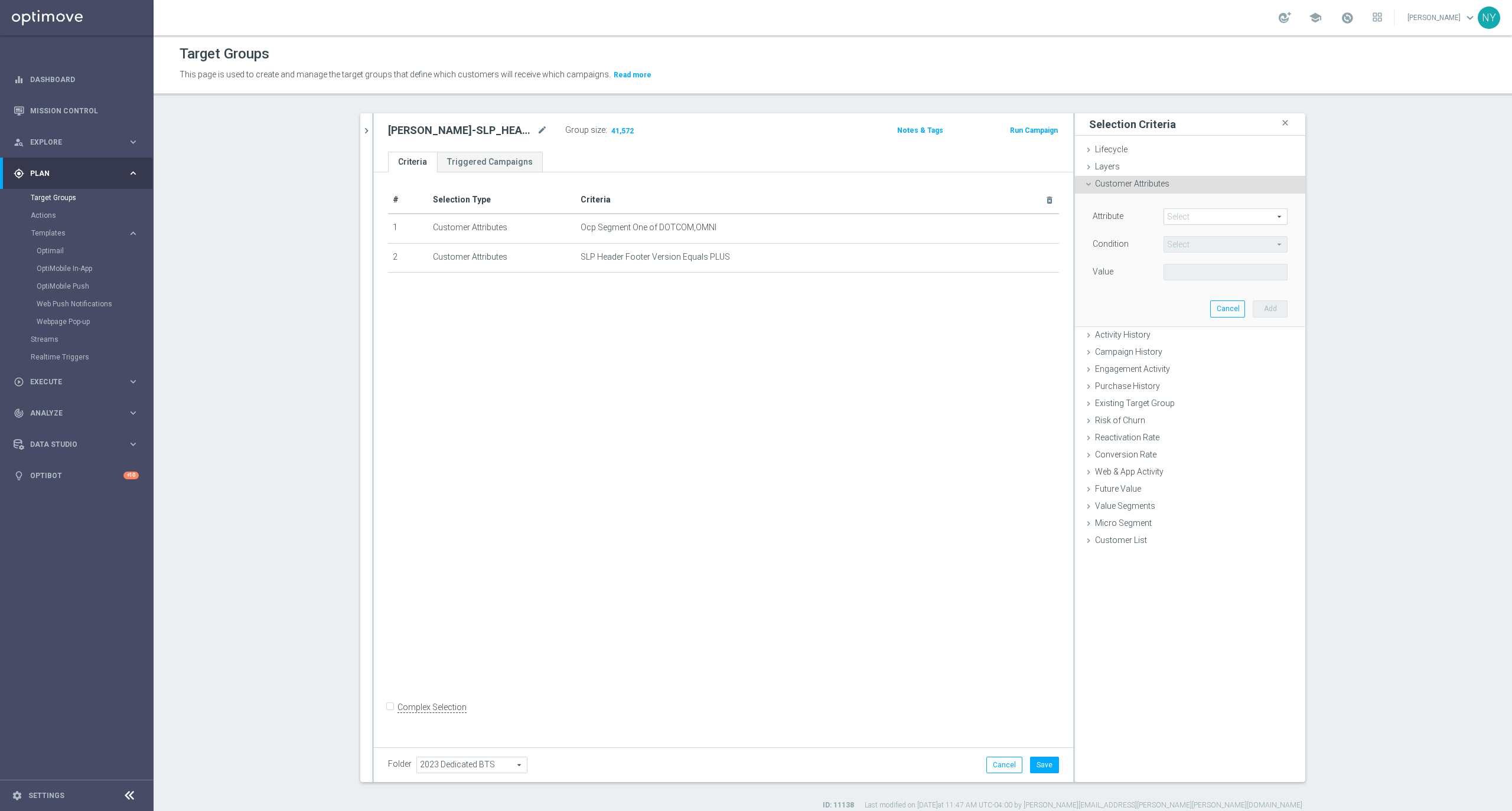
click at [1202, 219] on span at bounding box center [1225, 216] width 123 height 16
click at [1203, 220] on input "search" at bounding box center [1225, 216] width 124 height 16
type input "slp head"
click at [1210, 247] on span "SLP Header Footer Version" at bounding box center [1225, 250] width 112 height 10
type input "SLP Header Footer Version"
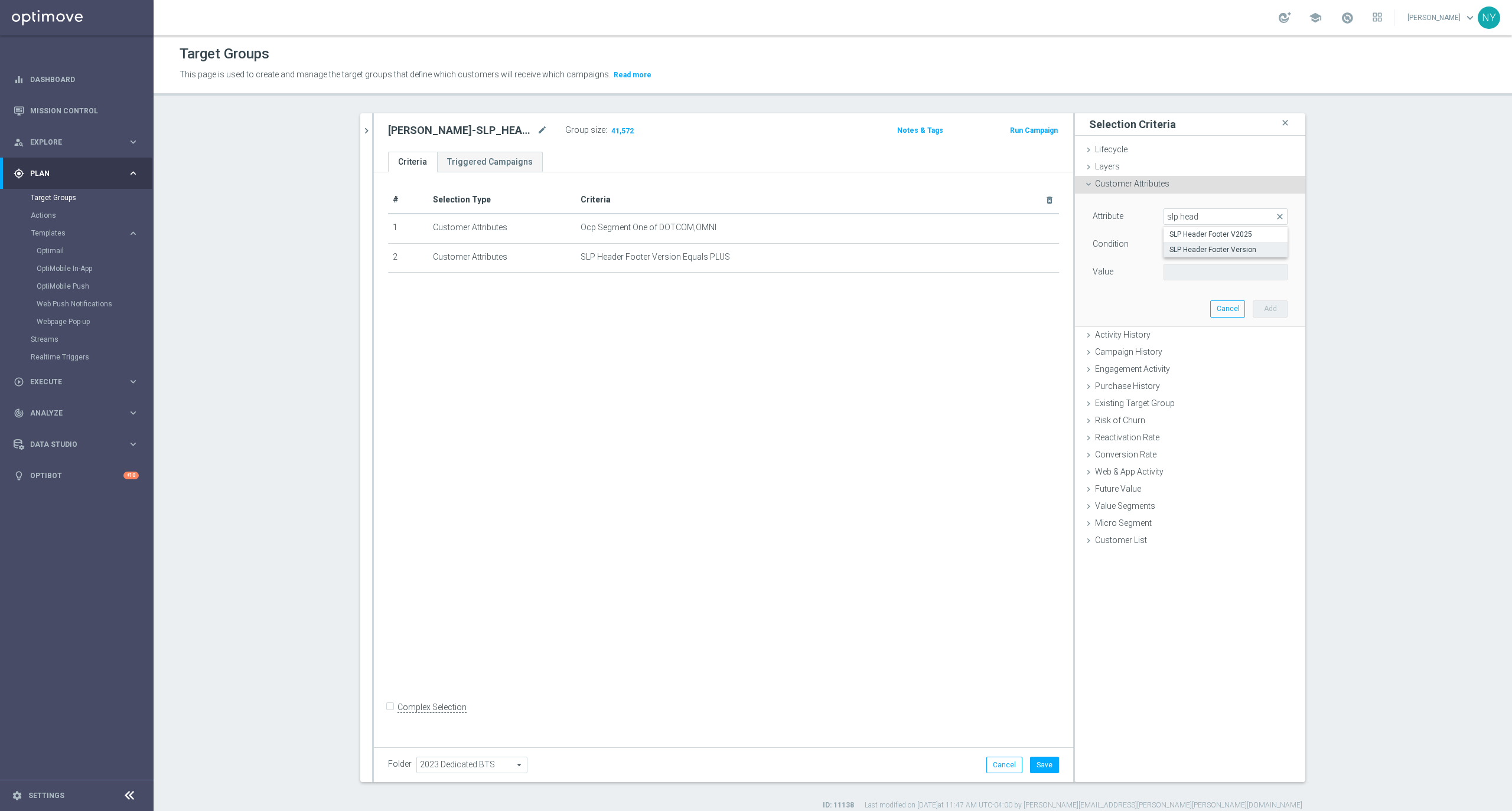
type input "Equals"
click at [1269, 249] on span "Equals" at bounding box center [1225, 244] width 123 height 16
click at [1347, 255] on section "Neil close more_vert Prioritize Customer Target Groups library_add create_new_f…" at bounding box center [833, 461] width 1359 height 697
click at [1253, 273] on span at bounding box center [1225, 272] width 123 height 16
click at [1331, 276] on section "Neil close more_vert Prioritize Customer Target Groups library_add create_new_f…" at bounding box center [833, 461] width 1359 height 697
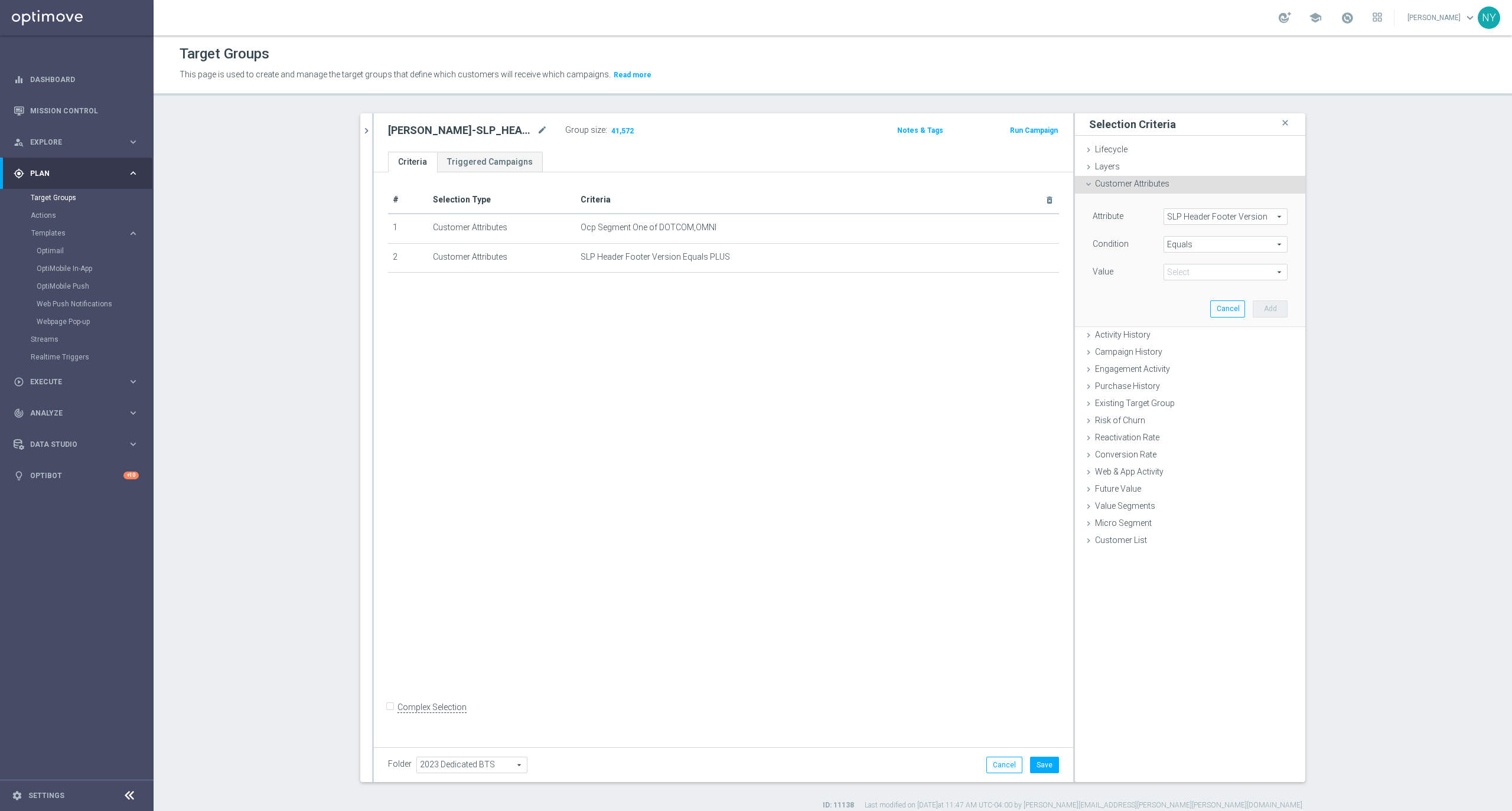
click at [1200, 265] on span at bounding box center [1225, 272] width 123 height 16
click at [1175, 307] on span "PLUS" at bounding box center [1225, 306] width 112 height 10
type input "PLUS"
click at [882, 395] on div "# Selection Type Criteria delete_forever 1 Customer Attributes Ocp Segment One …" at bounding box center [723, 456] width 699 height 569
click at [1269, 270] on span "PLUS" at bounding box center [1225, 272] width 123 height 16
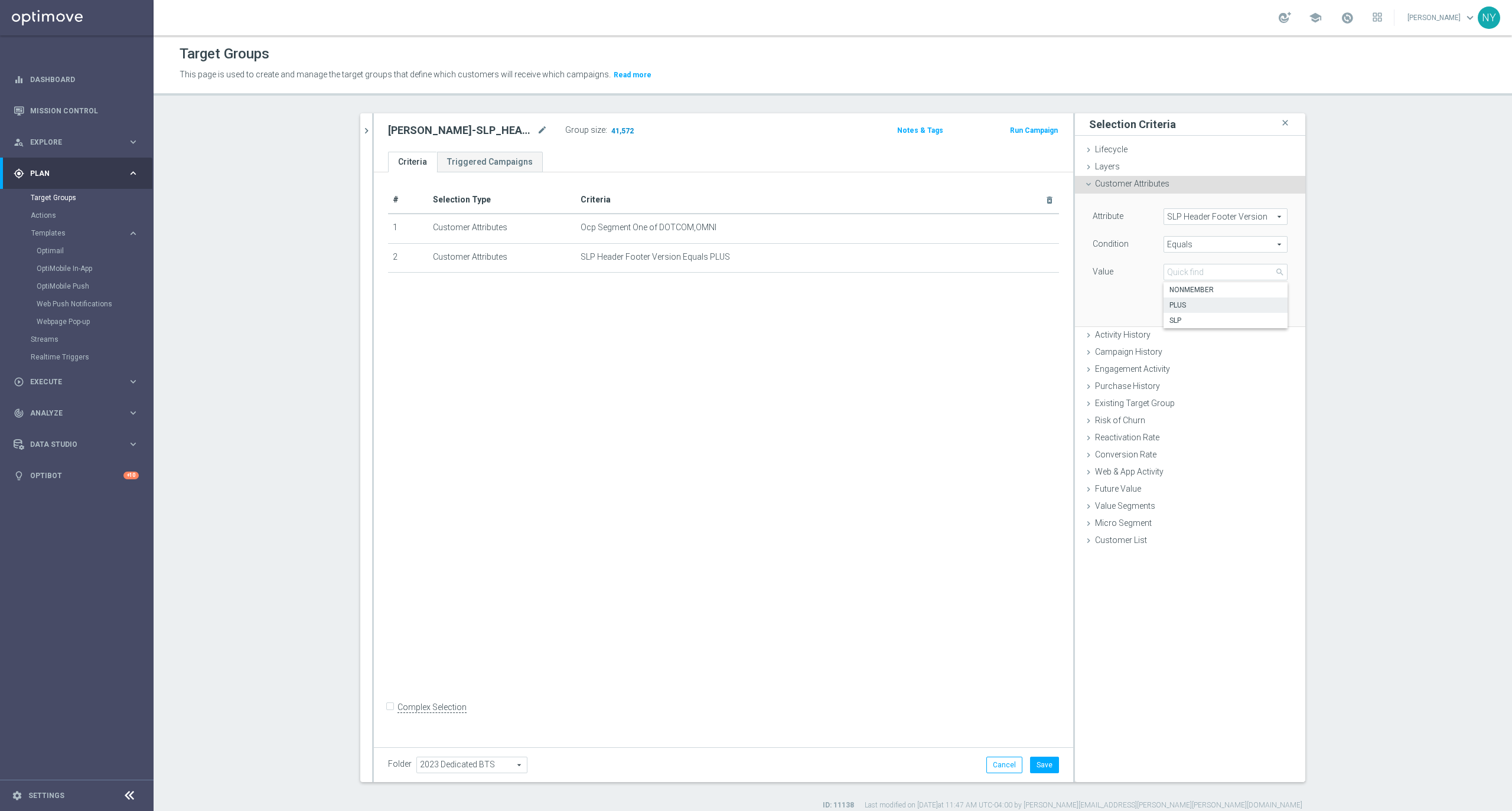
click at [614, 130] on span "41,572" at bounding box center [622, 132] width 25 height 11
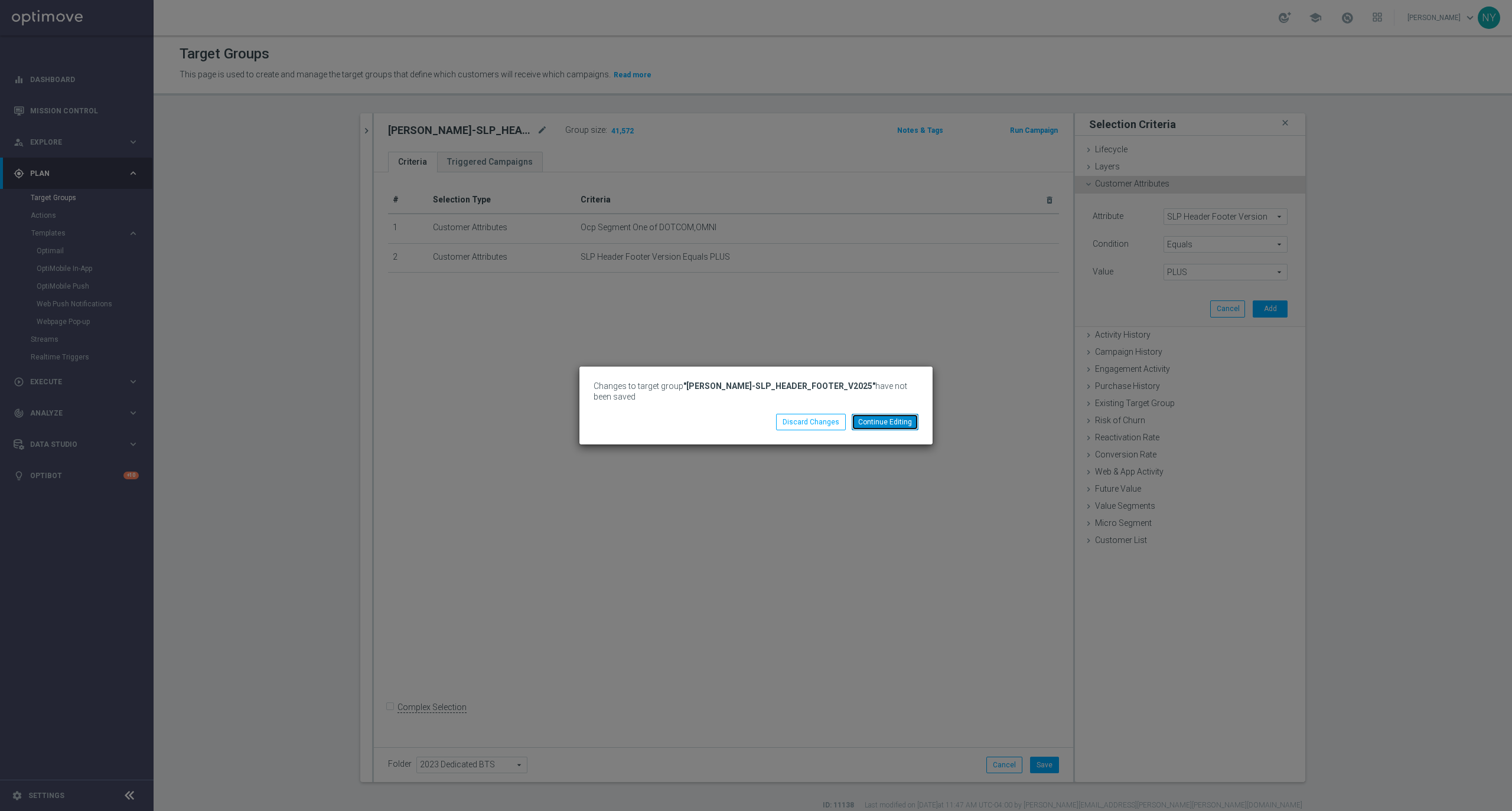
drag, startPoint x: 879, startPoint y: 419, endPoint x: 880, endPoint y: 437, distance: 18.0
click at [879, 418] on button "Continue Editing" at bounding box center [884, 422] width 66 height 16
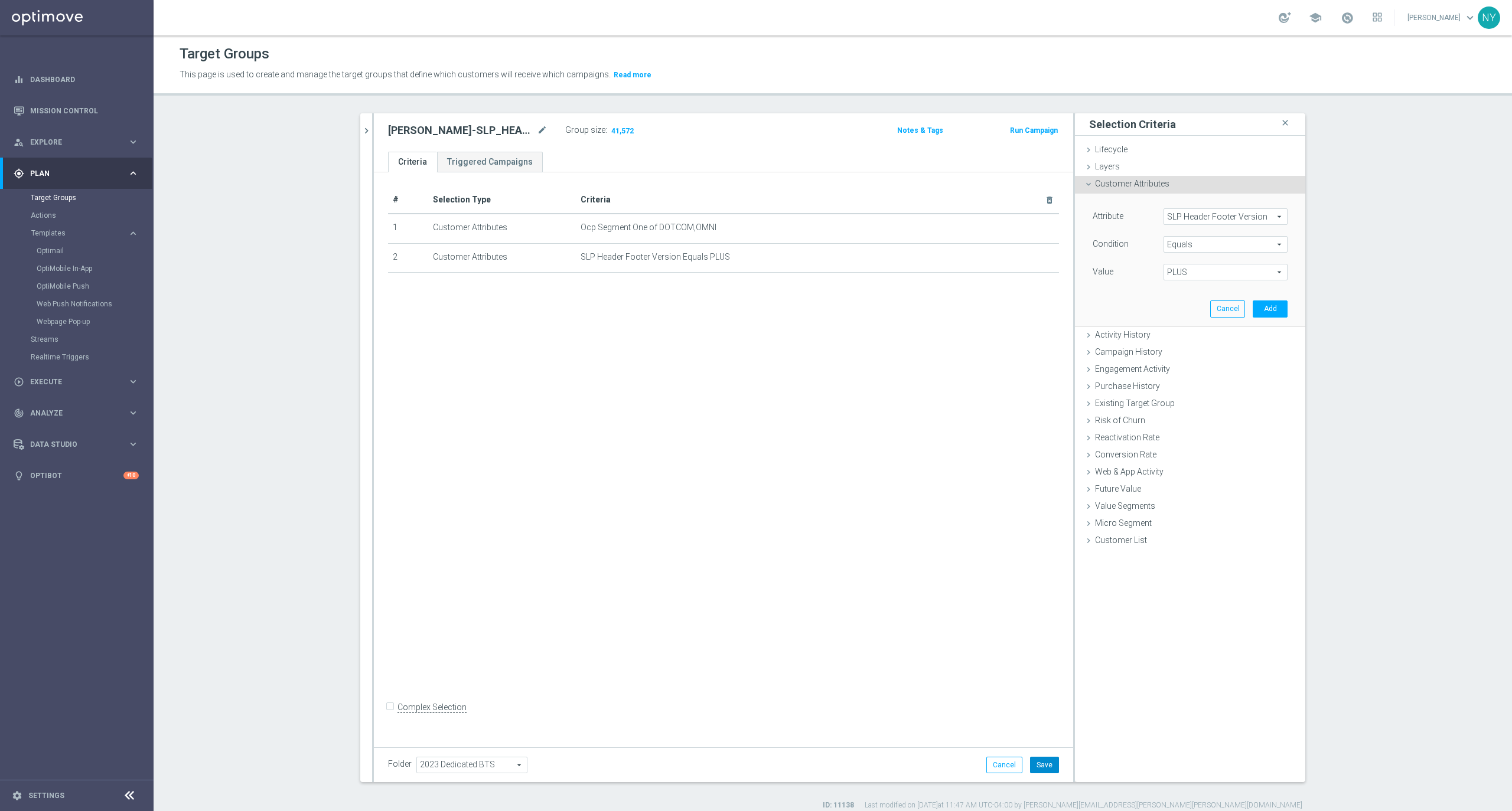
click at [1046, 716] on button "Save" at bounding box center [1044, 765] width 29 height 16
click at [616, 128] on span "41,572" at bounding box center [622, 132] width 25 height 11
click at [1187, 273] on span "PLUS" at bounding box center [1225, 272] width 123 height 16
click at [1362, 281] on section "Neil close more_vert Prioritize Customer Target Groups library_add create_new_f…" at bounding box center [833, 461] width 1359 height 697
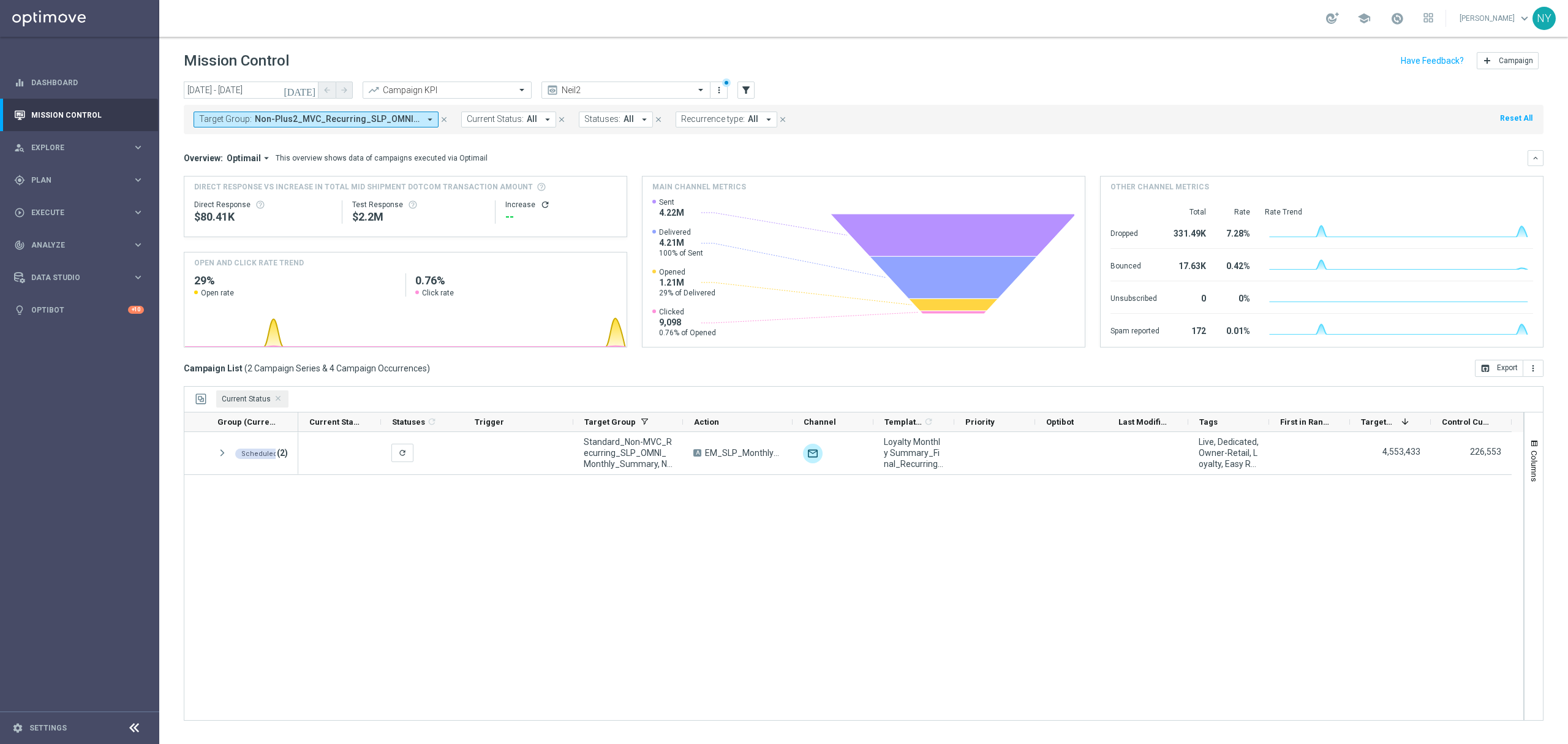
click at [439, 116] on icon "close" at bounding box center [444, 119] width 8 height 9
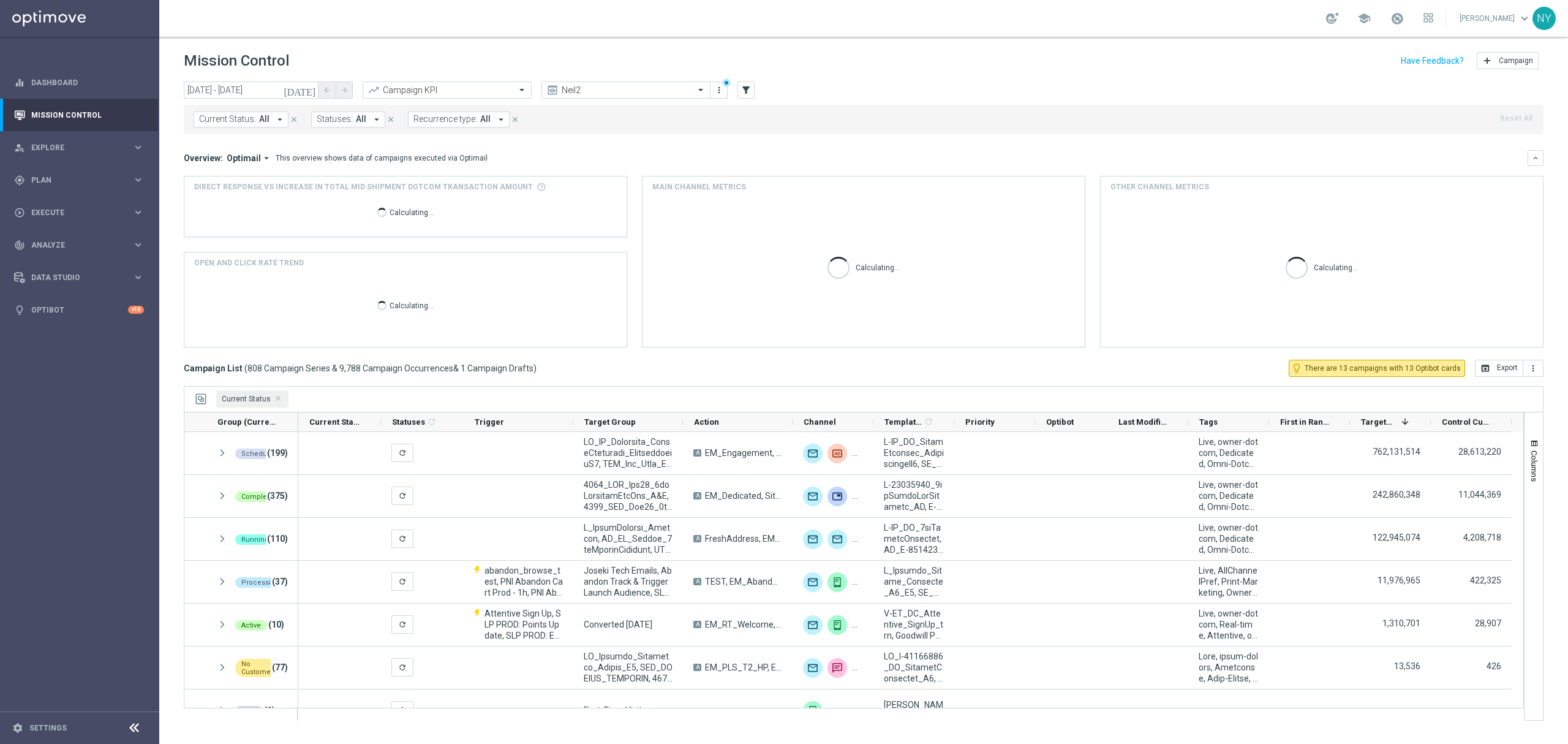
click at [251, 117] on span "Current Status:" at bounding box center [227, 119] width 57 height 10
click at [742, 87] on icon "filter_alt" at bounding box center [745, 89] width 11 height 11
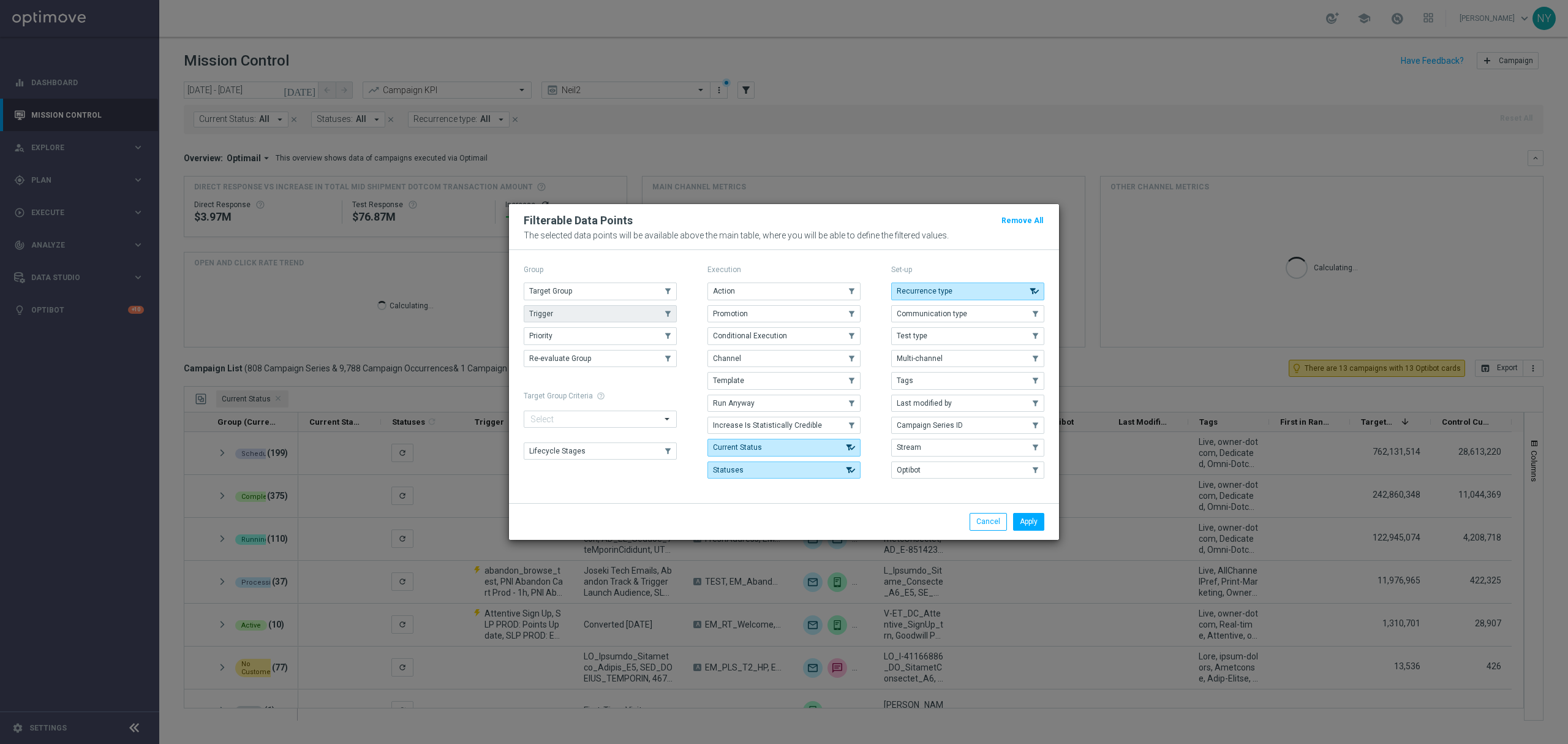
click at [597, 310] on button "Trigger" at bounding box center [600, 314] width 153 height 17
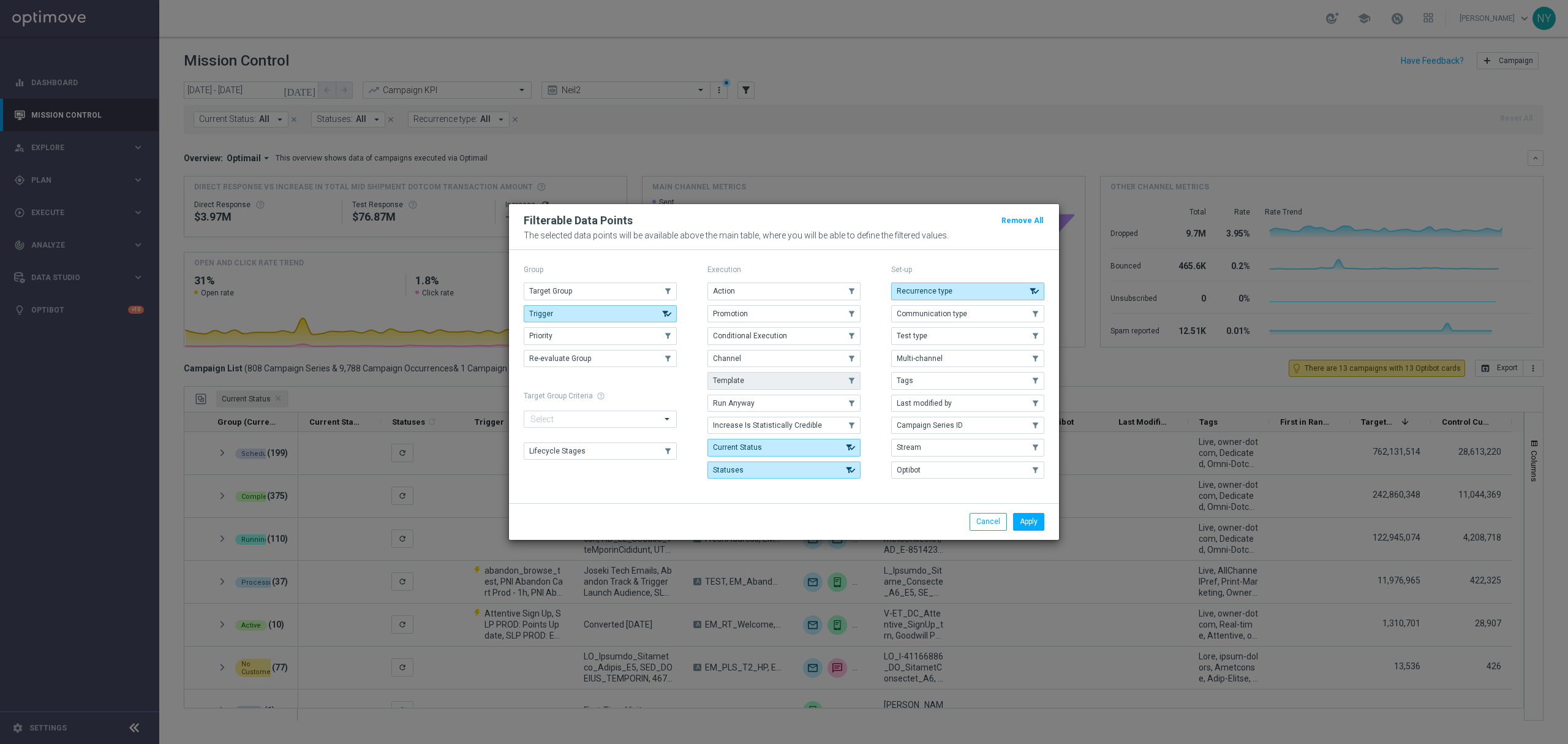
click at [757, 380] on button "Template" at bounding box center [784, 380] width 153 height 17
click at [1024, 525] on button "Apply" at bounding box center [1028, 521] width 31 height 17
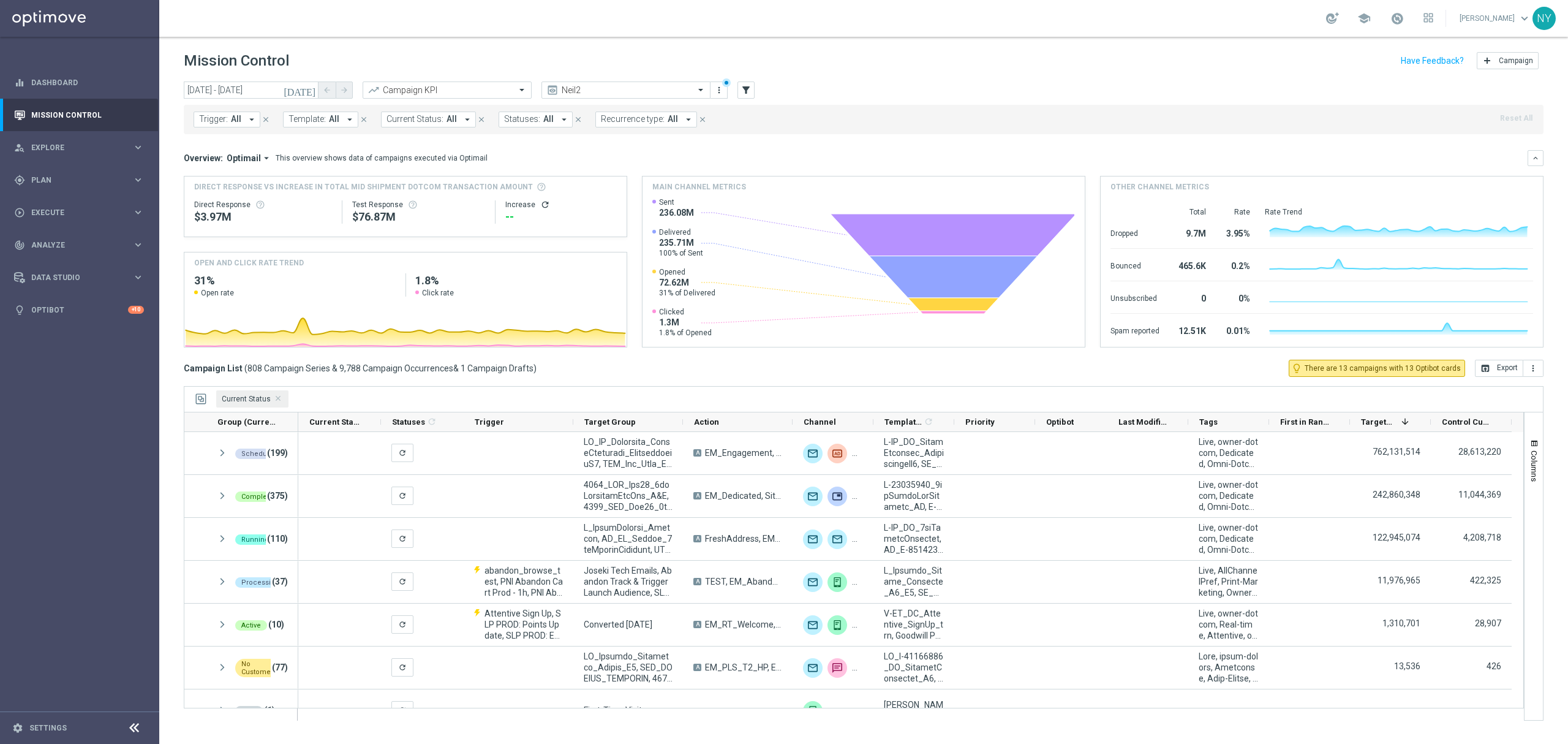
click at [311, 121] on span "Template:" at bounding box center [307, 119] width 37 height 10
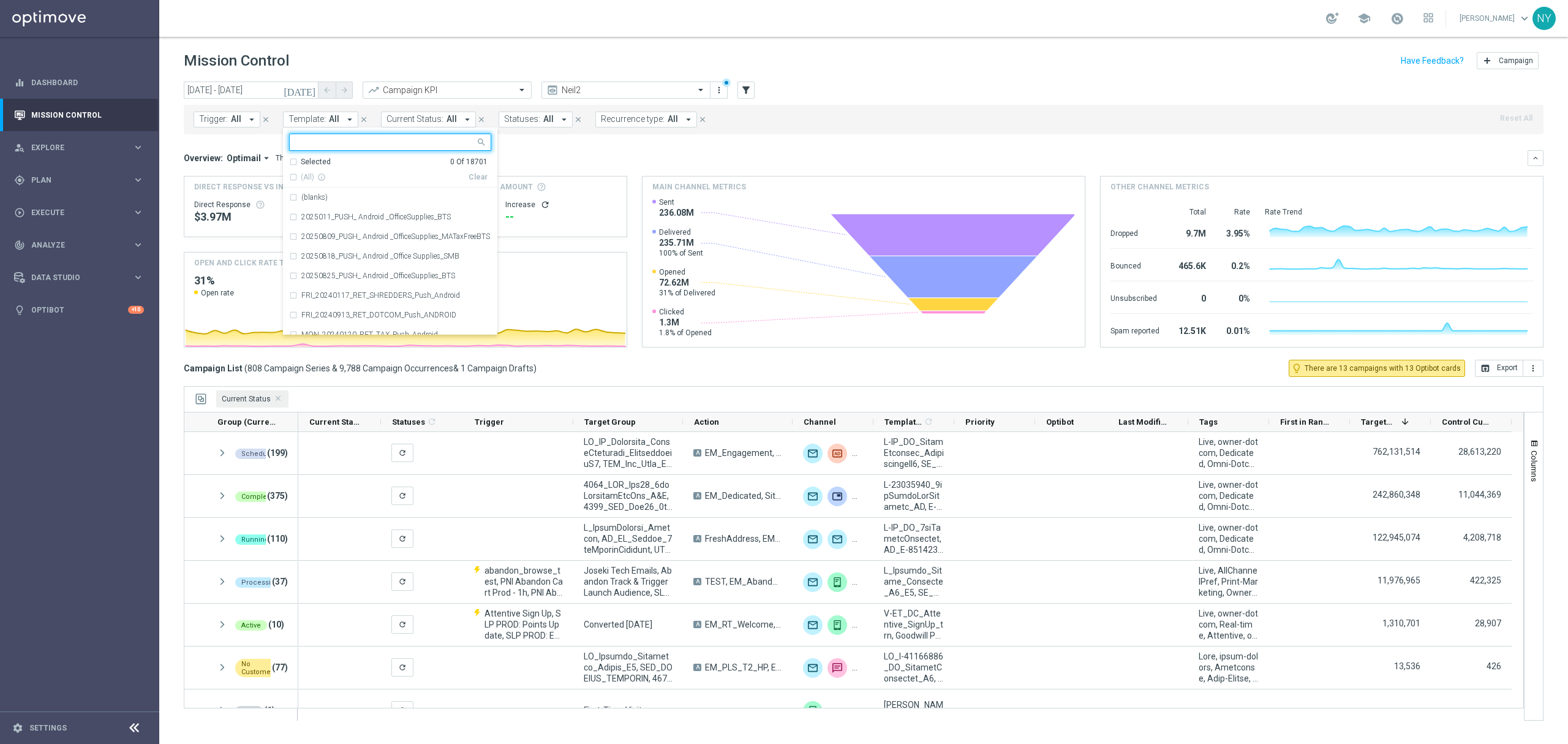
click at [312, 144] on input "text" at bounding box center [385, 142] width 179 height 10
type input ","
type input "mVC"
click at [338, 141] on input "mVC" at bounding box center [385, 142] width 179 height 10
drag, startPoint x: 322, startPoint y: 145, endPoint x: 270, endPoint y: 145, distance: 52.0
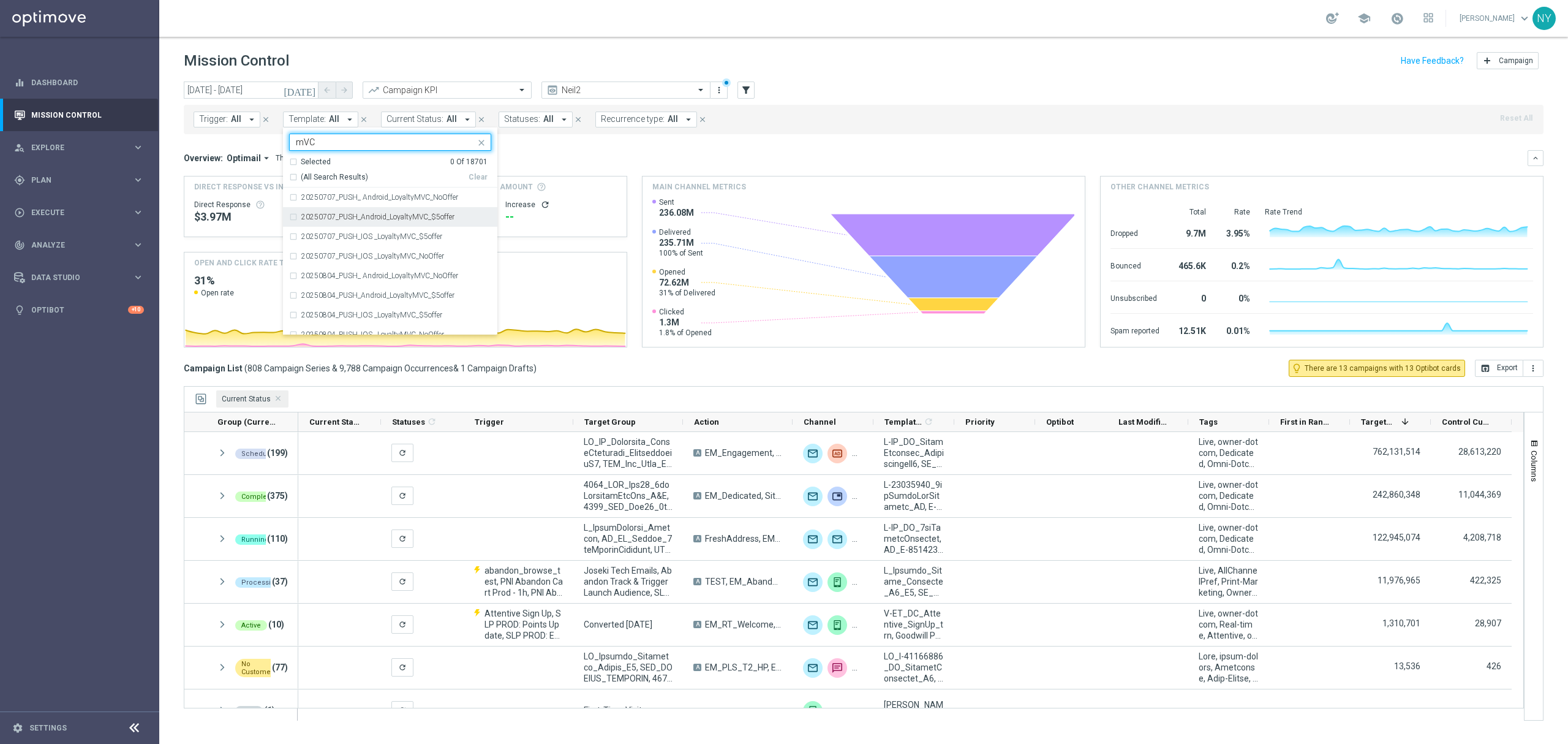
click at [270, 145] on div "today 01 Jul 2025 - 15 Aug 2025 arrow_back arrow_forward Campaign KPI trending_…" at bounding box center [863, 407] width 1409 height 651
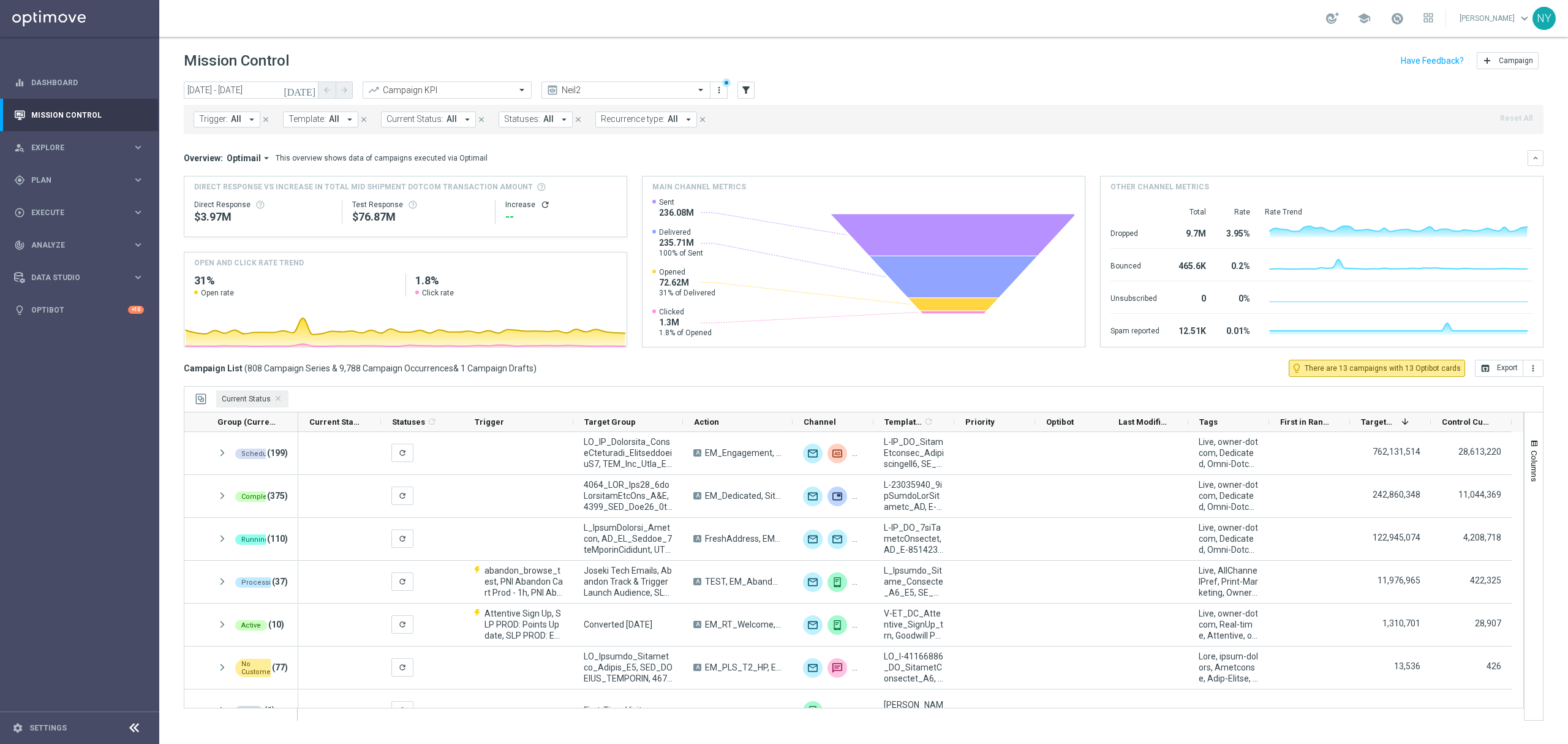
click at [332, 120] on span "All" at bounding box center [334, 119] width 10 height 10
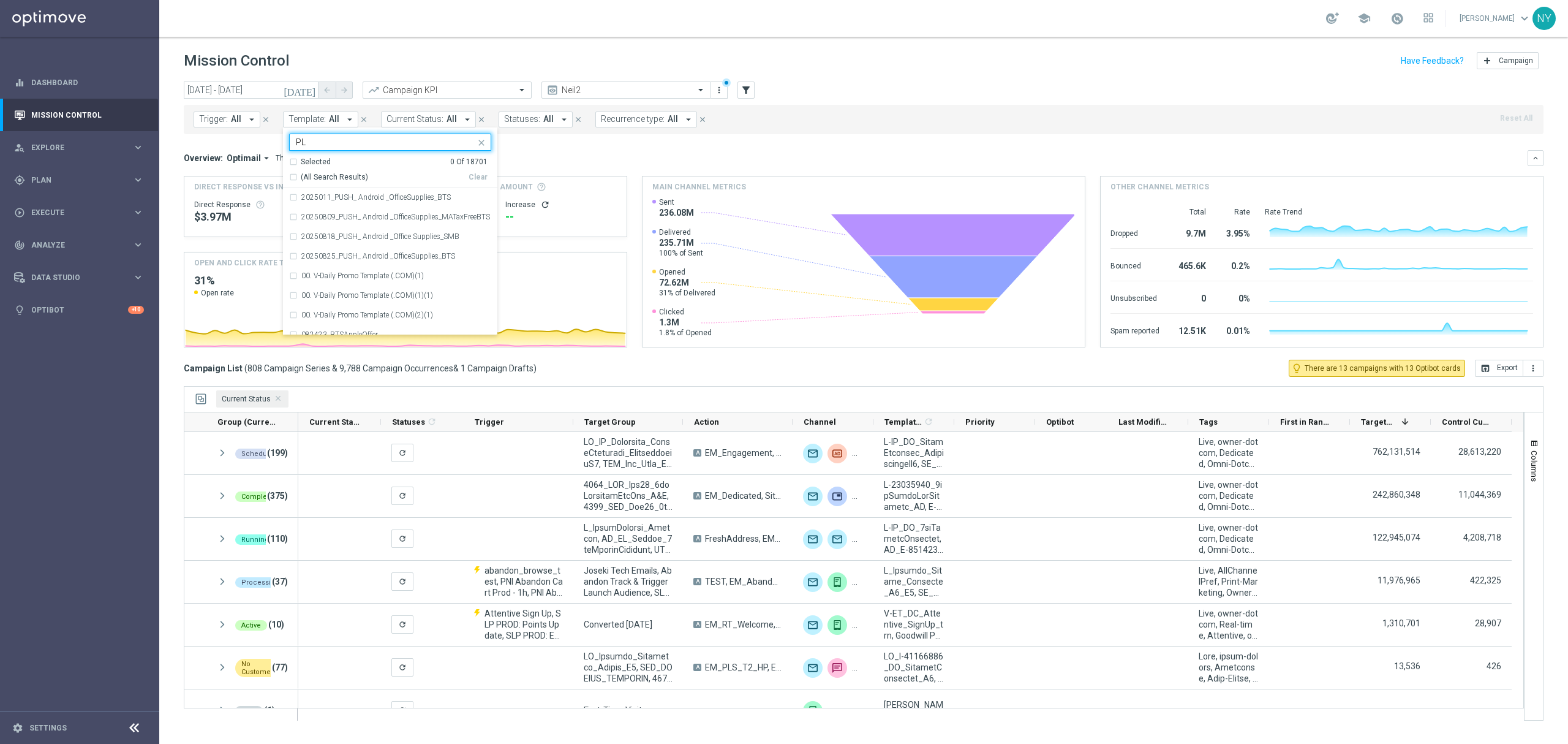
type input "P"
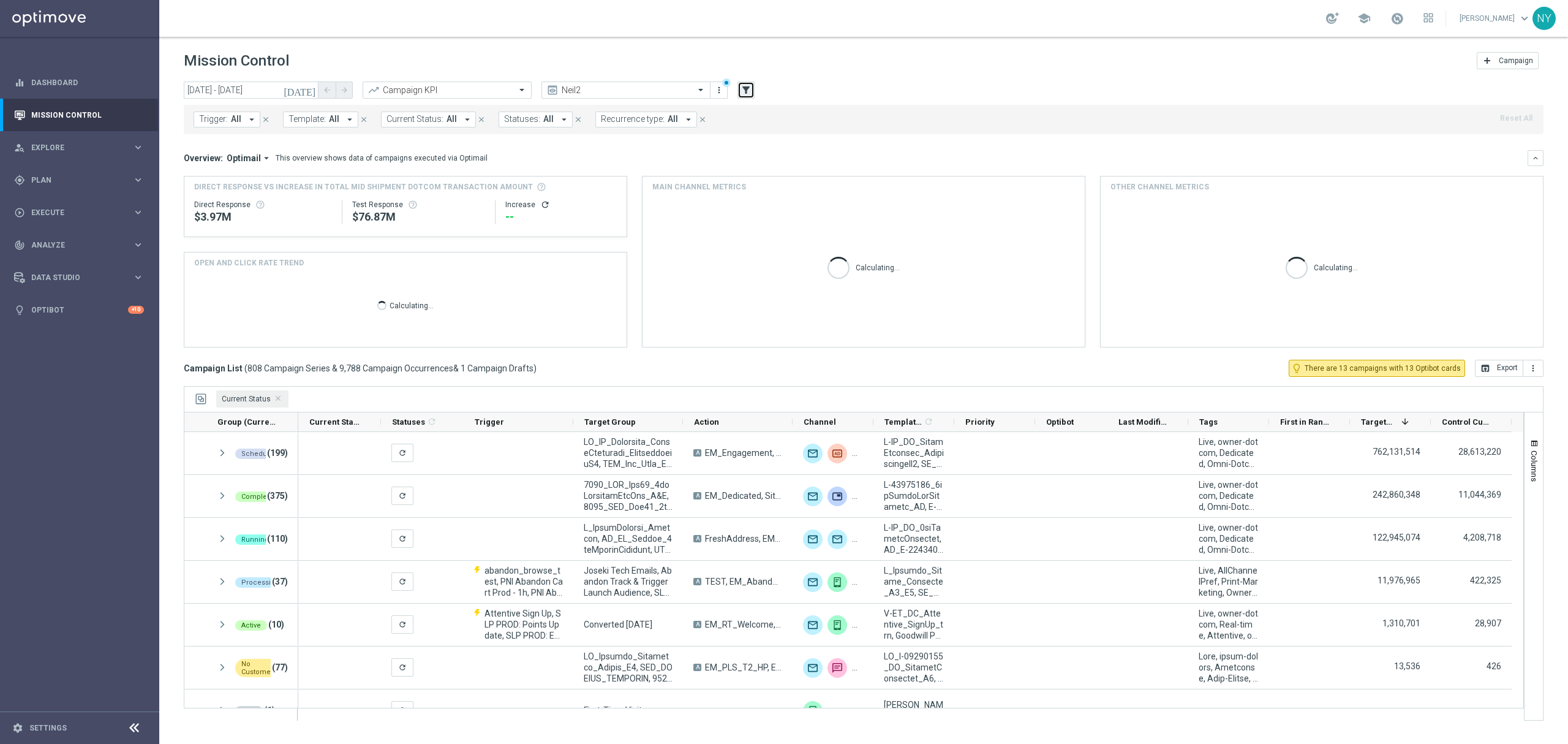
click at [752, 89] on button "filter_alt" at bounding box center [746, 90] width 17 height 17
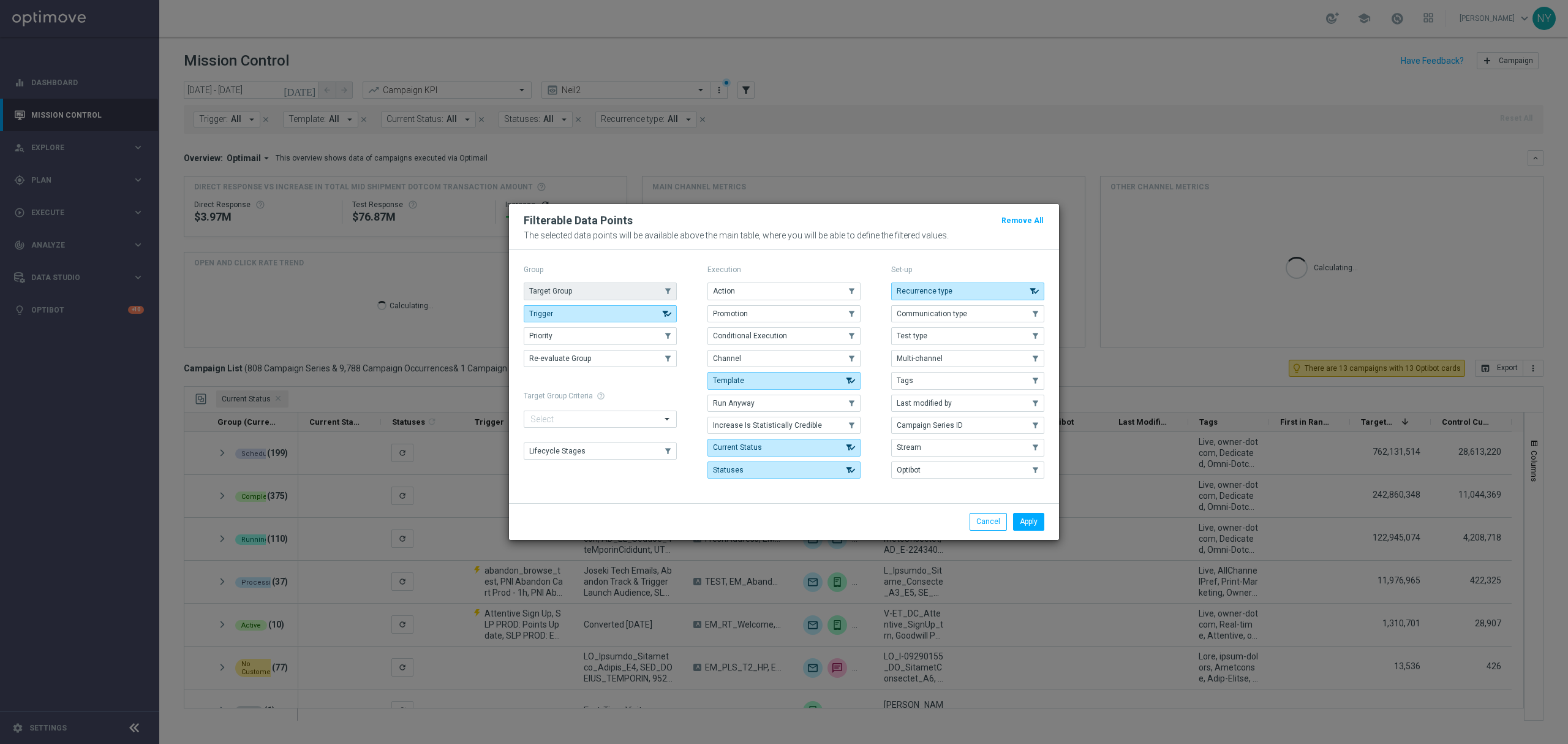
click at [606, 286] on button "Target Group" at bounding box center [600, 291] width 153 height 17
click at [1020, 517] on button "Apply" at bounding box center [1028, 521] width 31 height 17
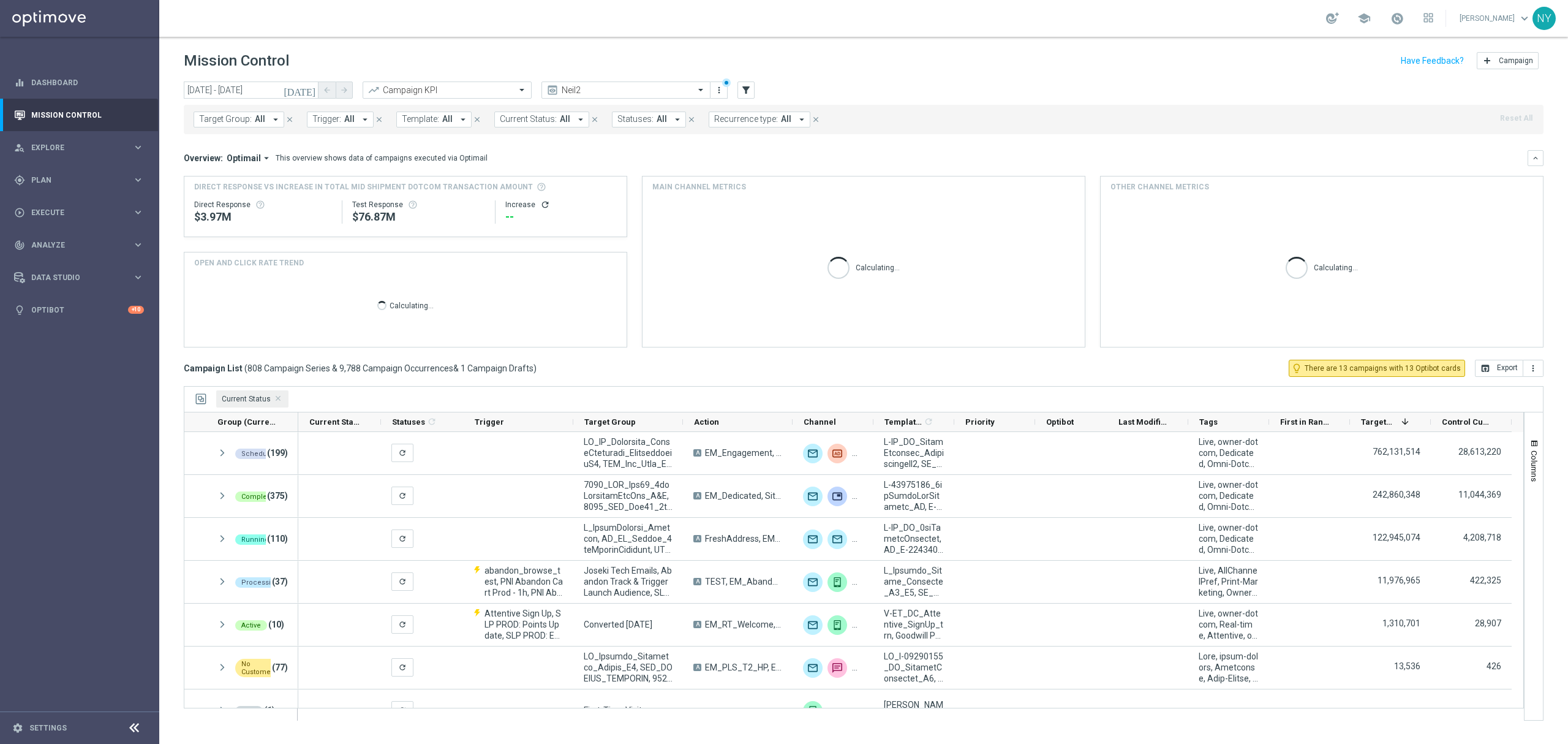
click at [231, 119] on span "Target Group:" at bounding box center [225, 119] width 53 height 10
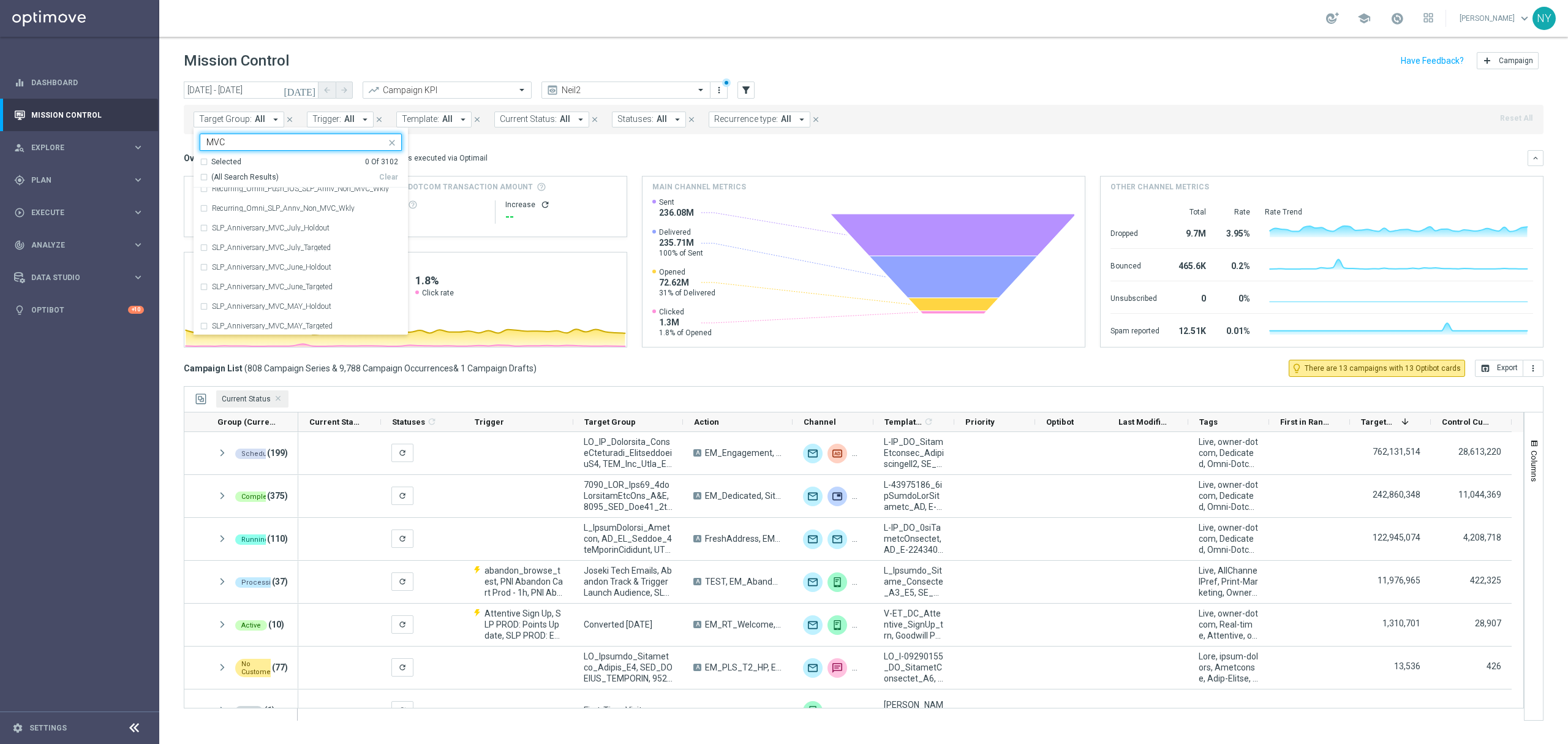
scroll to position [376, 0]
type input "MVC"
click at [200, 229] on div "SLP_Anniversary_MVC_July_Targeted" at bounding box center [301, 228] width 202 height 20
click at [202, 269] on div "SLP_Anniversary_MVC_June_Targeted" at bounding box center [301, 267] width 202 height 20
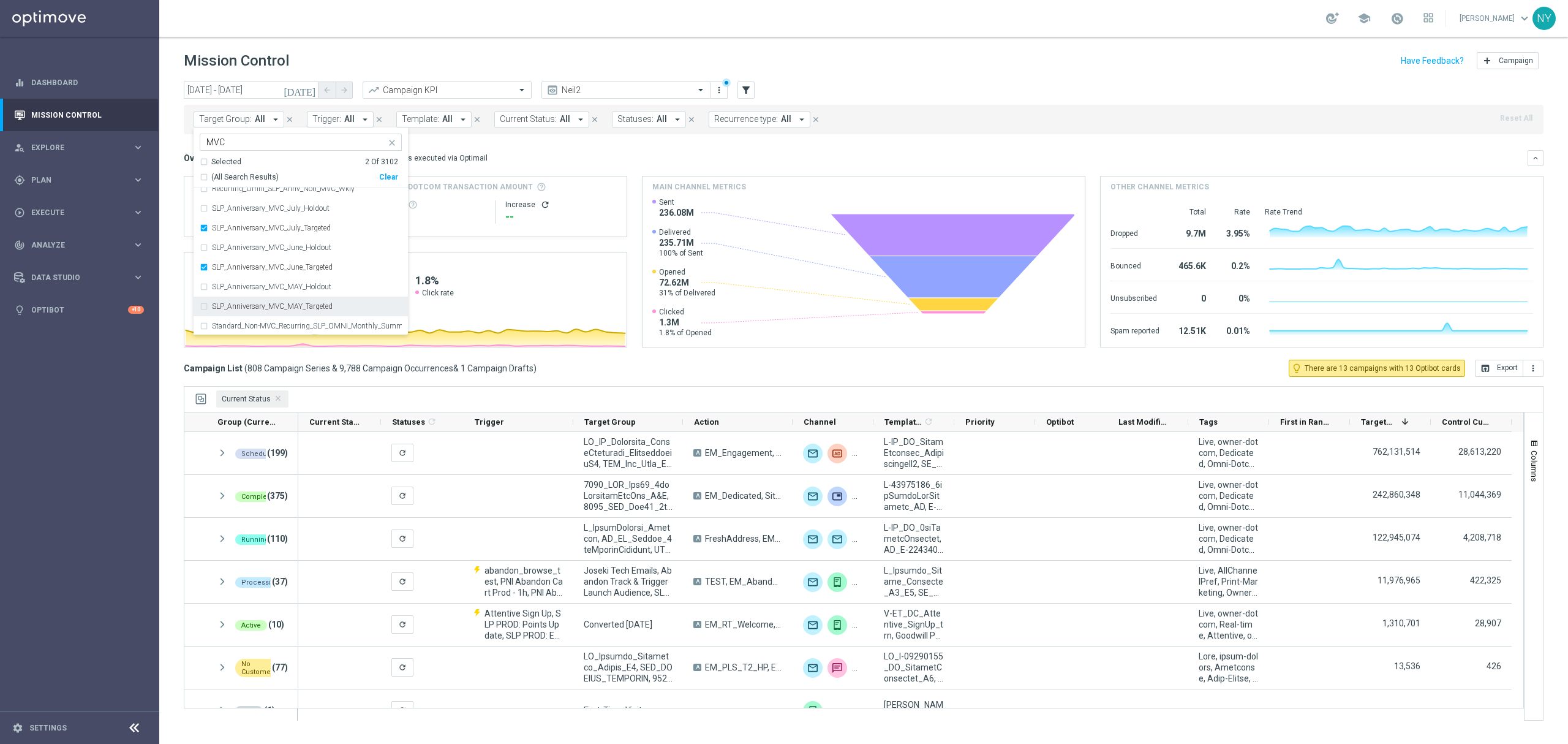
click at [203, 308] on div "SLP_Anniversary_MVC_MAY_Targeted" at bounding box center [301, 306] width 202 height 20
click at [206, 275] on div "SUN_20250302_D_Omni_SLP_Anniversary_MVC" at bounding box center [301, 274] width 202 height 20
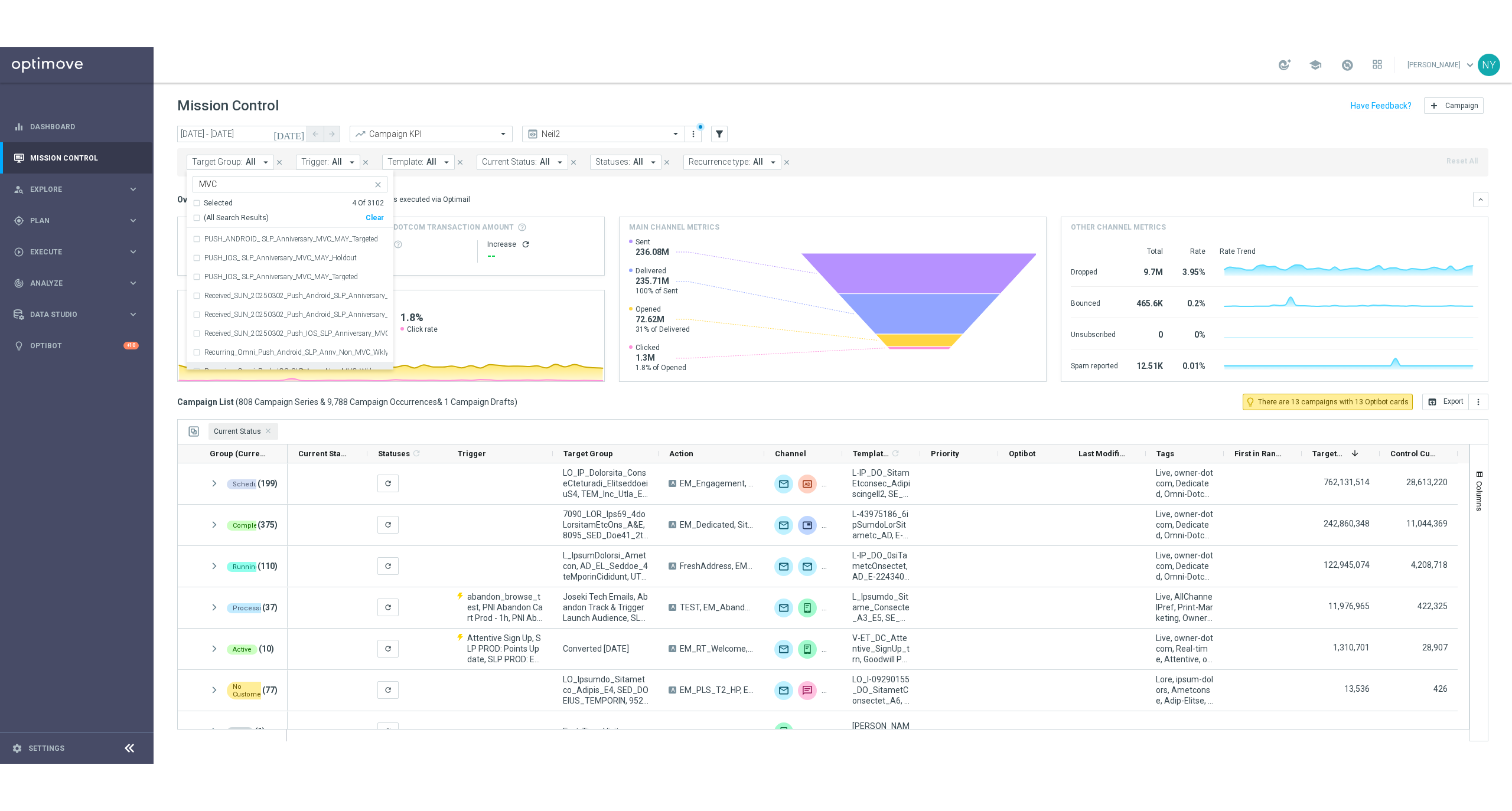
scroll to position [239, 0]
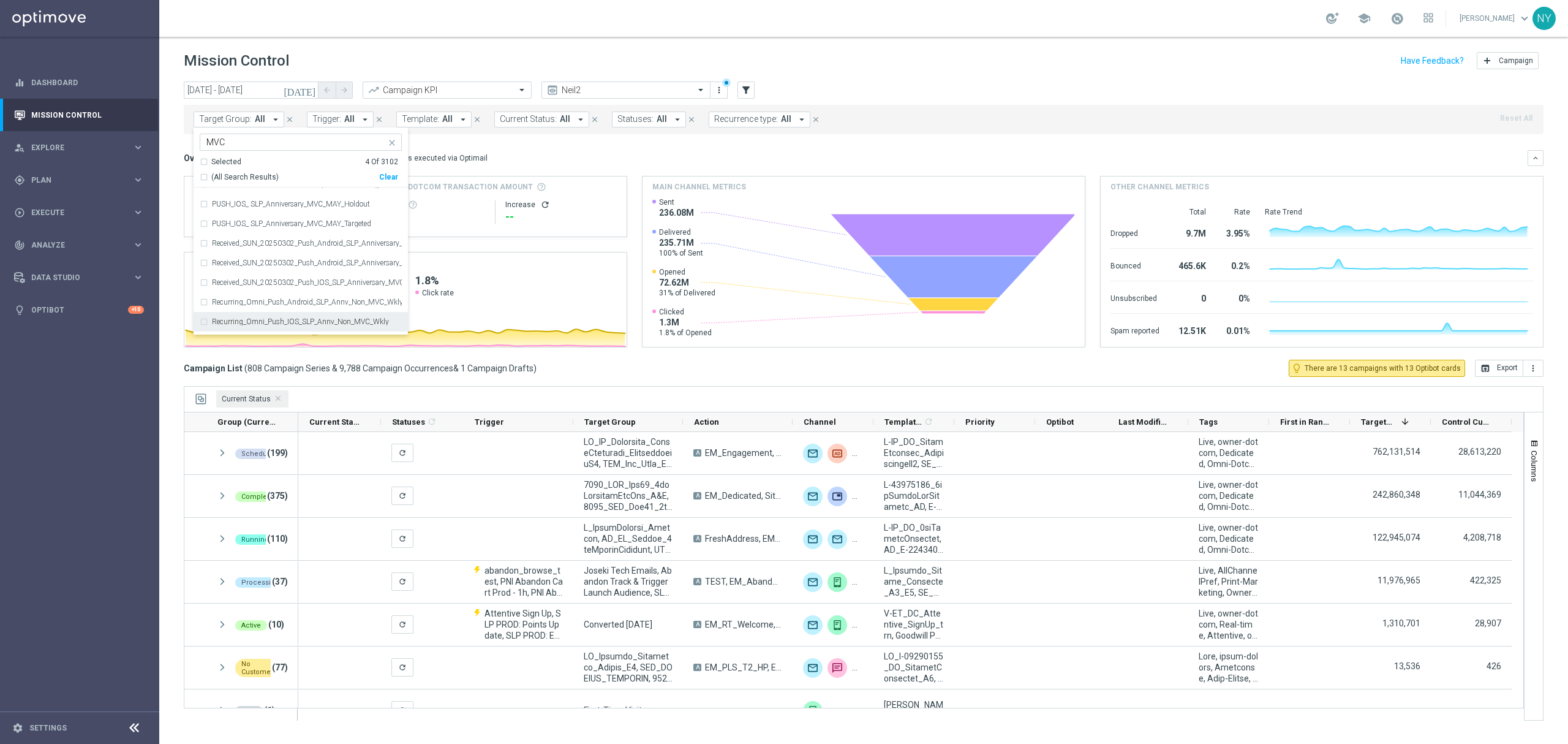
click at [581, 155] on div "Overview: Optimail arrow_drop_down This overview shows data of campaigns execut…" at bounding box center [855, 157] width 1344 height 11
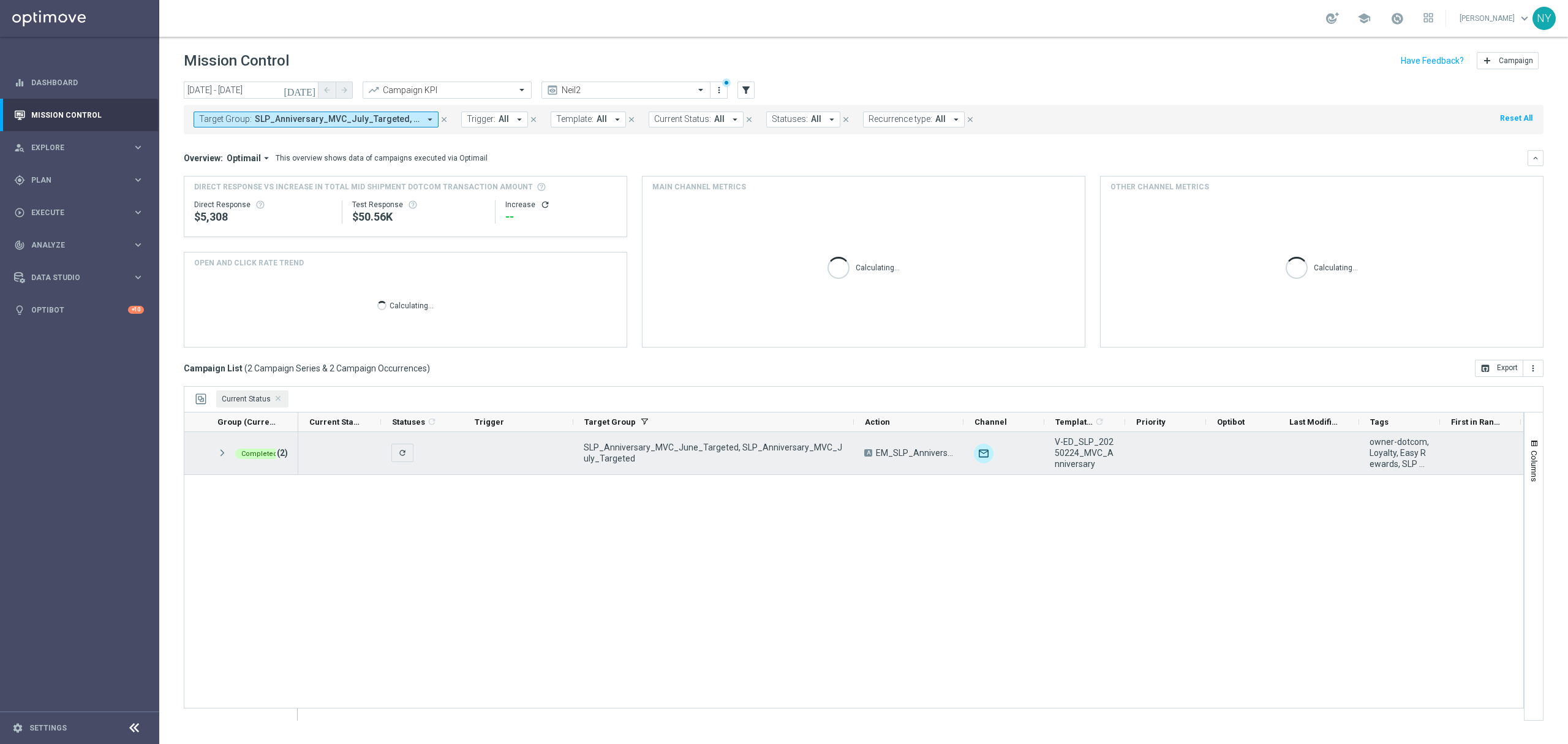
drag, startPoint x: 680, startPoint y: 423, endPoint x: 851, endPoint y: 434, distance: 171.4
click at [851, 434] on div "Group (Current Status) 1" at bounding box center [853, 565] width 1340 height 309
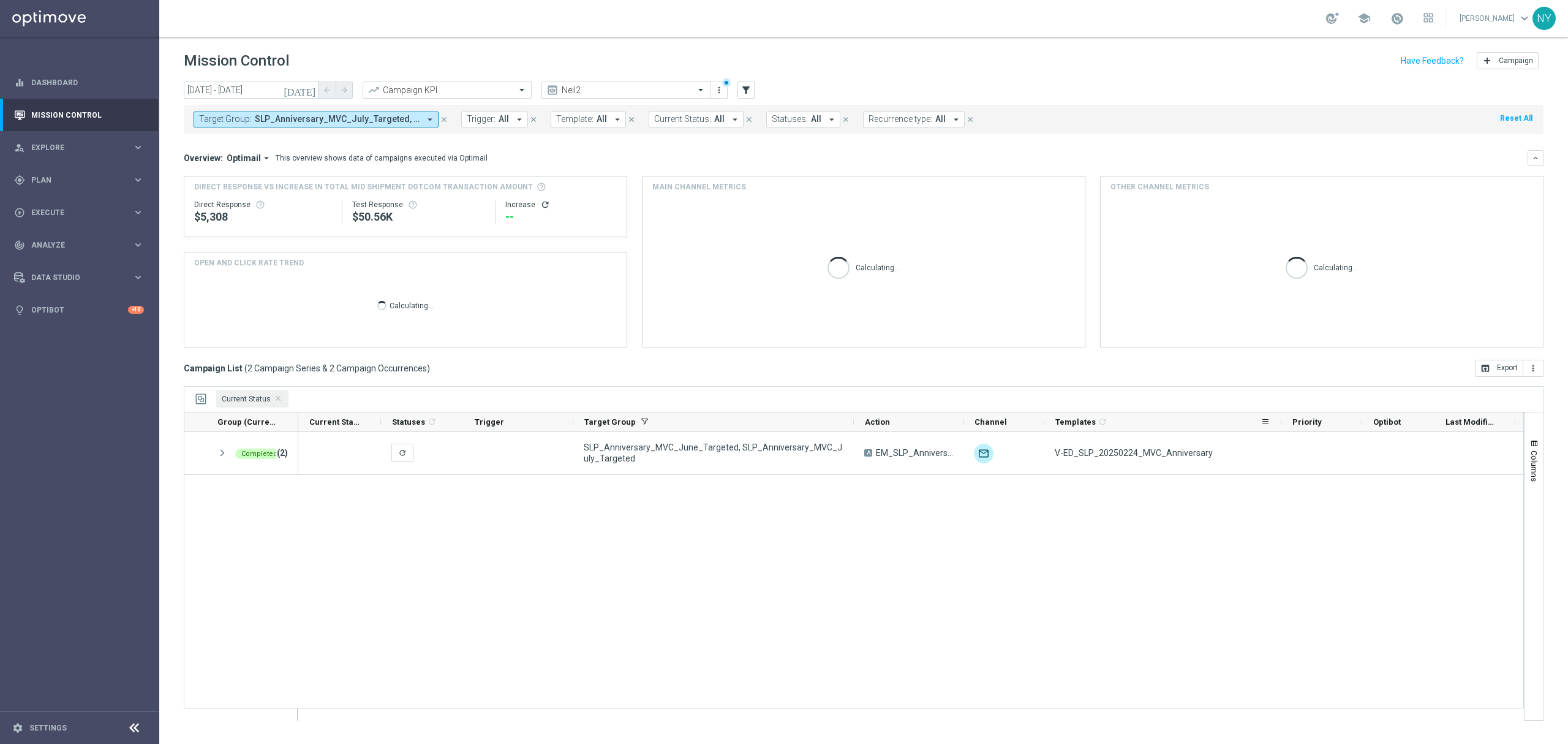
drag, startPoint x: 1124, startPoint y: 423, endPoint x: 1279, endPoint y: 431, distance: 155.2
click at [1279, 431] on div at bounding box center [1282, 422] width 5 height 19
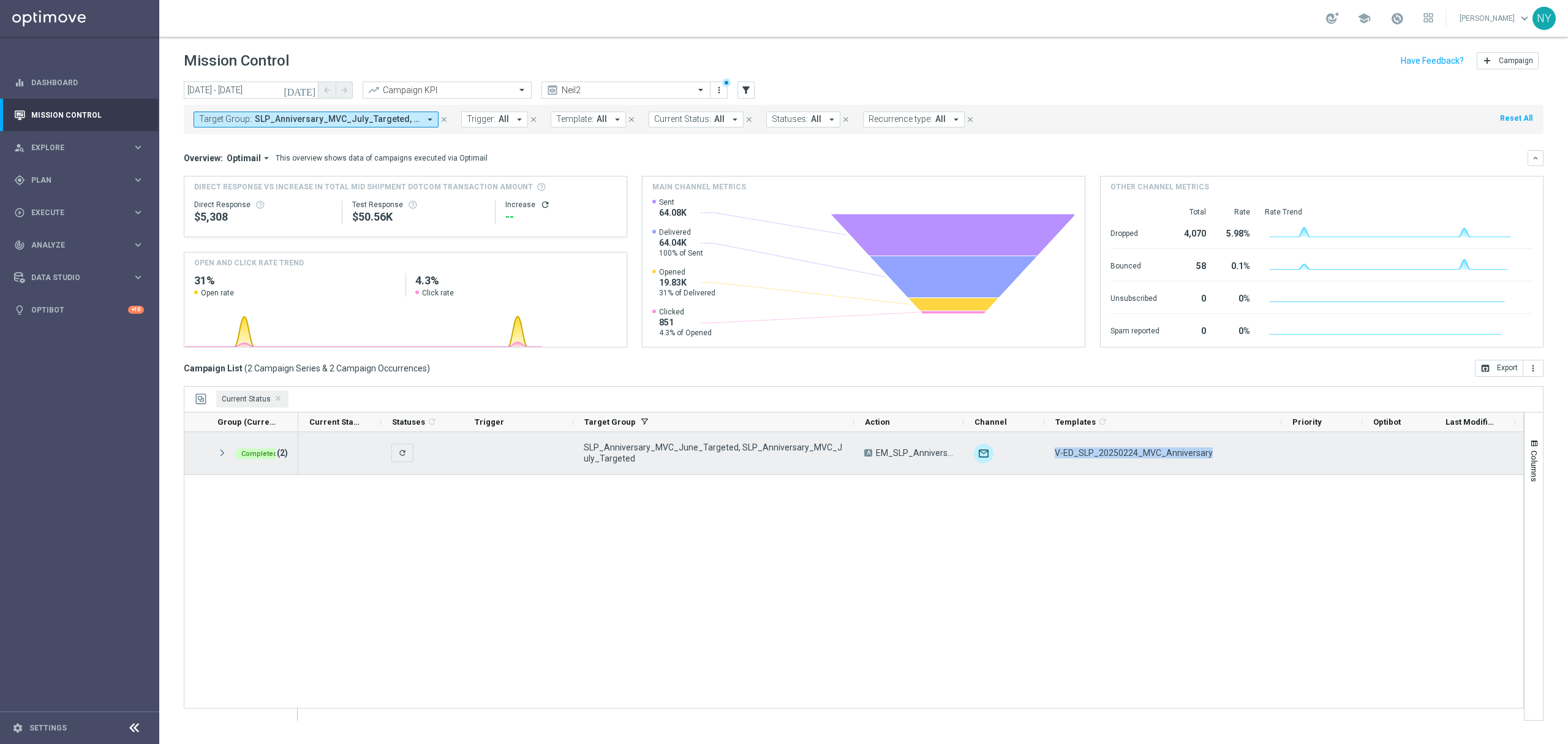
drag, startPoint x: 1220, startPoint y: 456, endPoint x: 1052, endPoint y: 452, distance: 168.0
click at [1052, 452] on div "V-ED_SLP_20250224_MVC_Anniversary" at bounding box center [1163, 453] width 237 height 43
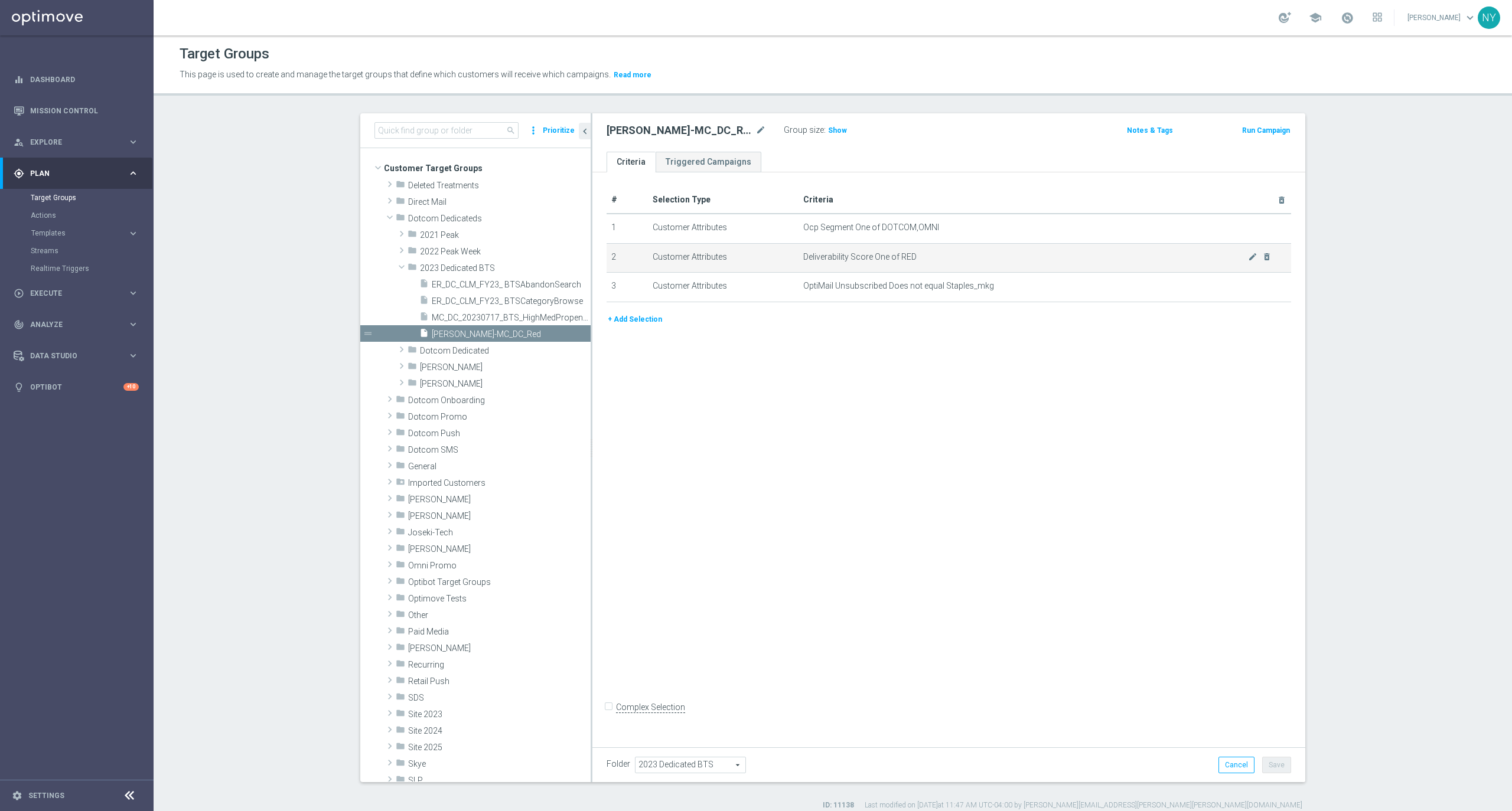
click at [955, 256] on span "Deliverability Score One of RED" at bounding box center [1025, 257] width 445 height 10
click at [1263, 259] on icon "delete_forever" at bounding box center [1267, 257] width 10 height 10
click at [1262, 257] on icon "delete_forever" at bounding box center [1267, 257] width 10 height 10
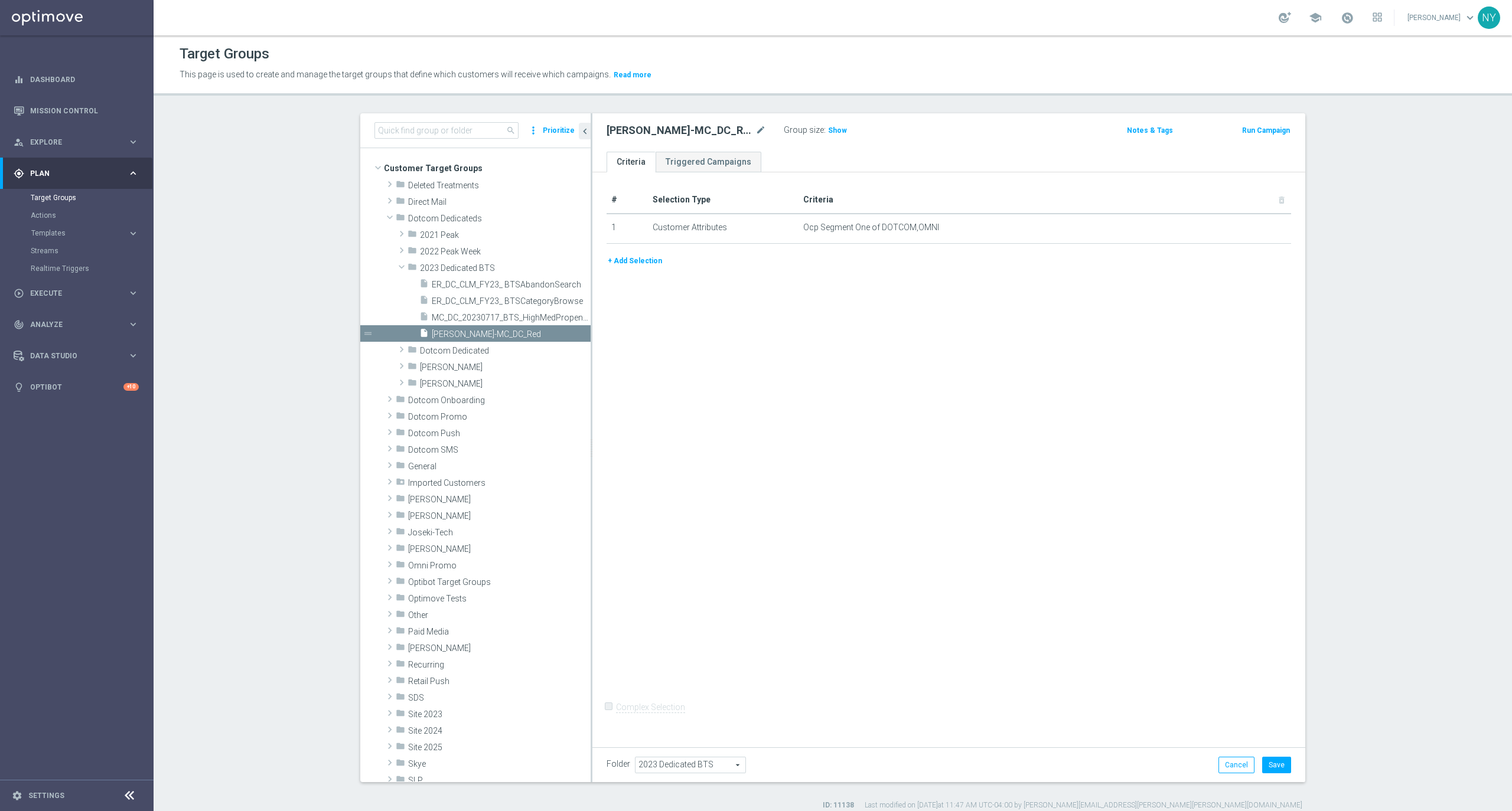
click at [626, 254] on div "# Selection Type Criteria delete_forever 1 Customer Attributes Ocp Segment One …" at bounding box center [948, 220] width 702 height 67
click at [615, 257] on button "+ Add Selection" at bounding box center [634, 261] width 57 height 13
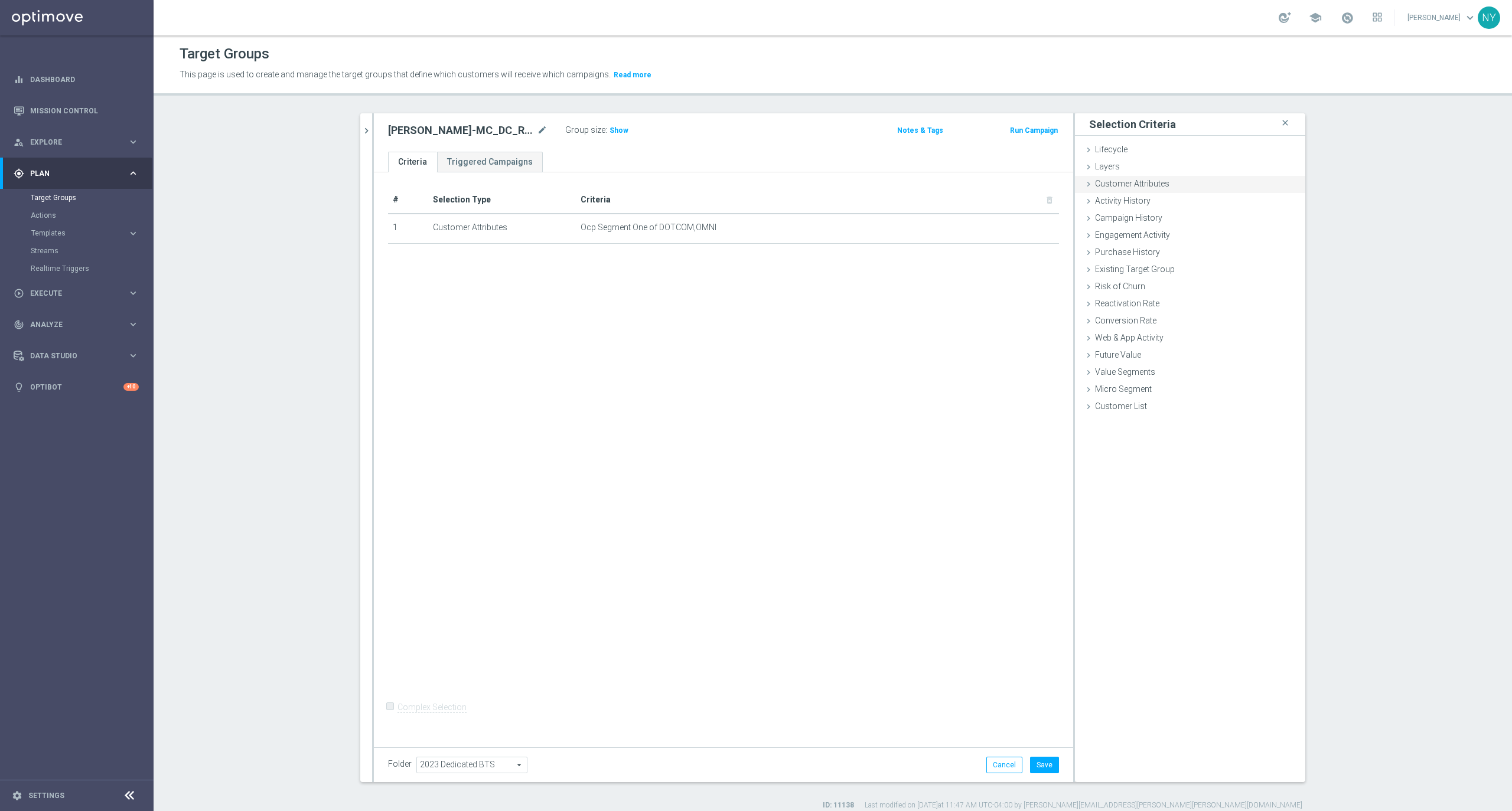
click at [1118, 182] on span "Customer Attributes" at bounding box center [1132, 183] width 75 height 10
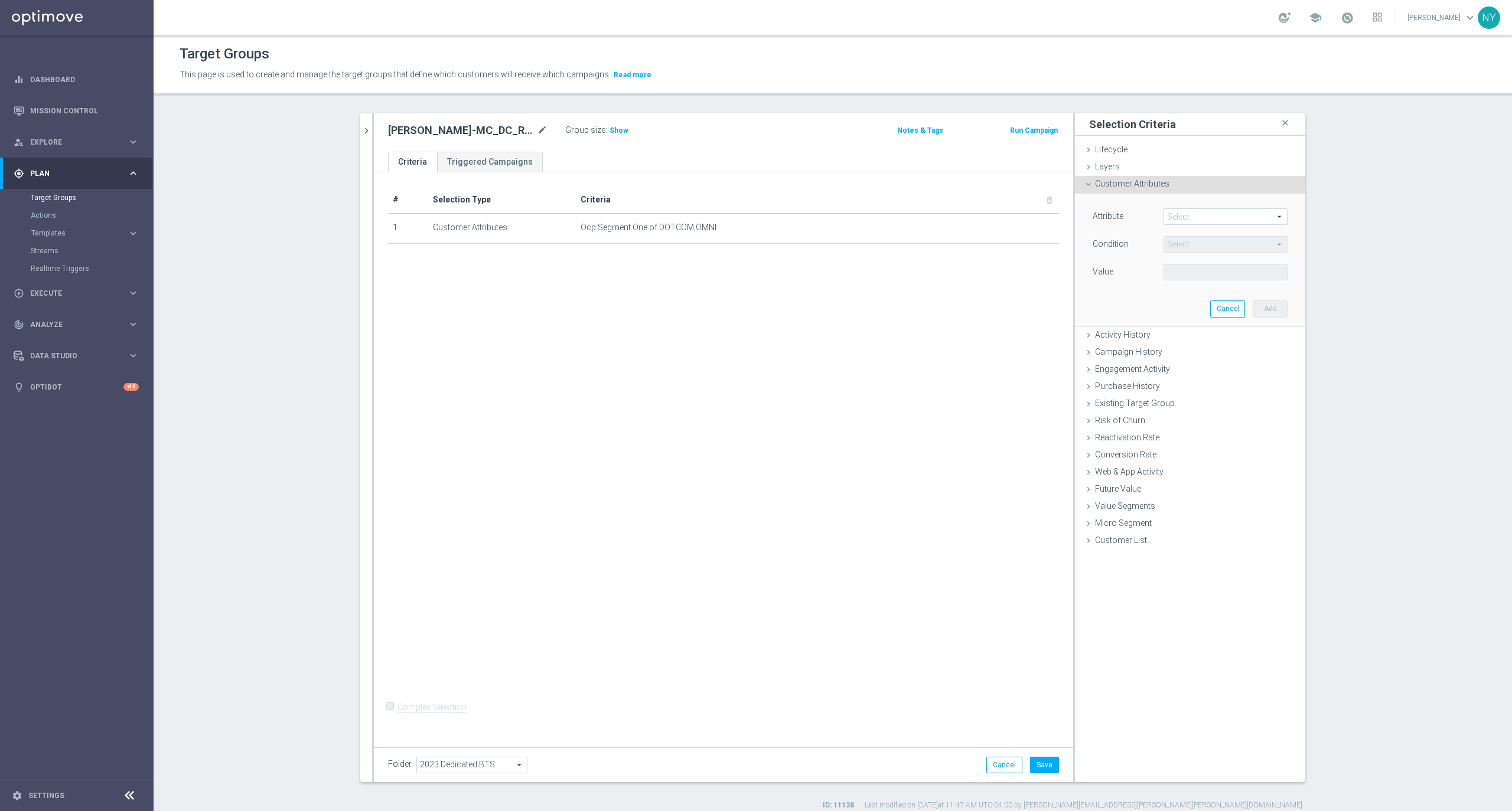
click at [1185, 220] on span at bounding box center [1225, 216] width 123 height 16
click at [1181, 220] on input "search" at bounding box center [1225, 216] width 124 height 16
type input "slp header"
click at [1218, 238] on span "SLP Header Footer V2025" at bounding box center [1225, 234] width 112 height 10
type input "SLP Header Footer V2025"
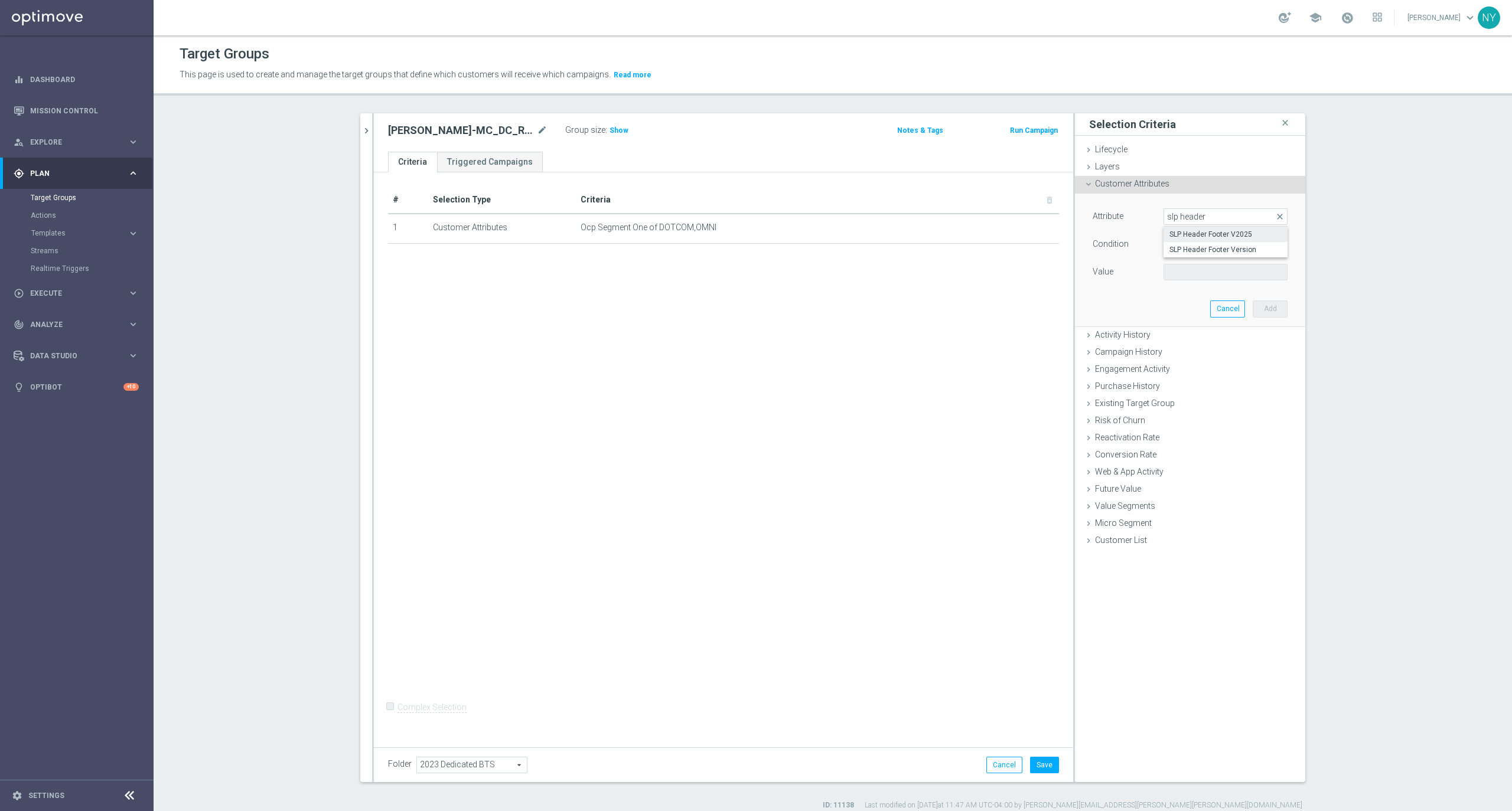
type input "Equals"
click at [1271, 273] on span at bounding box center [1225, 272] width 123 height 16
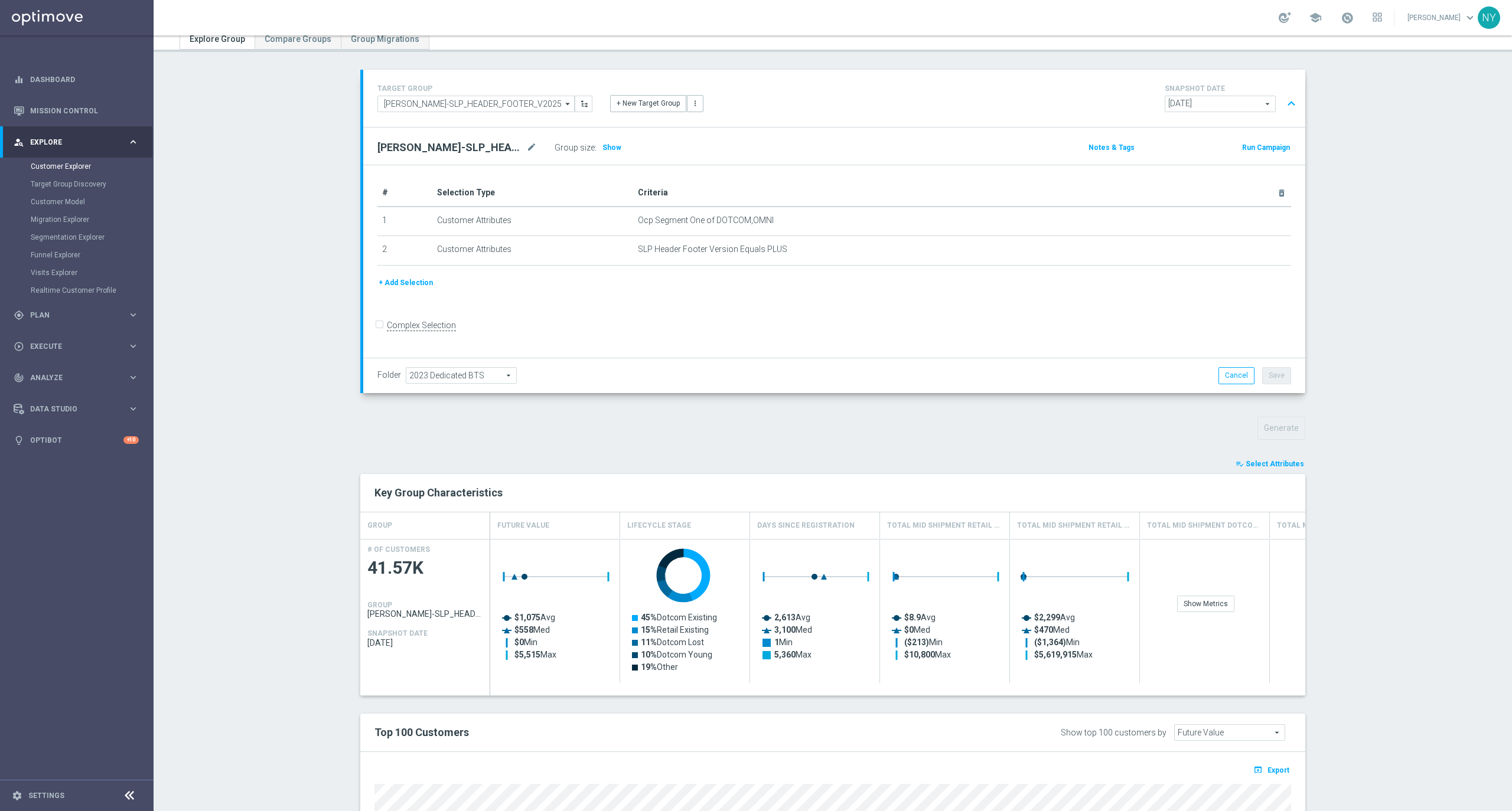
scroll to position [306, 0]
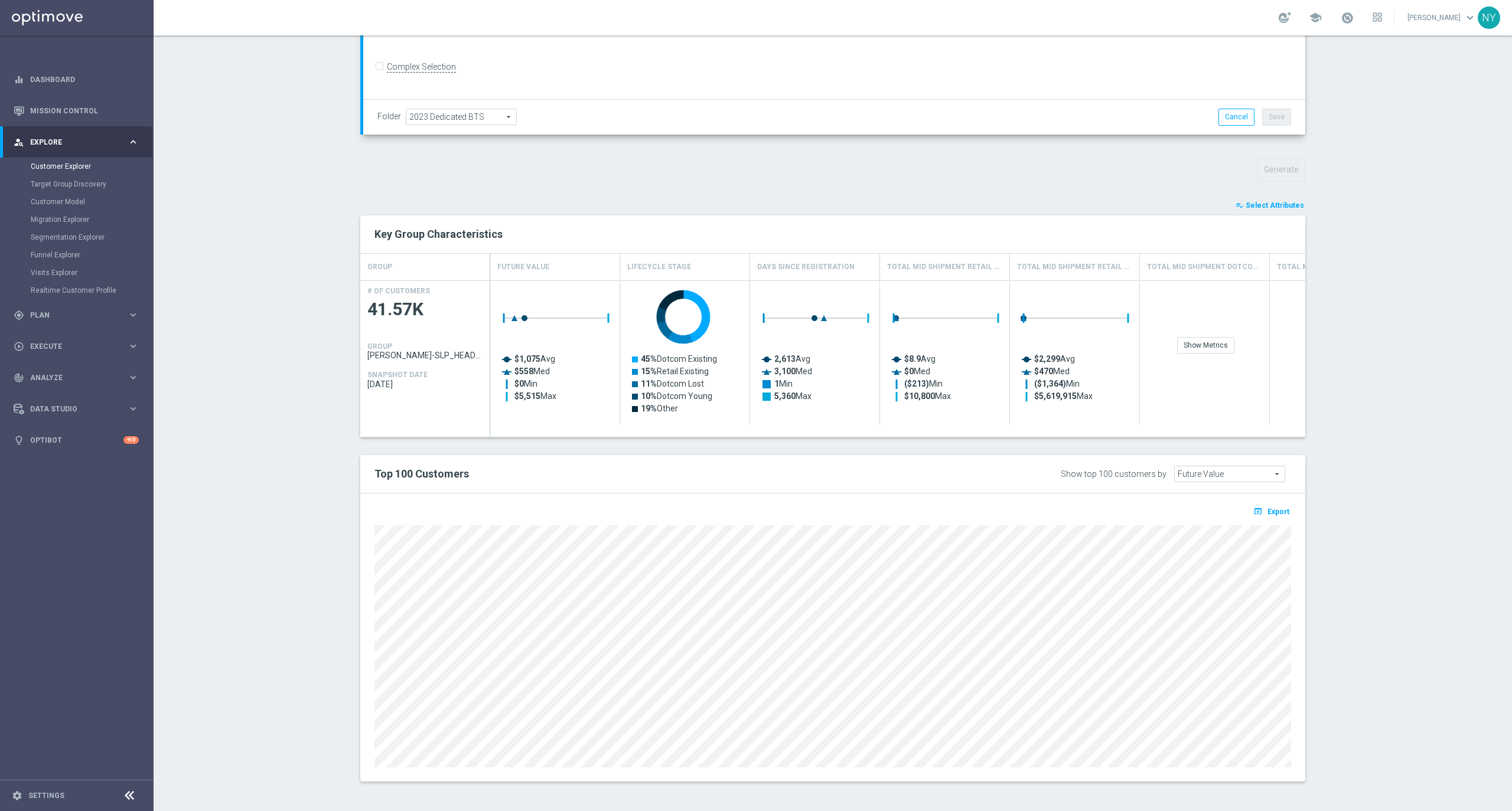
click at [1257, 202] on span "Select Attributes" at bounding box center [1274, 206] width 58 height 8
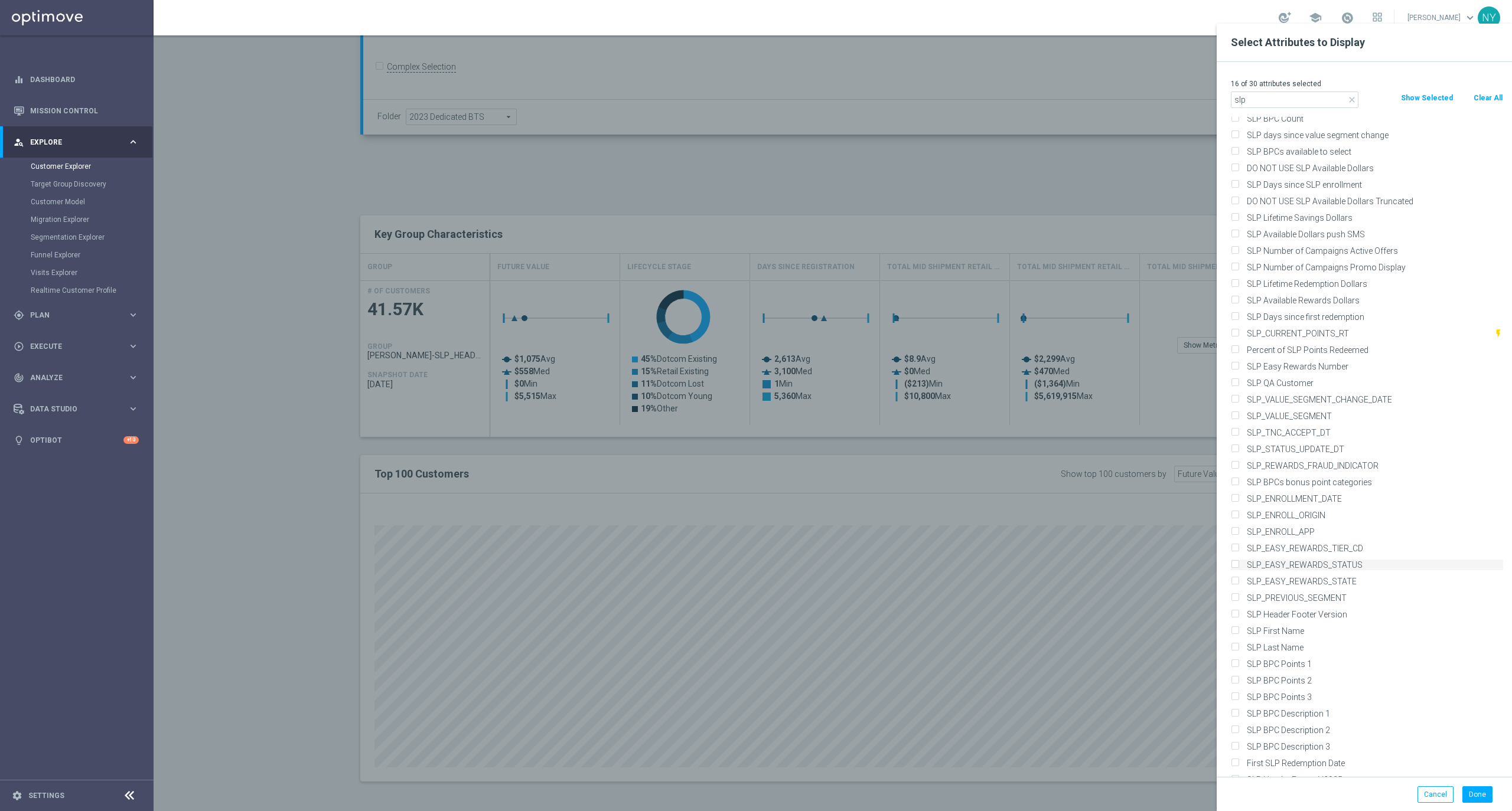
scroll to position [233, 0]
type input "slp"
click at [1236, 596] on input "SLP Header Footer Version" at bounding box center [1234, 596] width 7 height 7
checkbox input "true"
click at [1233, 759] on input "SLP Header Footer V2025" at bounding box center [1234, 762] width 7 height 7
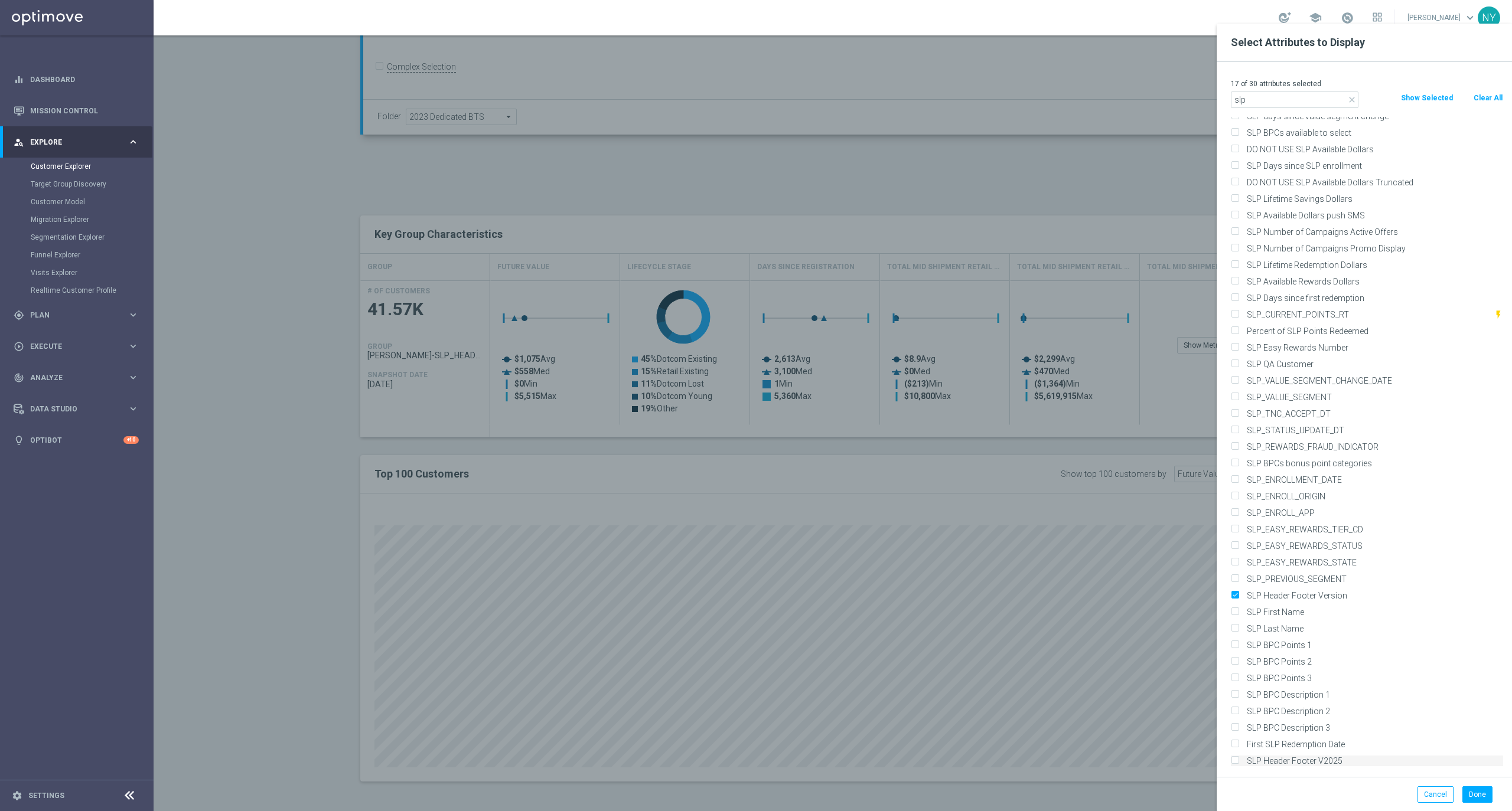
checkbox input "true"
click at [1475, 796] on button "Done" at bounding box center [1477, 795] width 30 height 16
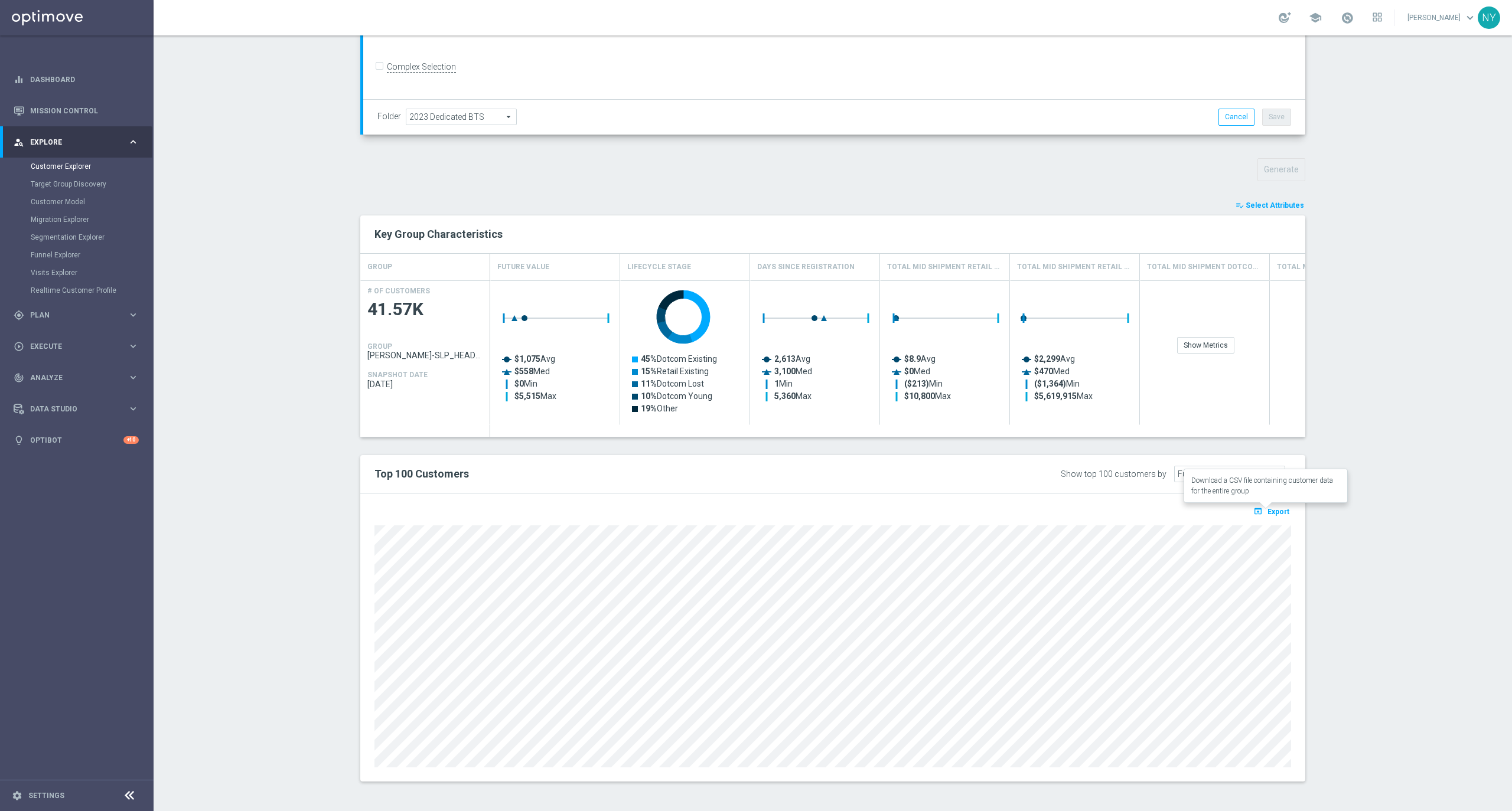
click at [1278, 511] on span "Export" at bounding box center [1278, 512] width 22 height 8
